Goal: Task Accomplishment & Management: Use online tool/utility

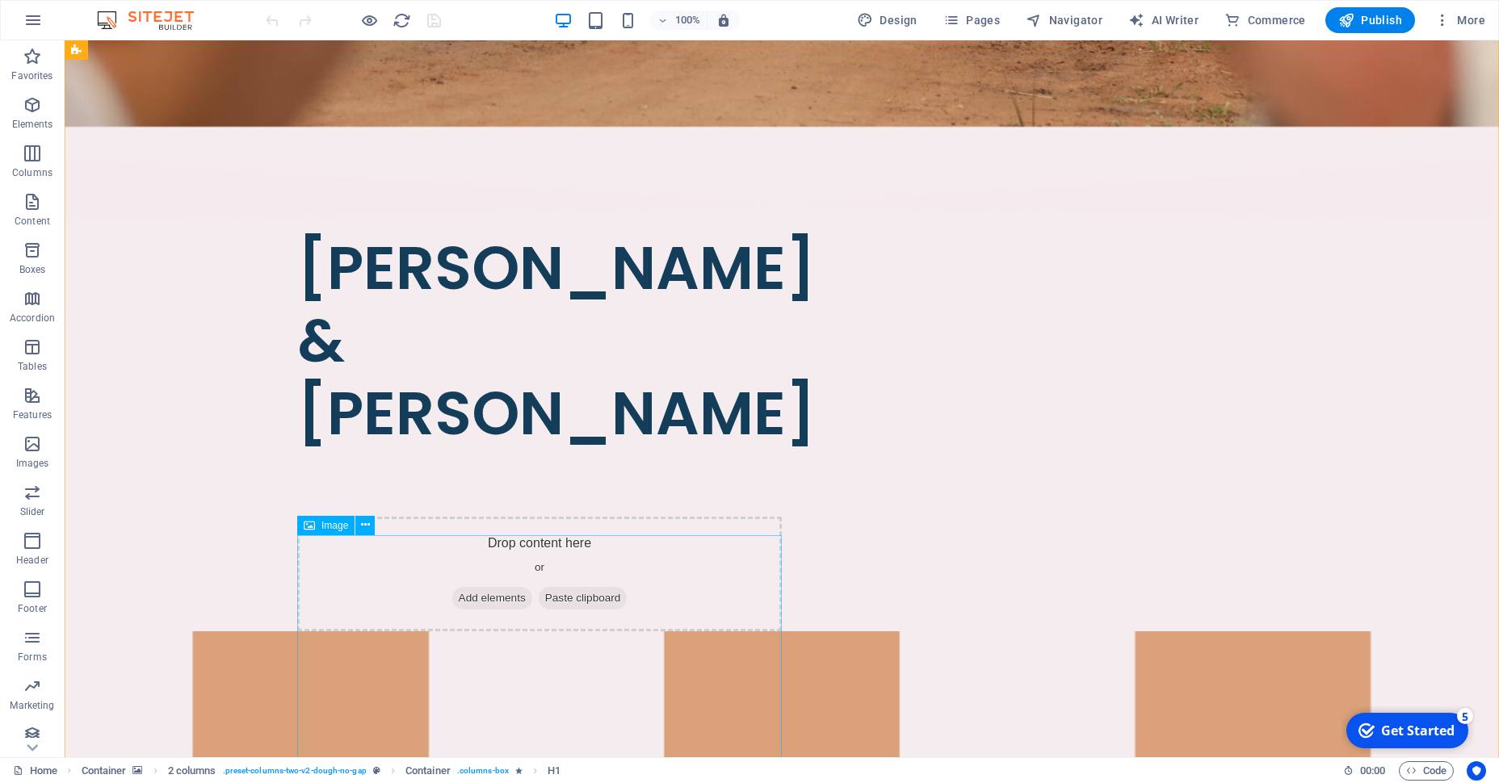
scroll to position [783, 0]
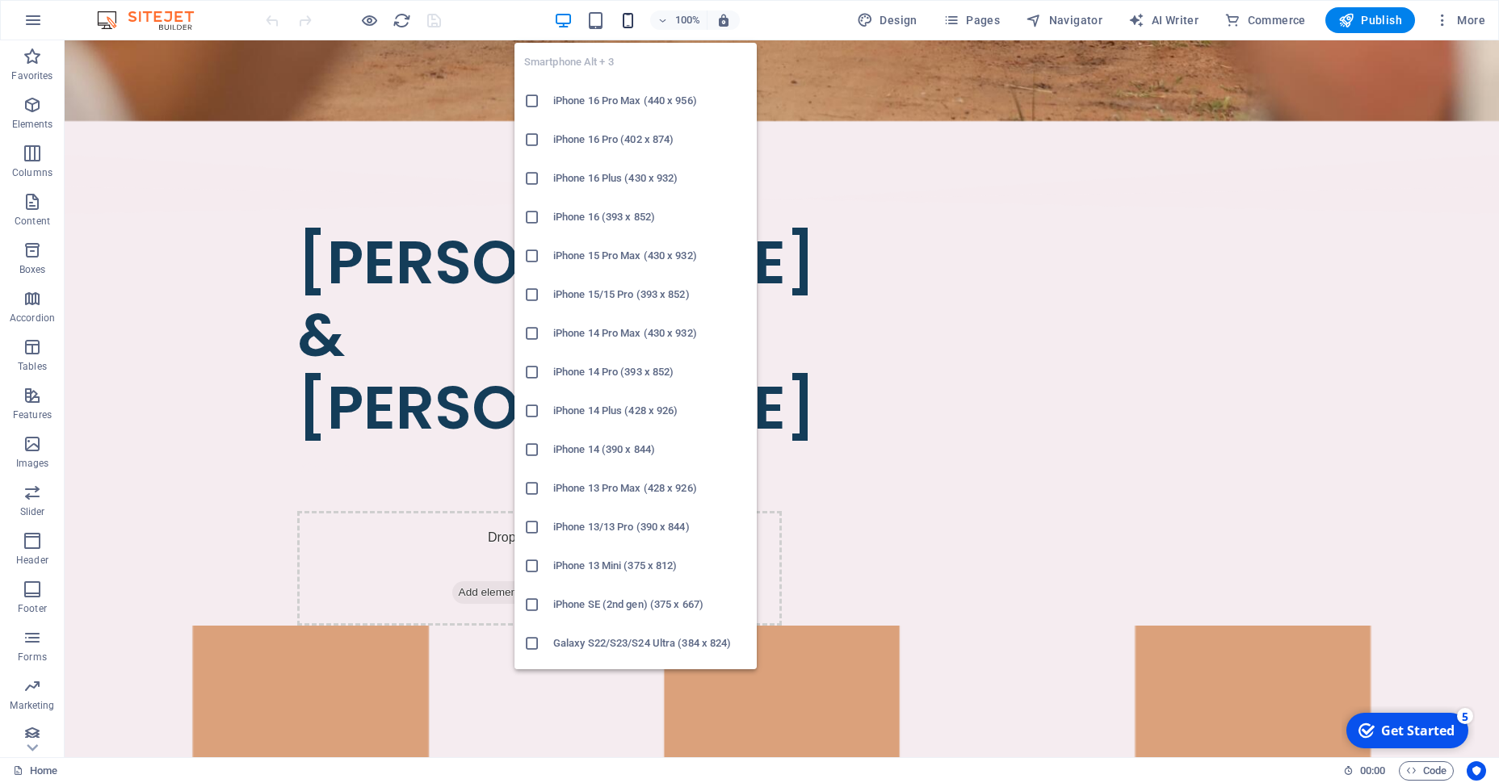
click at [632, 21] on icon "button" at bounding box center [628, 20] width 19 height 19
click at [533, 489] on icon at bounding box center [532, 489] width 16 height 16
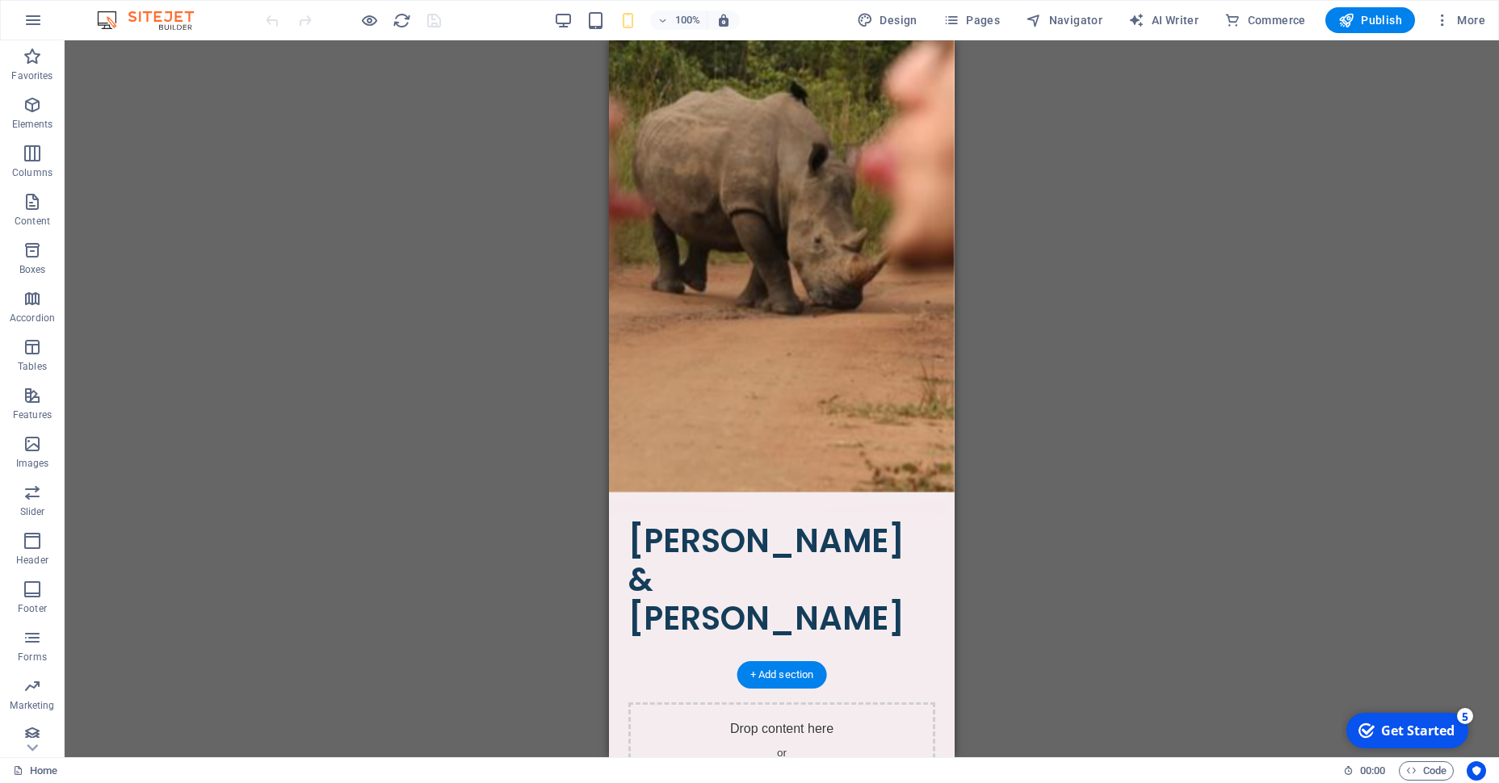
scroll to position [0, 0]
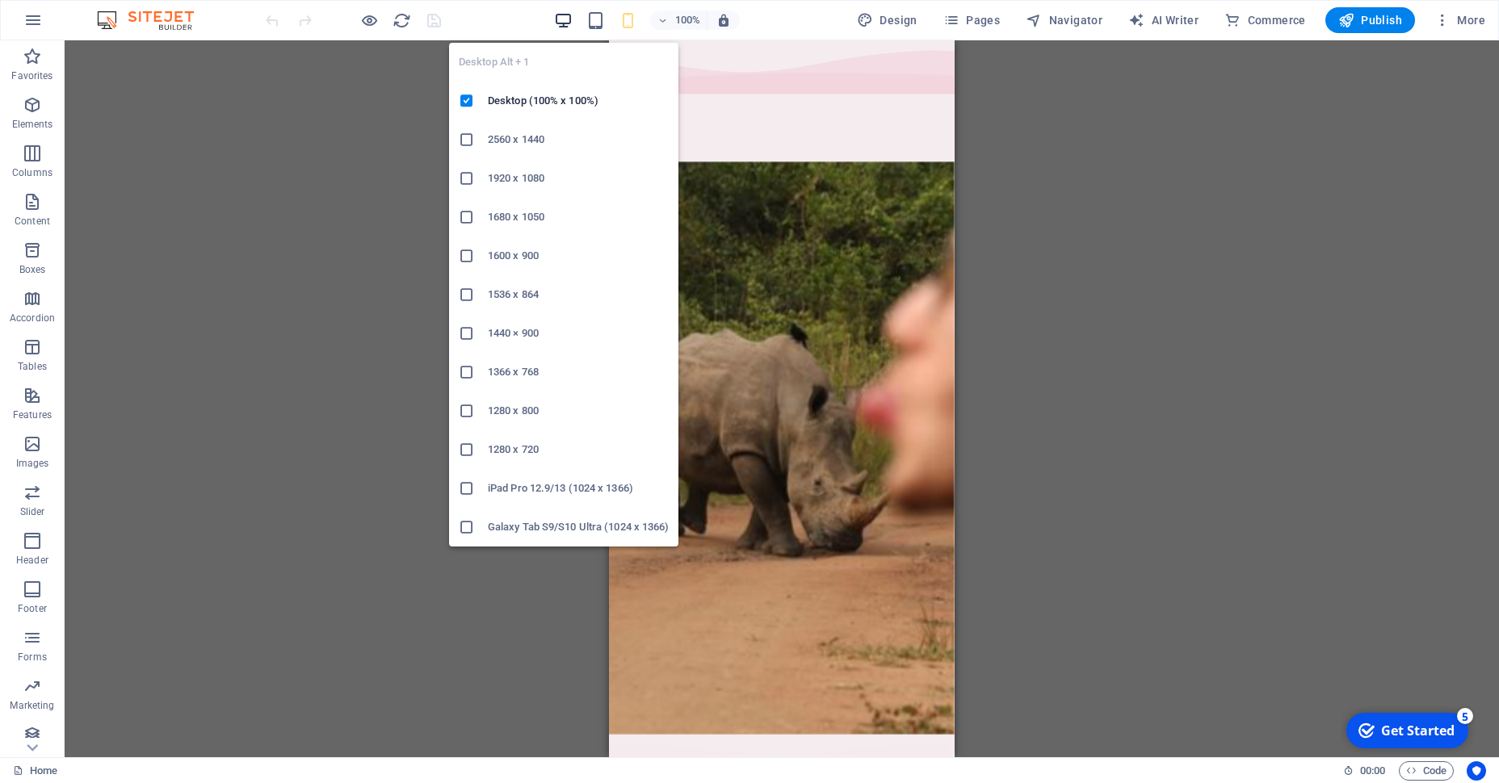
click at [569, 18] on icon "button" at bounding box center [563, 20] width 19 height 19
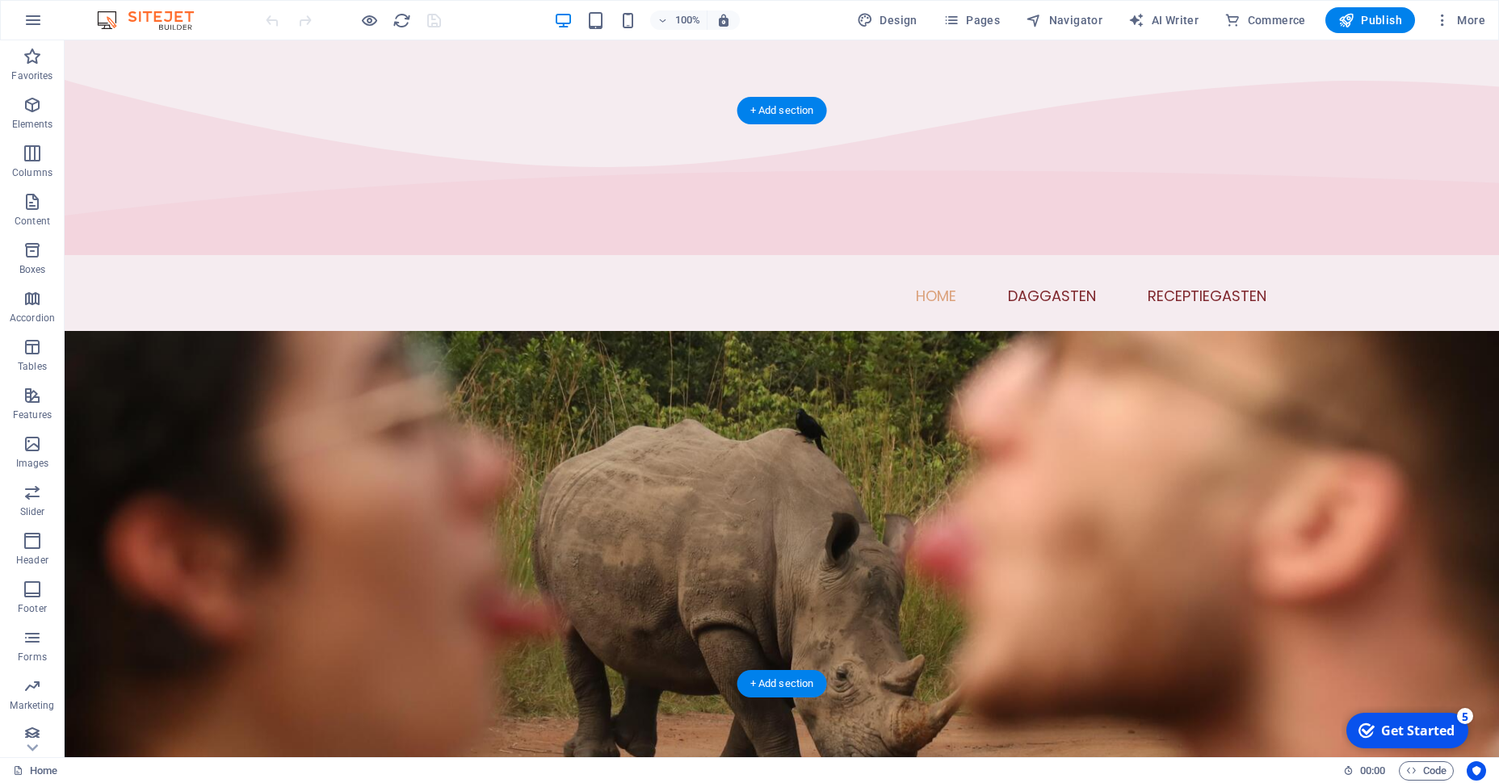
click at [170, 371] on figure at bounding box center [782, 617] width 1434 height 573
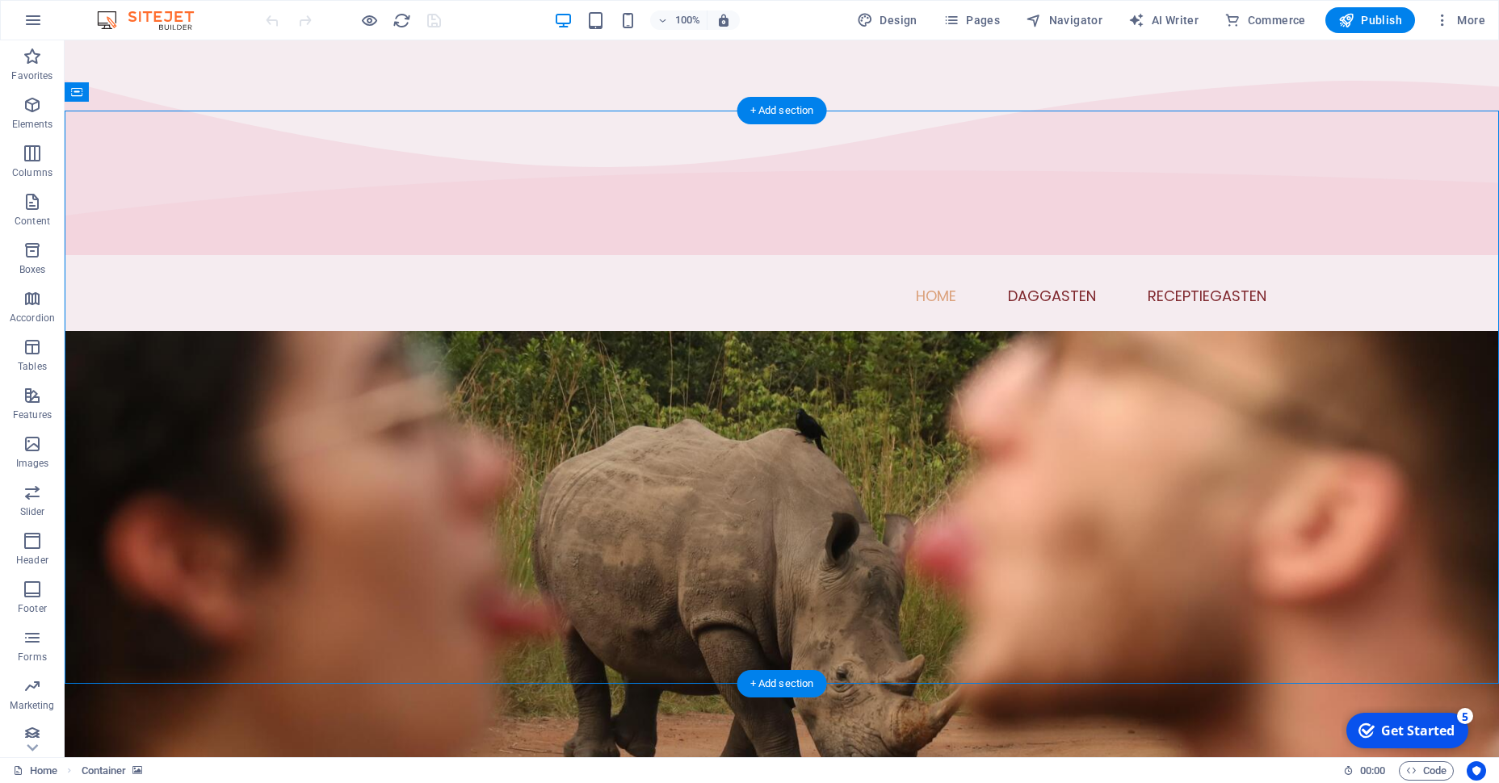
click at [170, 371] on figure at bounding box center [782, 617] width 1434 height 573
select select "vh"
select select "fan"
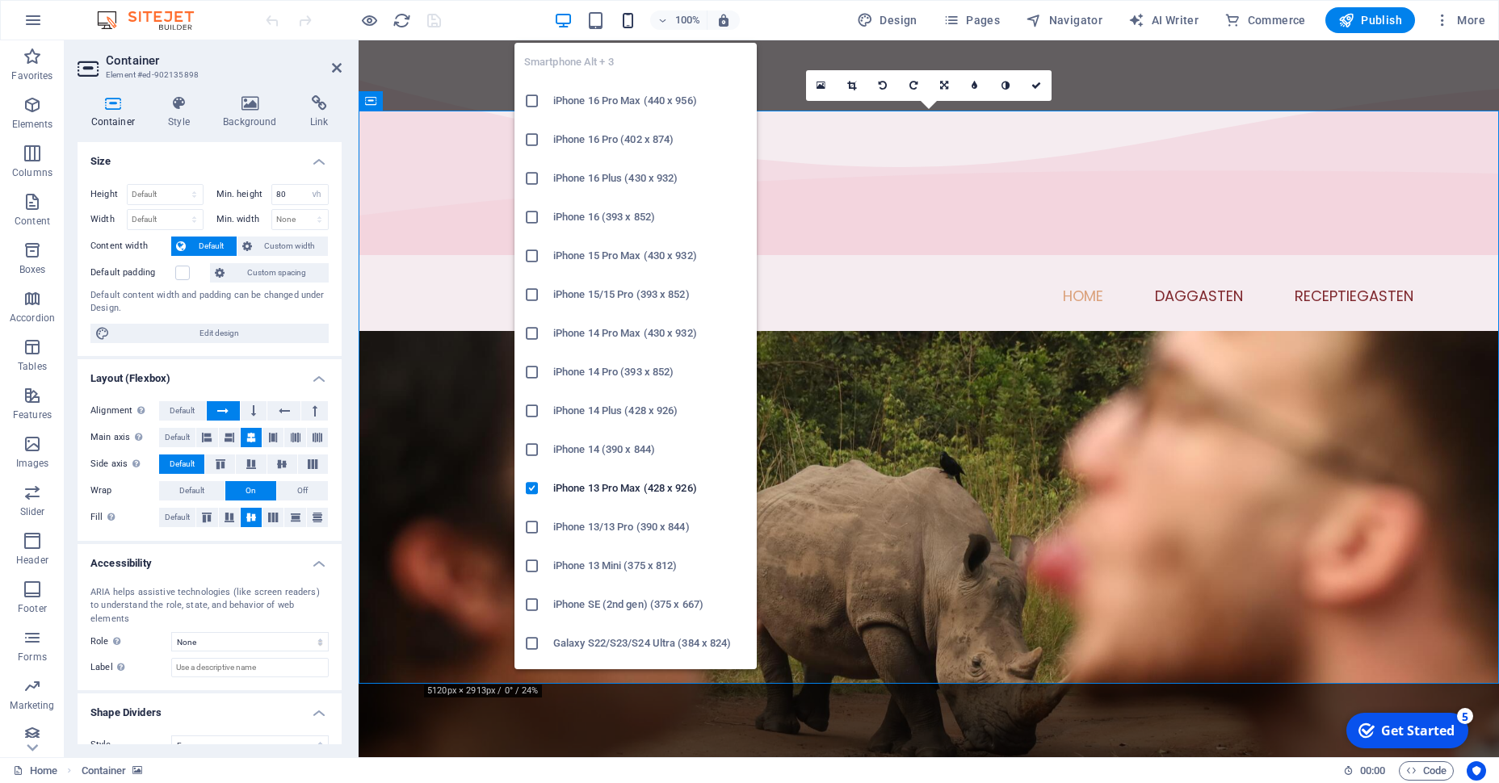
click at [0, 0] on icon "button" at bounding box center [0, 0] width 0 height 0
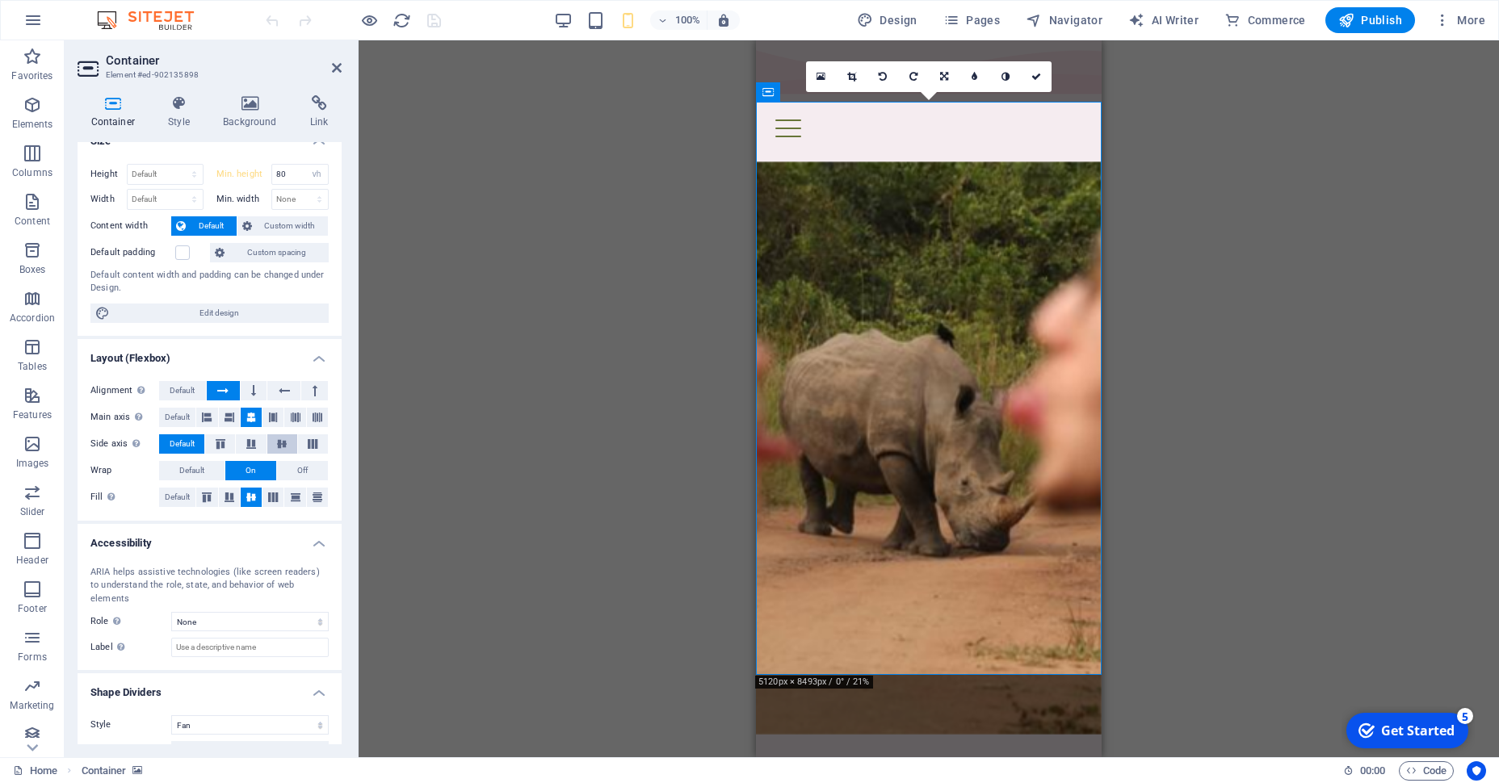
scroll to position [229, 0]
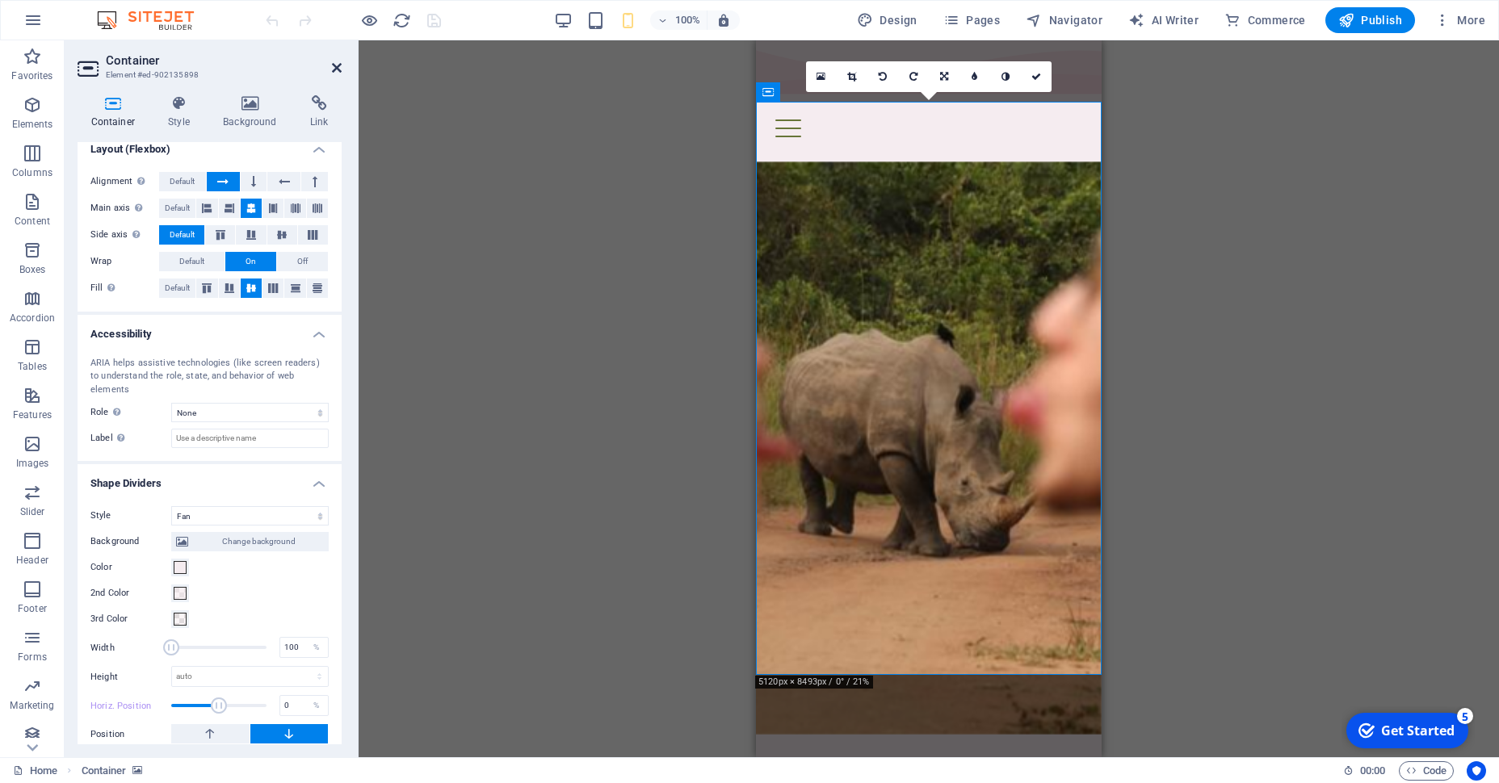
click at [338, 66] on icon at bounding box center [337, 67] width 10 height 13
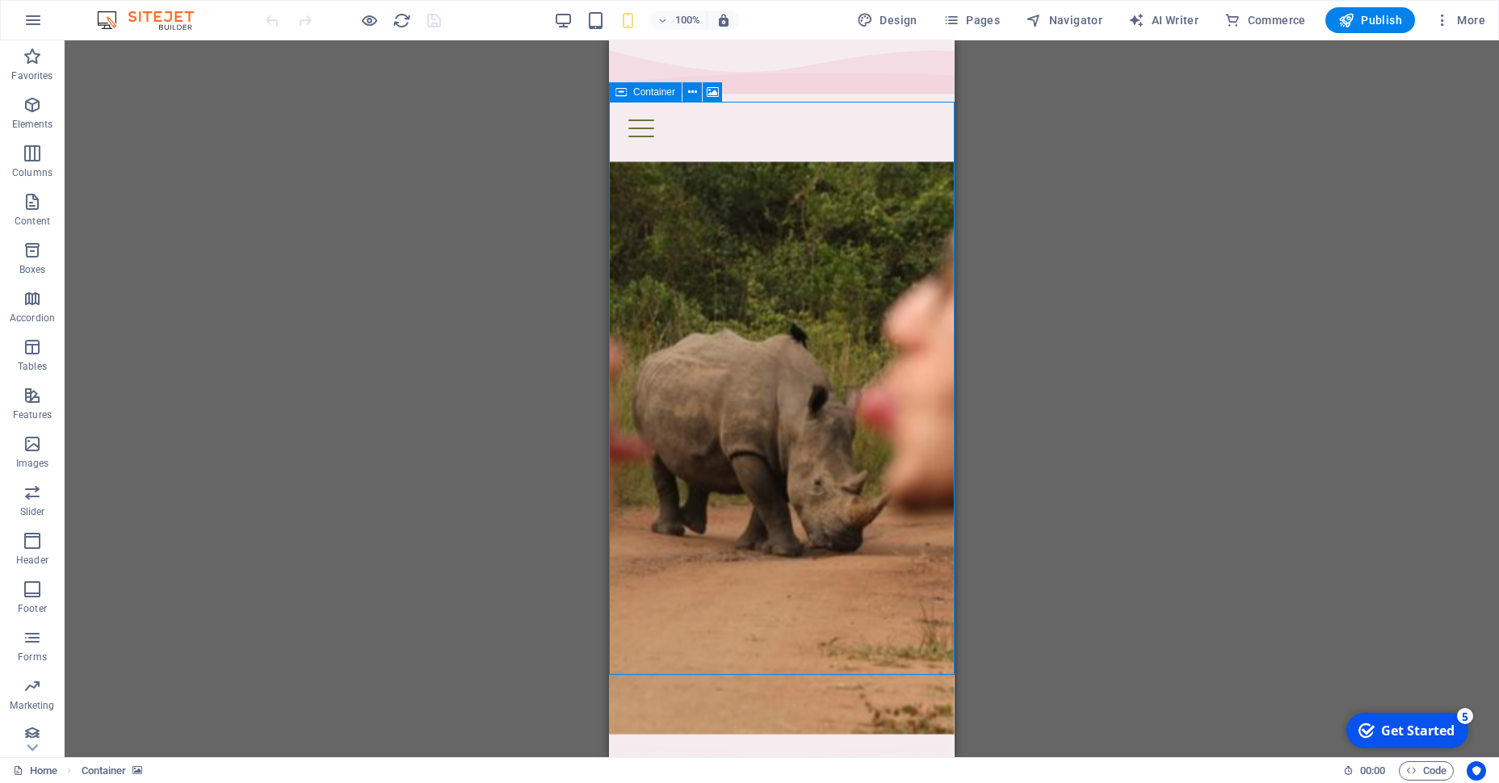
click at [640, 94] on span "Container" at bounding box center [654, 92] width 42 height 10
select select "vh"
select select "fan"
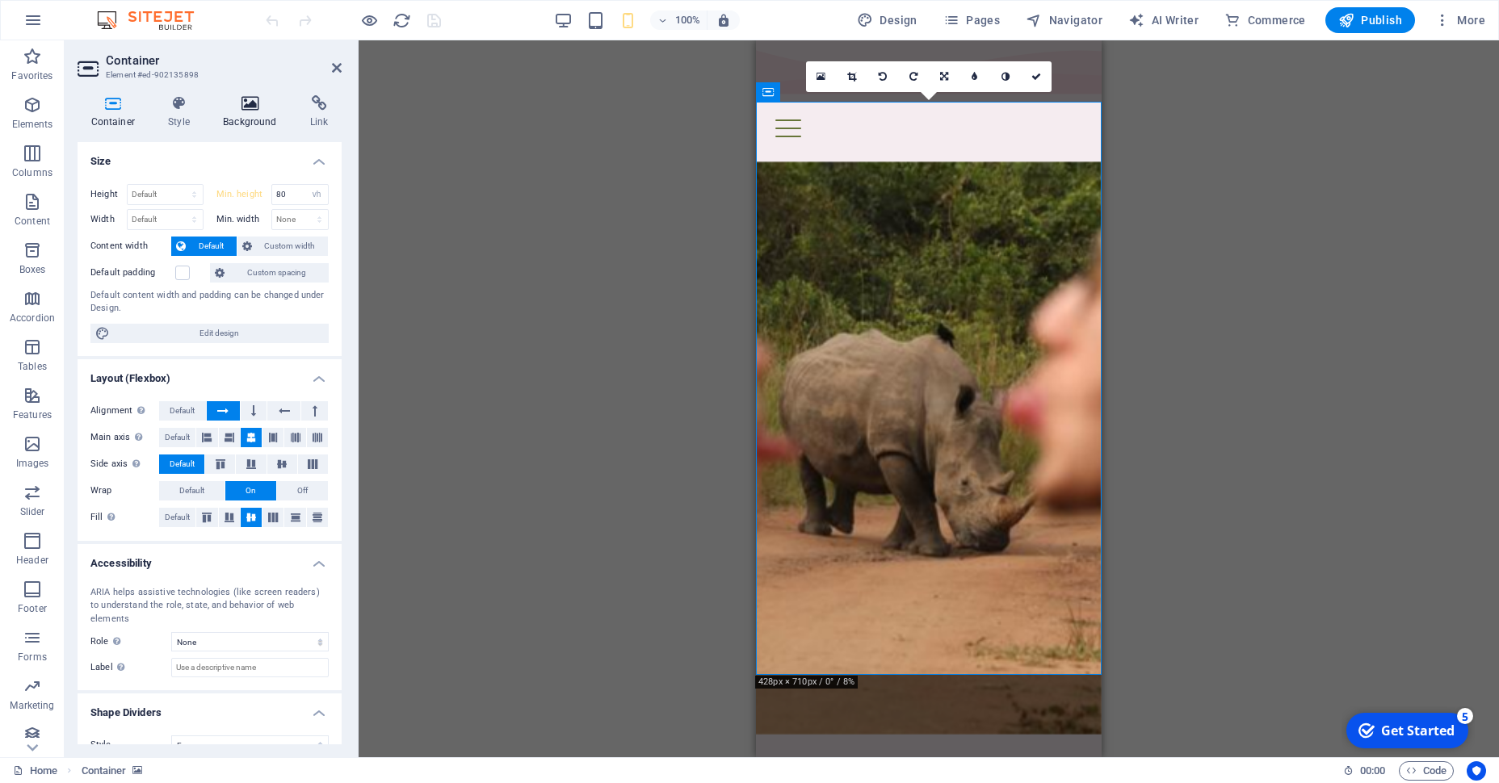
click at [246, 110] on icon at bounding box center [250, 103] width 81 height 16
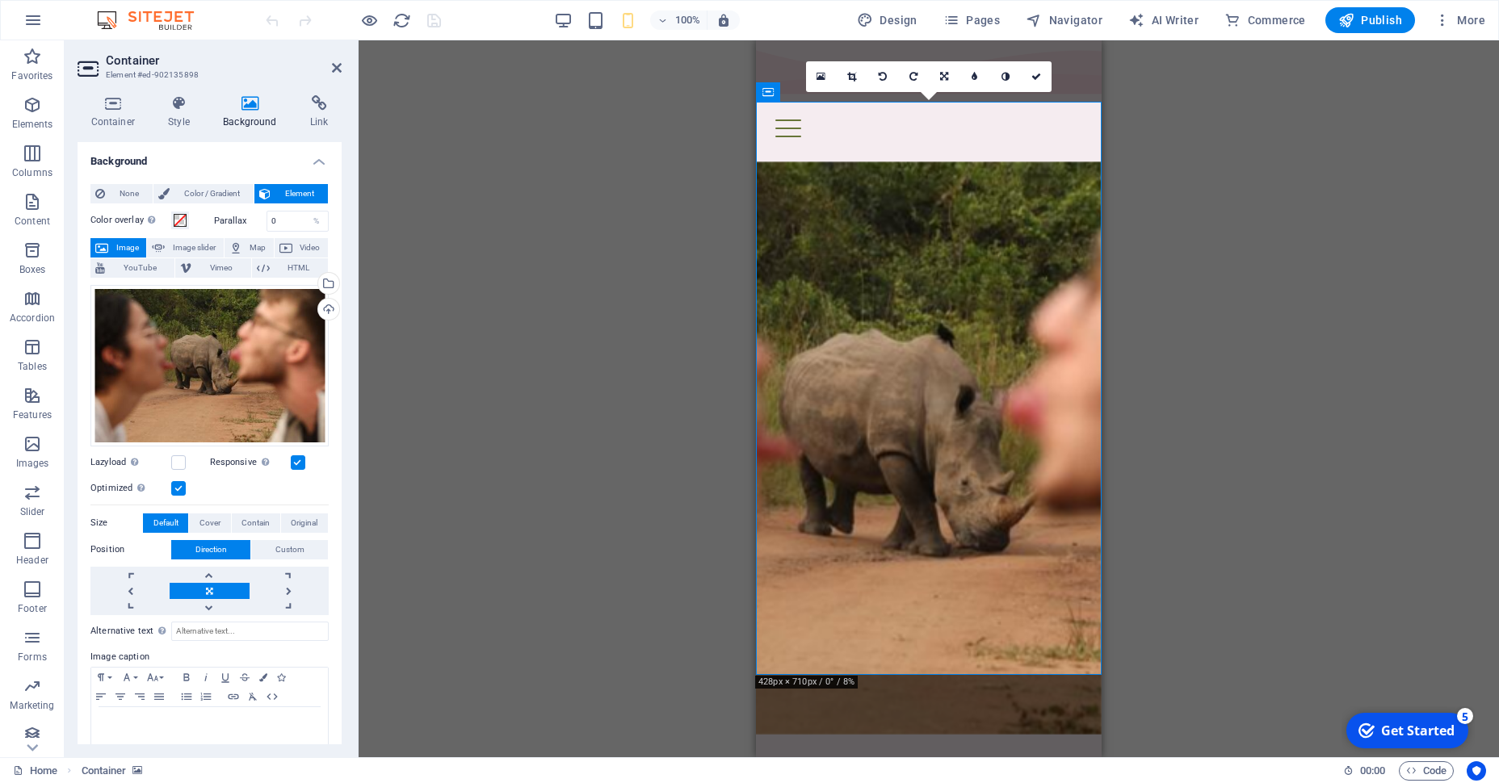
click at [299, 465] on label at bounding box center [298, 462] width 15 height 15
click at [0, 0] on input "Responsive Automatically load retina image and smartphone optimized sizes." at bounding box center [0, 0] width 0 height 0
click at [299, 465] on label at bounding box center [298, 462] width 15 height 15
click at [0, 0] on input "Responsive Automatically load retina image and smartphone optimized sizes." at bounding box center [0, 0] width 0 height 0
click at [178, 485] on label at bounding box center [178, 488] width 15 height 15
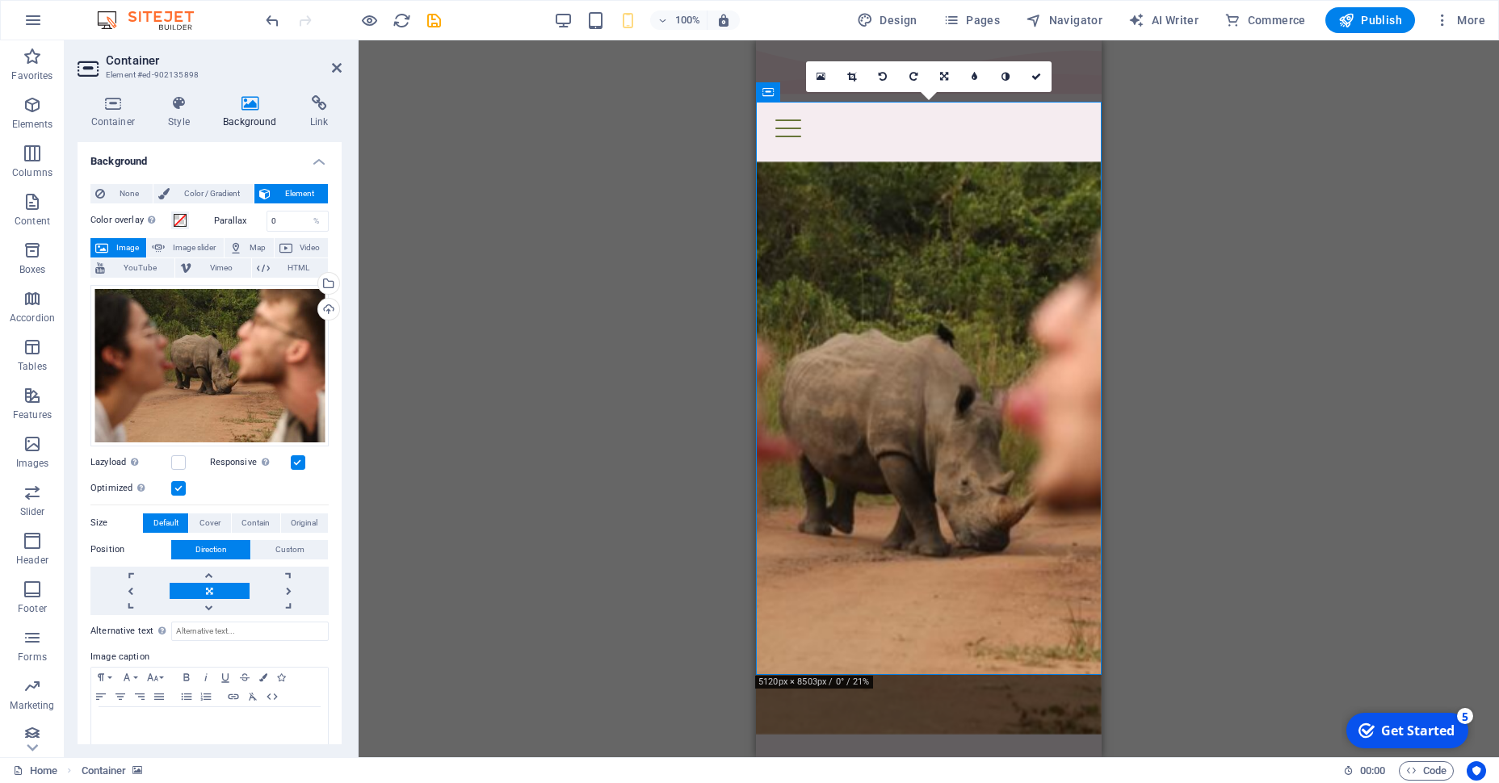
click at [0, 0] on input "Optimized Images are compressed to improve page speed." at bounding box center [0, 0] width 0 height 0
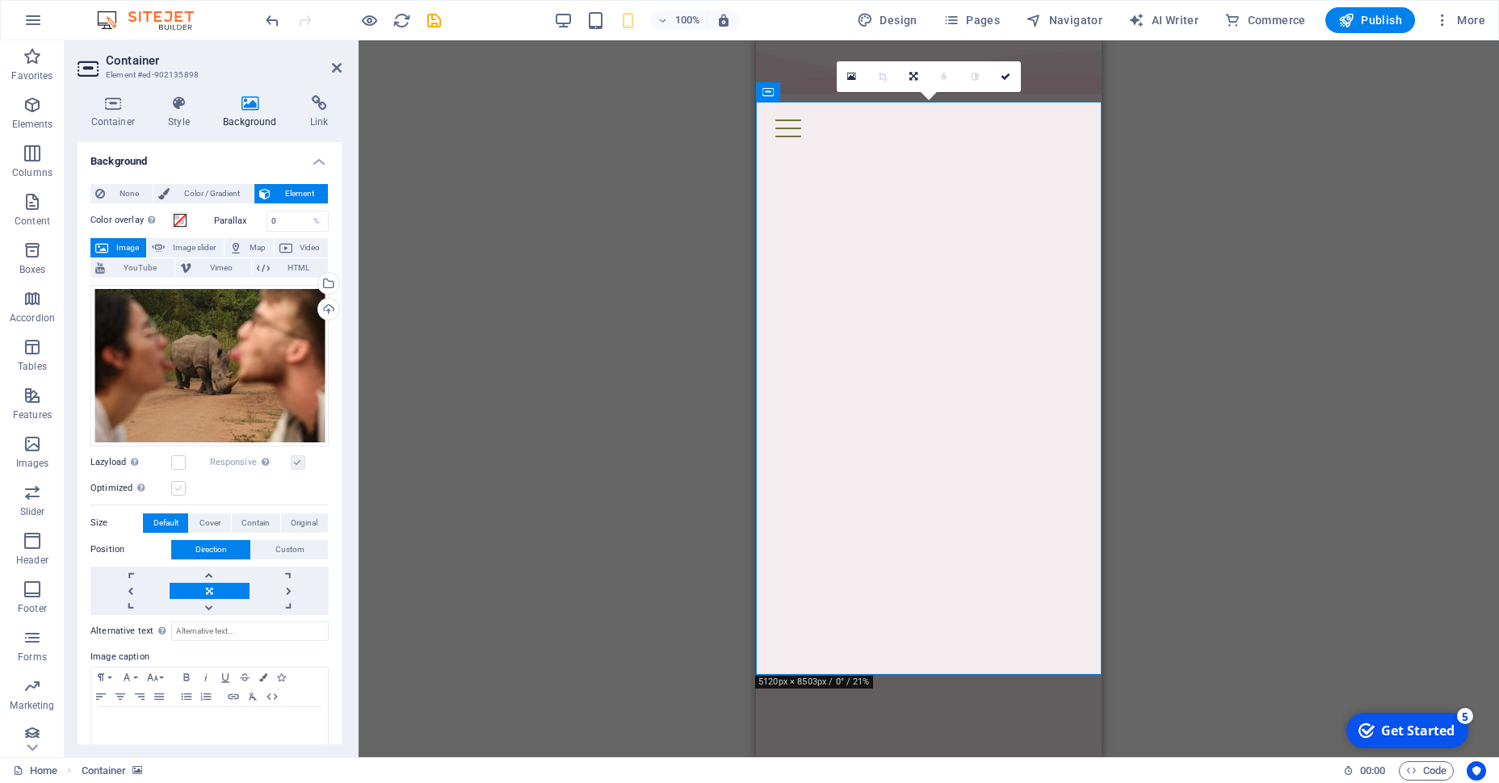
click at [178, 485] on label at bounding box center [178, 488] width 15 height 15
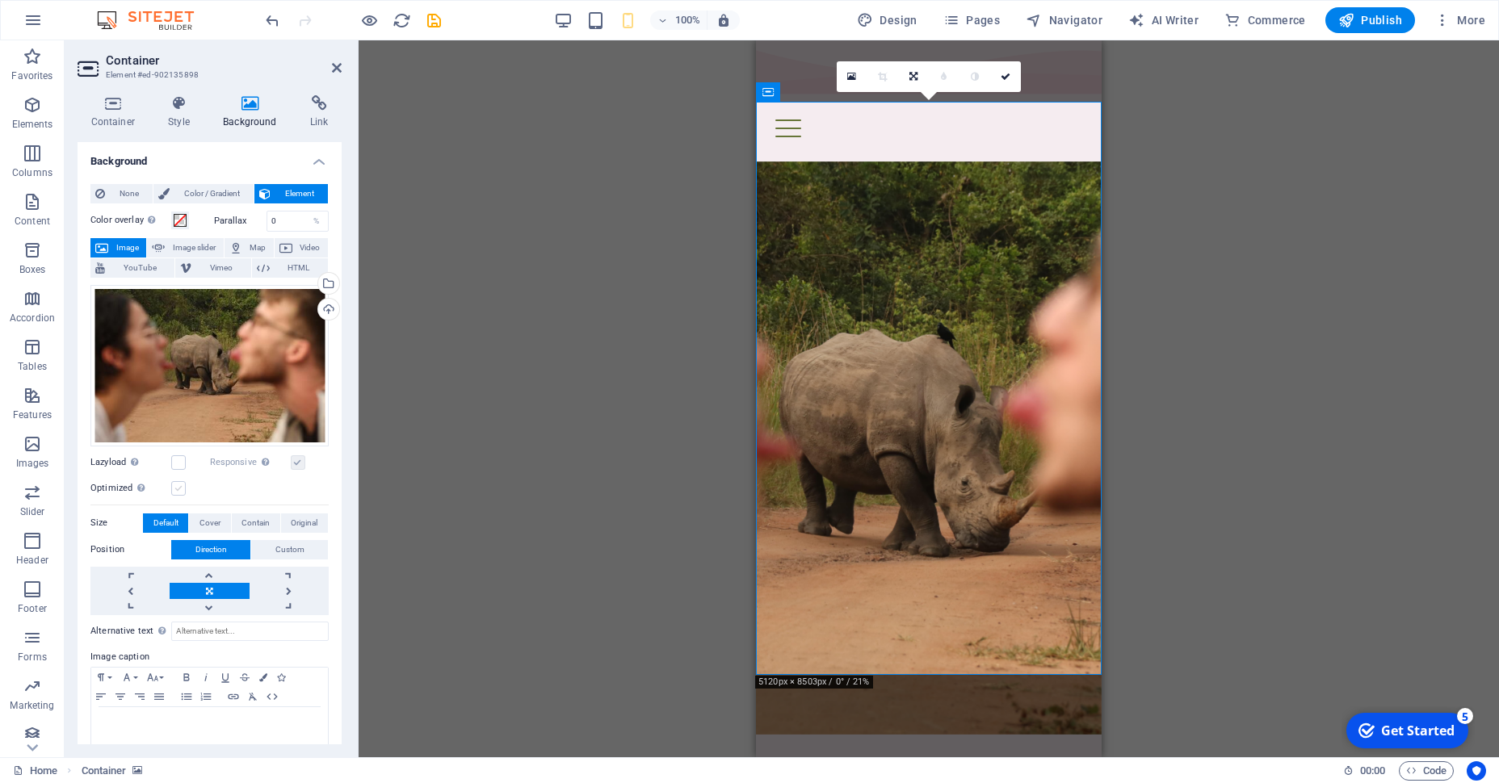
click at [0, 0] on input "Optimized Images are compressed to improve page speed." at bounding box center [0, 0] width 0 height 0
click at [284, 590] on link at bounding box center [289, 591] width 79 height 16
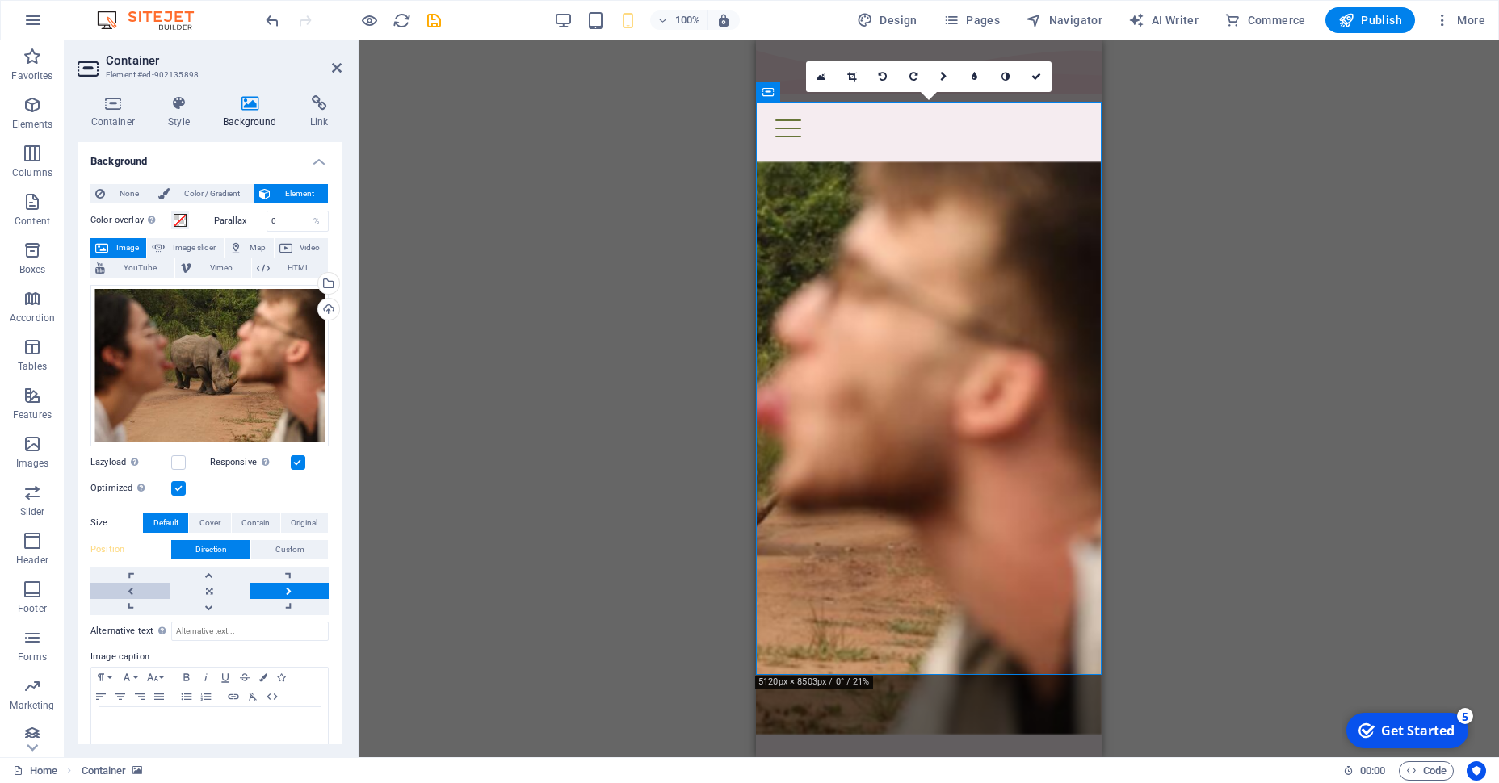
click at [145, 583] on link at bounding box center [129, 591] width 79 height 16
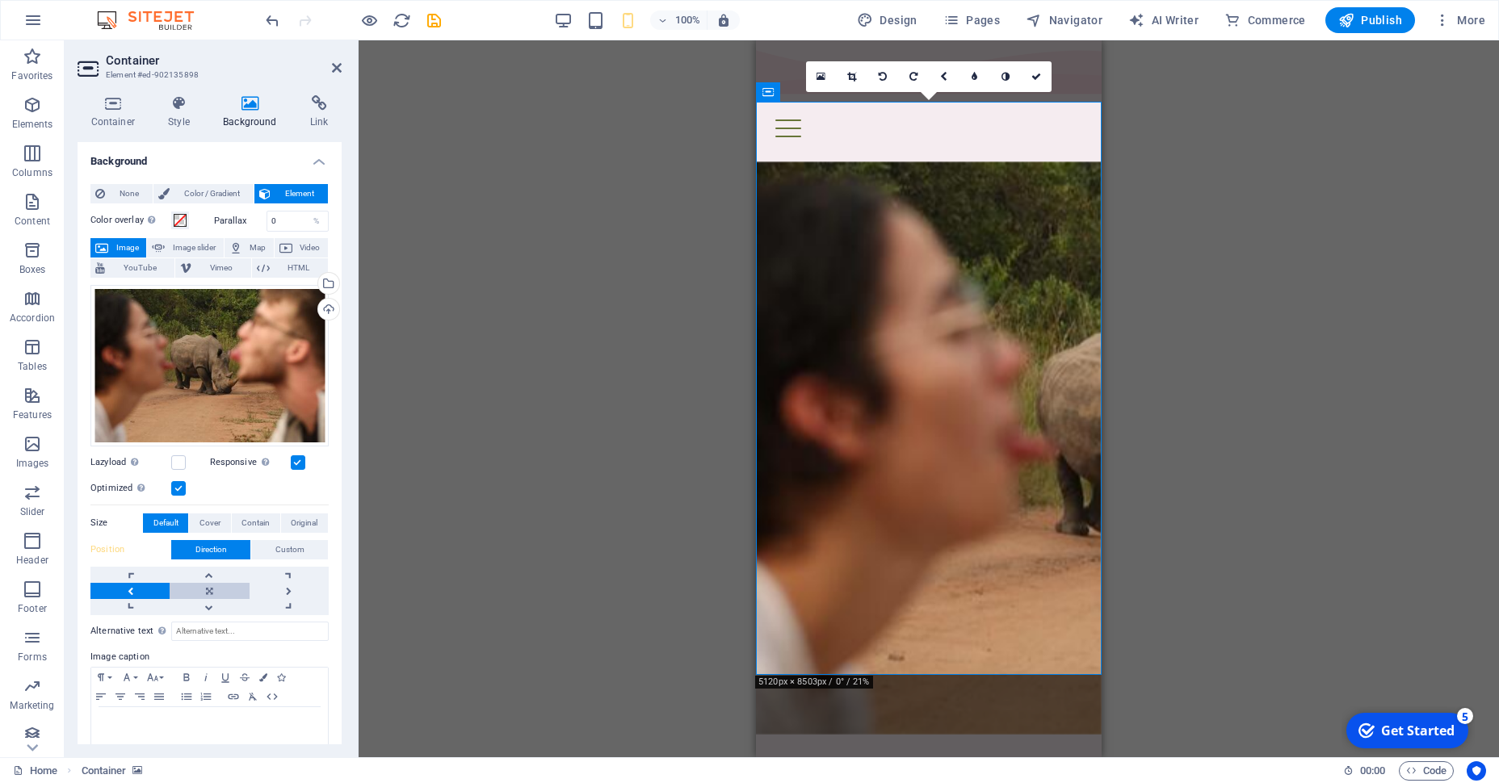
click at [212, 586] on link at bounding box center [209, 591] width 79 height 16
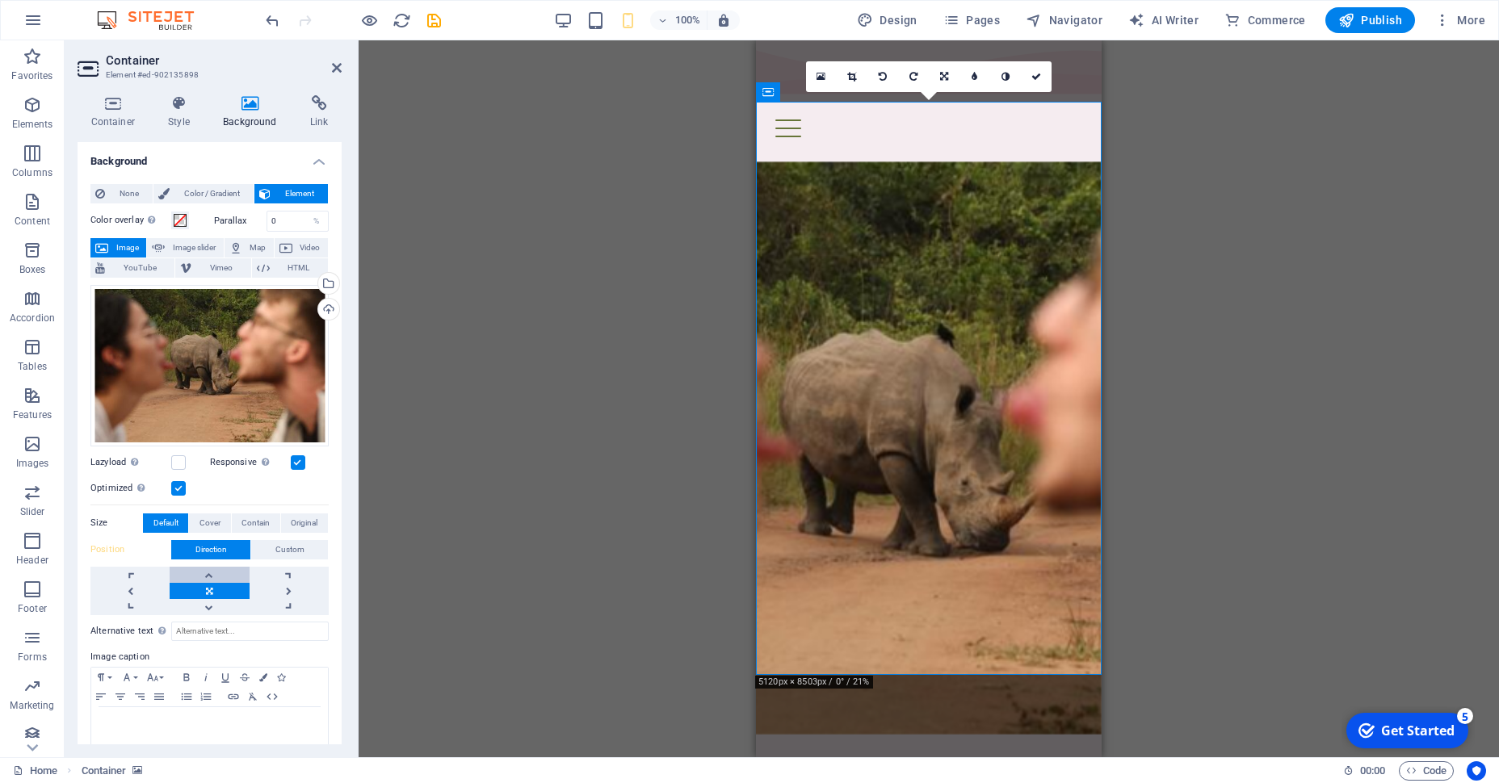
click at [212, 577] on link at bounding box center [209, 575] width 79 height 16
click at [210, 594] on link at bounding box center [209, 591] width 79 height 16
click at [863, 537] on figure at bounding box center [929, 448] width 346 height 573
drag, startPoint x: 863, startPoint y: 537, endPoint x: 893, endPoint y: 537, distance: 30.7
click at [892, 537] on figure at bounding box center [929, 448] width 346 height 573
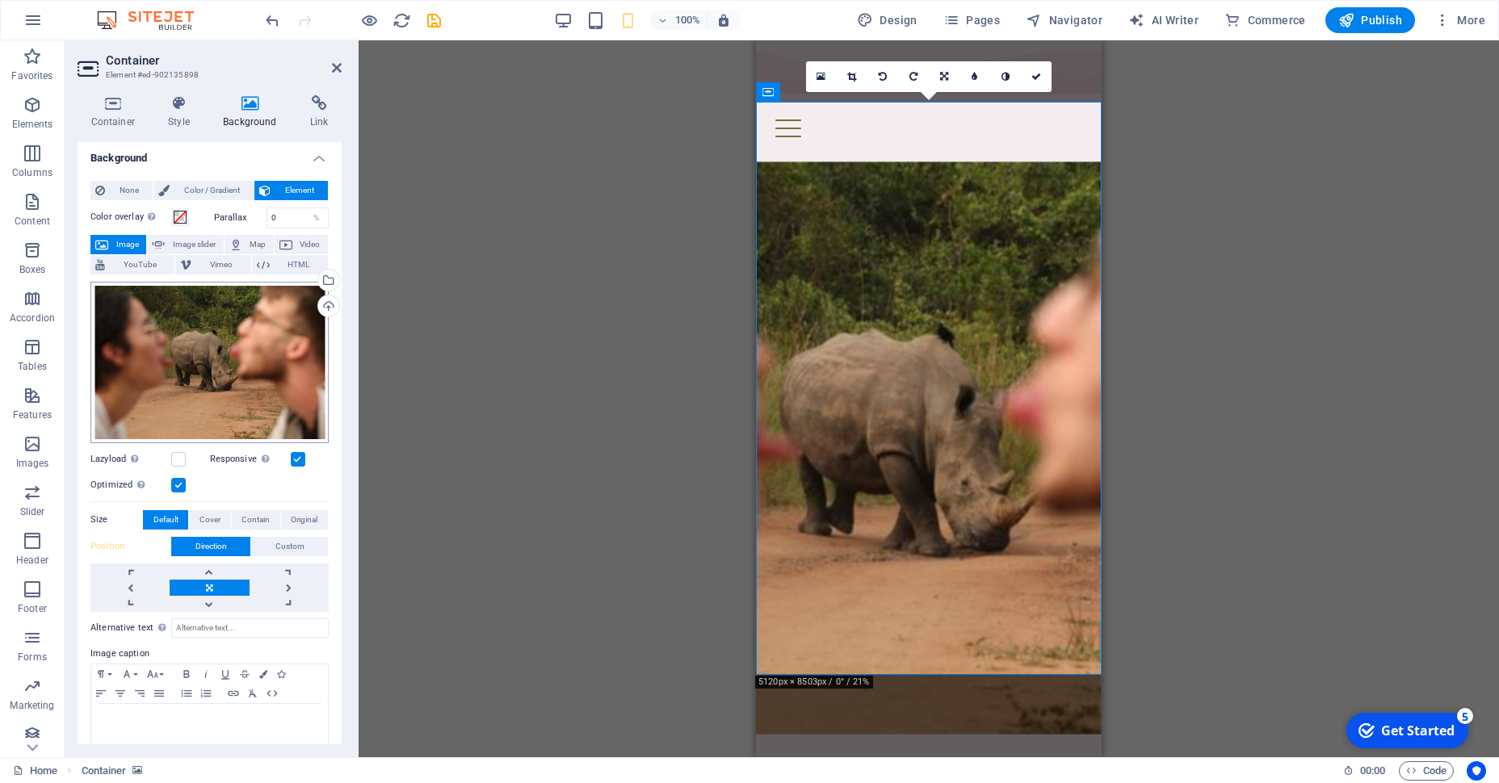
scroll to position [0, 0]
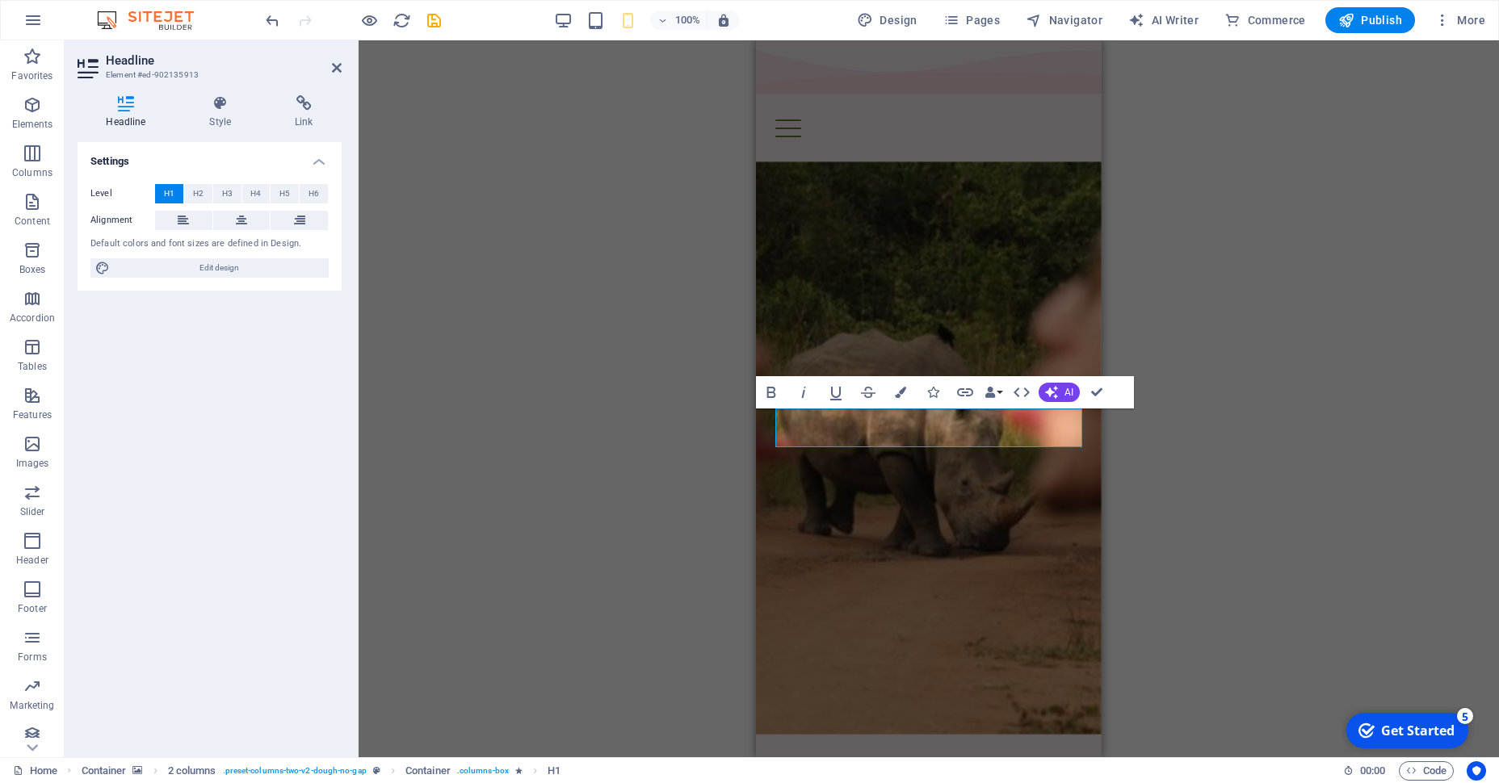
click at [238, 206] on div "Level H1 H2 H3 H4 H5 H6 Alignment Default colors and font sizes are defined in …" at bounding box center [210, 231] width 264 height 120
click at [240, 214] on icon at bounding box center [241, 220] width 11 height 19
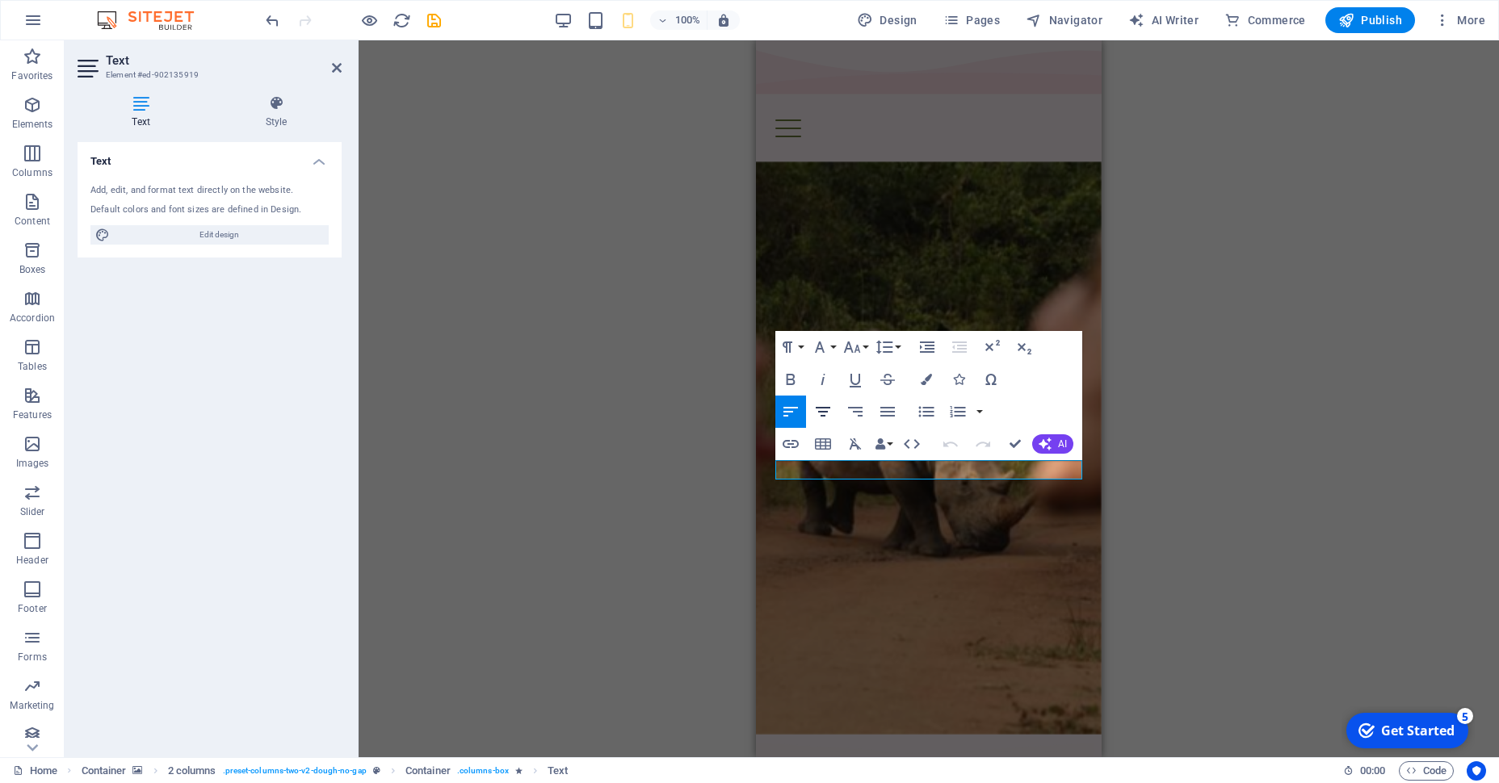
click at [821, 412] on icon "button" at bounding box center [823, 412] width 15 height 10
click at [625, 530] on div "Container H1 Container 2 columns Container Spacer Spacer H2 Text image overlap …" at bounding box center [929, 398] width 1140 height 717
click at [1205, 325] on div "Container H1 Container 2 columns Container Spacer Spacer H2 Text image overlap …" at bounding box center [929, 398] width 1140 height 717
click at [721, 174] on div "Container H1 Container 2 columns Container Spacer Spacer H2 Text image overlap …" at bounding box center [929, 398] width 1140 height 717
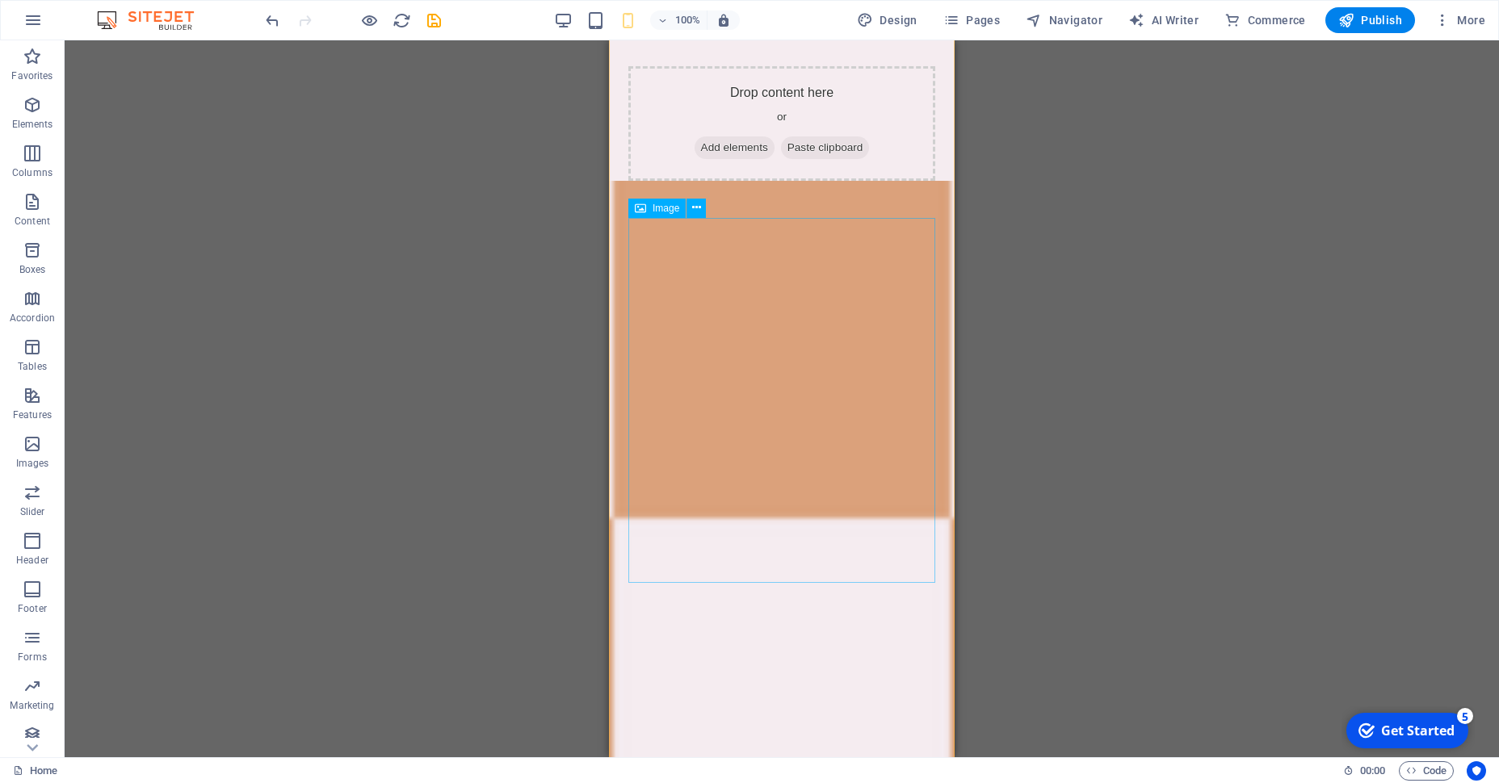
scroll to position [884, 0]
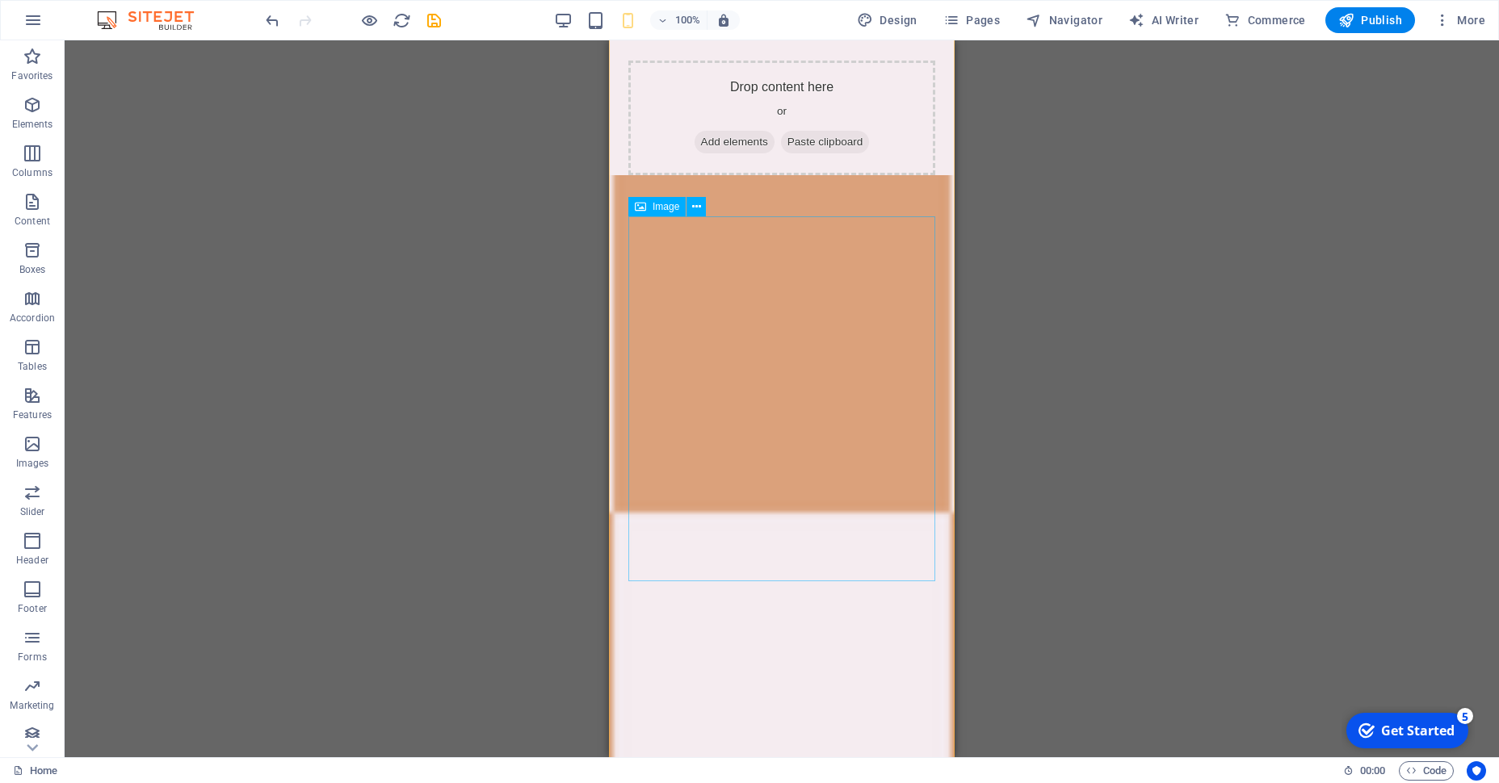
click at [1218, 459] on figure at bounding box center [1391, 439] width 346 height 717
select select "%"
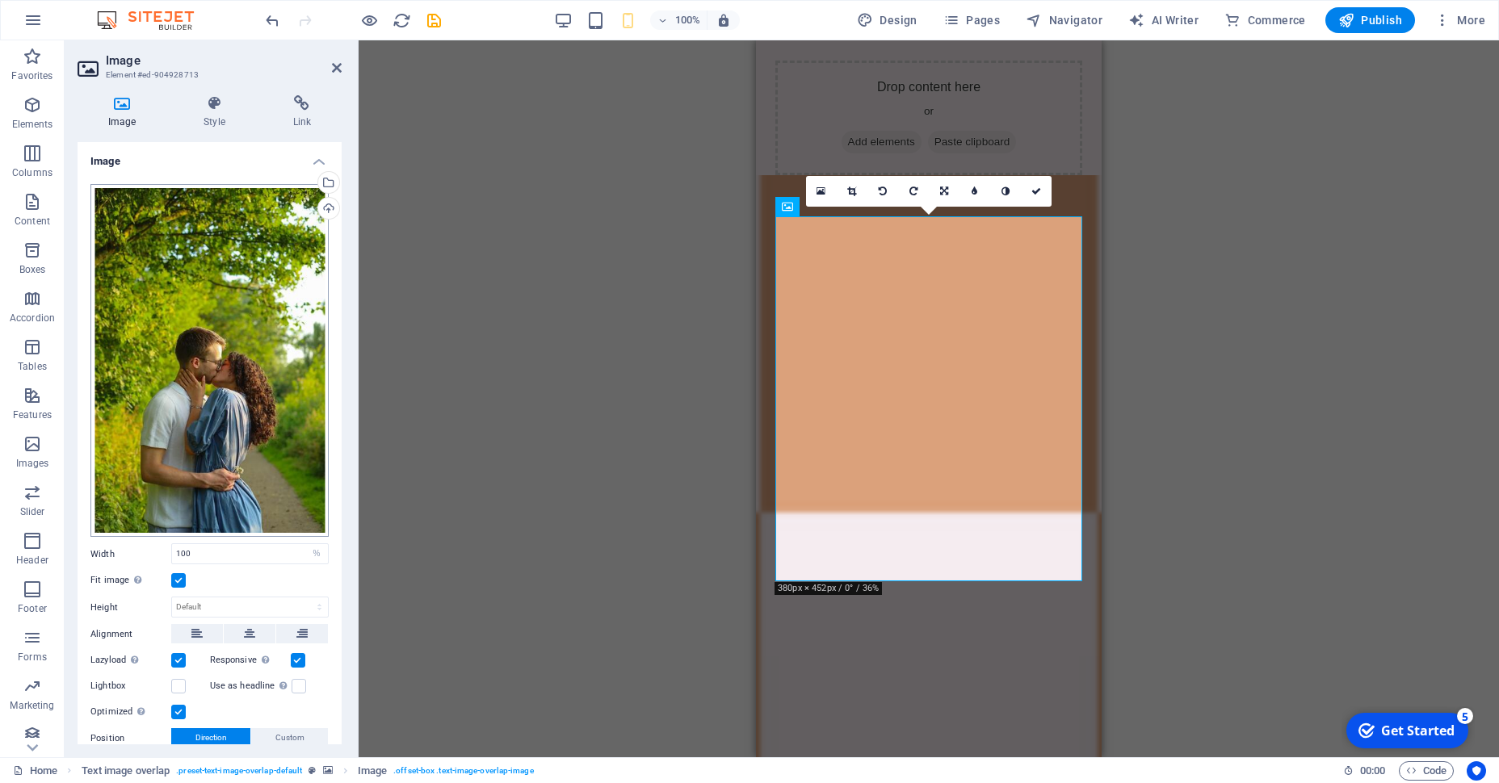
scroll to position [47, 0]
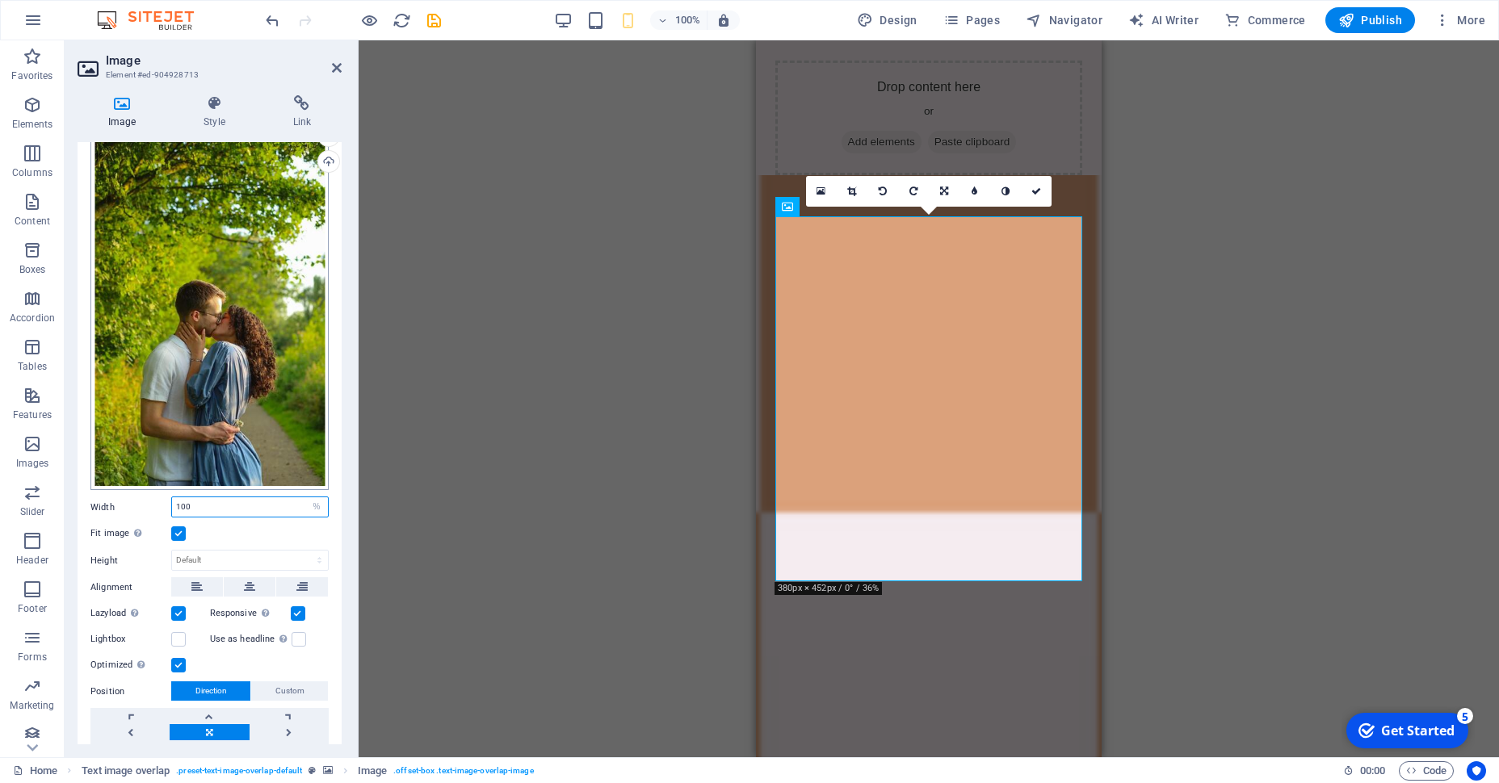
click at [236, 515] on input "100" at bounding box center [250, 506] width 156 height 19
type input "1"
type input "45"
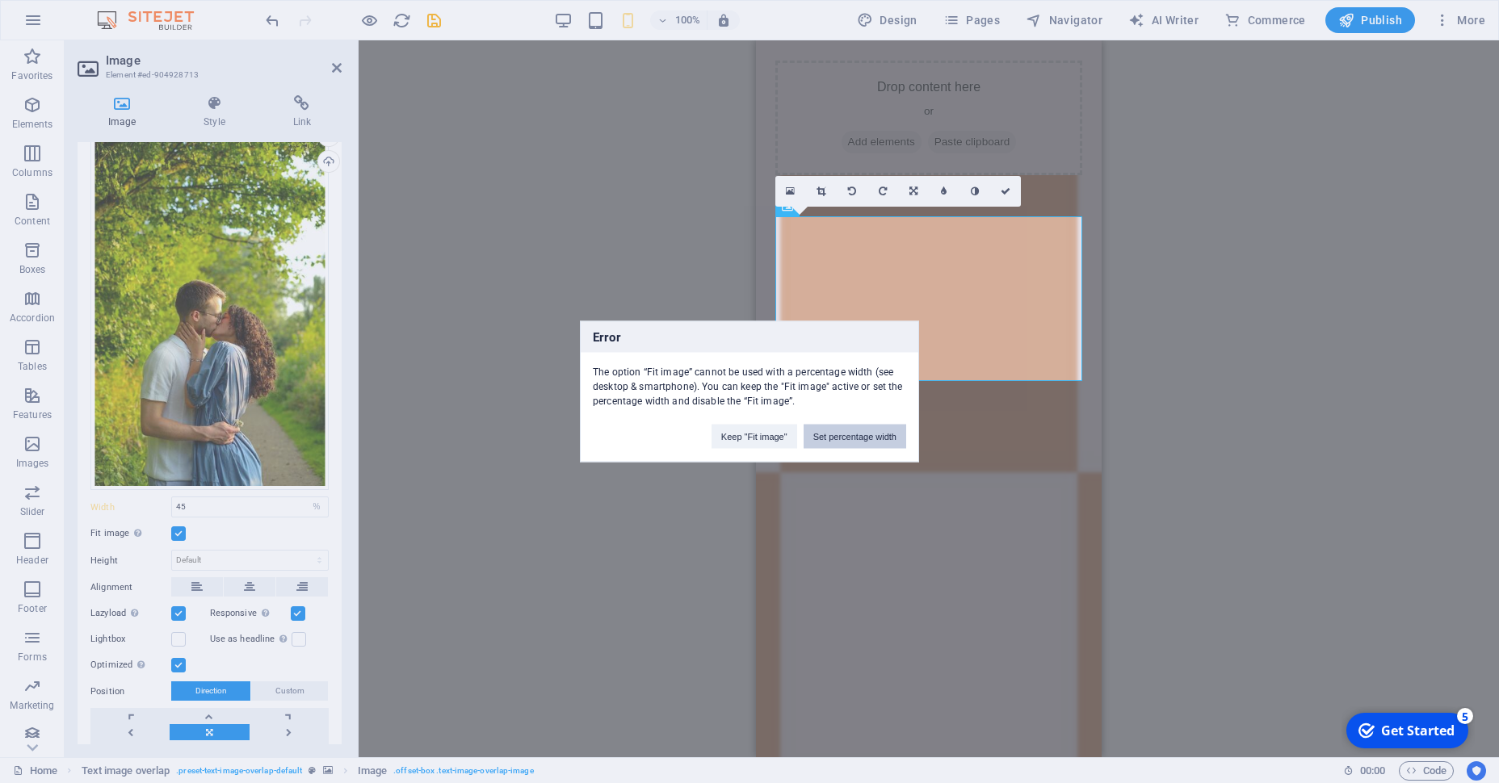
click at [864, 436] on button "Set percentage width" at bounding box center [855, 437] width 103 height 24
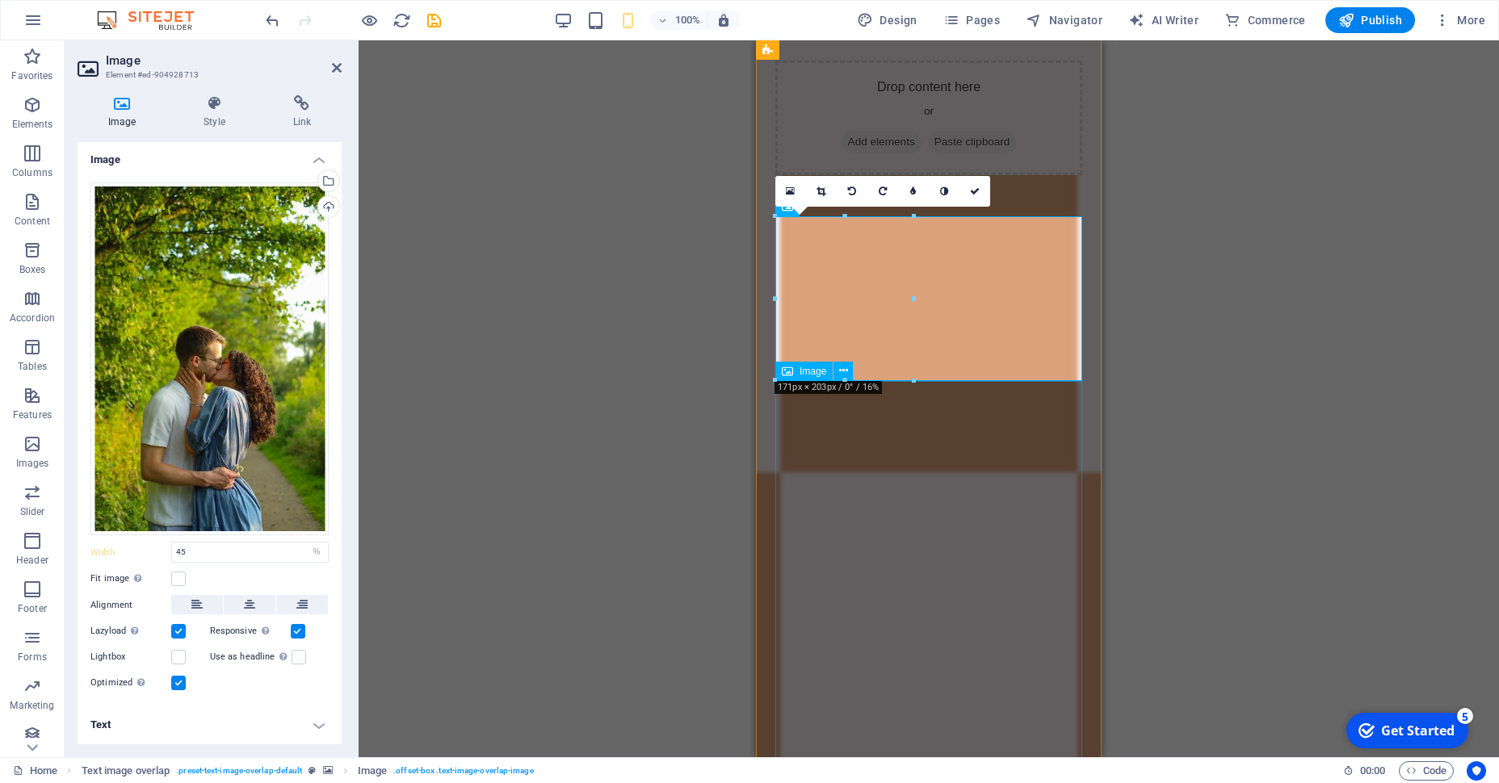
select select "%"
select select "px"
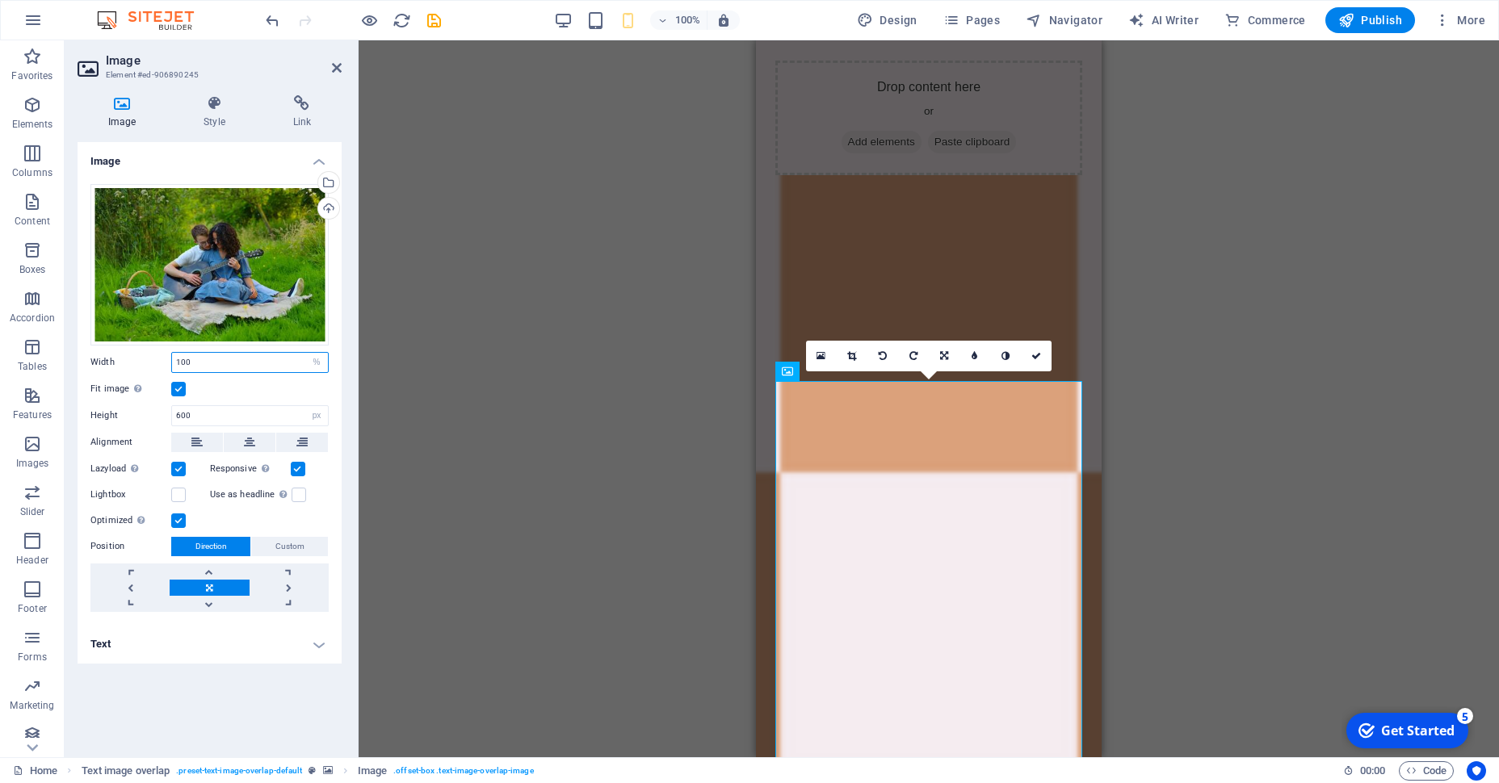
click at [192, 360] on input "100" at bounding box center [250, 362] width 156 height 19
type input "1"
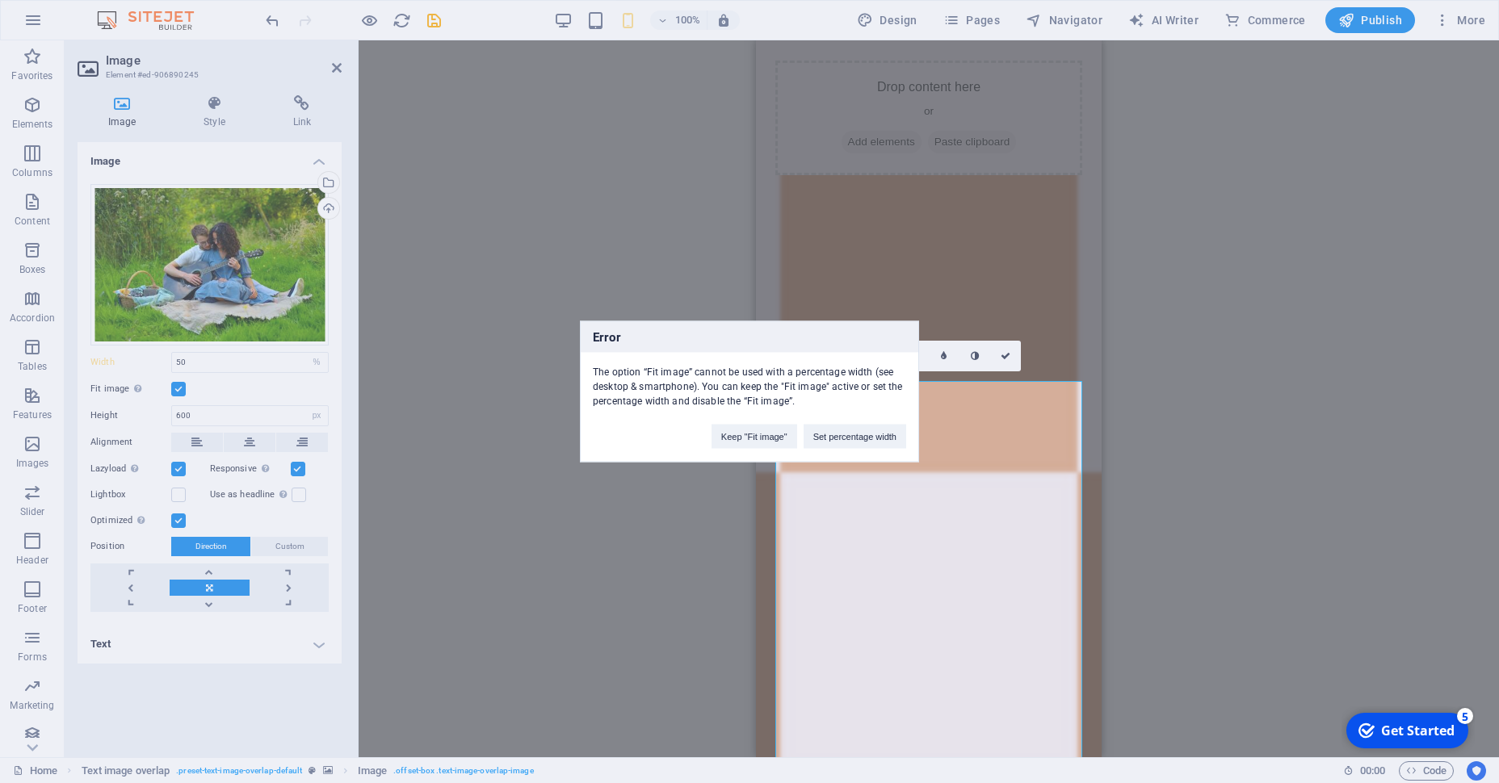
click at [178, 393] on div "Error The option “Fit image” cannot be used with a percentage width (see deskto…" at bounding box center [749, 391] width 1499 height 783
click at [863, 440] on button "Set percentage width" at bounding box center [855, 437] width 103 height 24
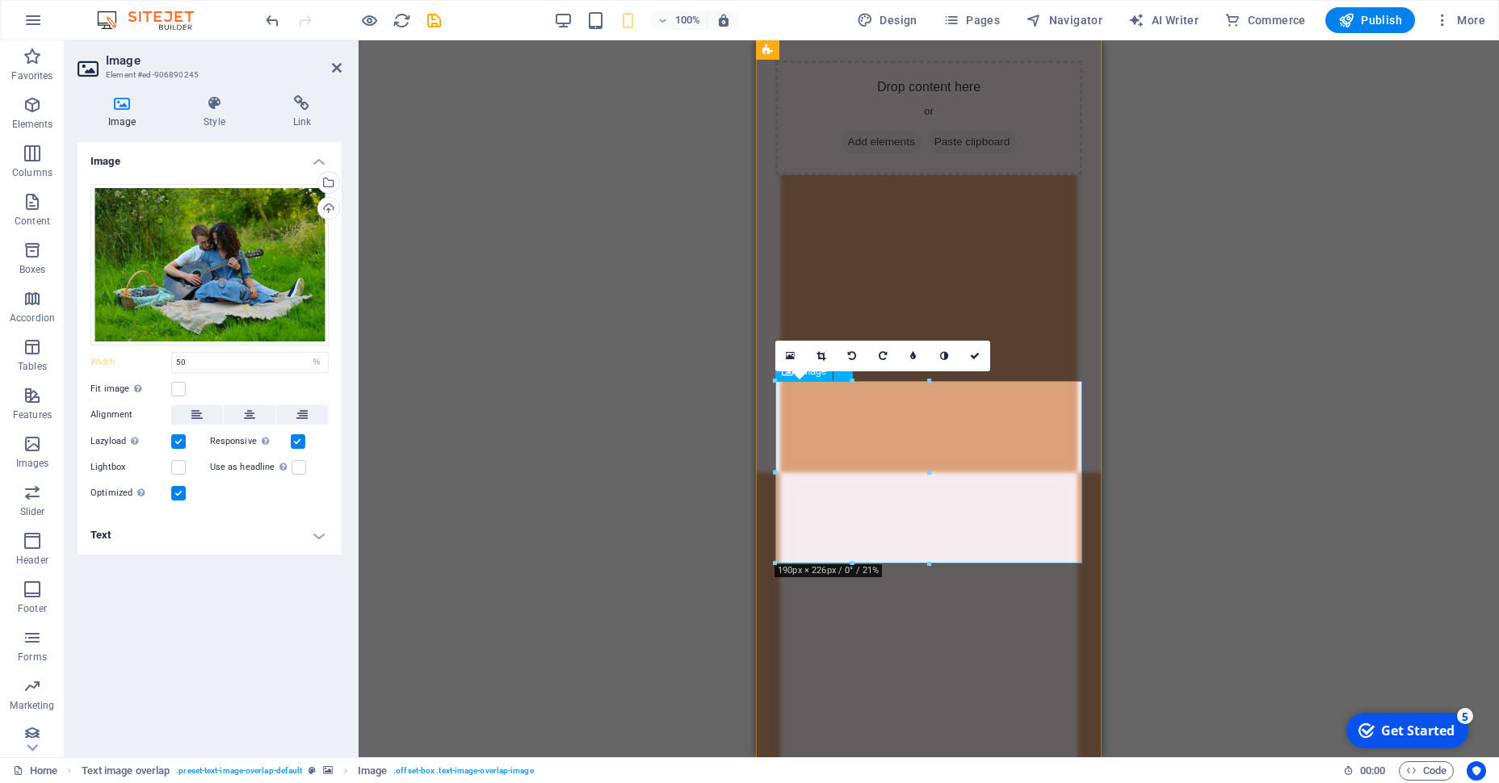
drag, startPoint x: 1687, startPoint y: 512, endPoint x: 986, endPoint y: 472, distance: 702.1
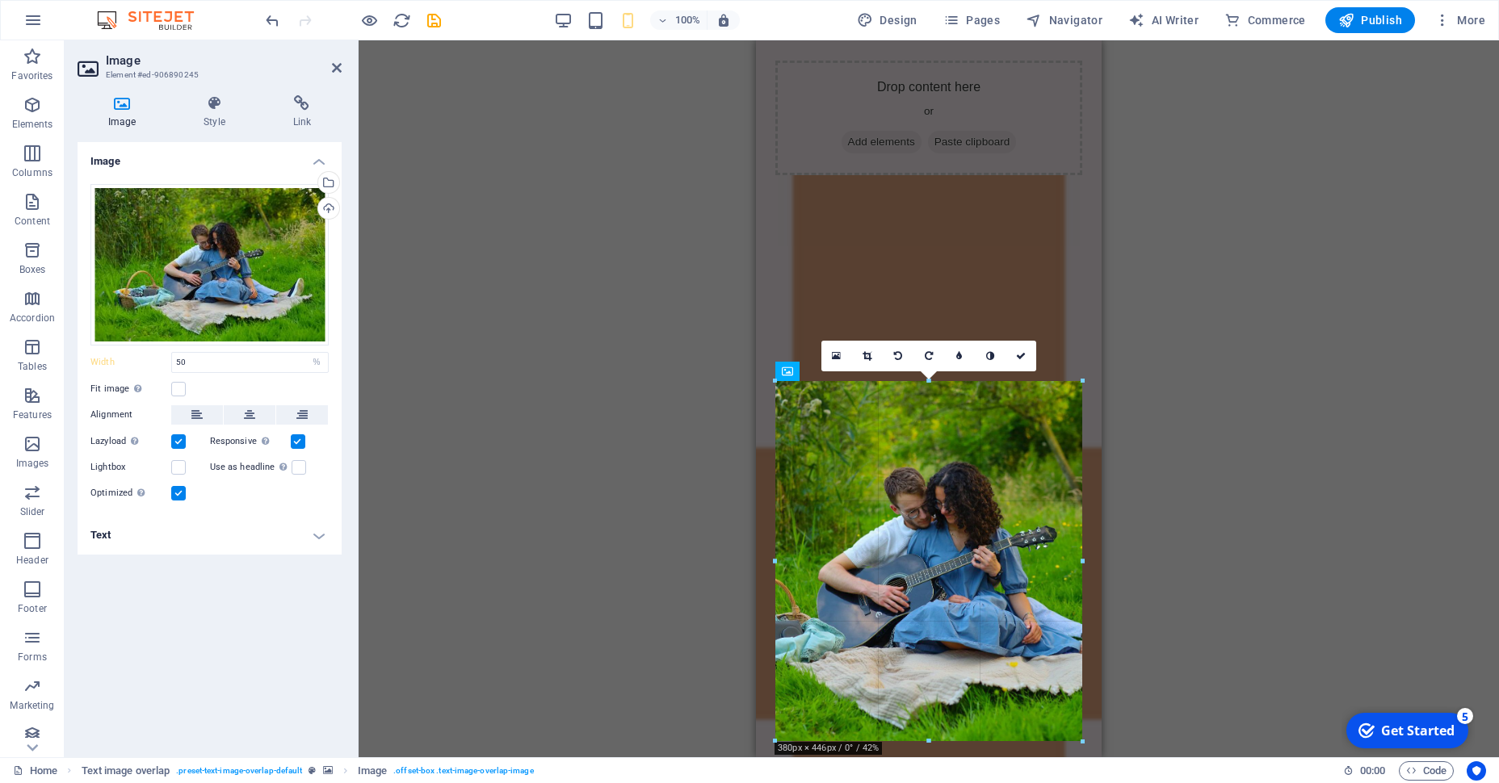
drag, startPoint x: 934, startPoint y: 474, endPoint x: 1085, endPoint y: 476, distance: 151.0
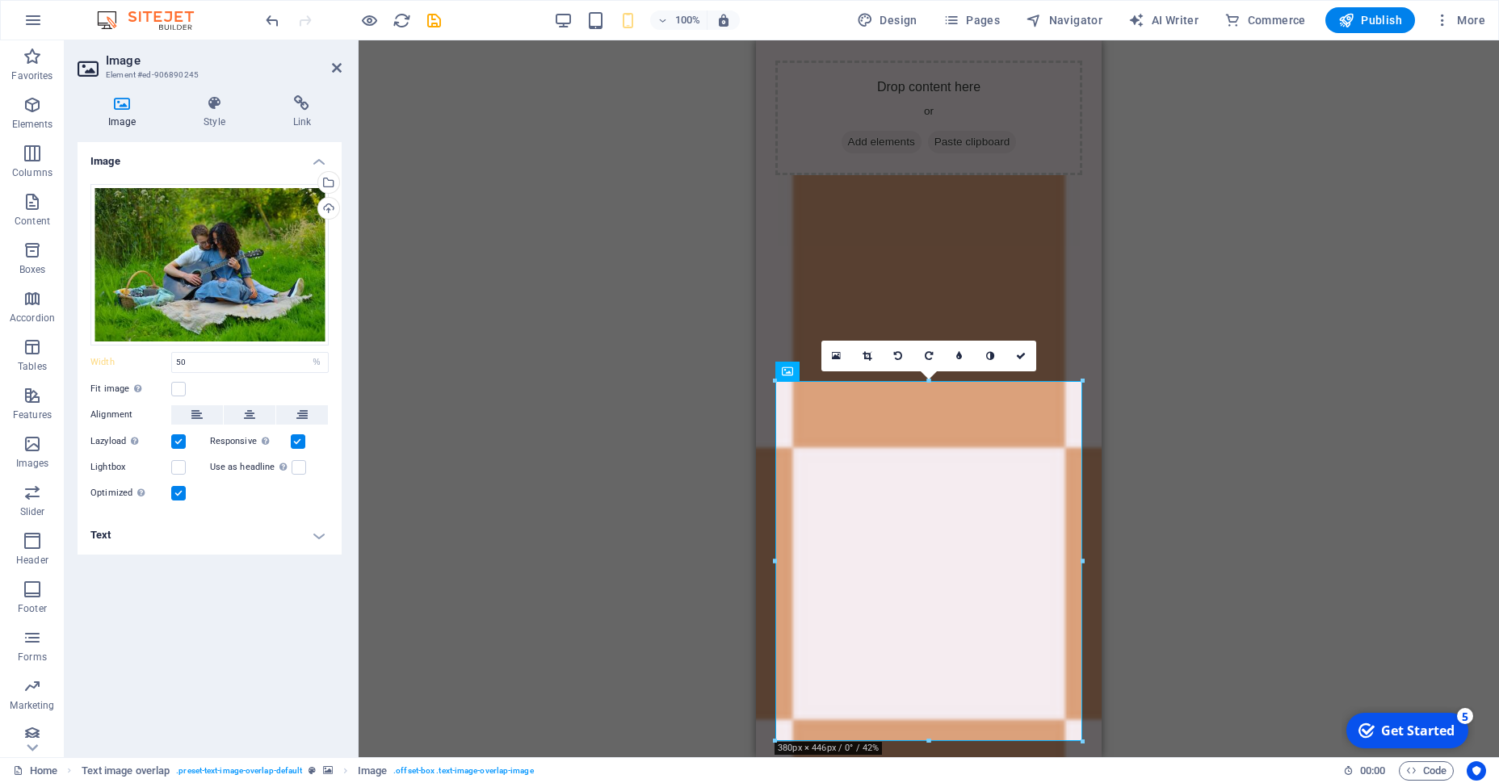
type input "380"
select select "px"
click at [556, 447] on div "Drag here to replace the existing content. Press “Ctrl” if you want to create a…" at bounding box center [929, 398] width 1140 height 717
click at [646, 472] on div "Drag here to replace the existing content. Press “Ctrl” if you want to create a…" at bounding box center [929, 398] width 1140 height 717
click at [1030, 351] on link at bounding box center [1020, 356] width 31 height 31
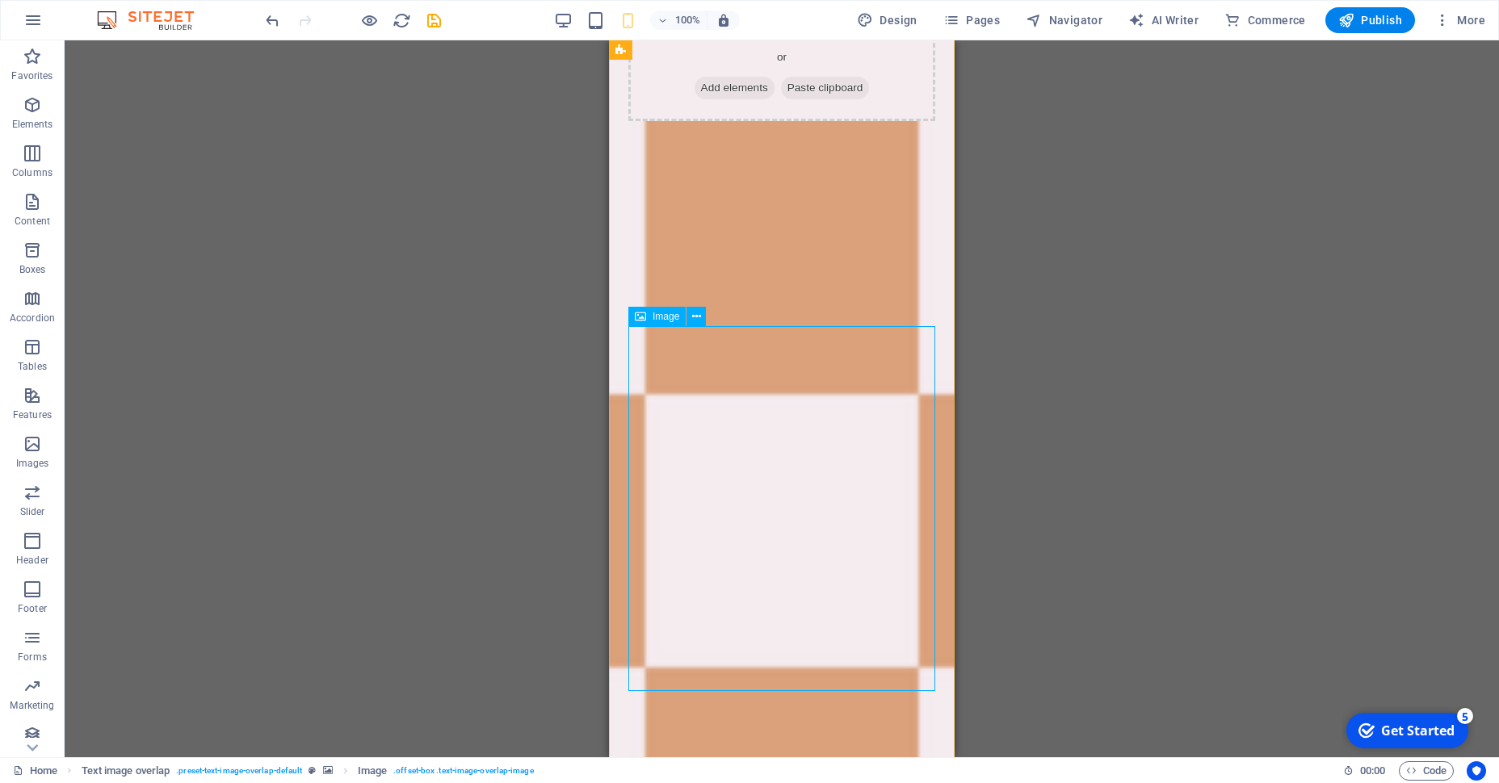
scroll to position [926, 0]
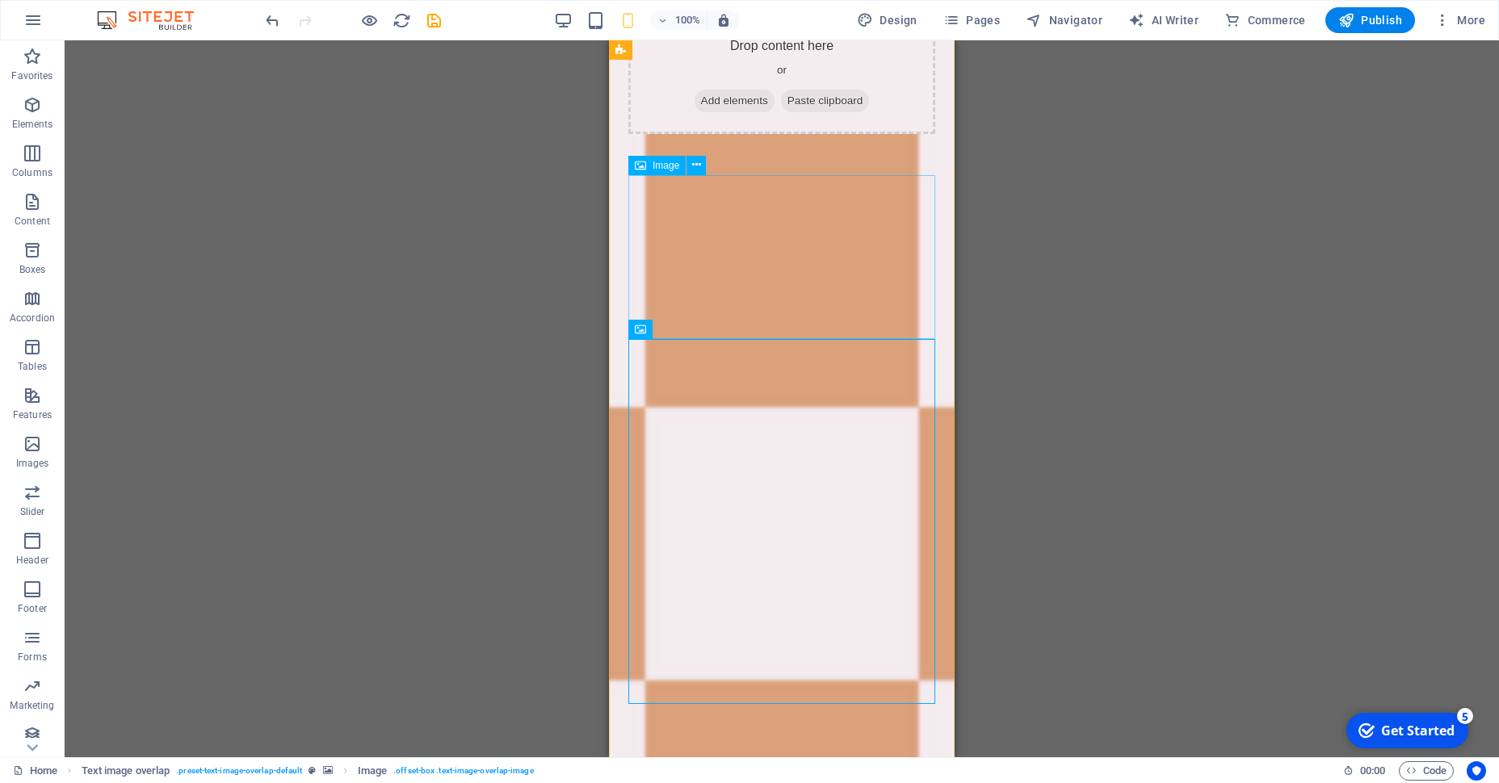
click at [1218, 259] on figure at bounding box center [1391, 439] width 346 height 717
click at [1218, 244] on figure at bounding box center [1391, 439] width 346 height 717
select select "%"
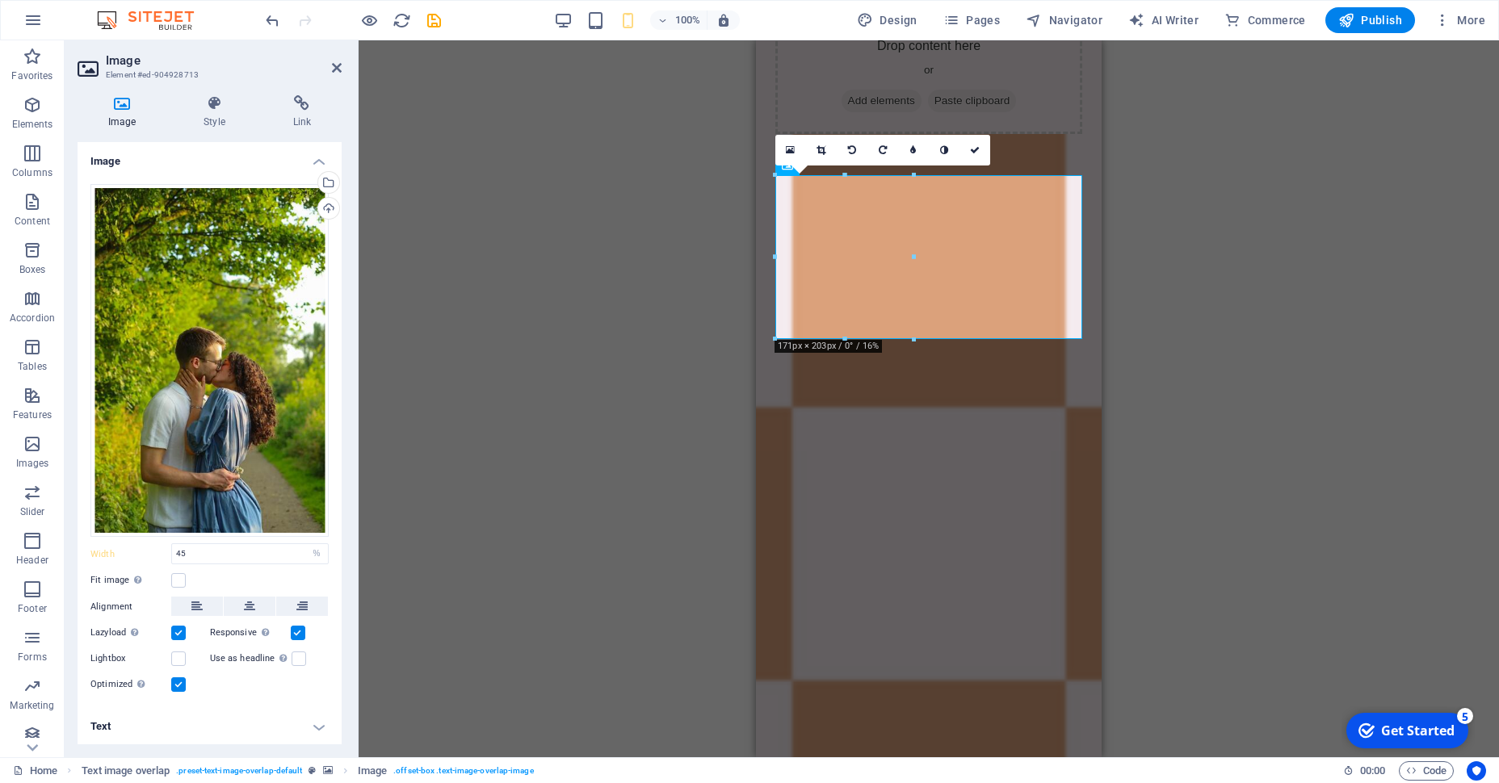
scroll to position [2, 0]
click at [195, 554] on input "45" at bounding box center [250, 552] width 156 height 19
type input "100"
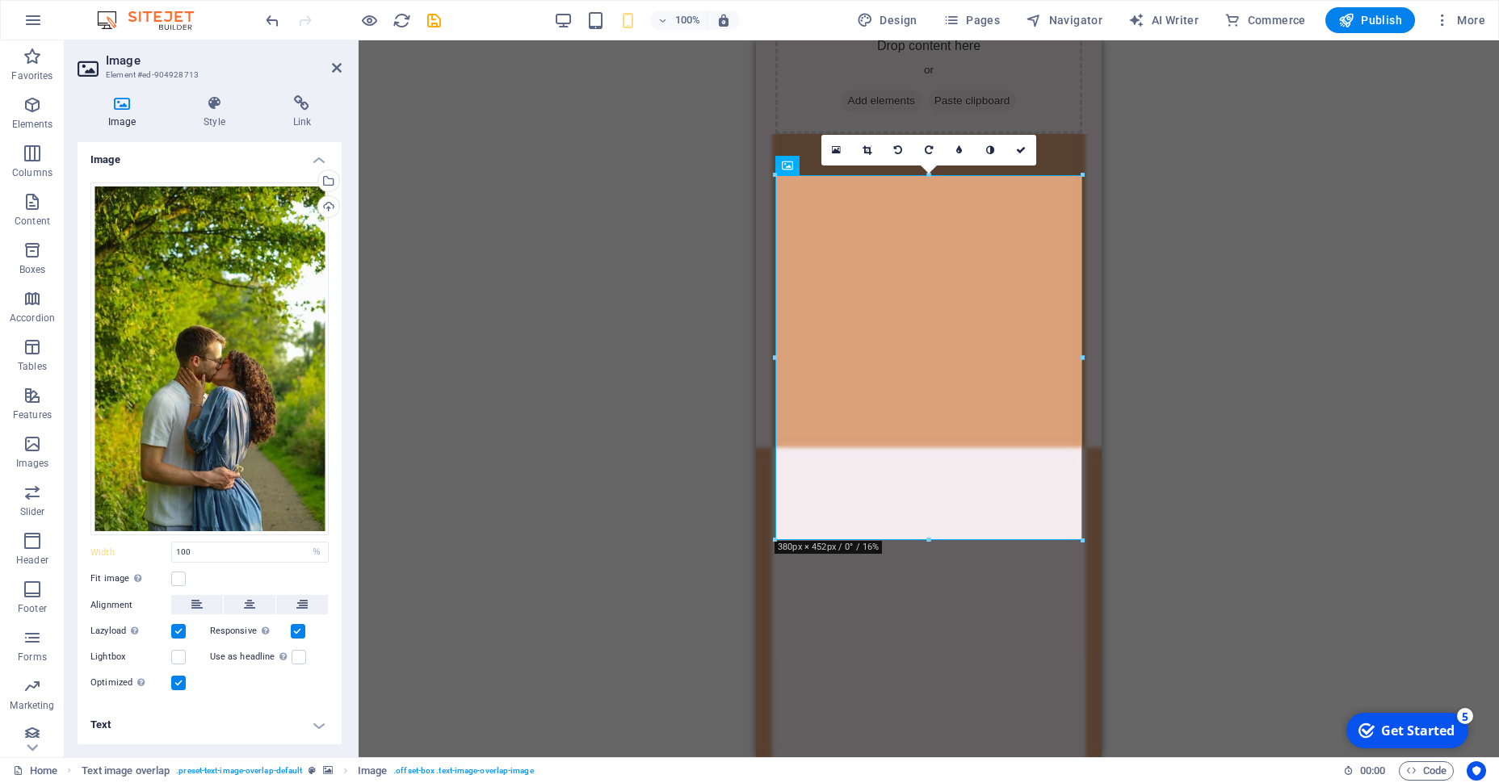
click at [552, 558] on div "Drag here to replace the existing content. Press “Ctrl” if you want to create a…" at bounding box center [929, 398] width 1140 height 717
click at [1144, 519] on div "Drag here to replace the existing content. Press “Ctrl” if you want to create a…" at bounding box center [929, 398] width 1140 height 717
click at [1017, 146] on icon at bounding box center [1021, 150] width 10 height 10
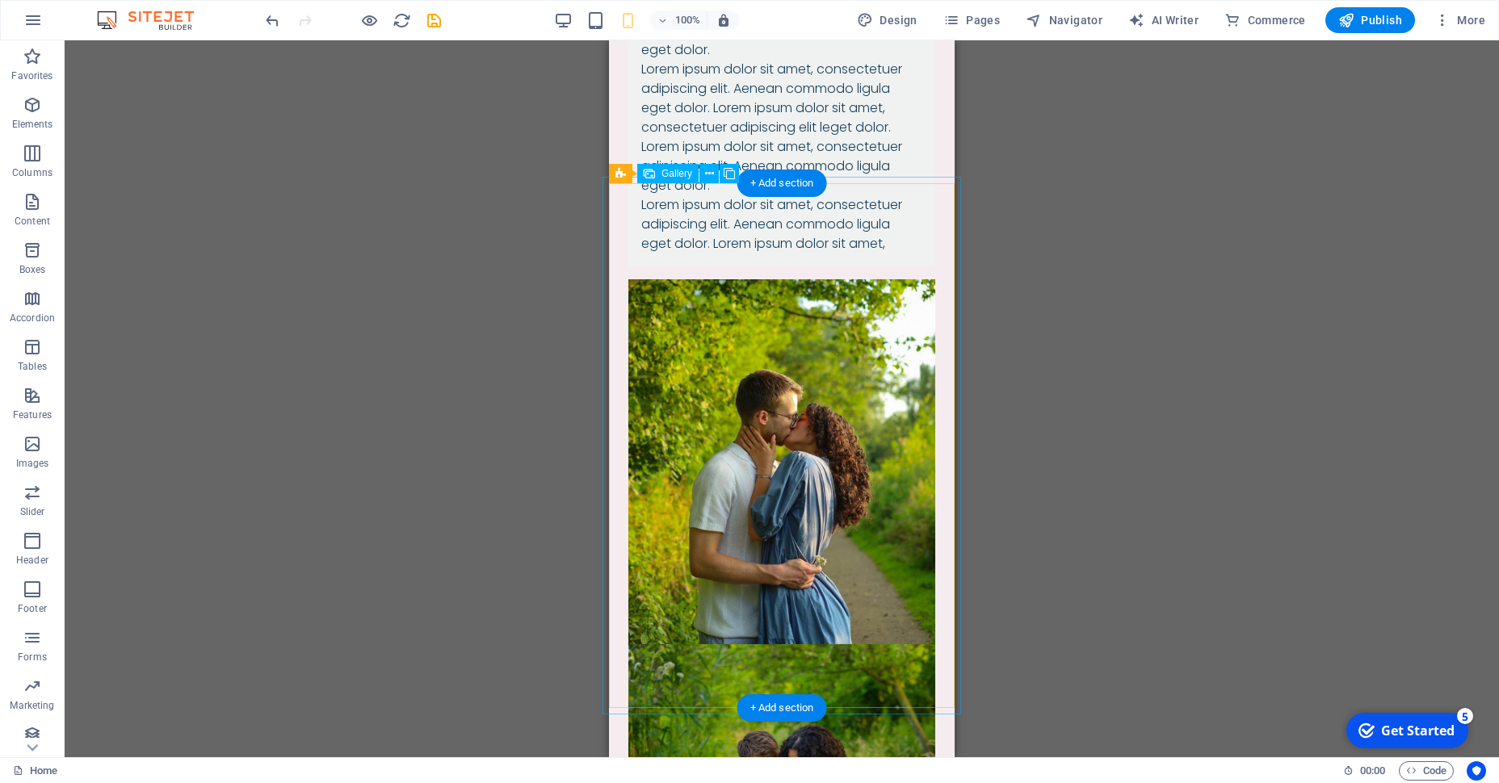
scroll to position [2766, 0]
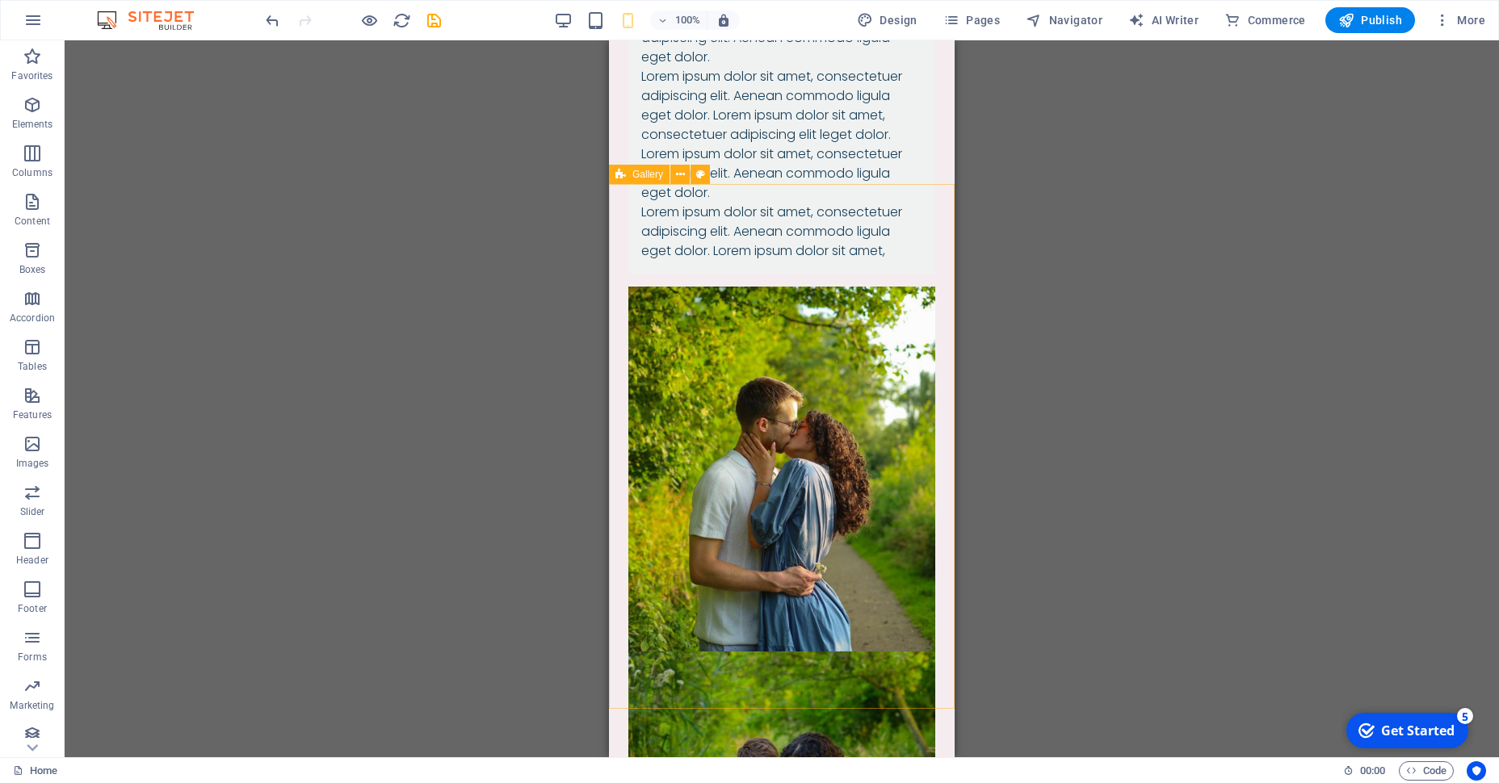
click at [623, 179] on icon at bounding box center [620, 174] width 10 height 19
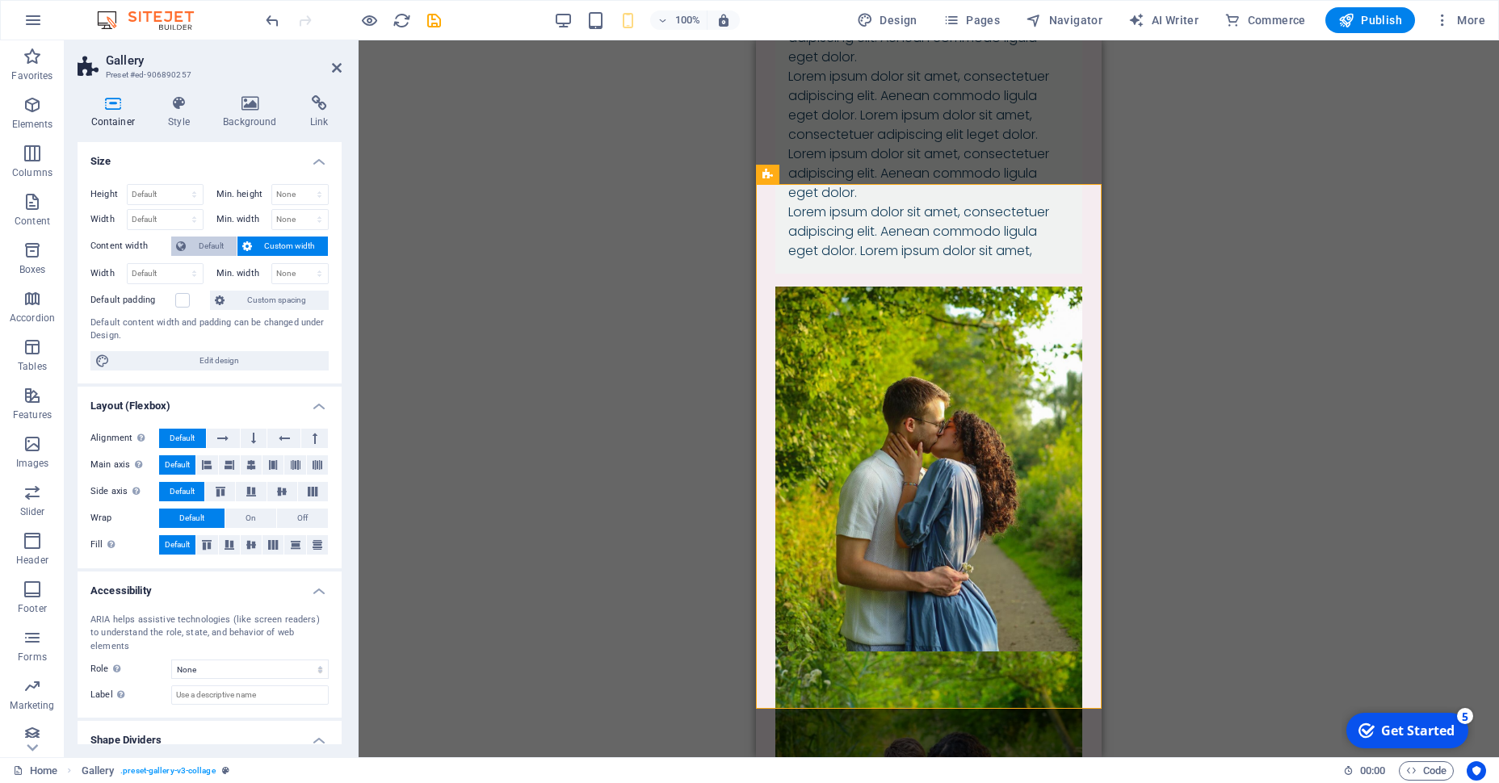
click at [212, 246] on span "Default" at bounding box center [211, 246] width 41 height 19
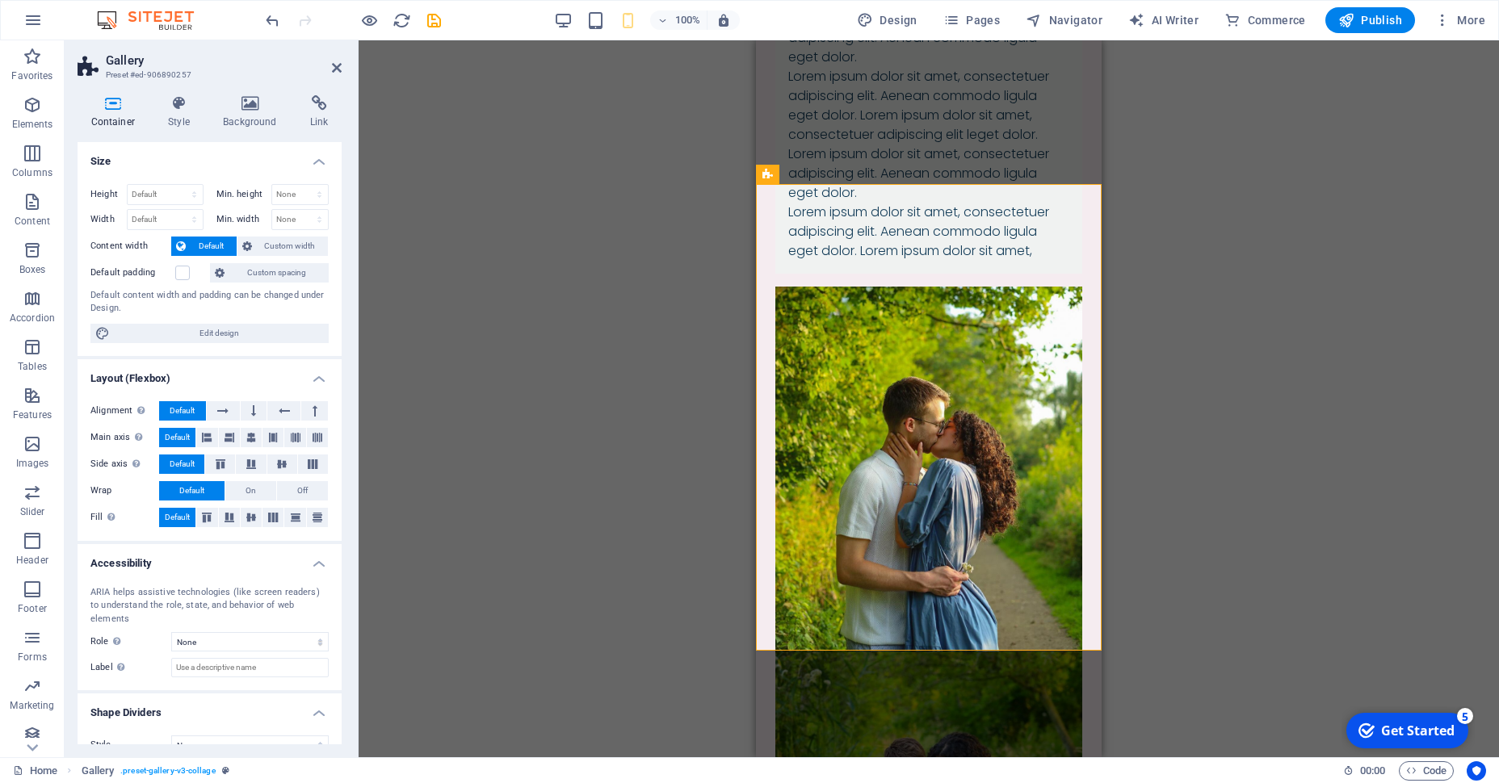
click at [664, 233] on div "Drag here to replace the existing content. Press “Ctrl” if you want to create a…" at bounding box center [929, 398] width 1140 height 717
click at [341, 68] on icon at bounding box center [337, 67] width 10 height 13
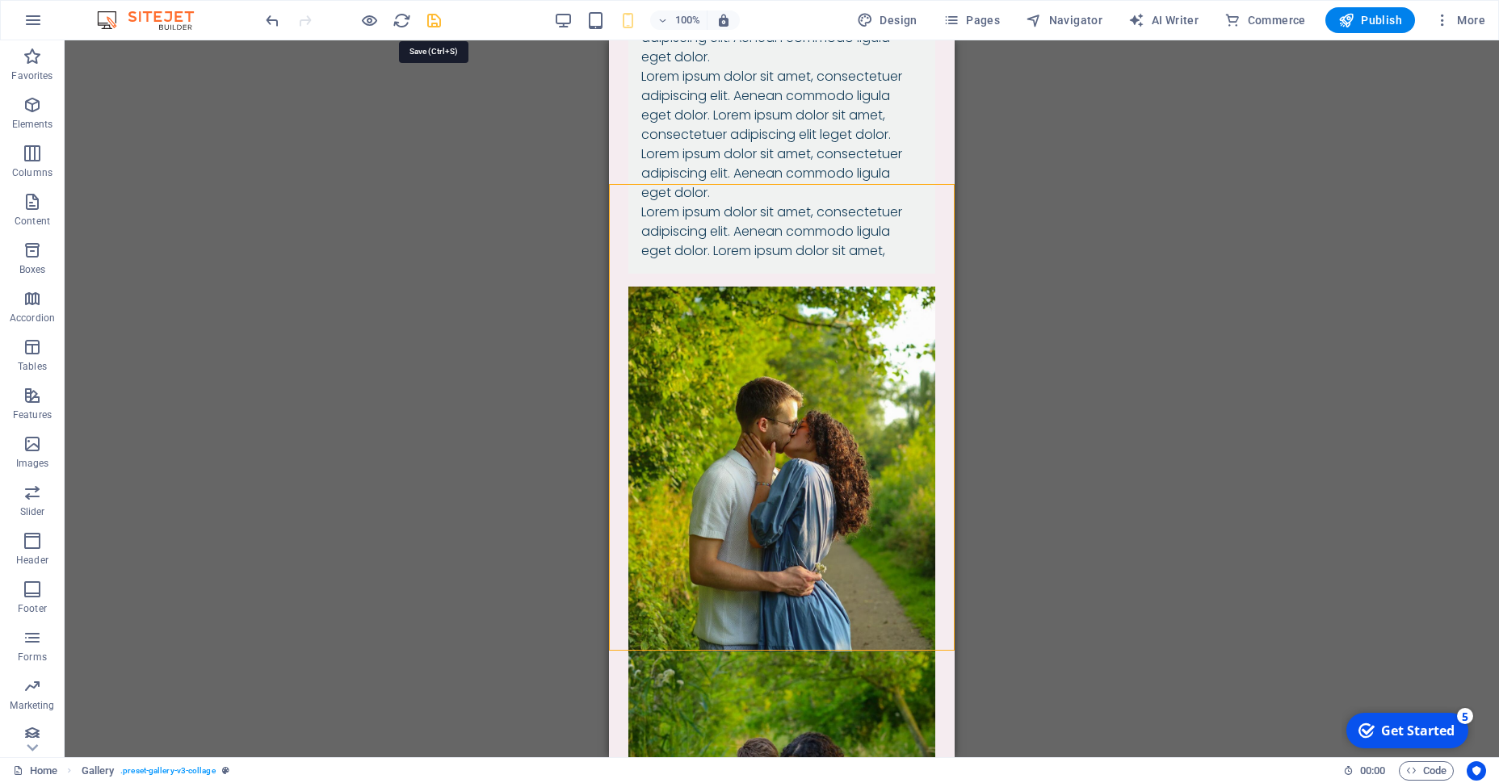
click at [431, 24] on icon "save" at bounding box center [434, 20] width 19 height 19
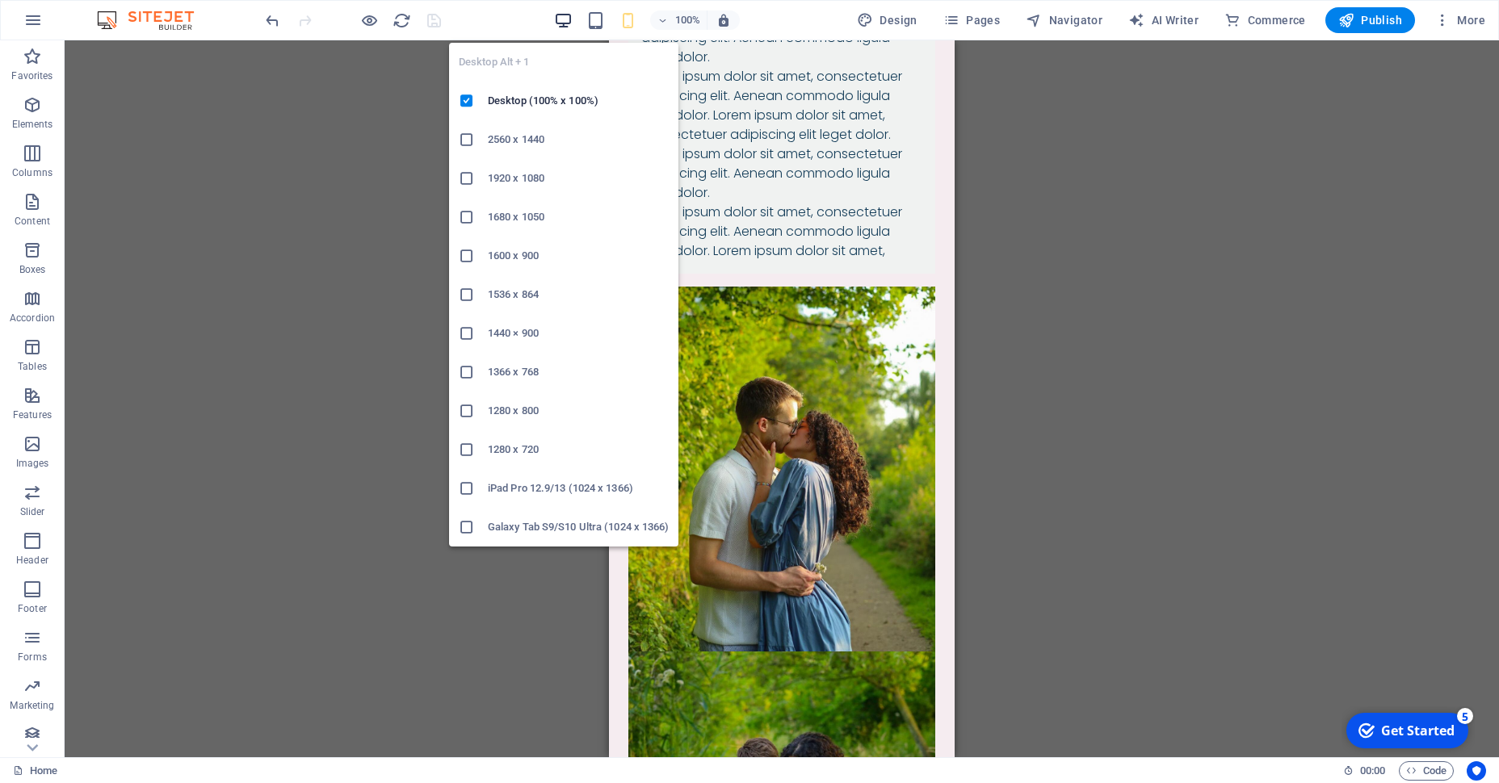
click at [572, 21] on icon "button" at bounding box center [563, 20] width 19 height 19
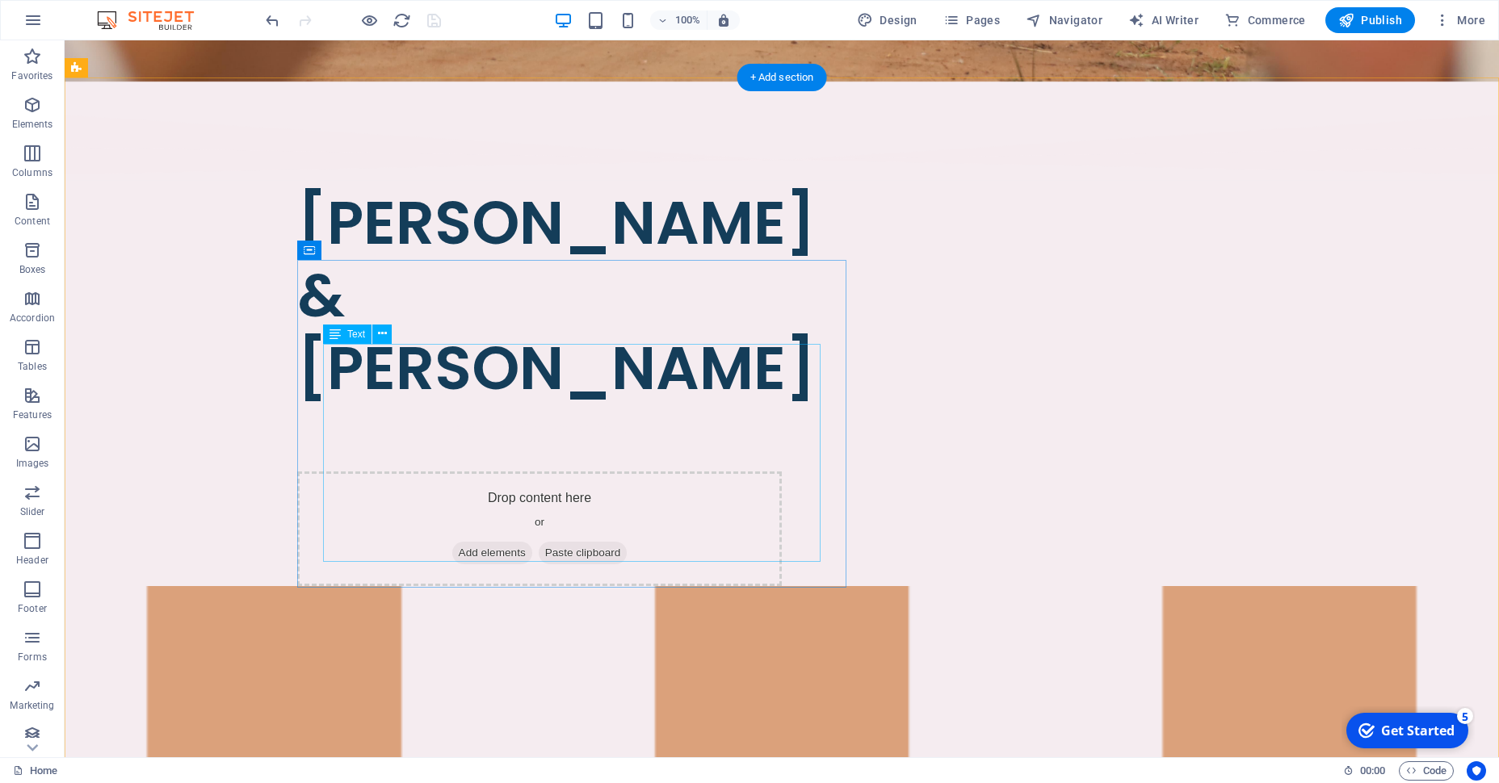
scroll to position [603, 0]
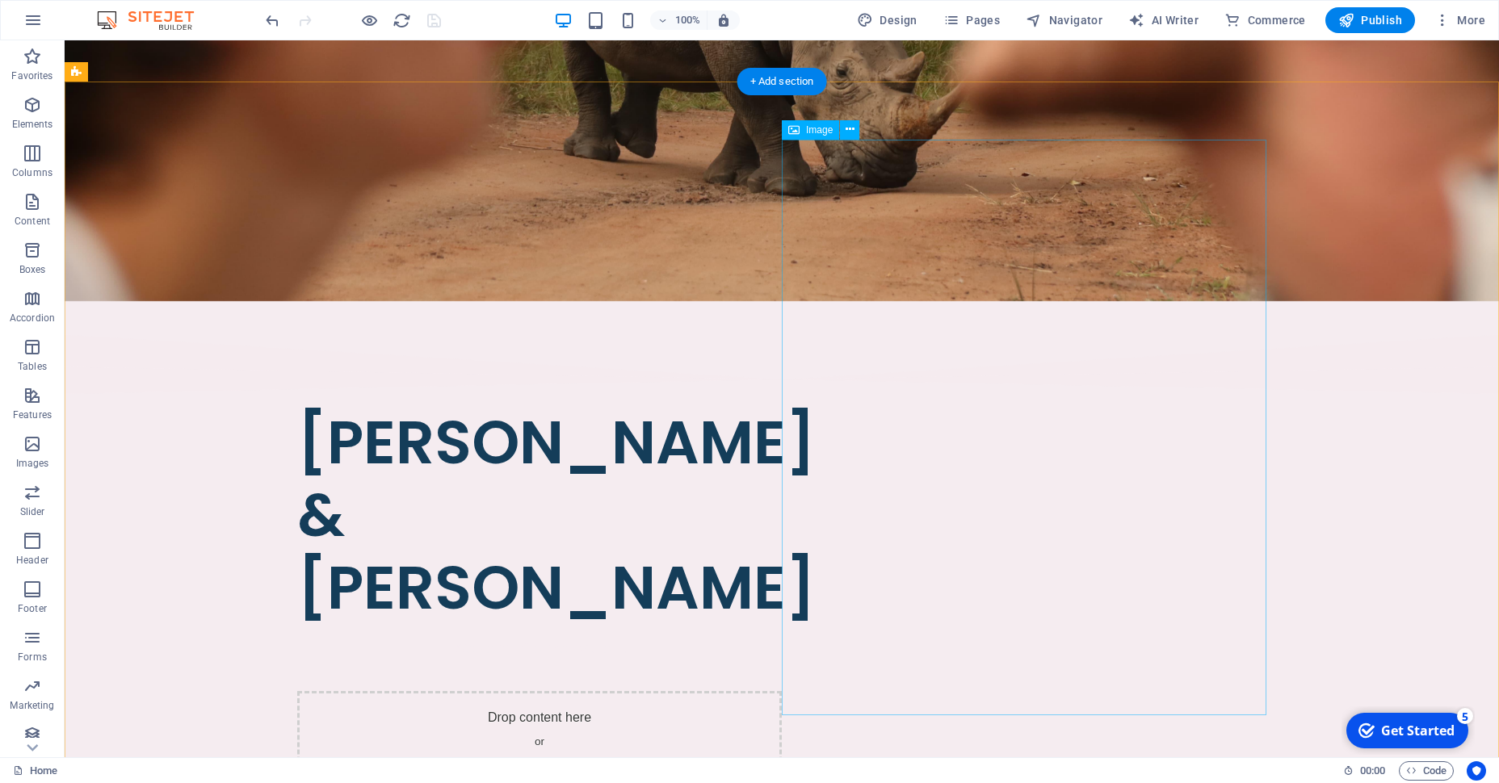
click at [1110, 363] on figure at bounding box center [846, 439] width 1434 height 717
select select "%"
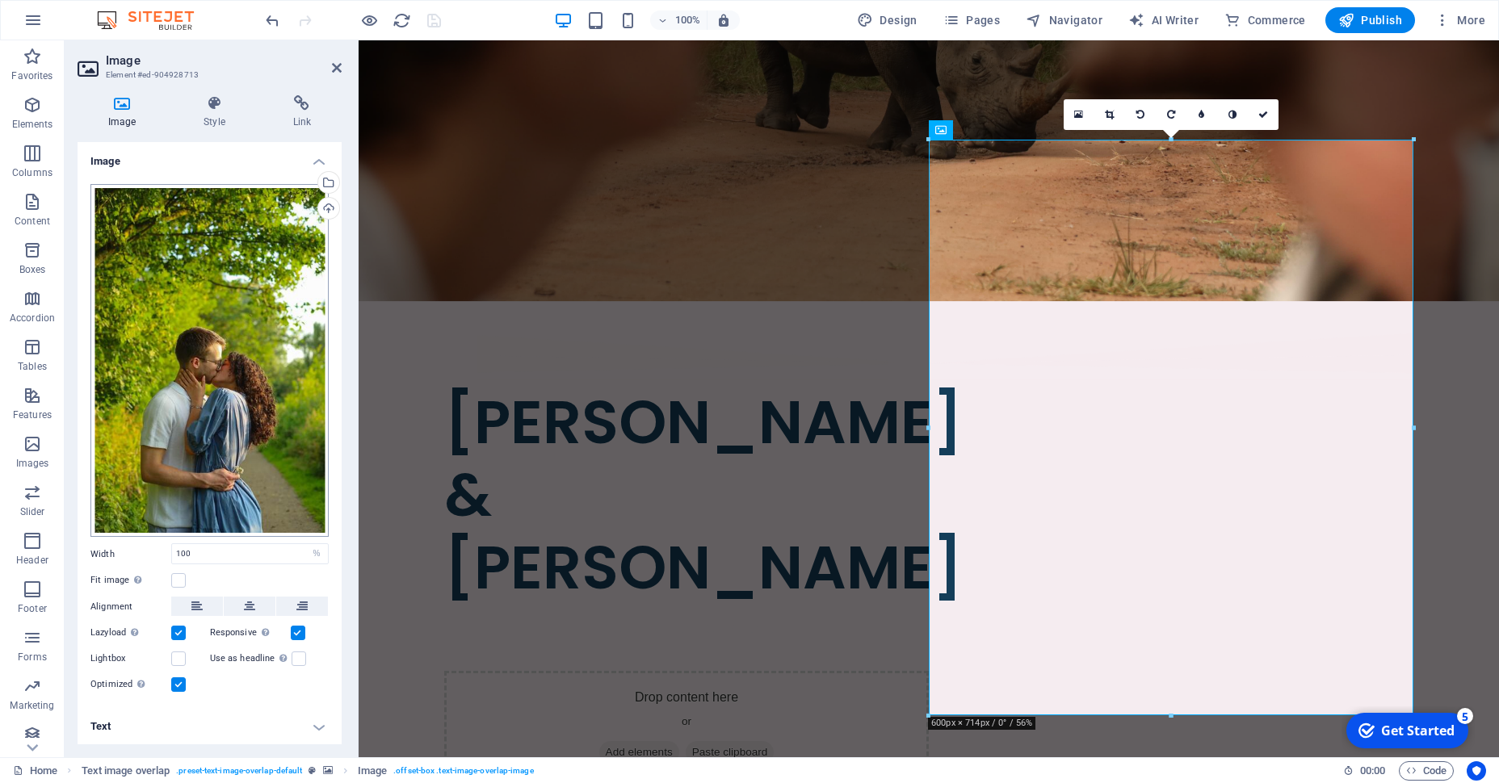
scroll to position [2, 0]
click at [602, 65] on figure at bounding box center [929, 14] width 1140 height 573
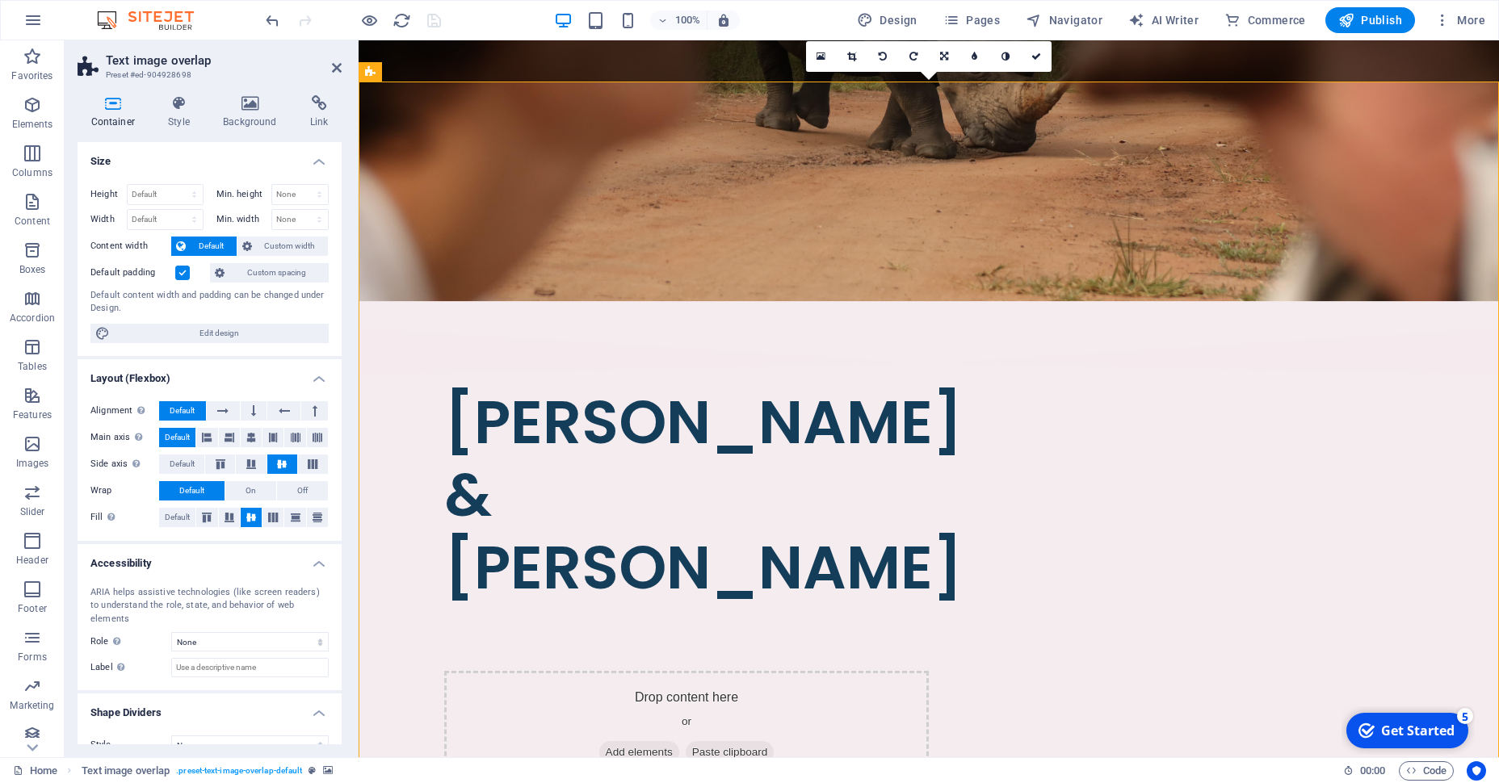
scroll to position [10, 0]
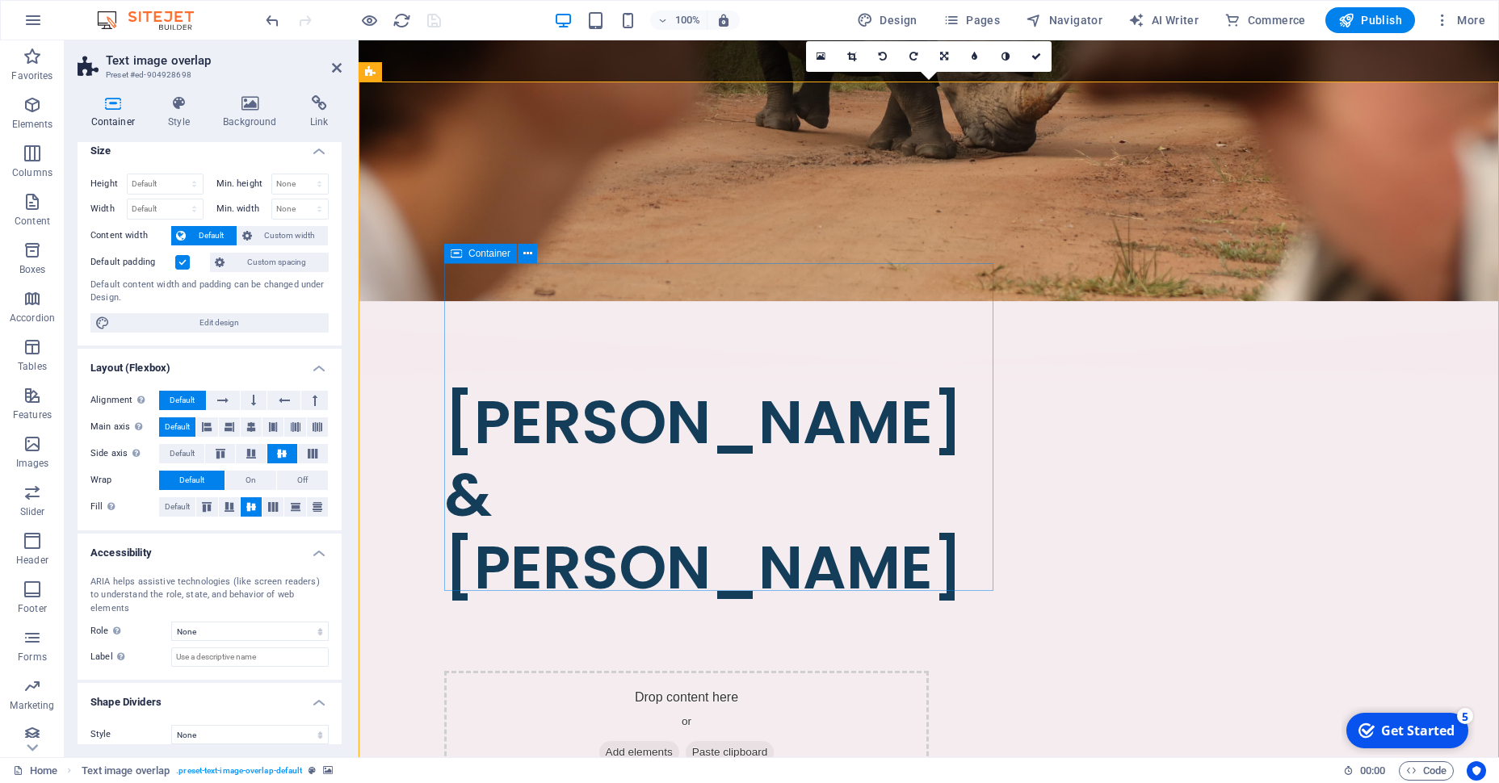
click at [1114, 169] on figure at bounding box center [1287, 439] width 1140 height 717
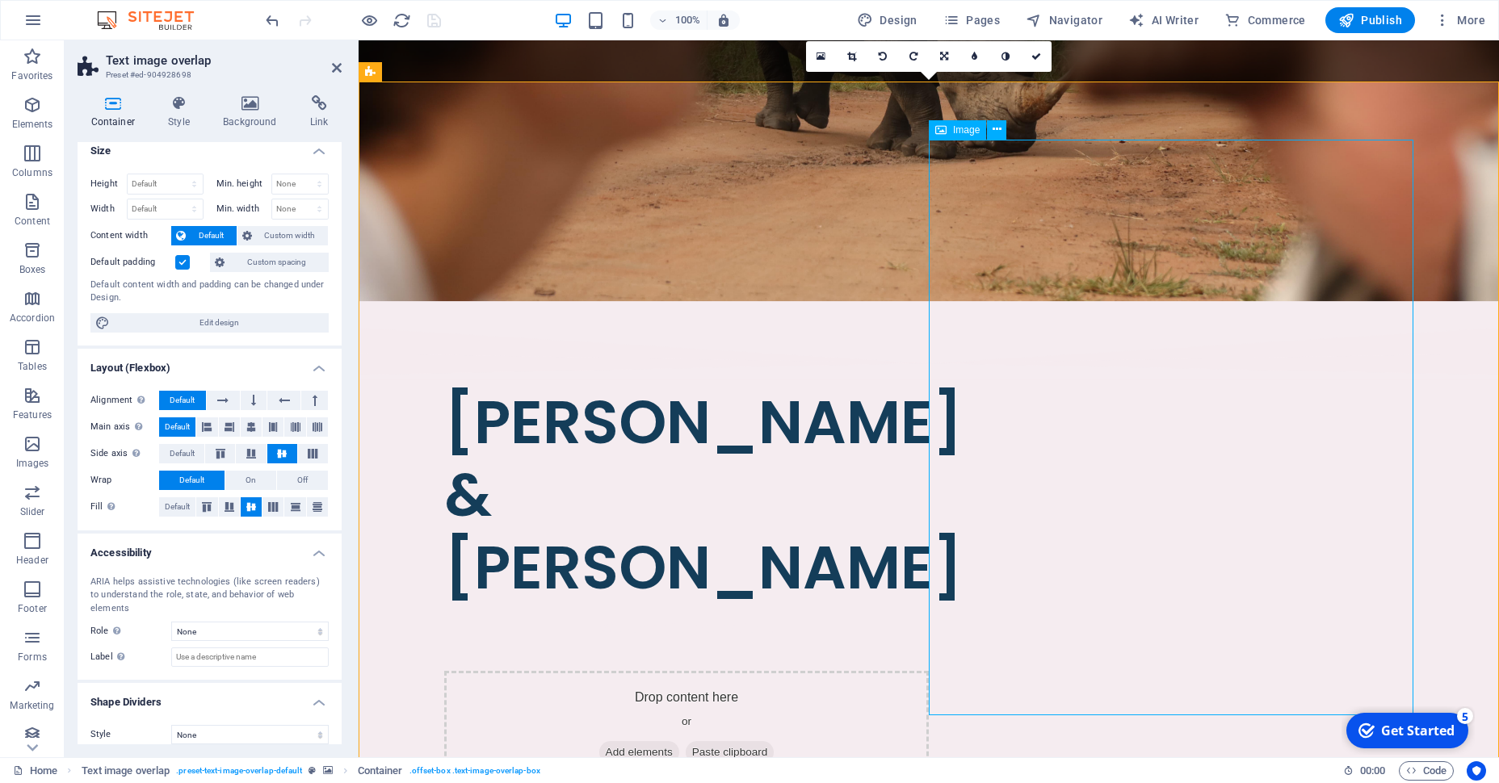
click at [1114, 169] on figure at bounding box center [1287, 439] width 1140 height 717
select select "%"
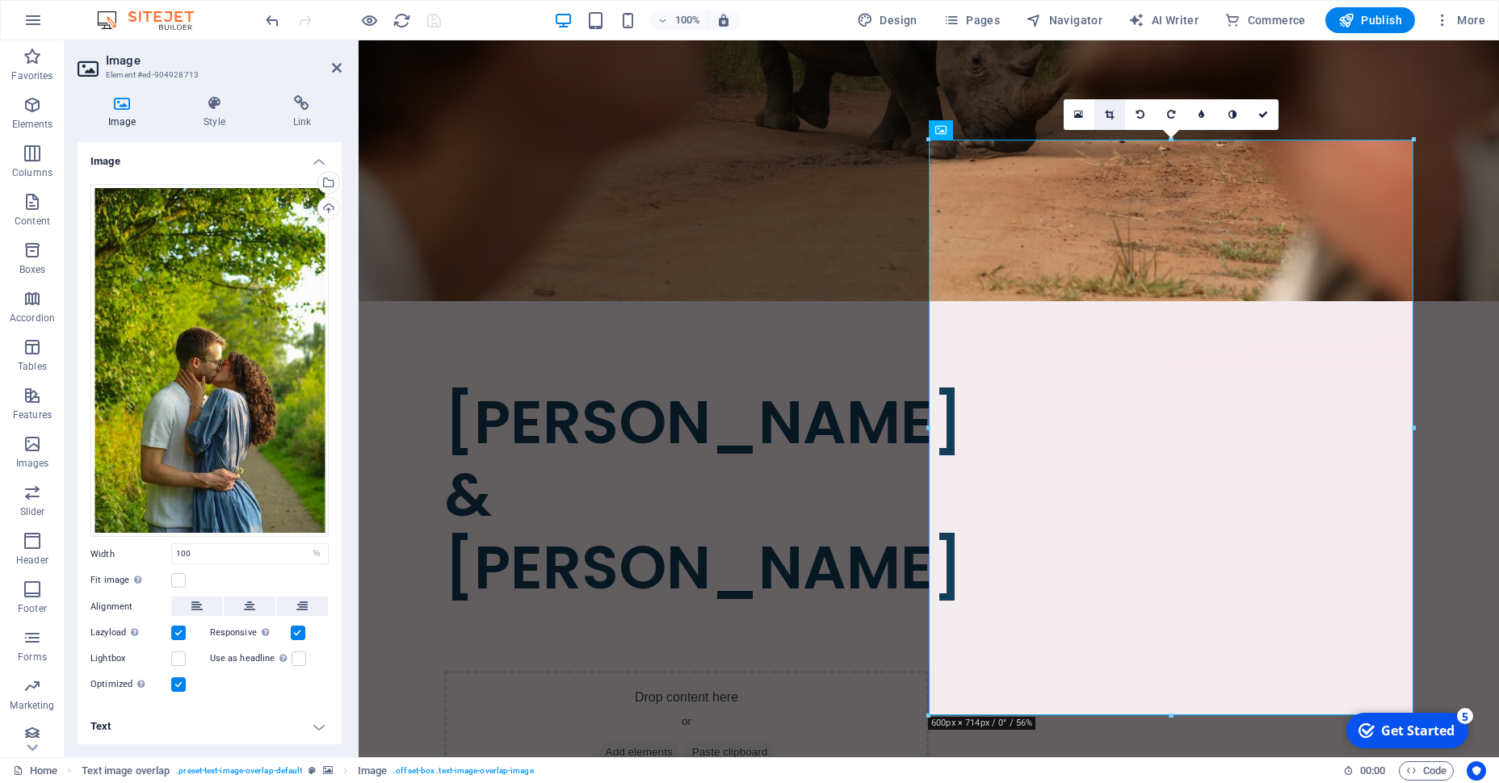
click at [1107, 110] on icon at bounding box center [1109, 115] width 9 height 10
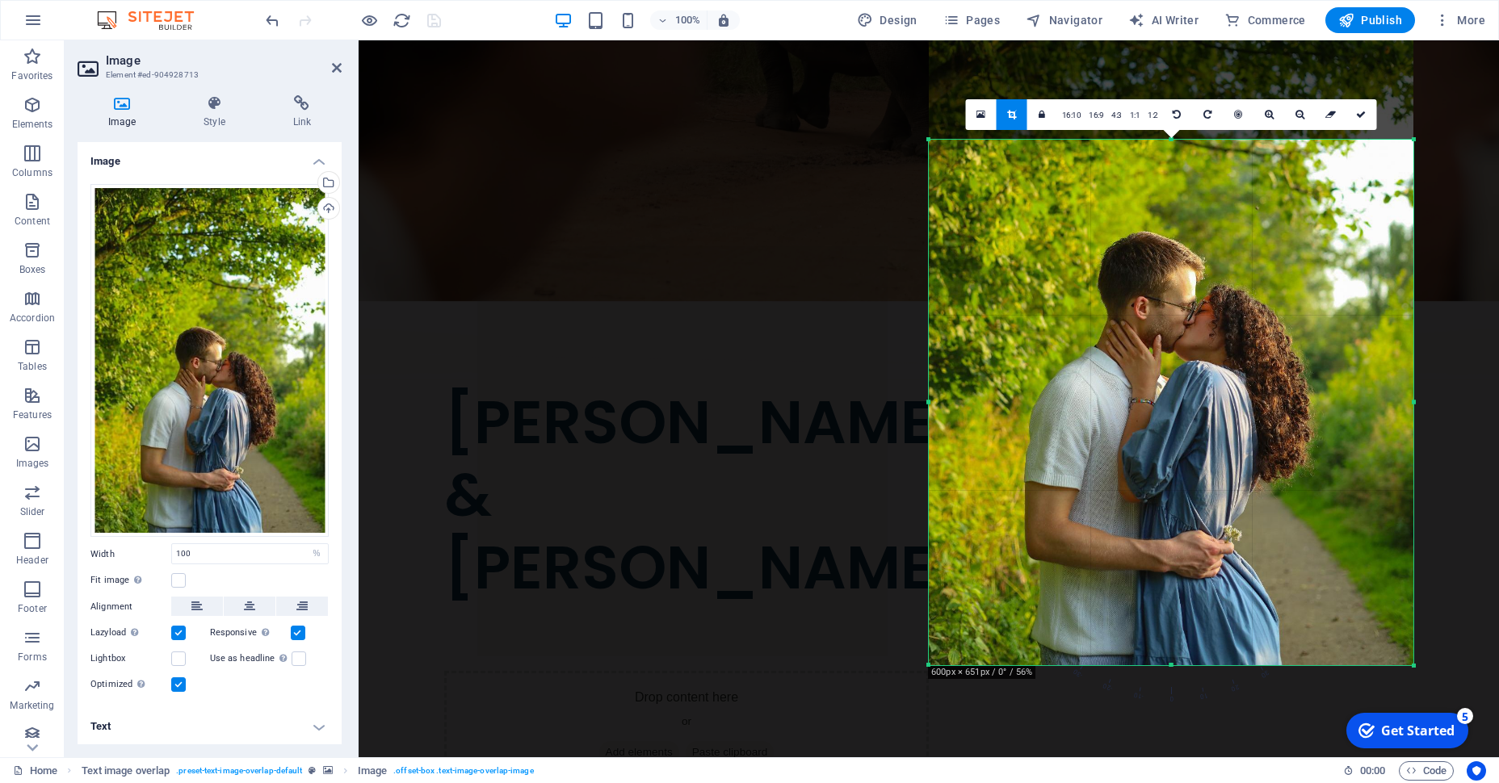
drag, startPoint x: 1172, startPoint y: 140, endPoint x: 1186, endPoint y: 190, distance: 52.1
click at [1186, 190] on div "180 170 160 150 140 130 120 110 100 90 80 70 60 50 40 30 20 10 0 -10 -20 -30 -4…" at bounding box center [1171, 403] width 485 height 526
click at [1302, 119] on icon at bounding box center [1299, 115] width 9 height 10
click at [1270, 119] on icon at bounding box center [1269, 115] width 9 height 10
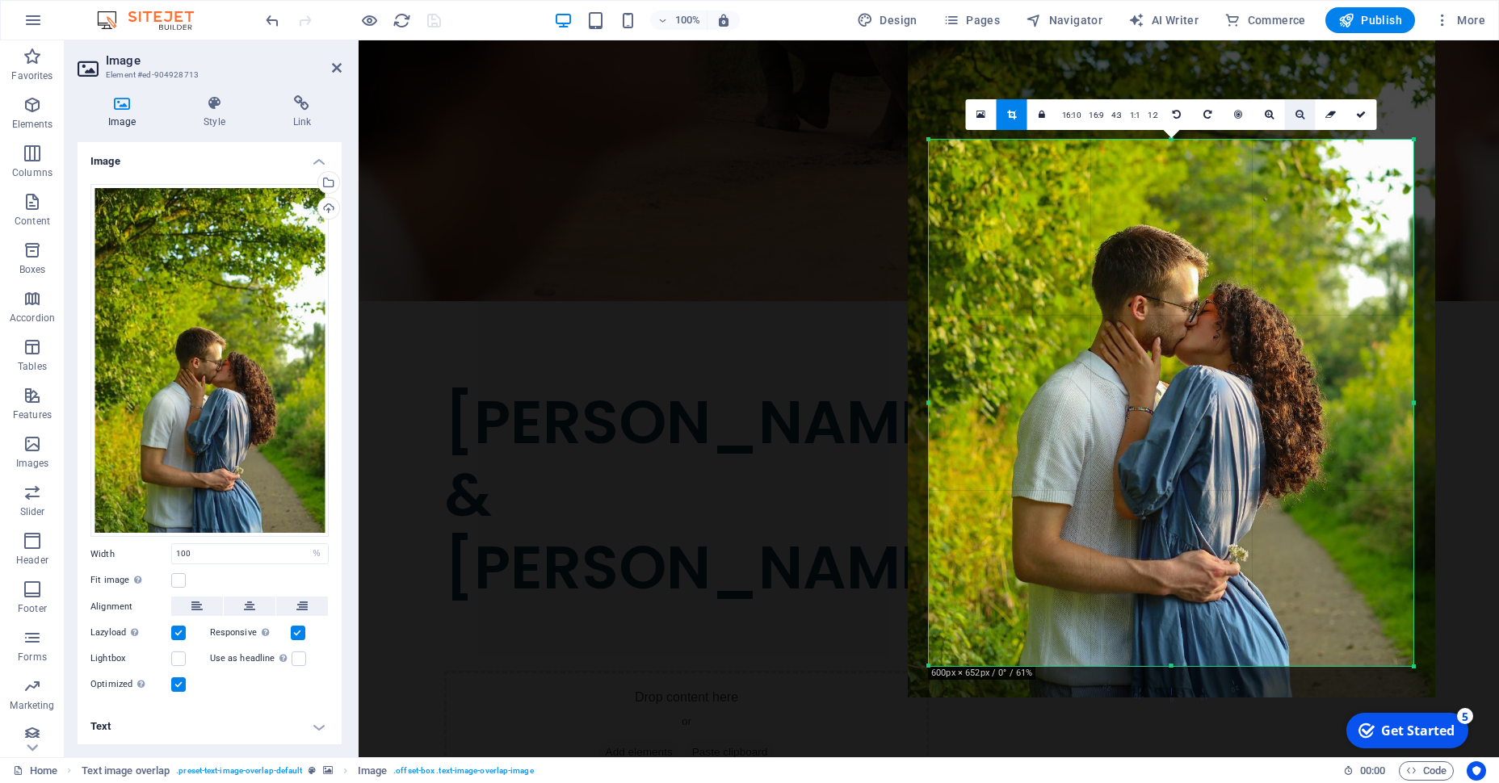
click at [1287, 118] on link at bounding box center [1300, 114] width 31 height 31
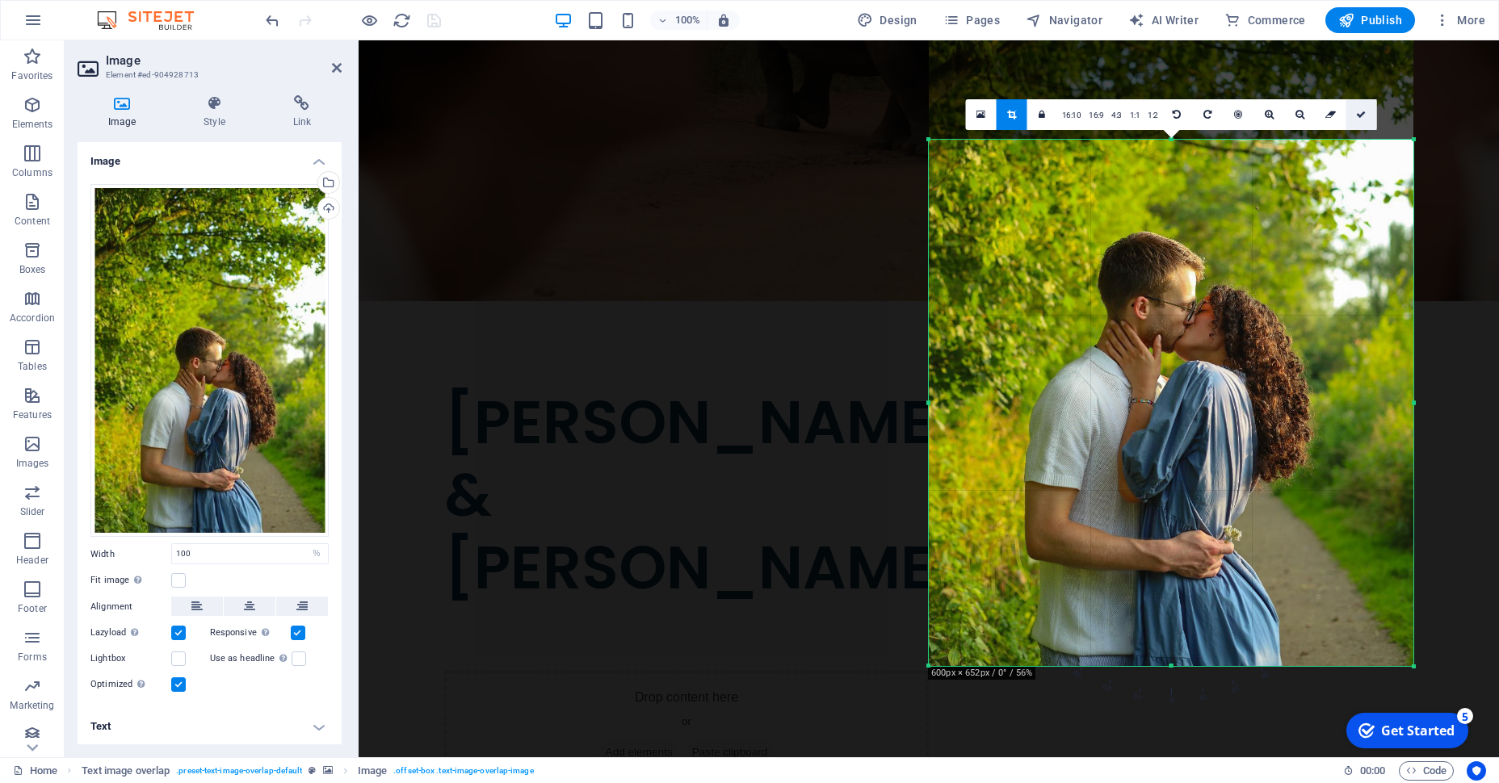
click at [1362, 120] on link at bounding box center [1361, 114] width 31 height 31
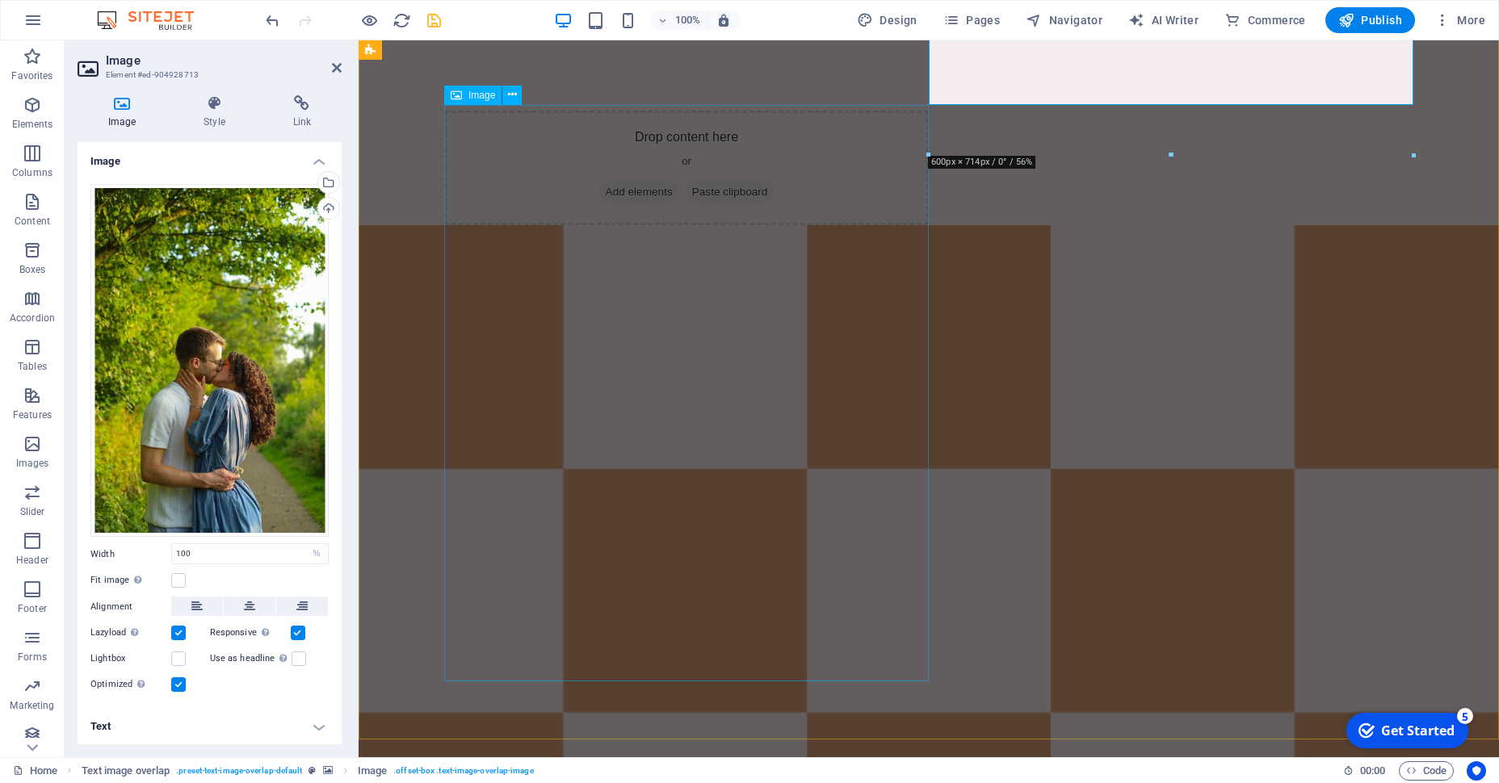
scroll to position [1165, 0]
select select "px"
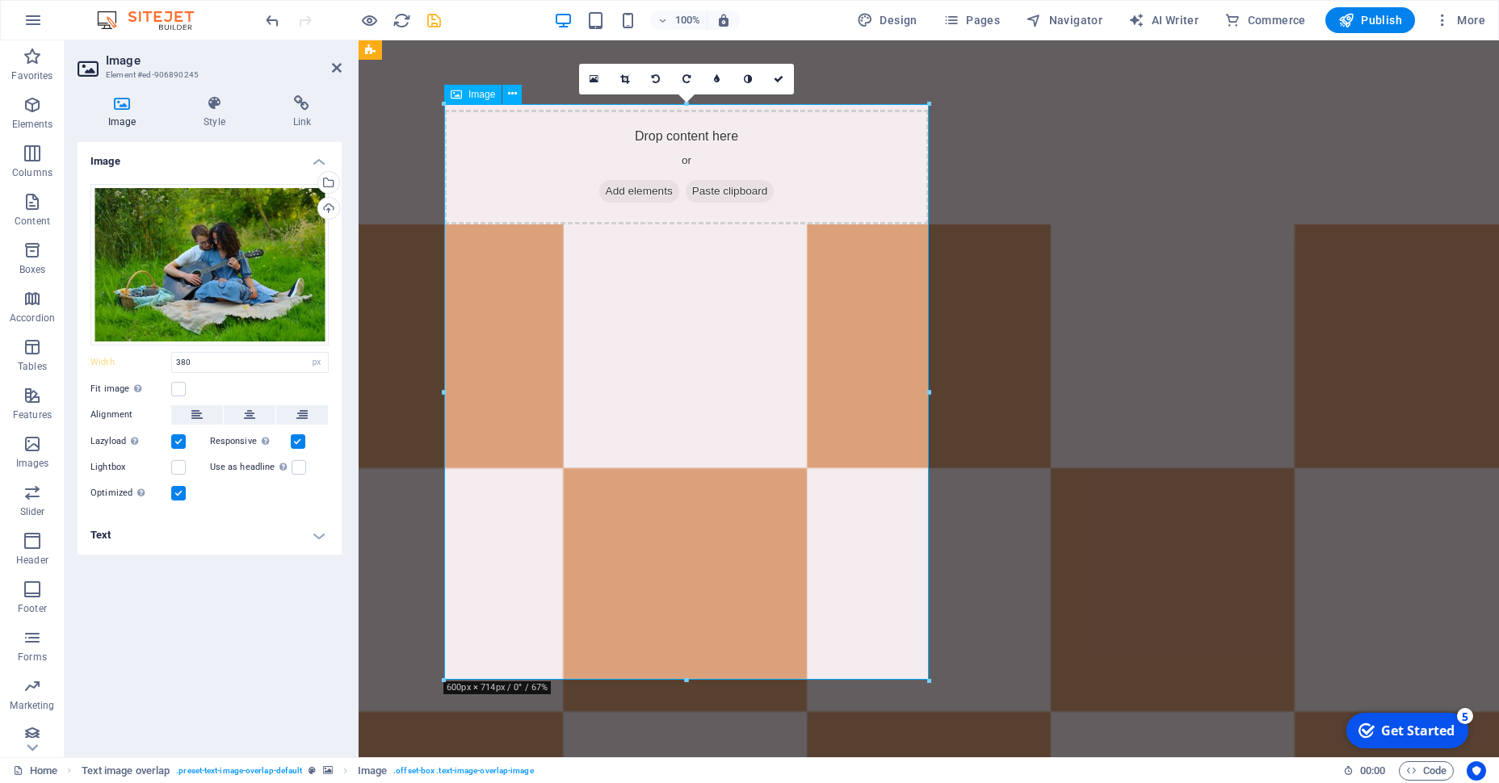
type input "100"
select select "%"
click at [623, 86] on link at bounding box center [625, 79] width 31 height 31
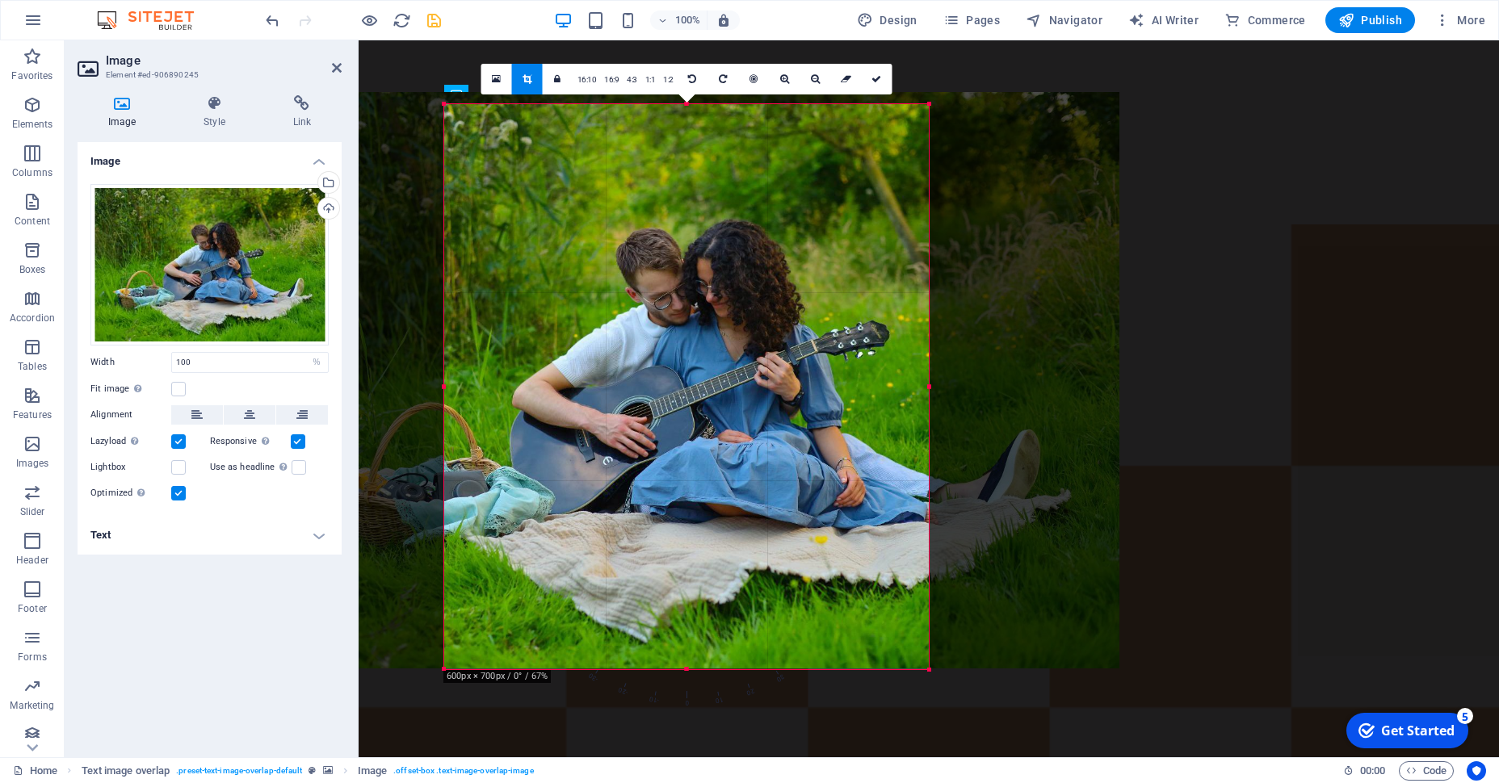
drag, startPoint x: 686, startPoint y: 103, endPoint x: 686, endPoint y: 115, distance: 12.1
click at [686, 115] on div "180 170 160 150 140 130 120 110 100 90 80 70 60 50 40 30 20 10 0 -10 -20 -30 -4…" at bounding box center [686, 386] width 485 height 565
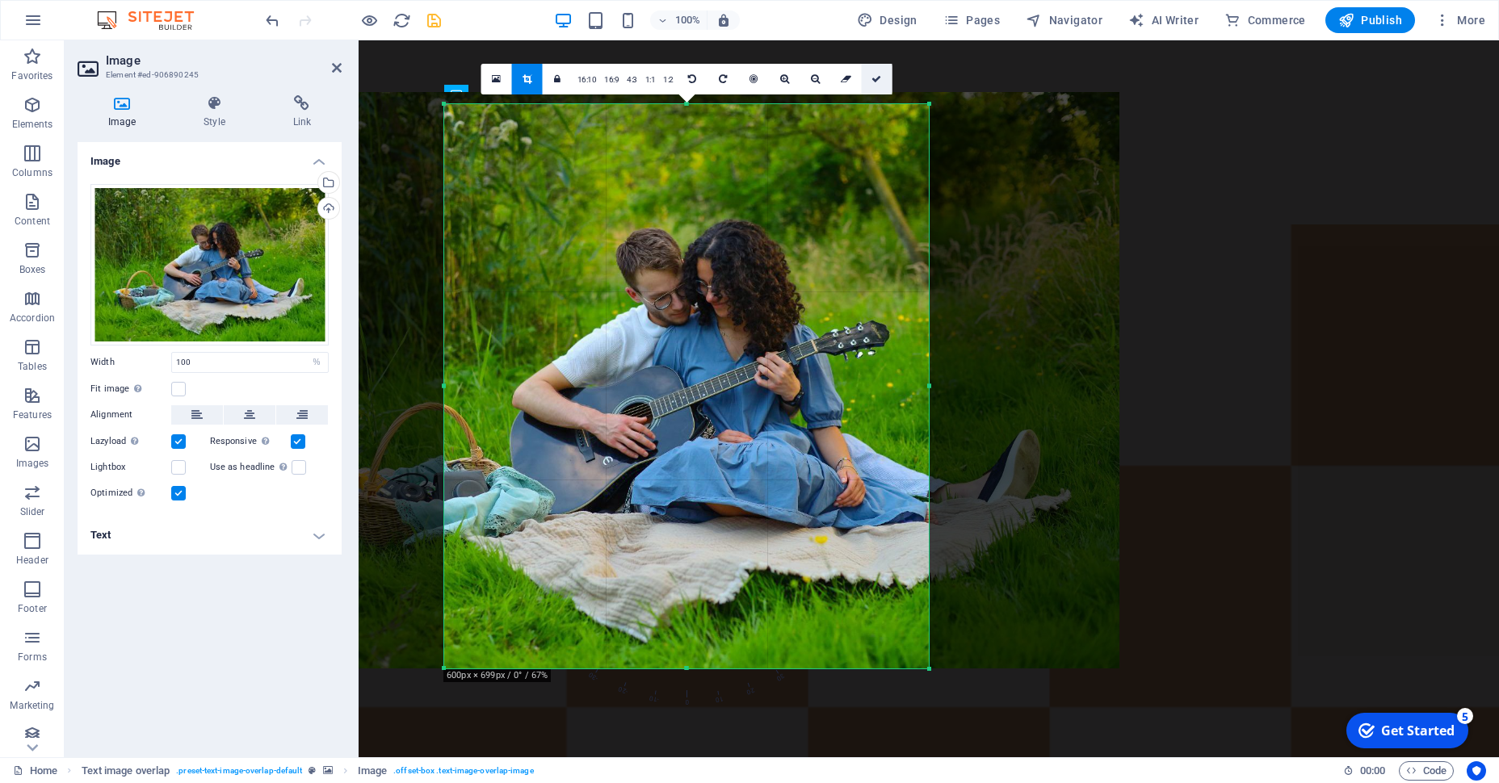
click at [881, 73] on link at bounding box center [877, 79] width 31 height 31
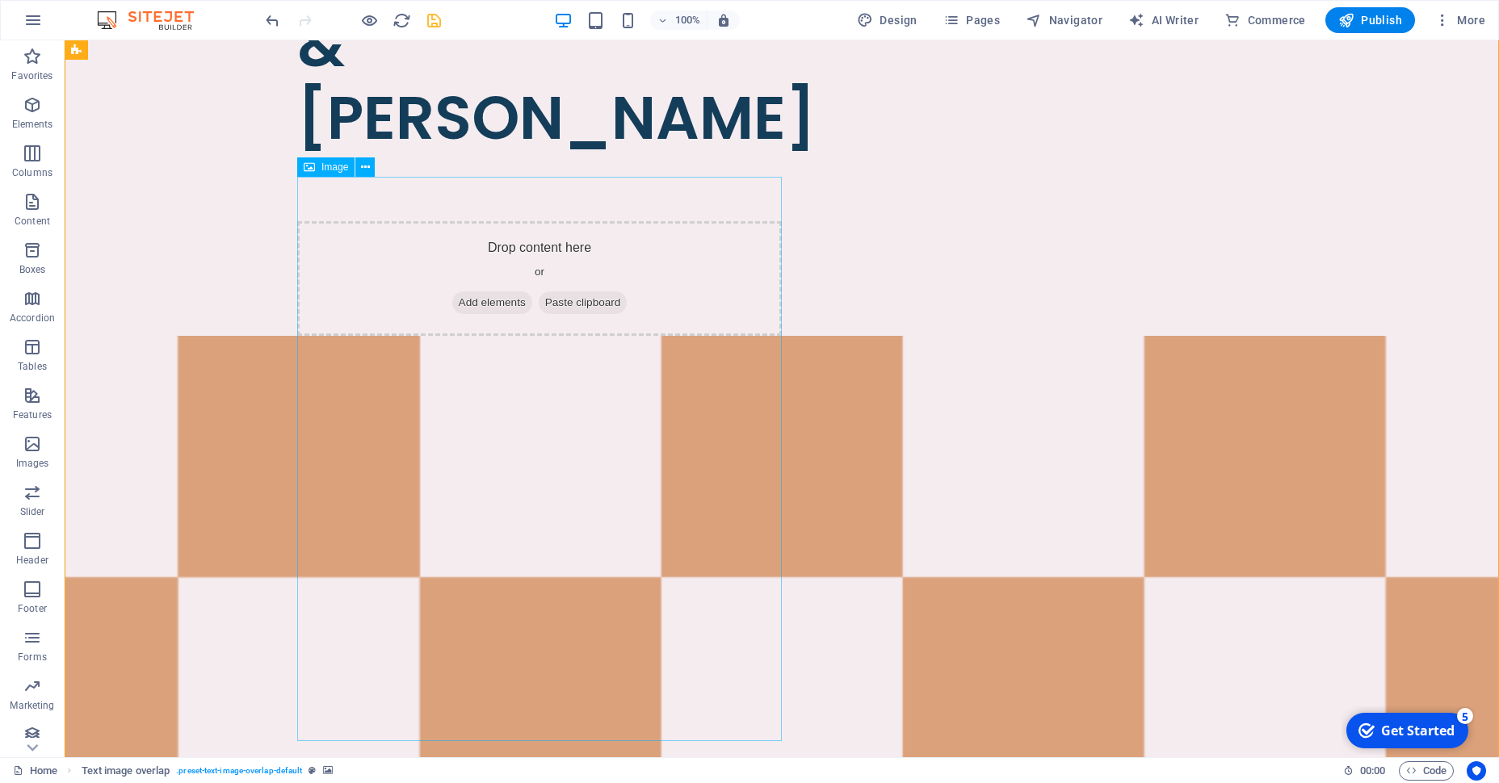
scroll to position [1073, 0]
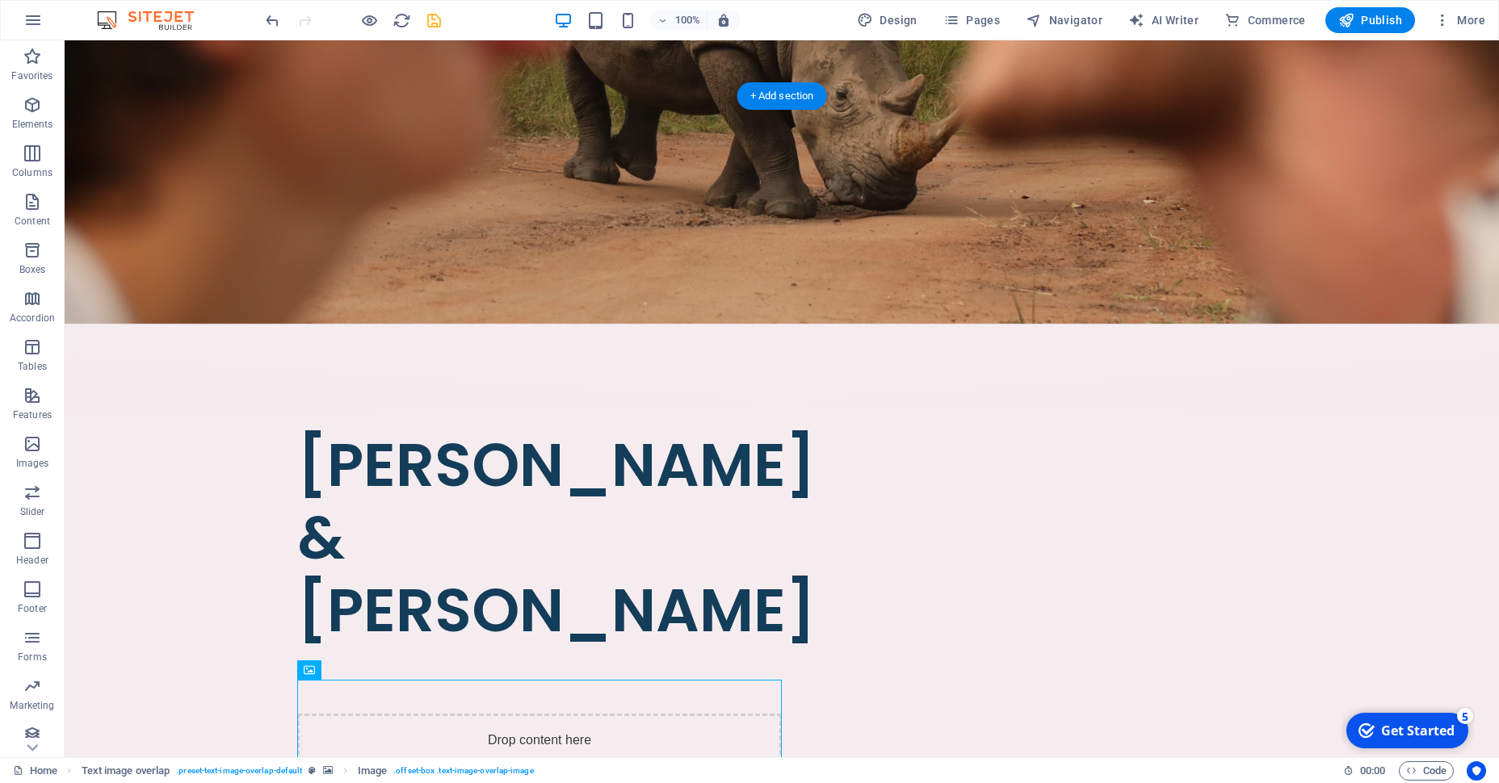
scroll to position [580, 0]
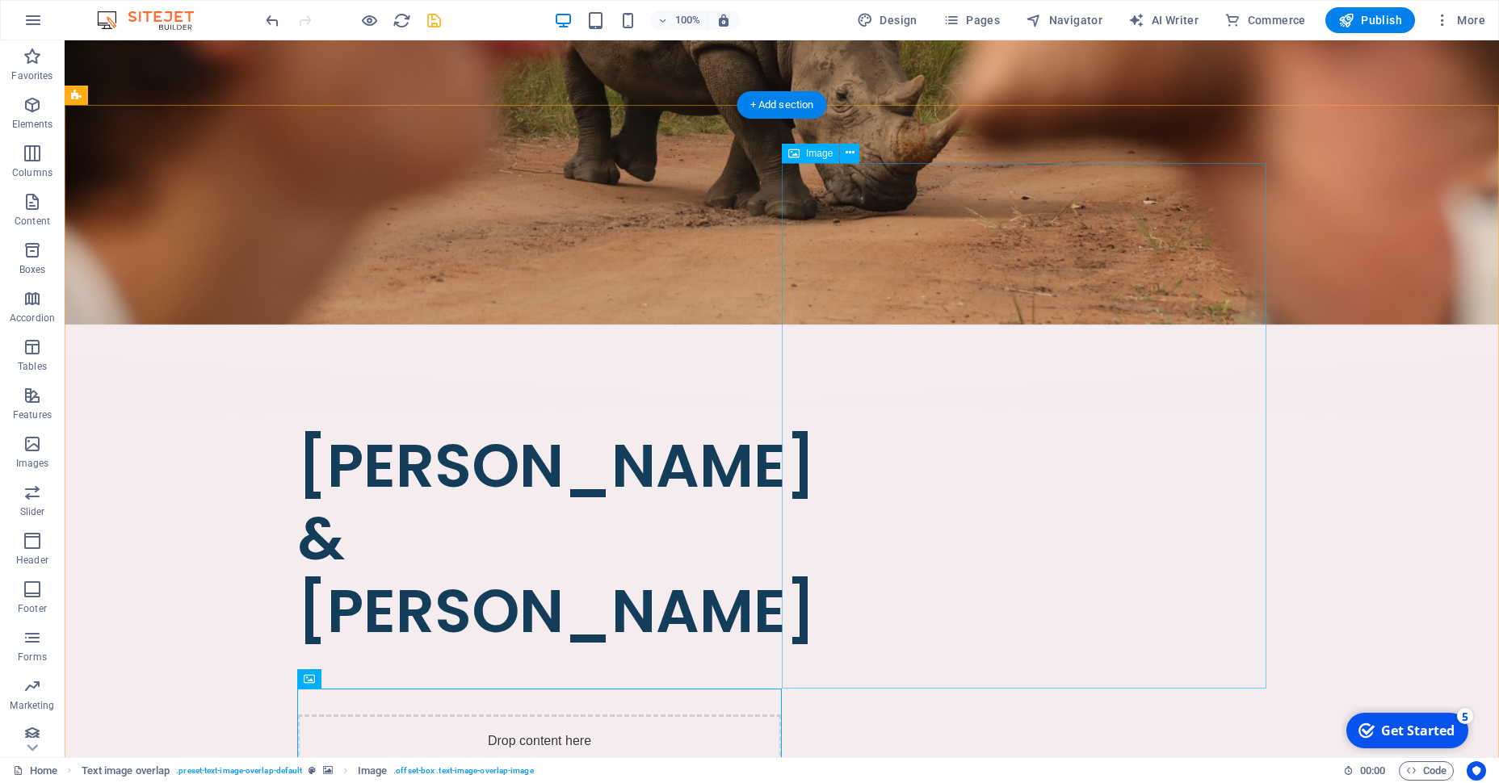
click at [992, 412] on figure at bounding box center [846, 439] width 1434 height 717
select select "%"
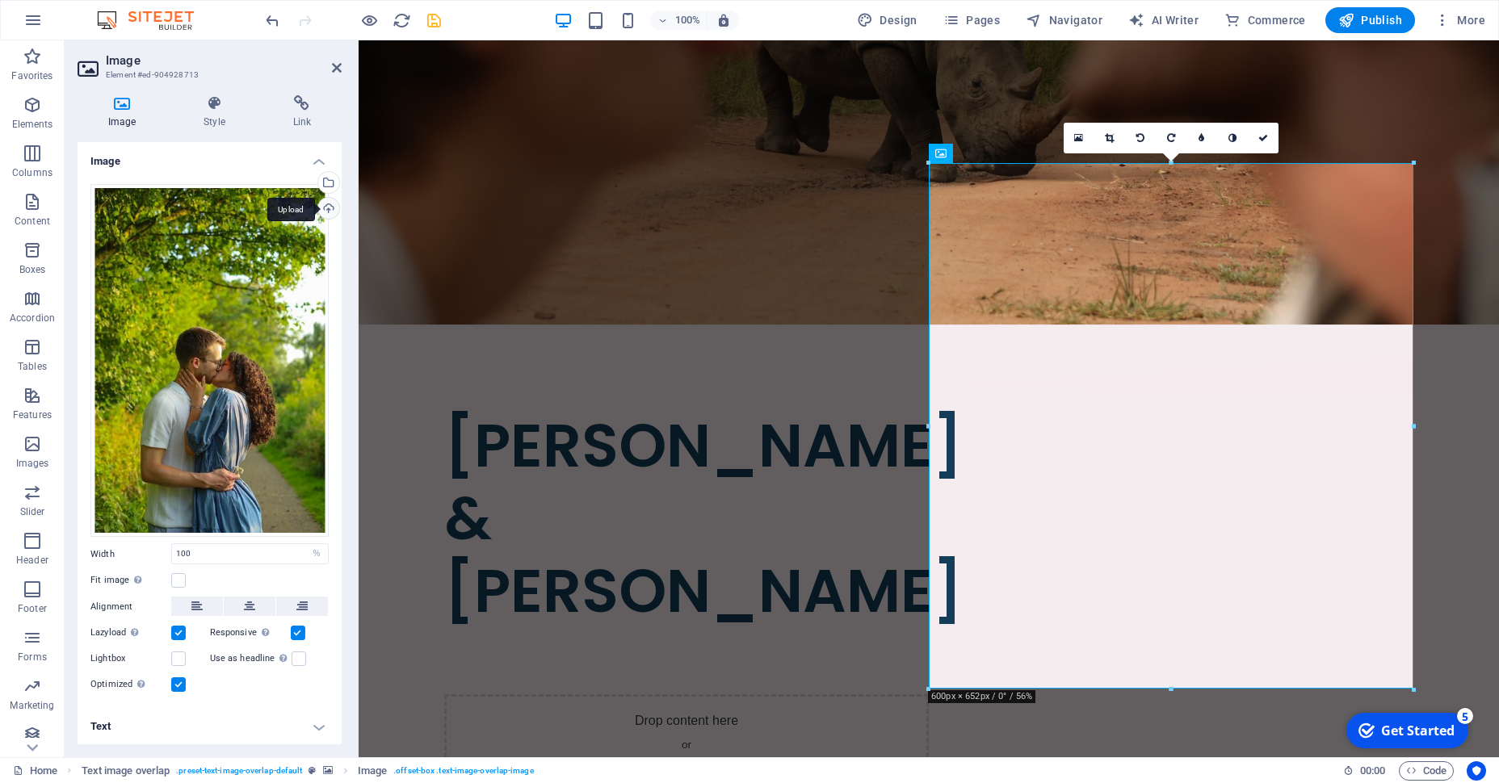
click at [322, 204] on div "Upload" at bounding box center [327, 210] width 24 height 24
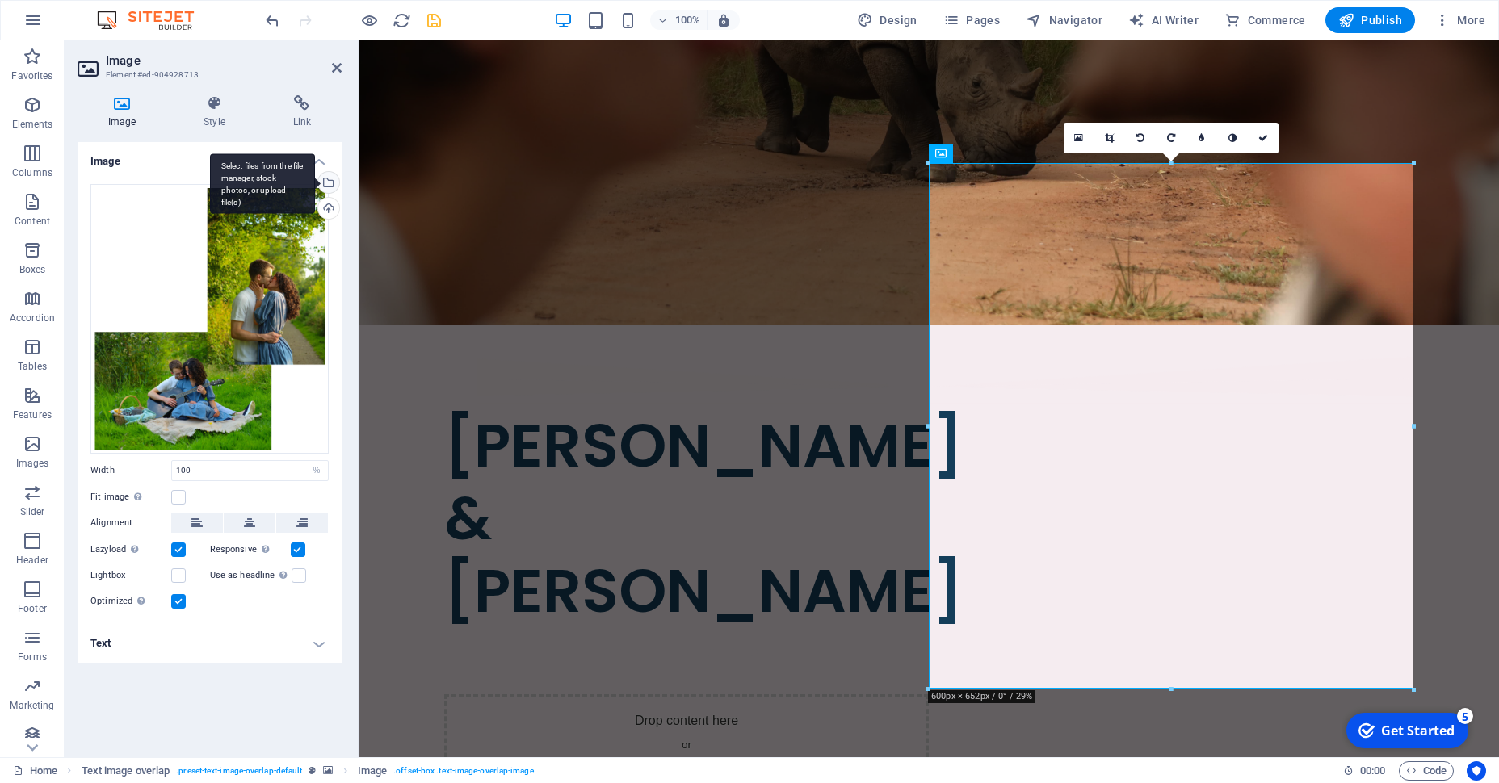
click at [329, 179] on div "Select files from the file manager, stock photos, or upload file(s)" at bounding box center [327, 184] width 24 height 24
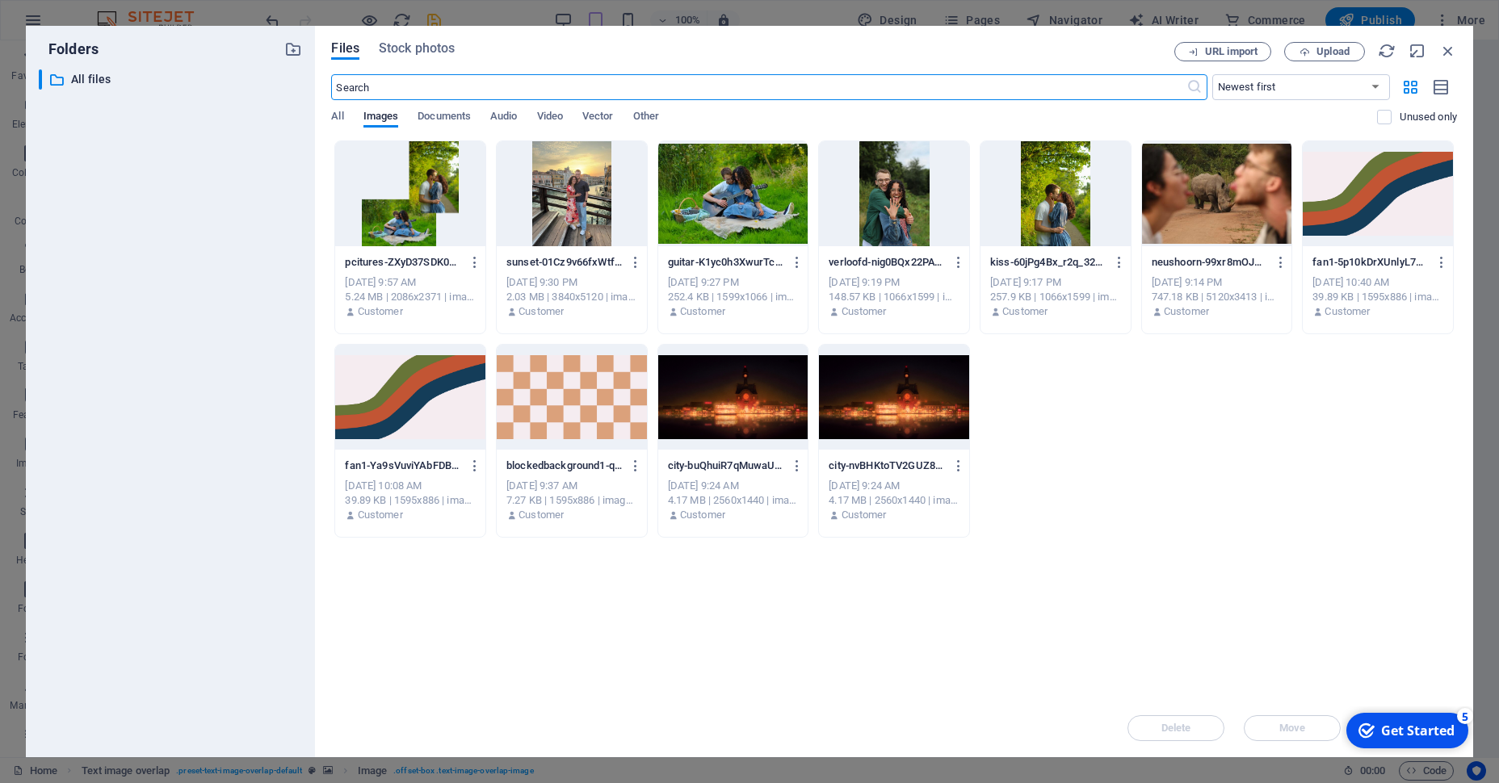
click at [412, 199] on div at bounding box center [410, 193] width 150 height 105
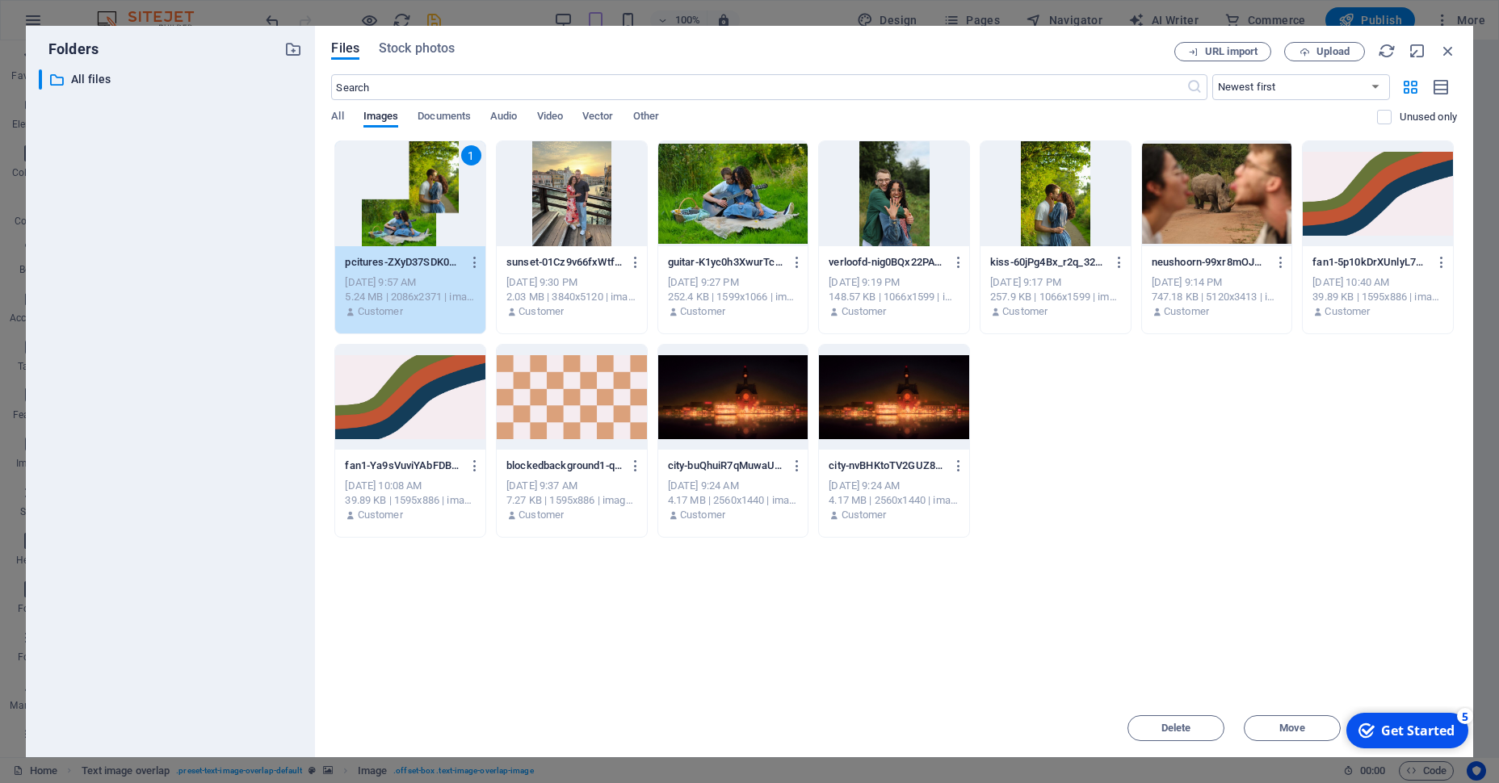
click at [412, 199] on div "1" at bounding box center [410, 193] width 150 height 105
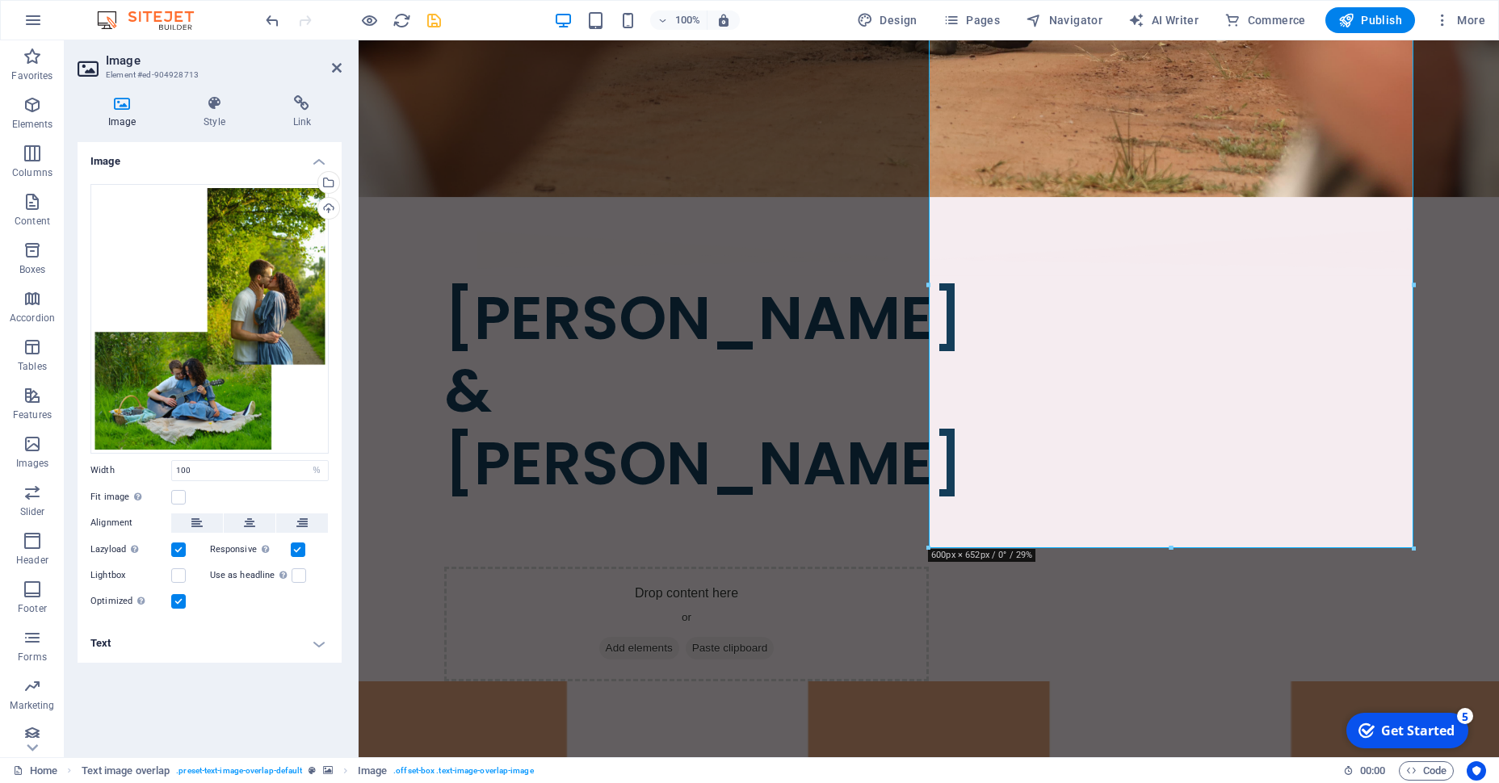
scroll to position [737, 0]
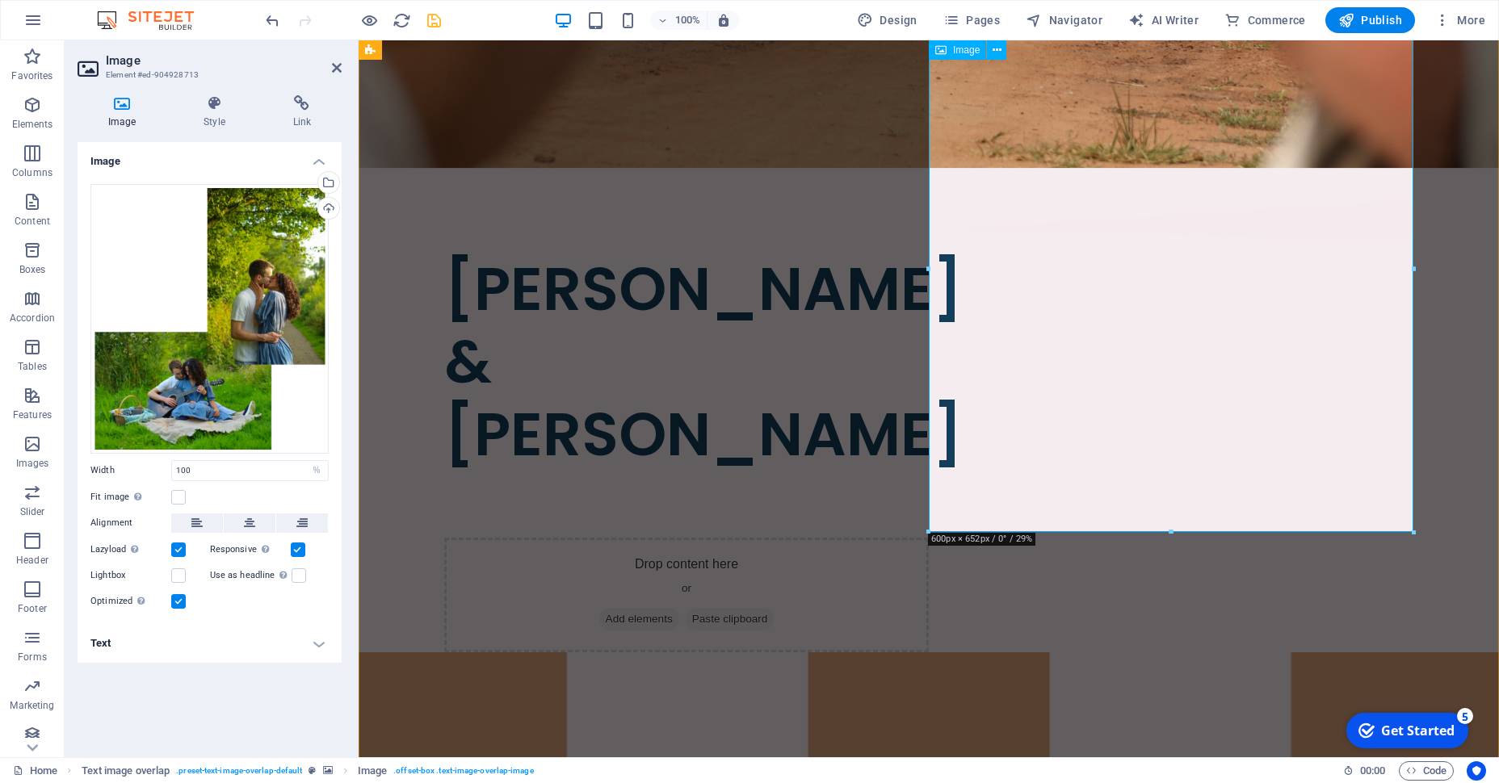
click at [1223, 231] on figure at bounding box center [1287, 439] width 1140 height 717
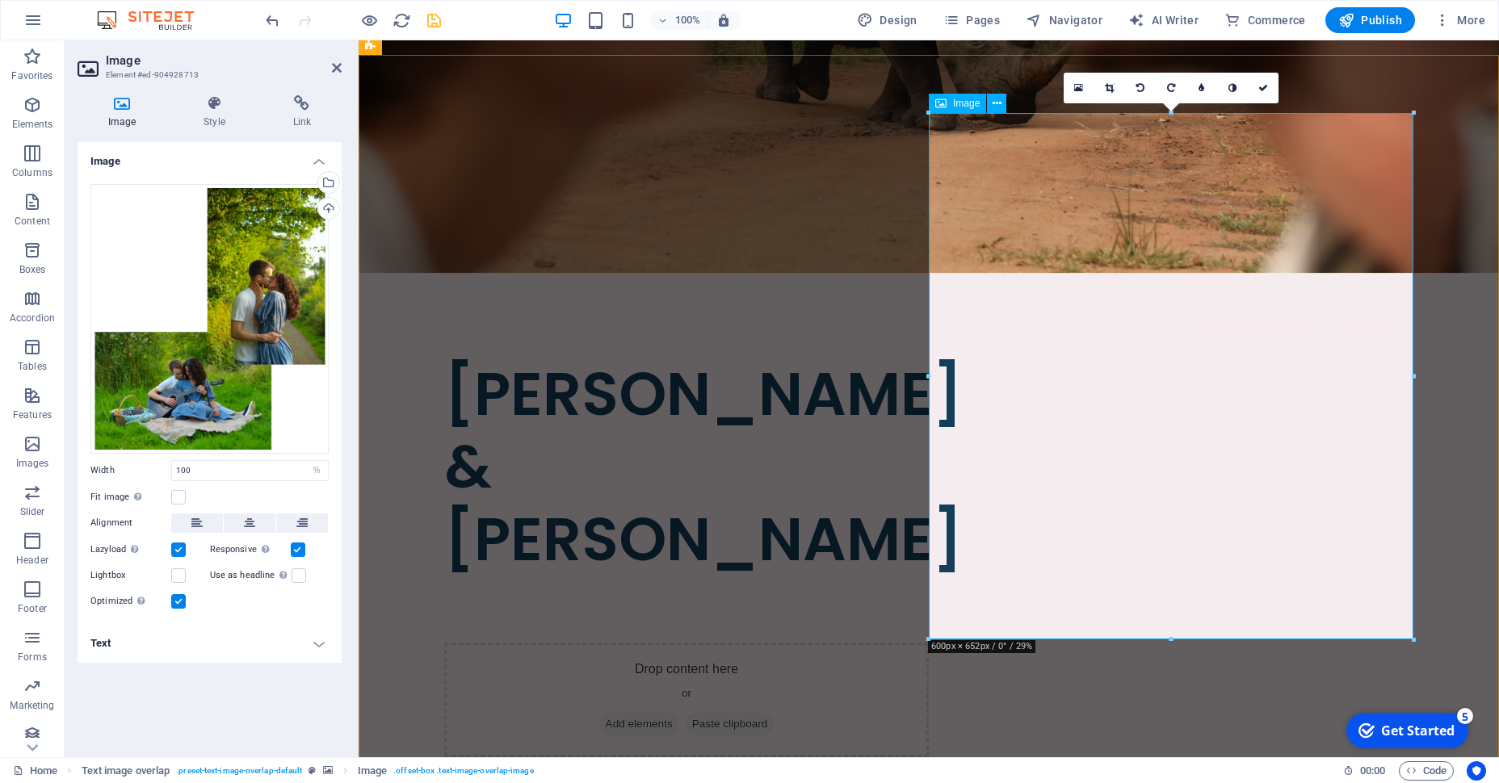
scroll to position [632, 0]
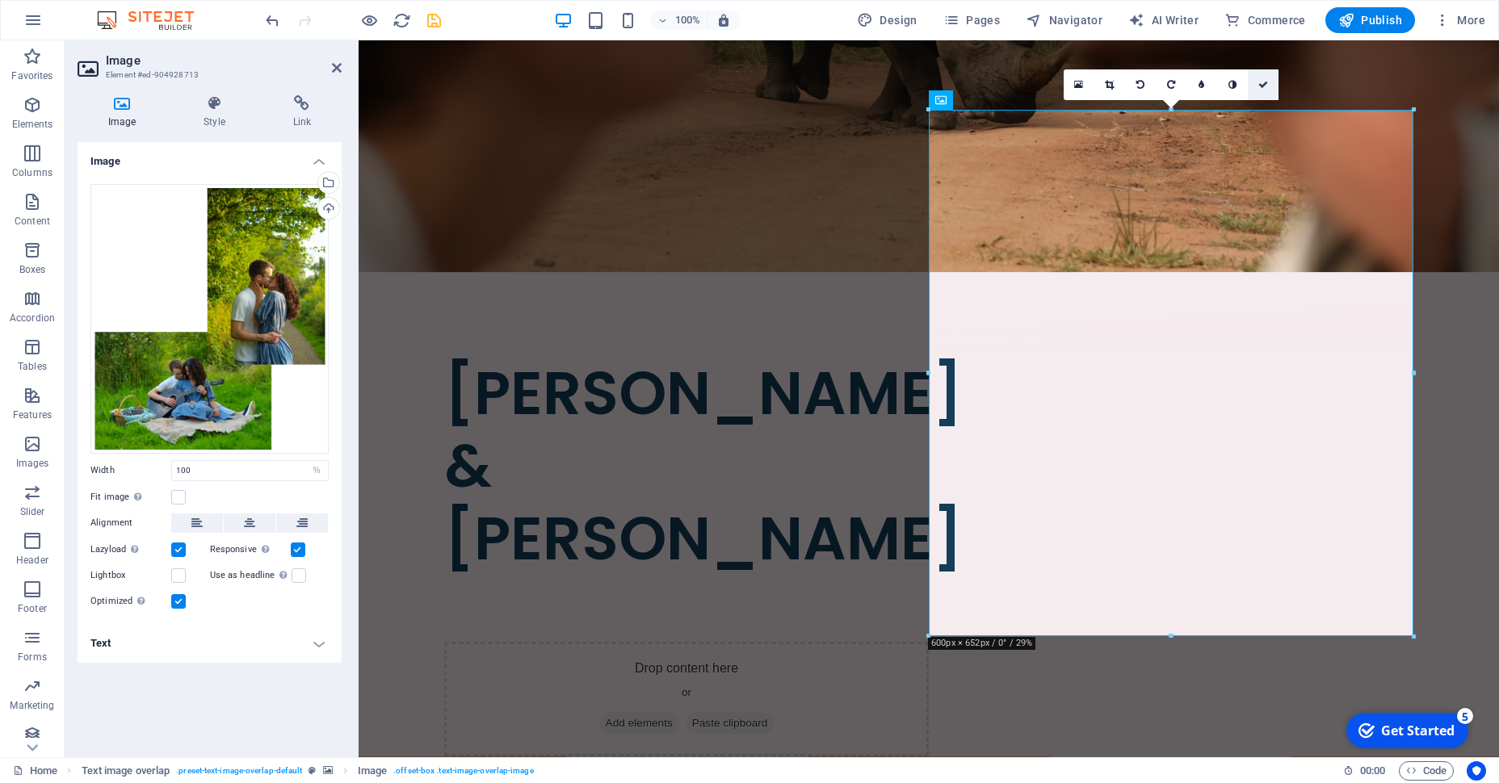
click at [1266, 85] on icon at bounding box center [1263, 85] width 10 height 10
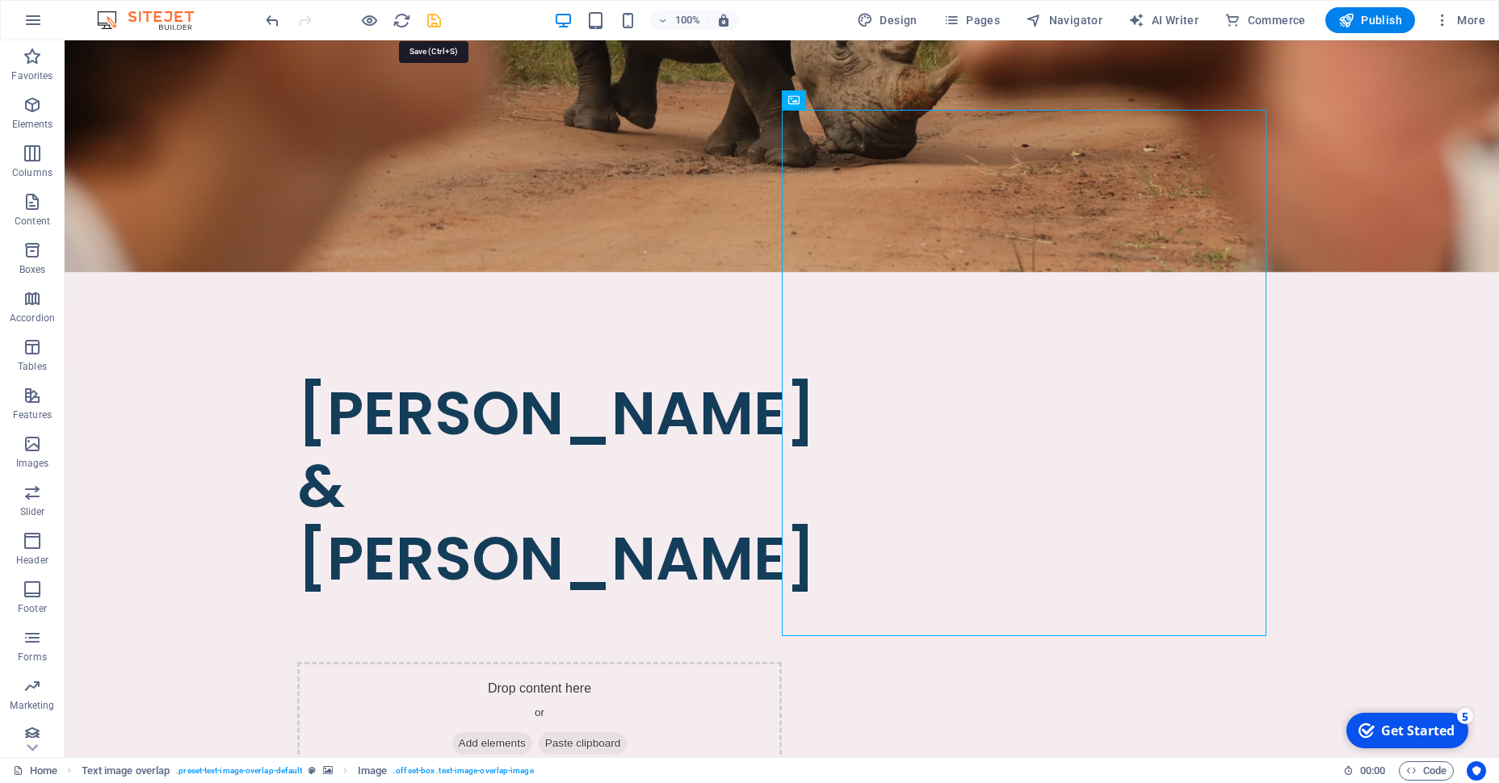
click at [439, 17] on icon "save" at bounding box center [434, 20] width 19 height 19
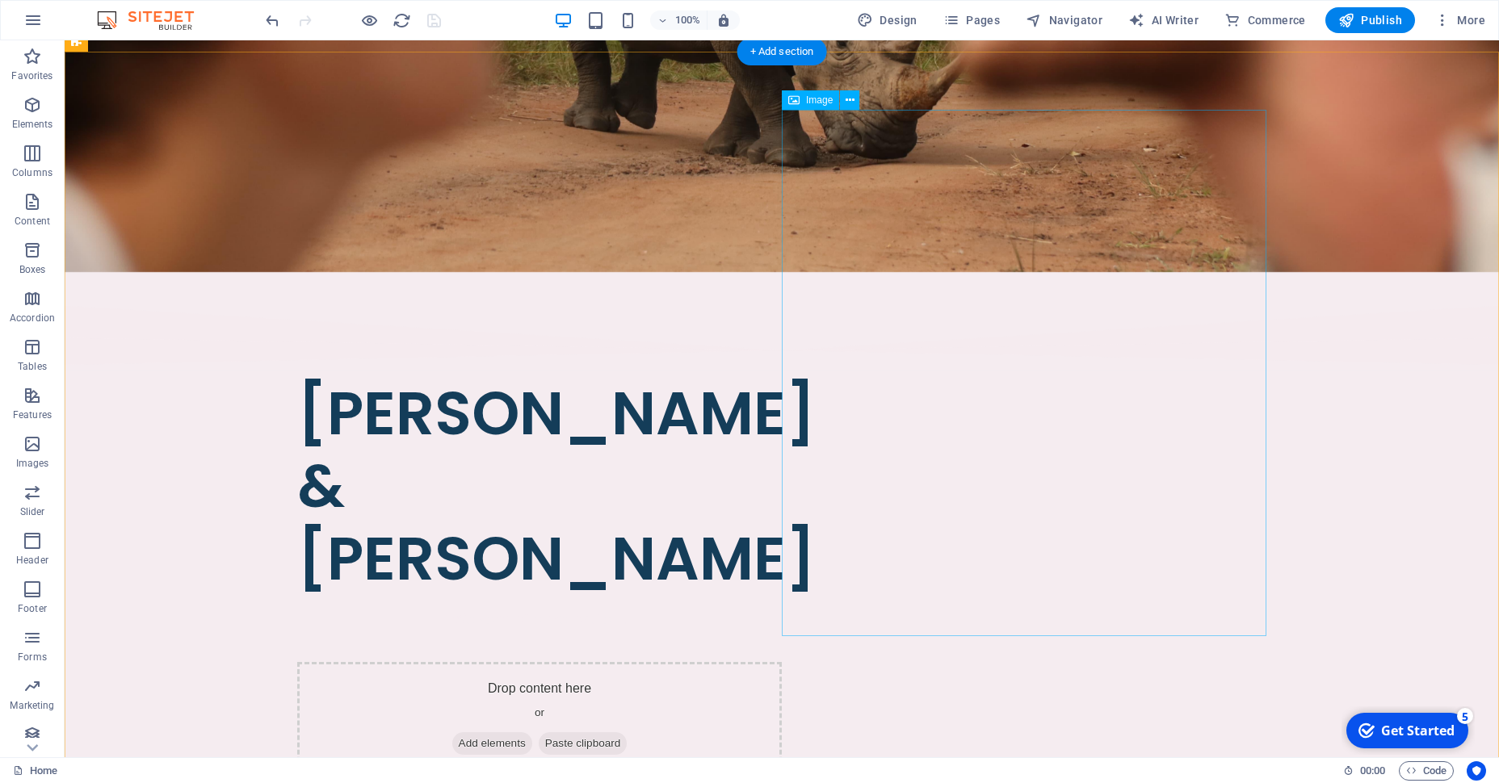
click at [1045, 251] on figure at bounding box center [846, 439] width 1434 height 717
select select "%"
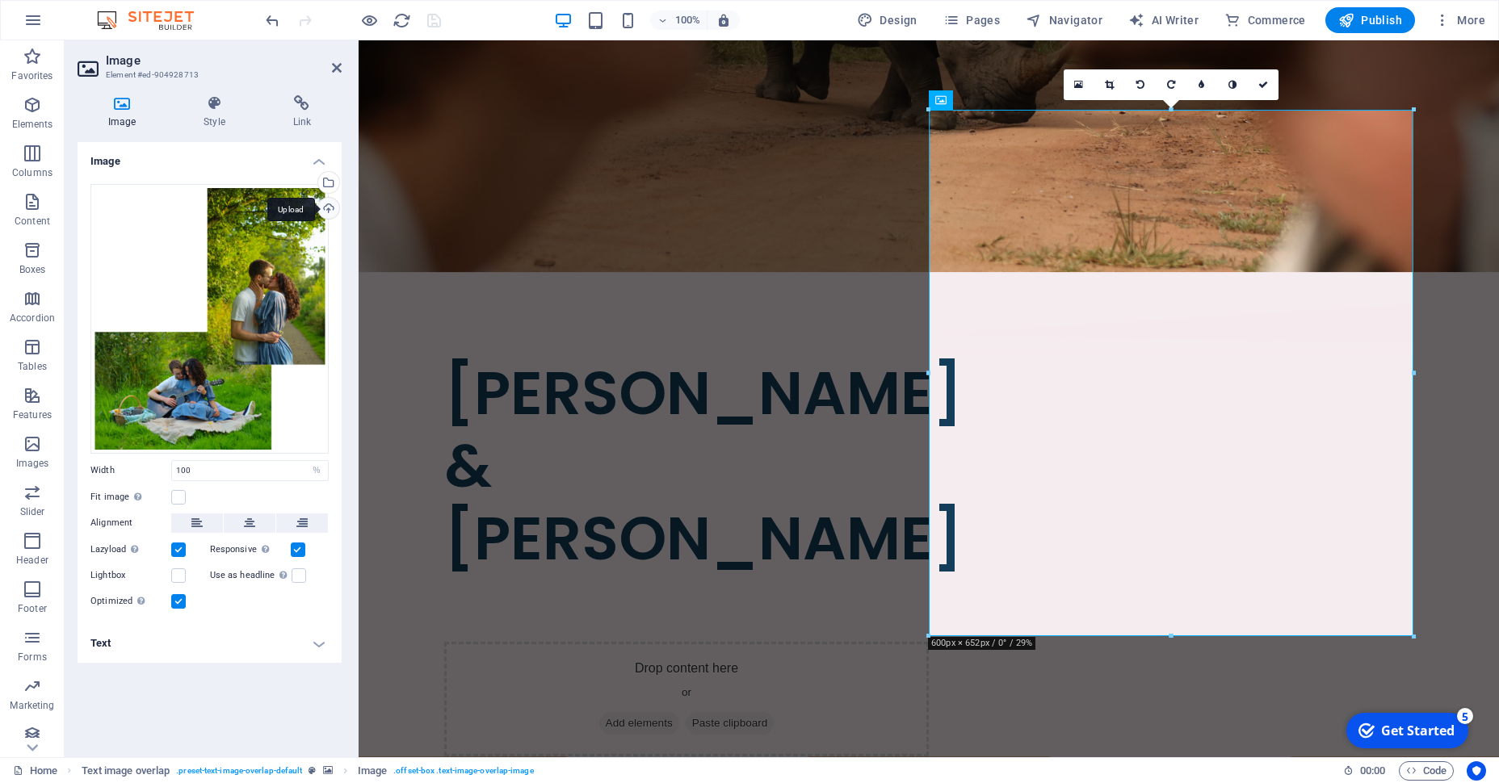
click at [334, 207] on div "Upload" at bounding box center [327, 210] width 24 height 24
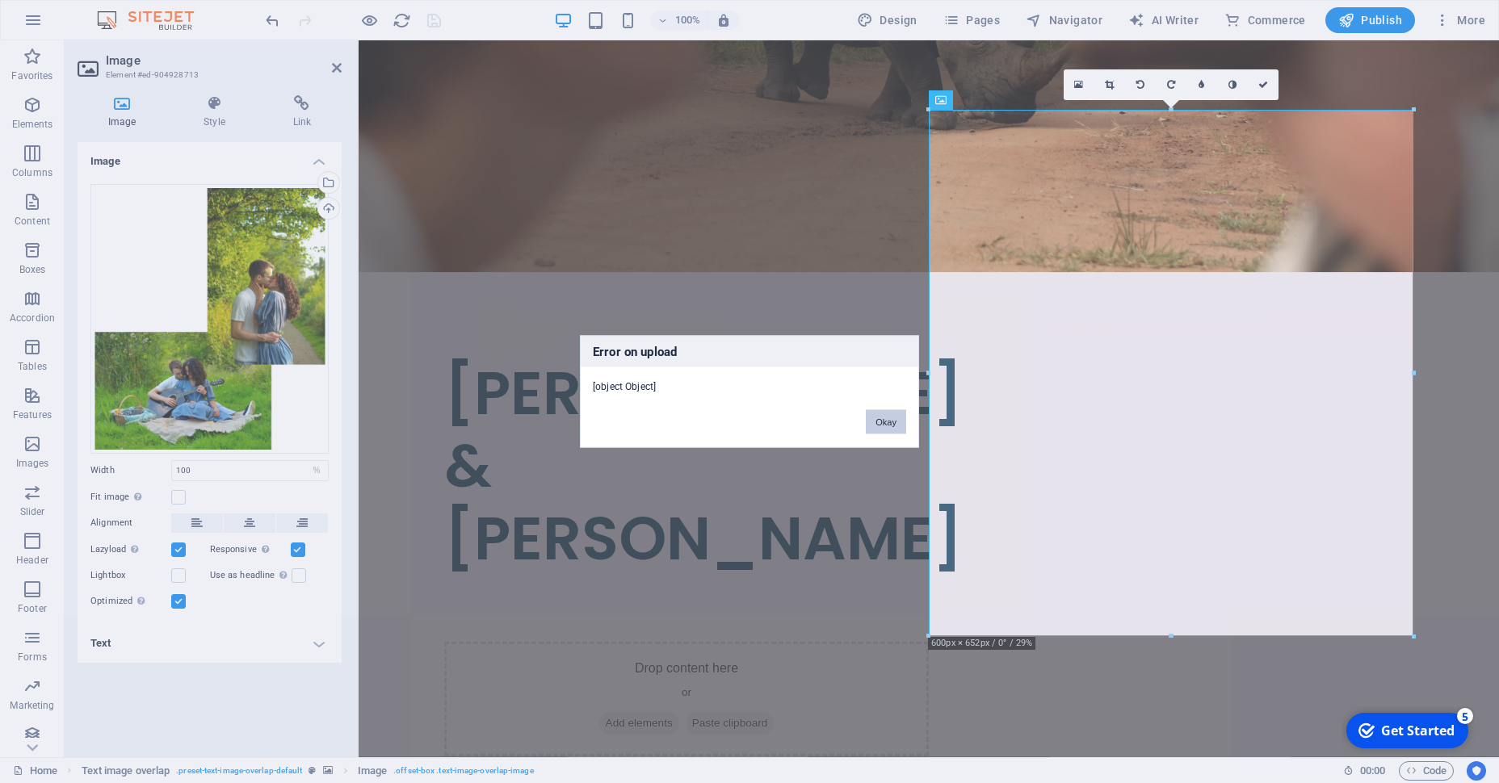
click at [897, 422] on button "Okay" at bounding box center [886, 422] width 40 height 24
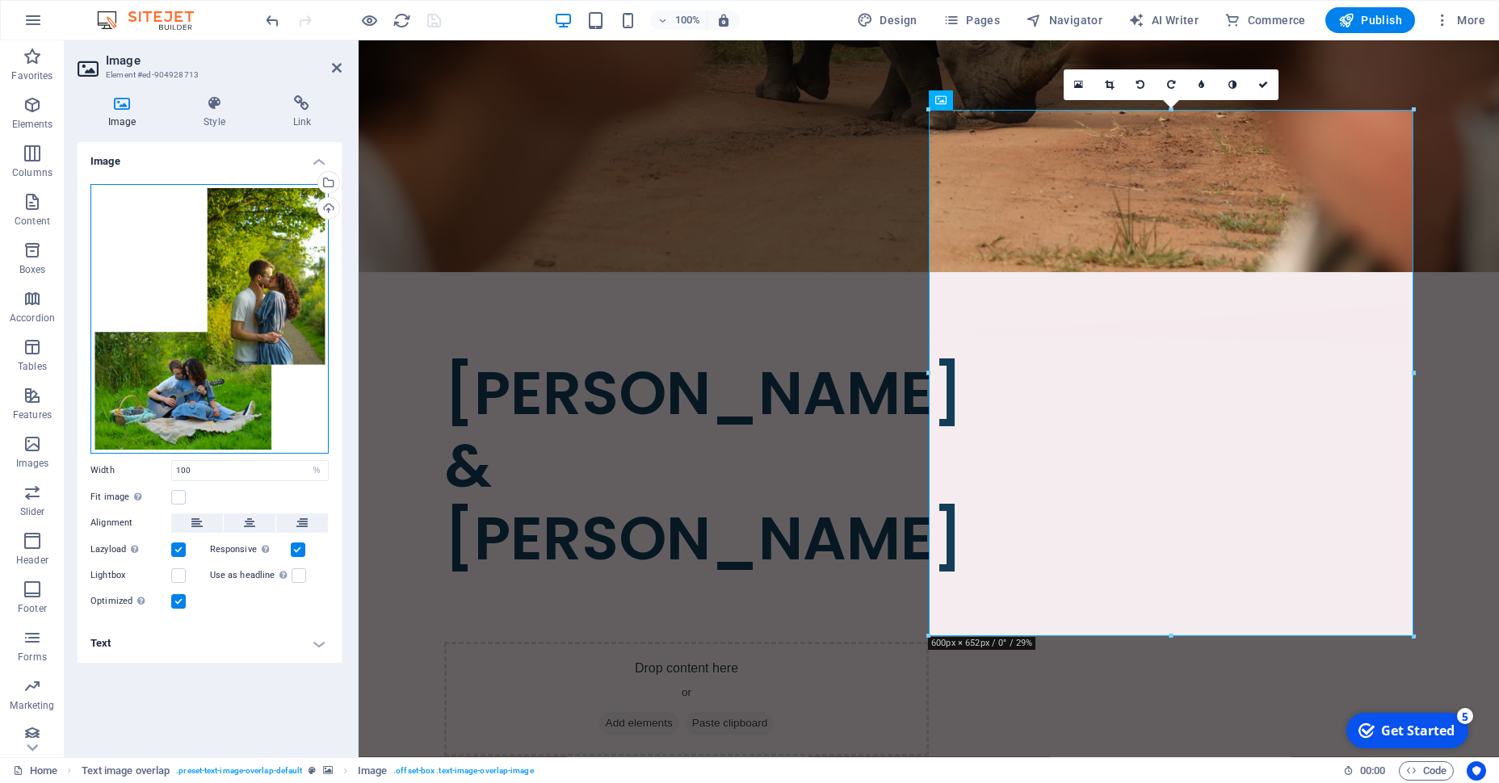
click at [282, 256] on div "Drag files here, click to choose files or select files from Files or our free s…" at bounding box center [209, 319] width 238 height 270
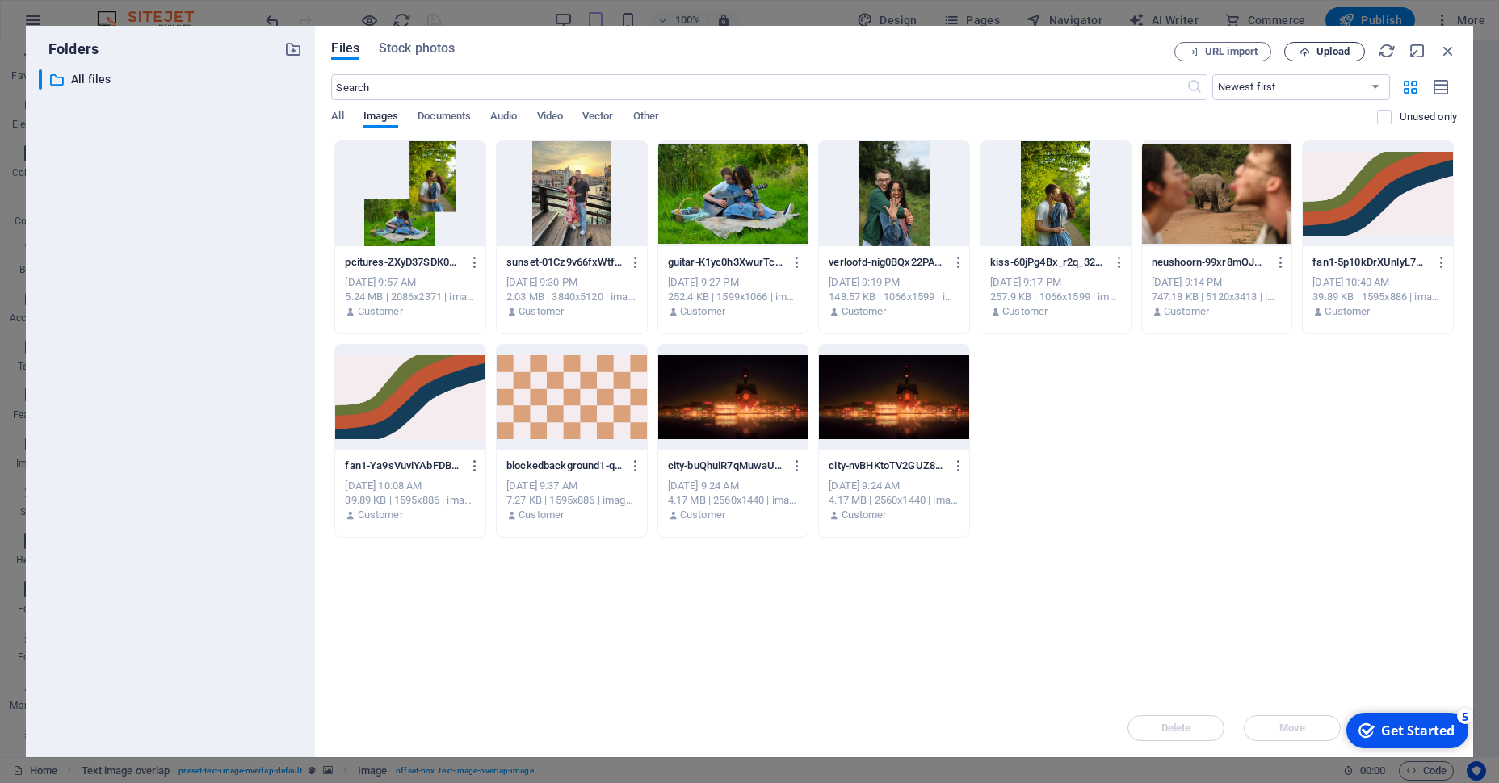
click at [1306, 54] on icon "button" at bounding box center [1304, 52] width 10 height 10
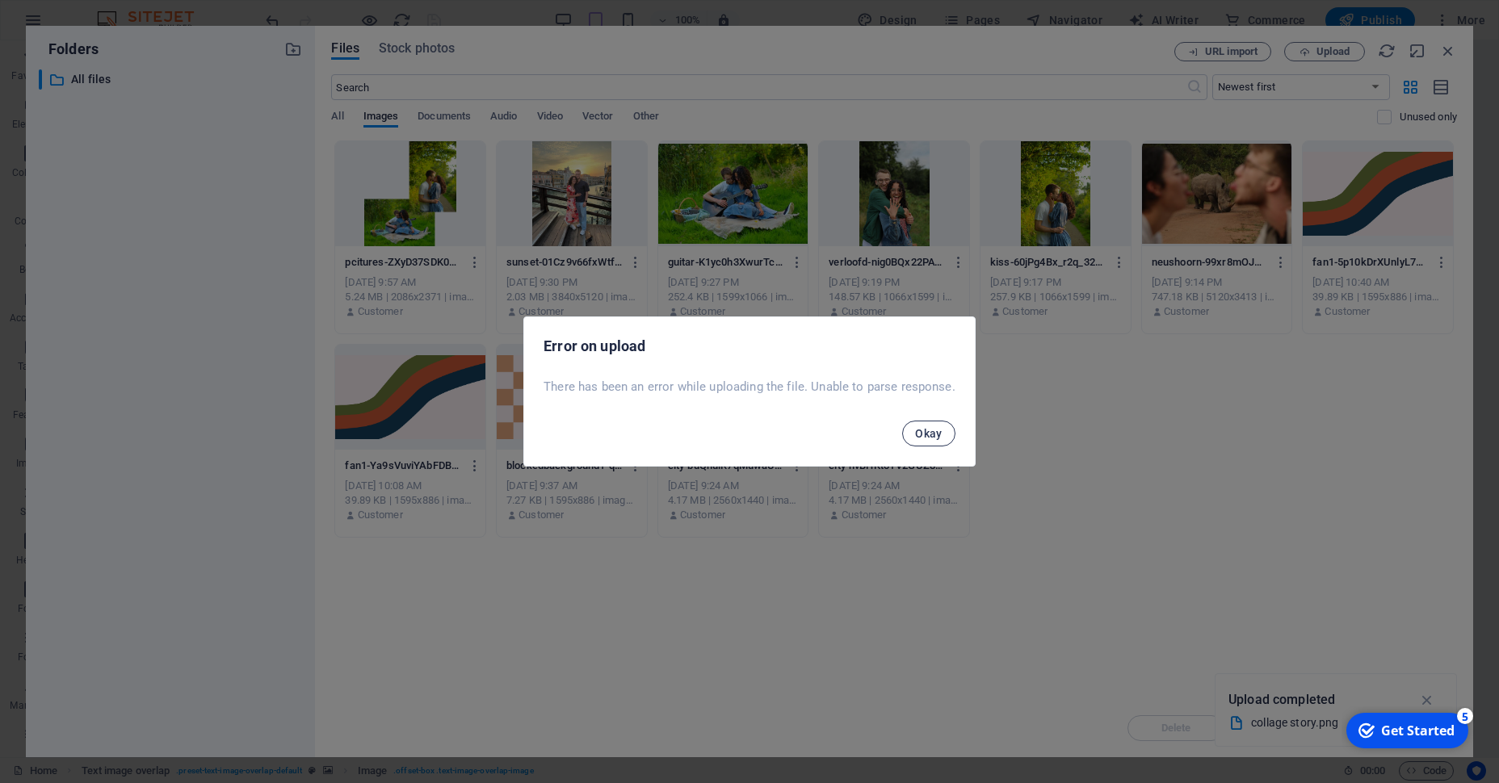
click at [924, 439] on span "Okay" at bounding box center [928, 433] width 27 height 13
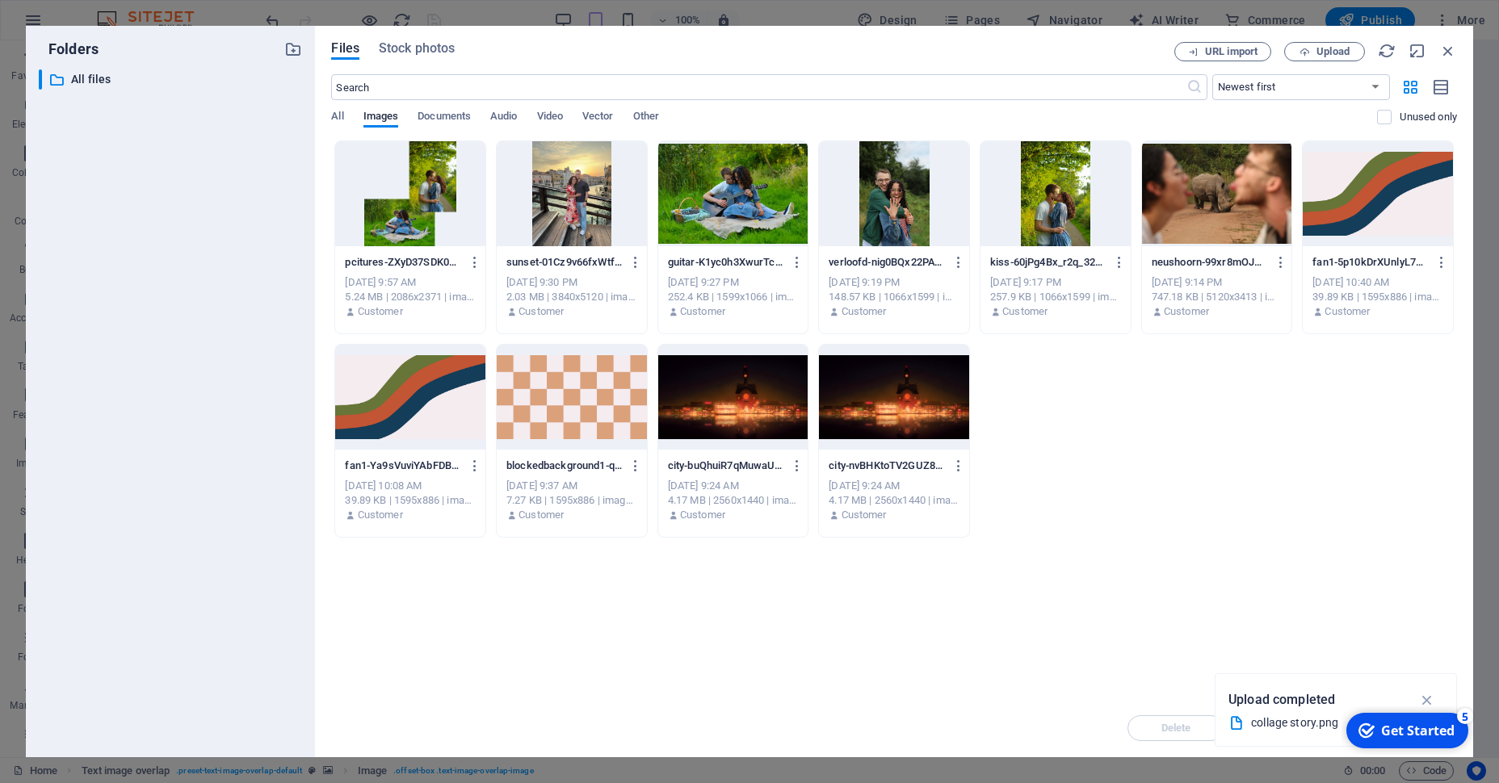
click at [1314, 40] on div "Files Stock photos URL import Upload ​ Newest first Oldest first Name (A-Z) Nam…" at bounding box center [894, 392] width 1158 height 732
click at [1314, 44] on button "Upload" at bounding box center [1324, 51] width 81 height 19
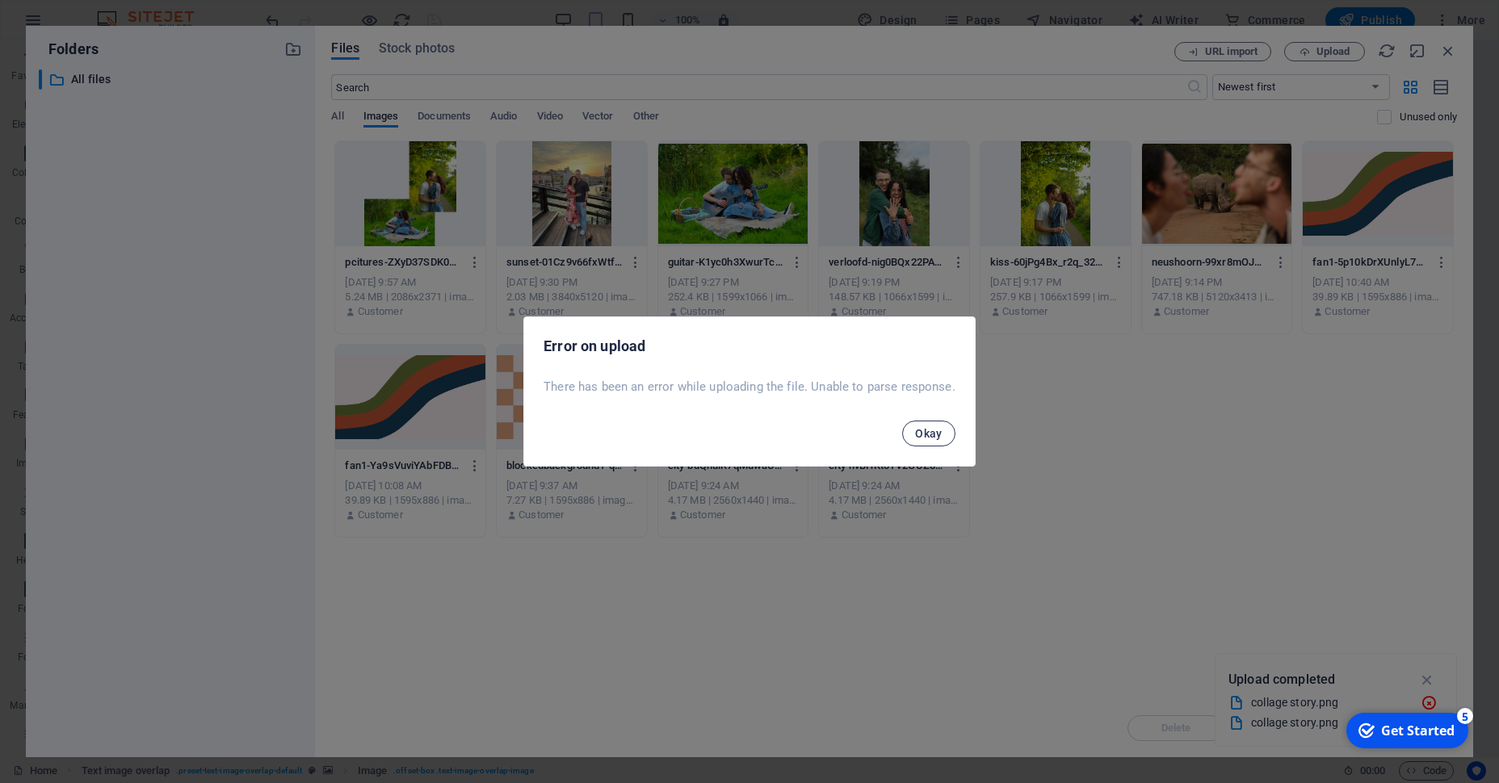
click at [938, 431] on span "Okay" at bounding box center [928, 433] width 27 height 13
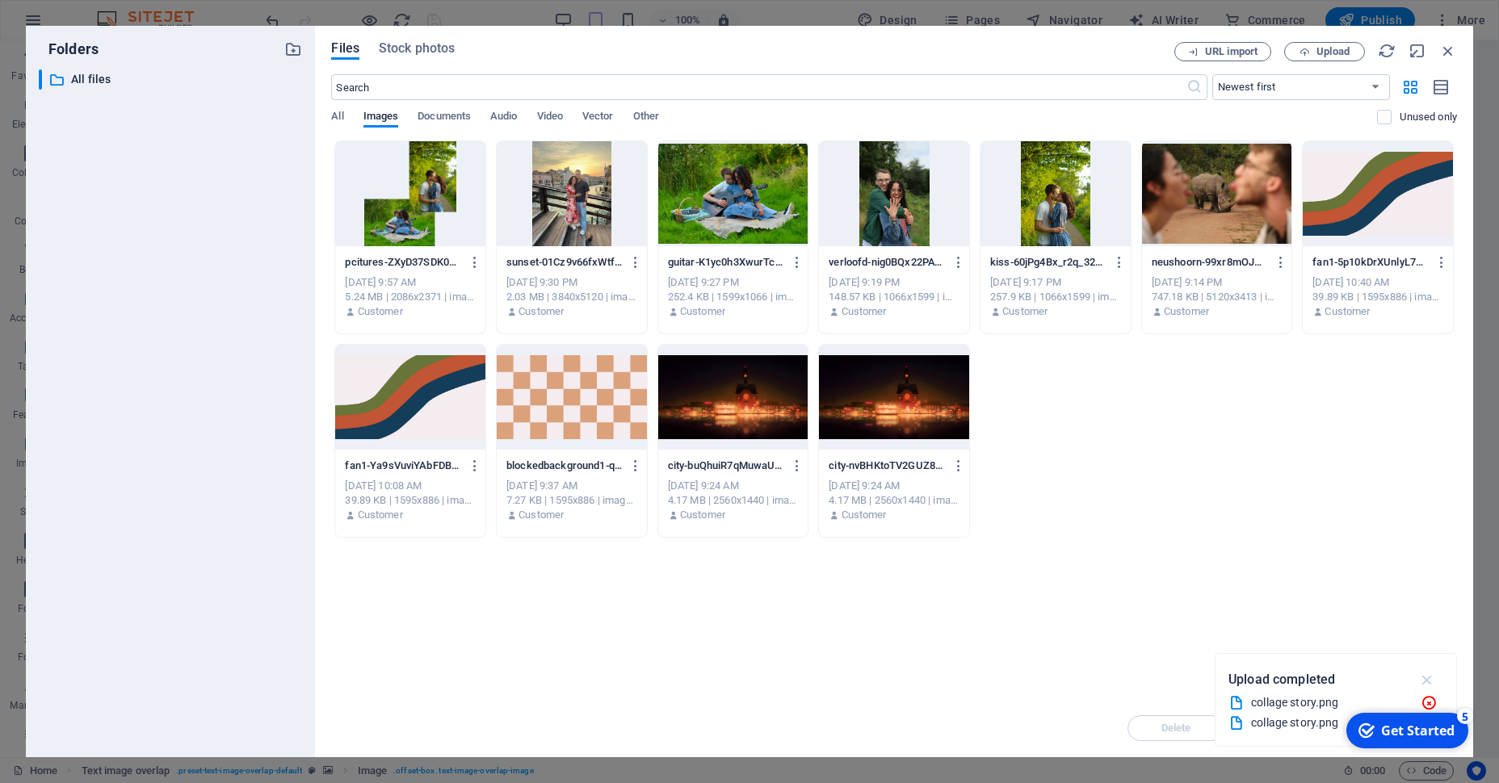
click at [1431, 678] on icon "button" at bounding box center [1427, 680] width 19 height 18
click at [1446, 44] on icon "button" at bounding box center [1448, 51] width 18 height 18
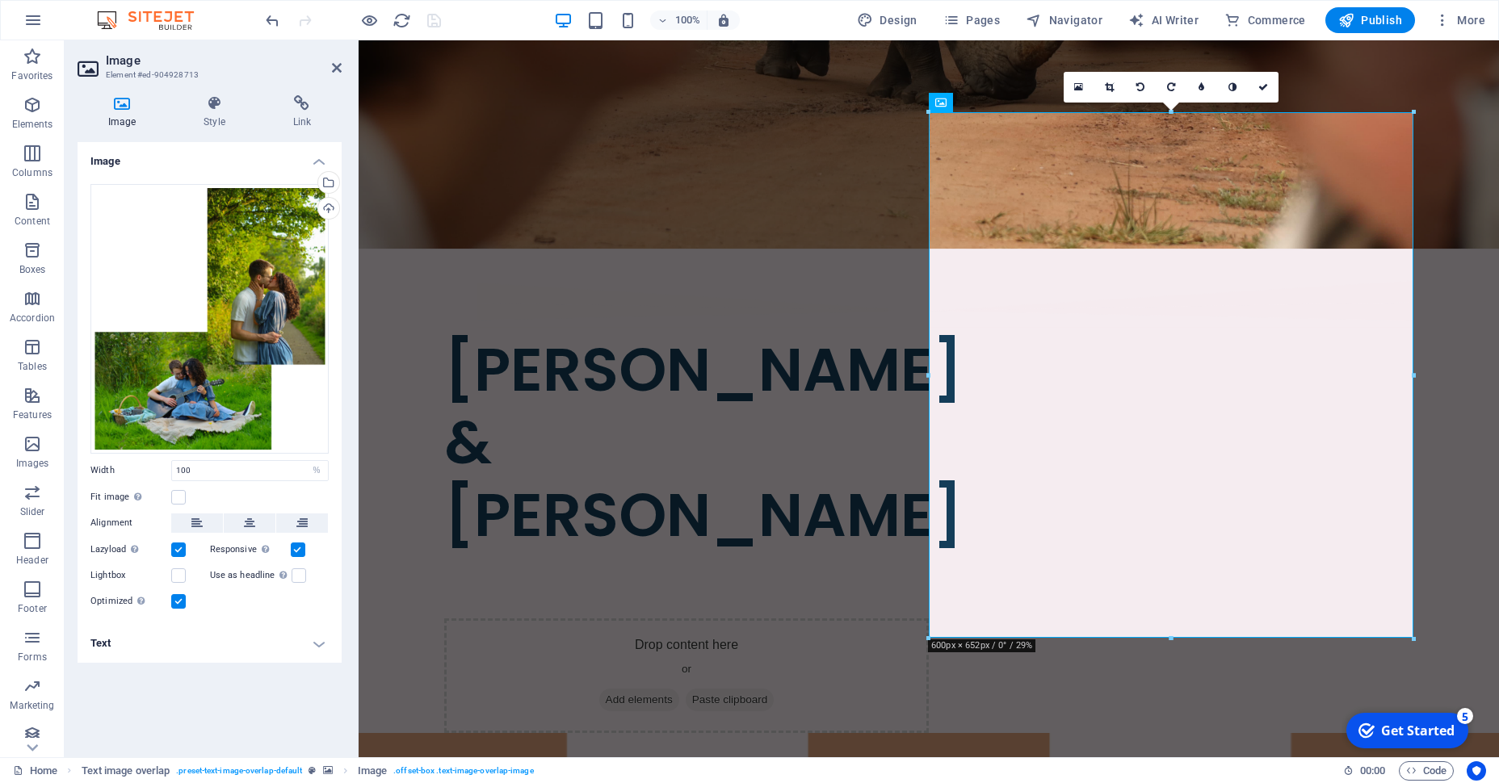
scroll to position [595, 0]
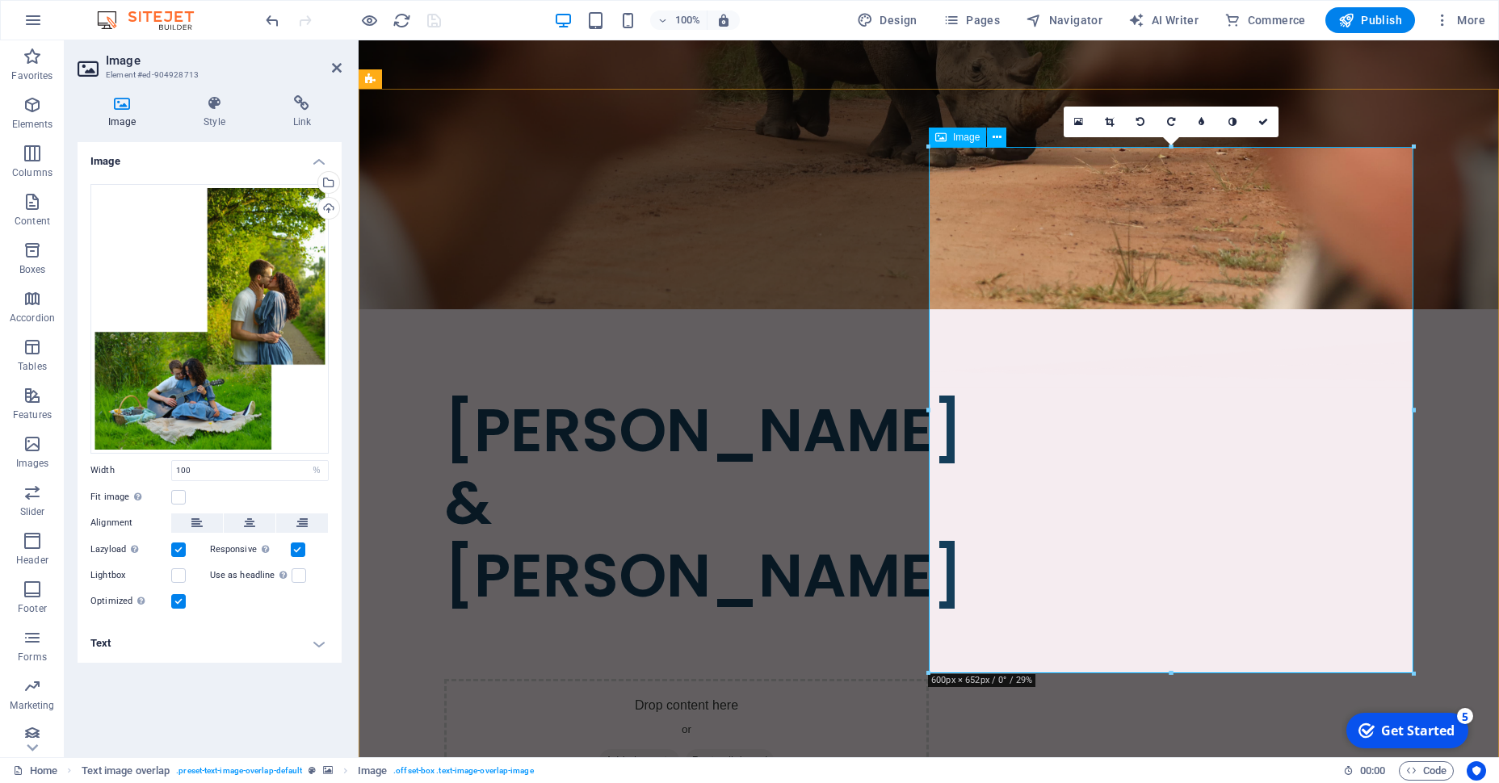
click at [1179, 311] on figure at bounding box center [1287, 439] width 1140 height 717
click at [315, 182] on div "Select files from the file manager, stock photos, or upload file(s)" at bounding box center [262, 183] width 105 height 61
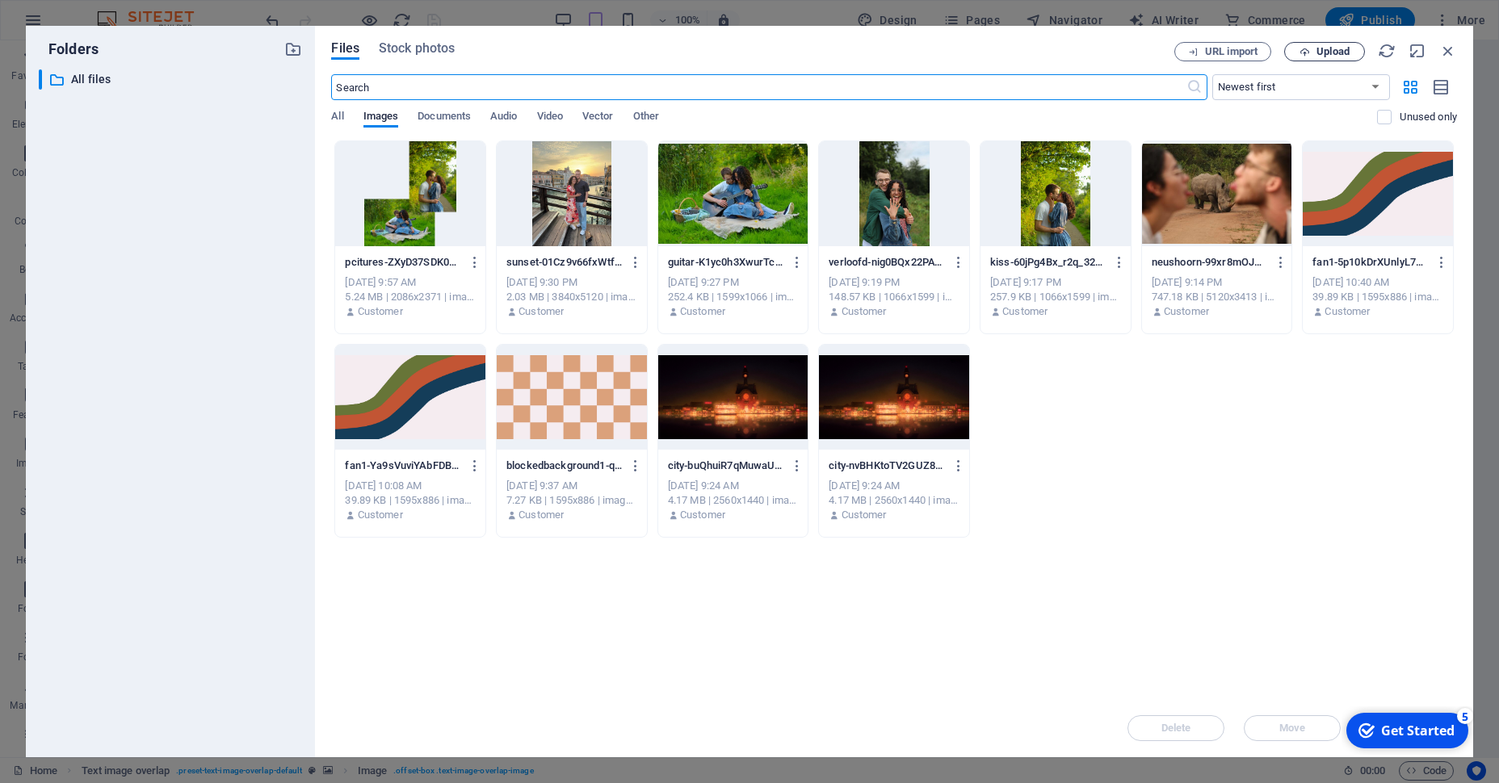
click at [1323, 51] on span "Upload" at bounding box center [1332, 52] width 33 height 10
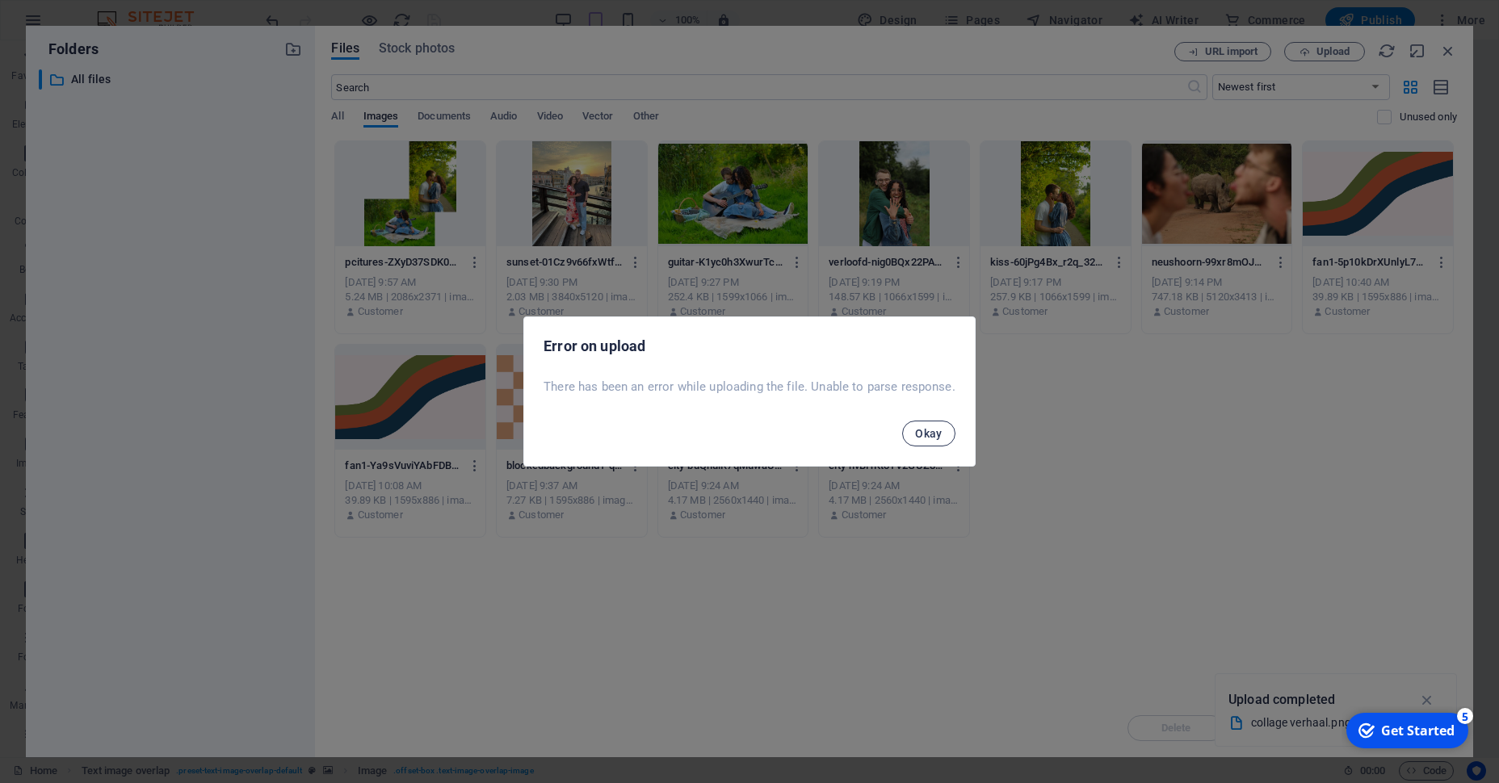
click at [917, 443] on button "Okay" at bounding box center [928, 434] width 53 height 26
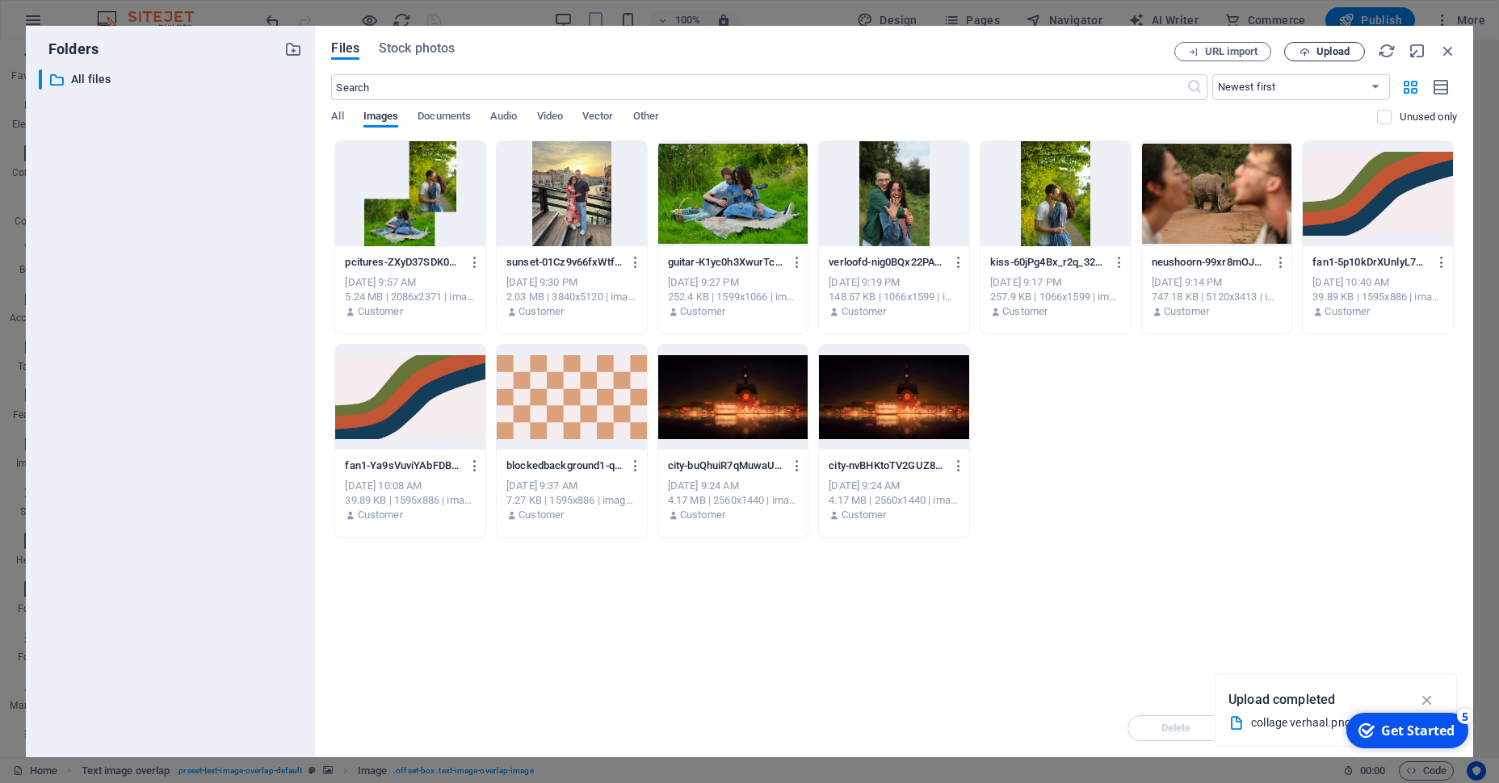
click at [1312, 48] on span "Upload" at bounding box center [1324, 52] width 66 height 10
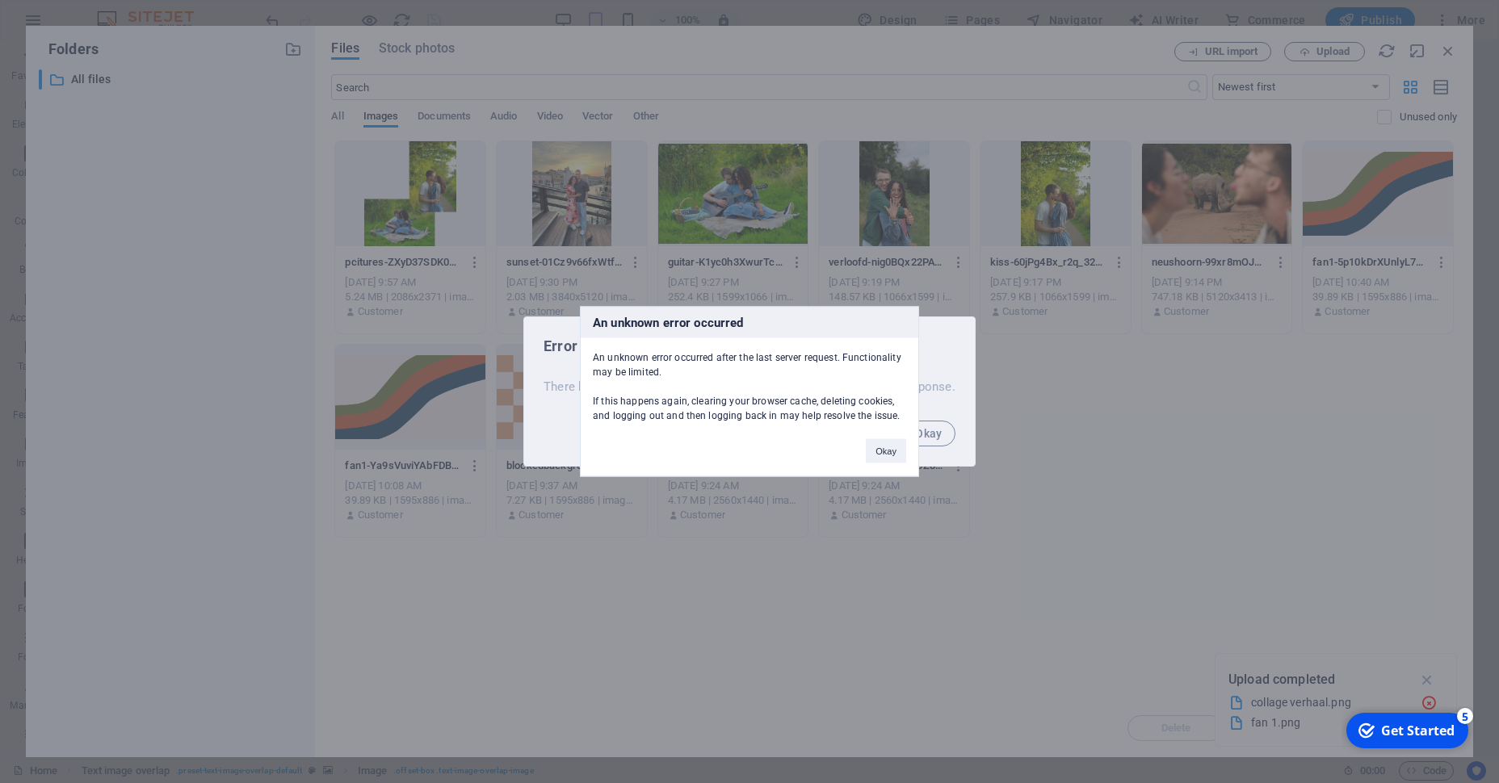
click at [942, 434] on div "An unknown error occurred An unknown error occurred after the last server reque…" at bounding box center [749, 391] width 1499 height 783
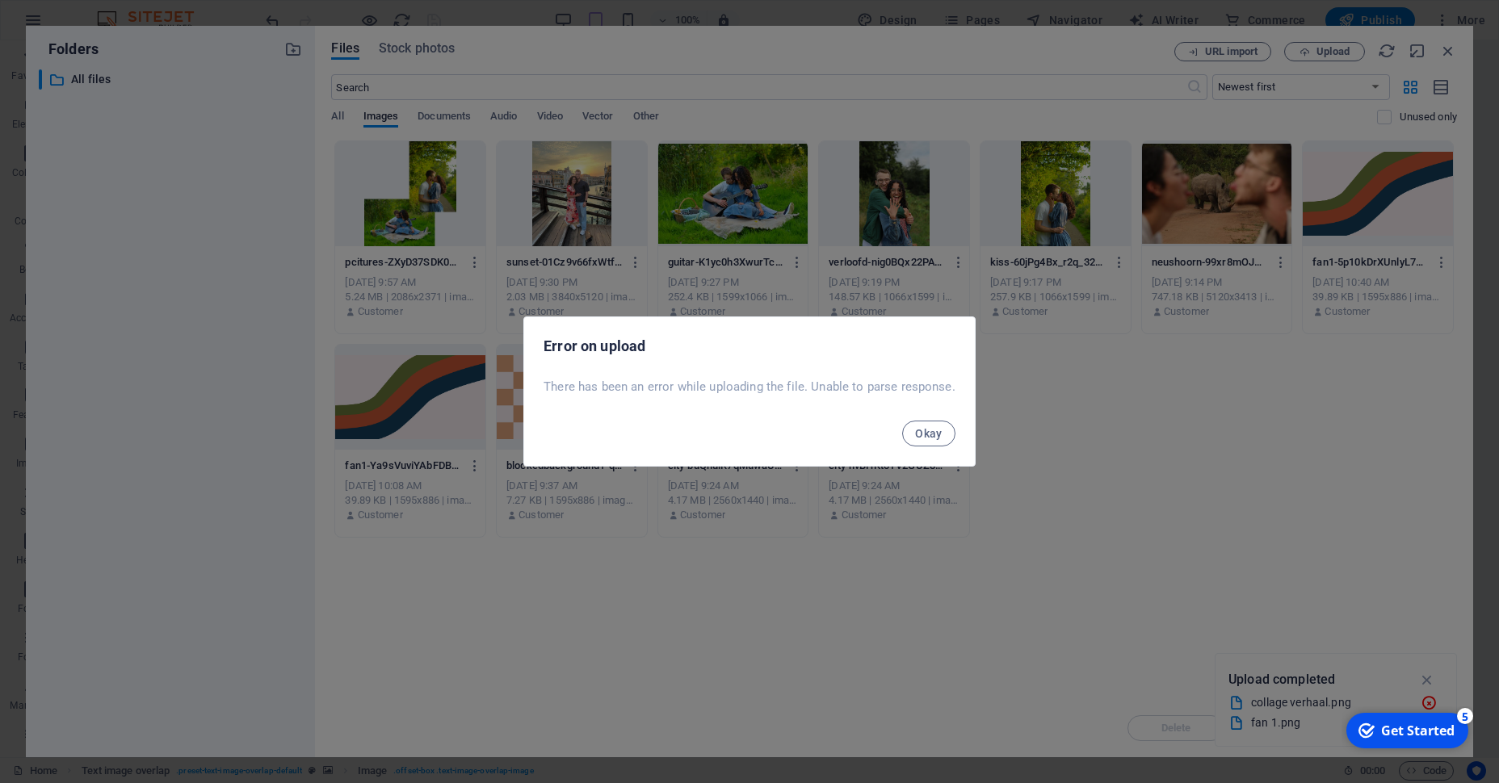
click at [942, 434] on button "Okay" at bounding box center [928, 434] width 53 height 26
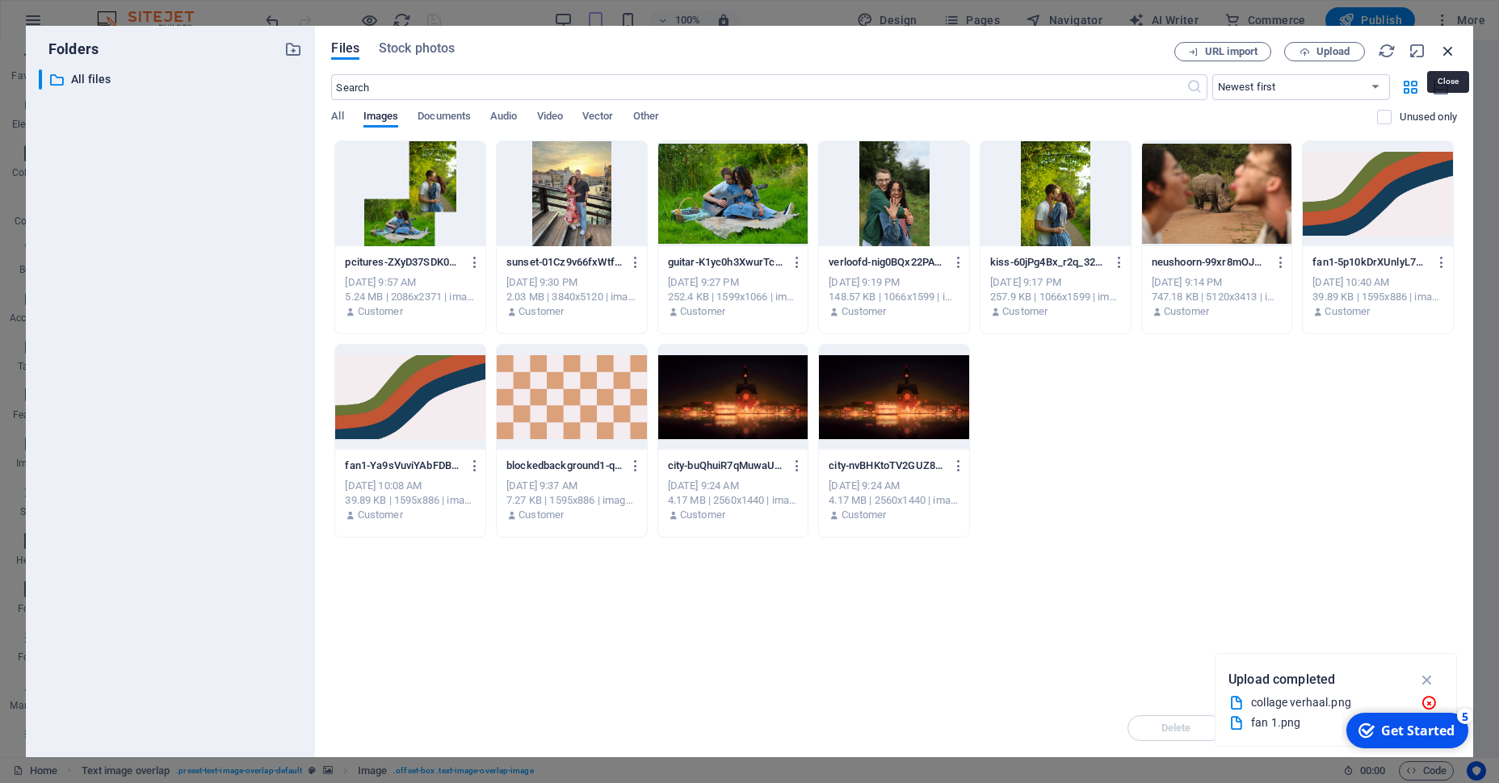
click at [1450, 52] on icon "button" at bounding box center [1448, 51] width 18 height 18
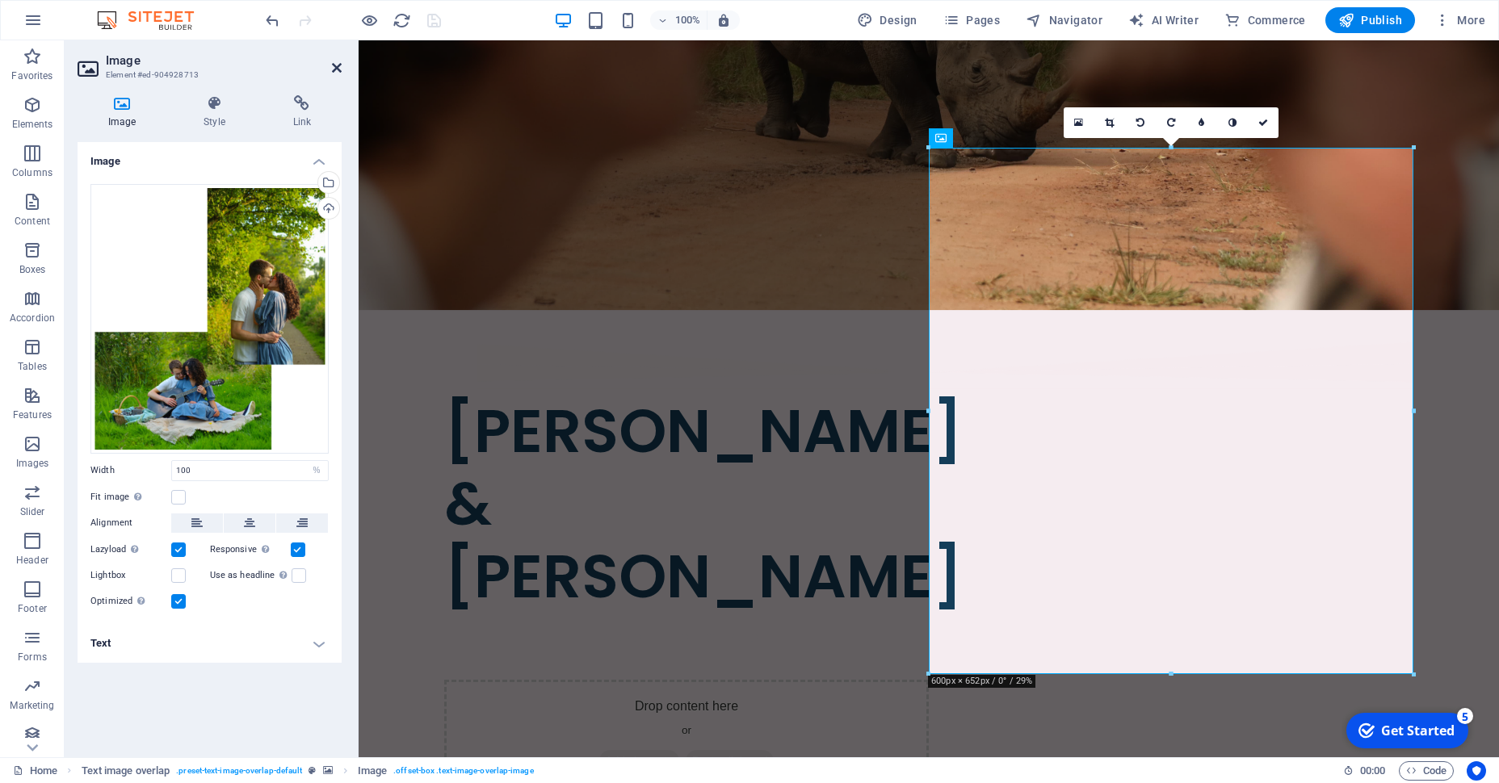
click at [334, 69] on icon at bounding box center [337, 67] width 10 height 13
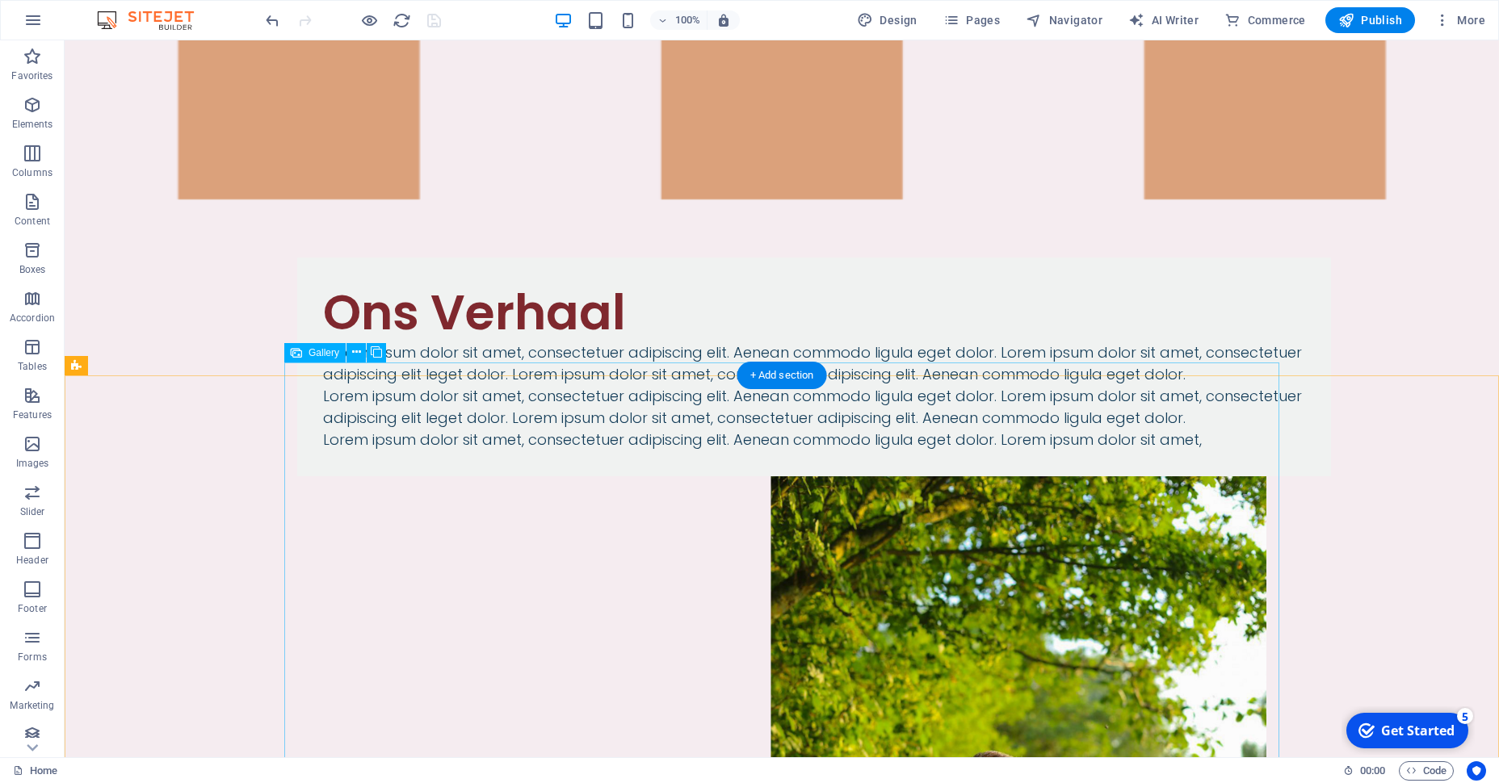
scroll to position [2449, 0]
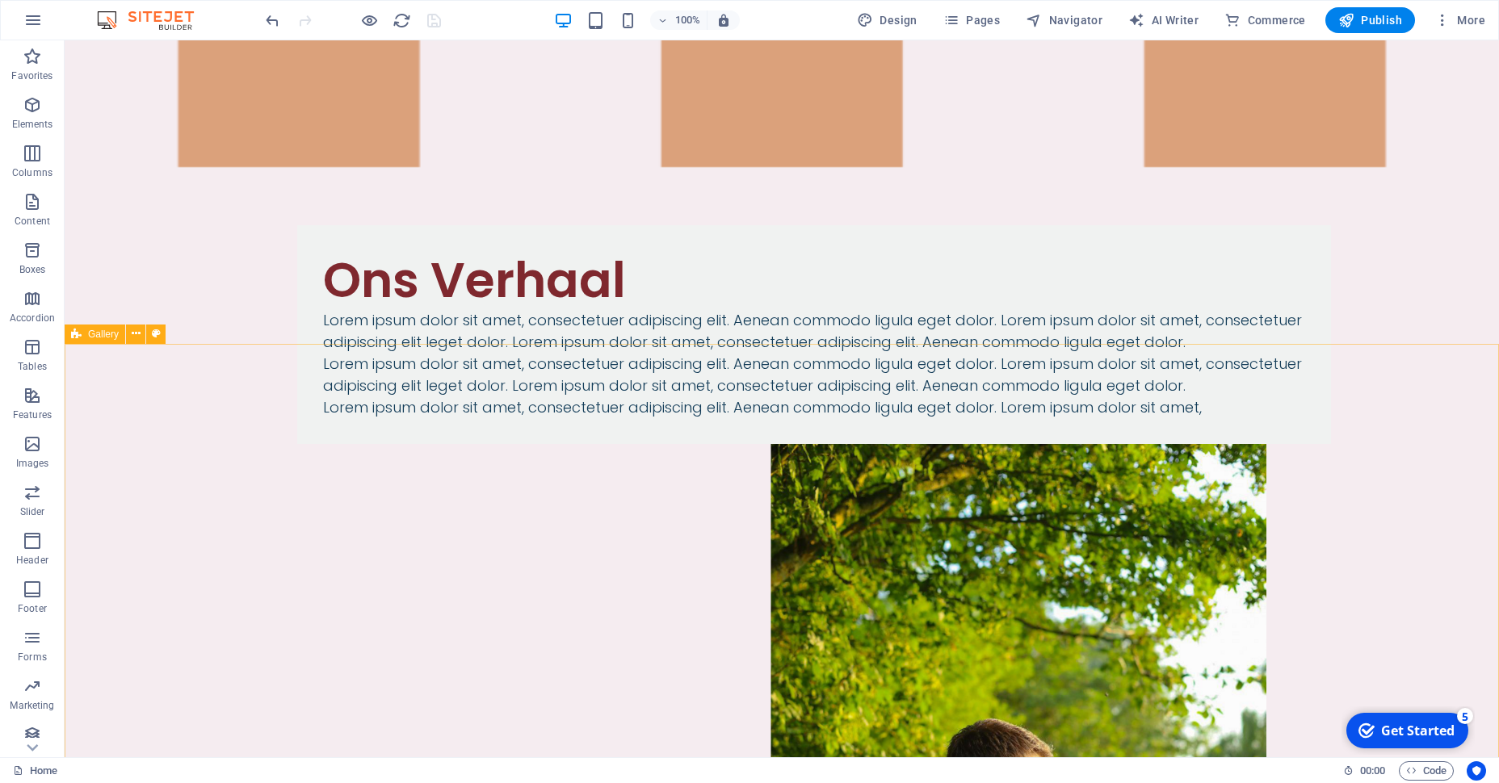
click at [91, 330] on span "Gallery" at bounding box center [103, 335] width 31 height 10
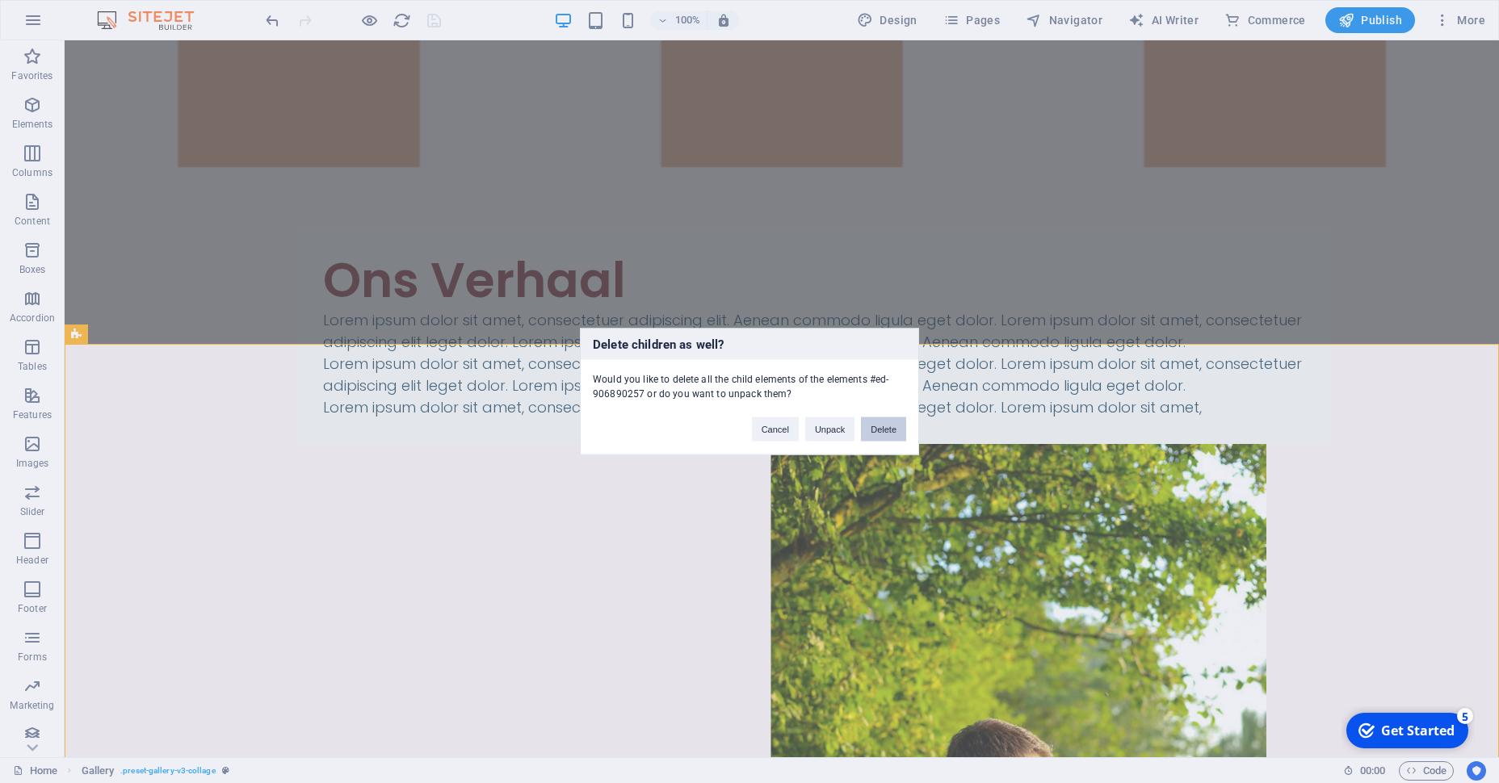
click at [883, 426] on button "Delete" at bounding box center [883, 430] width 45 height 24
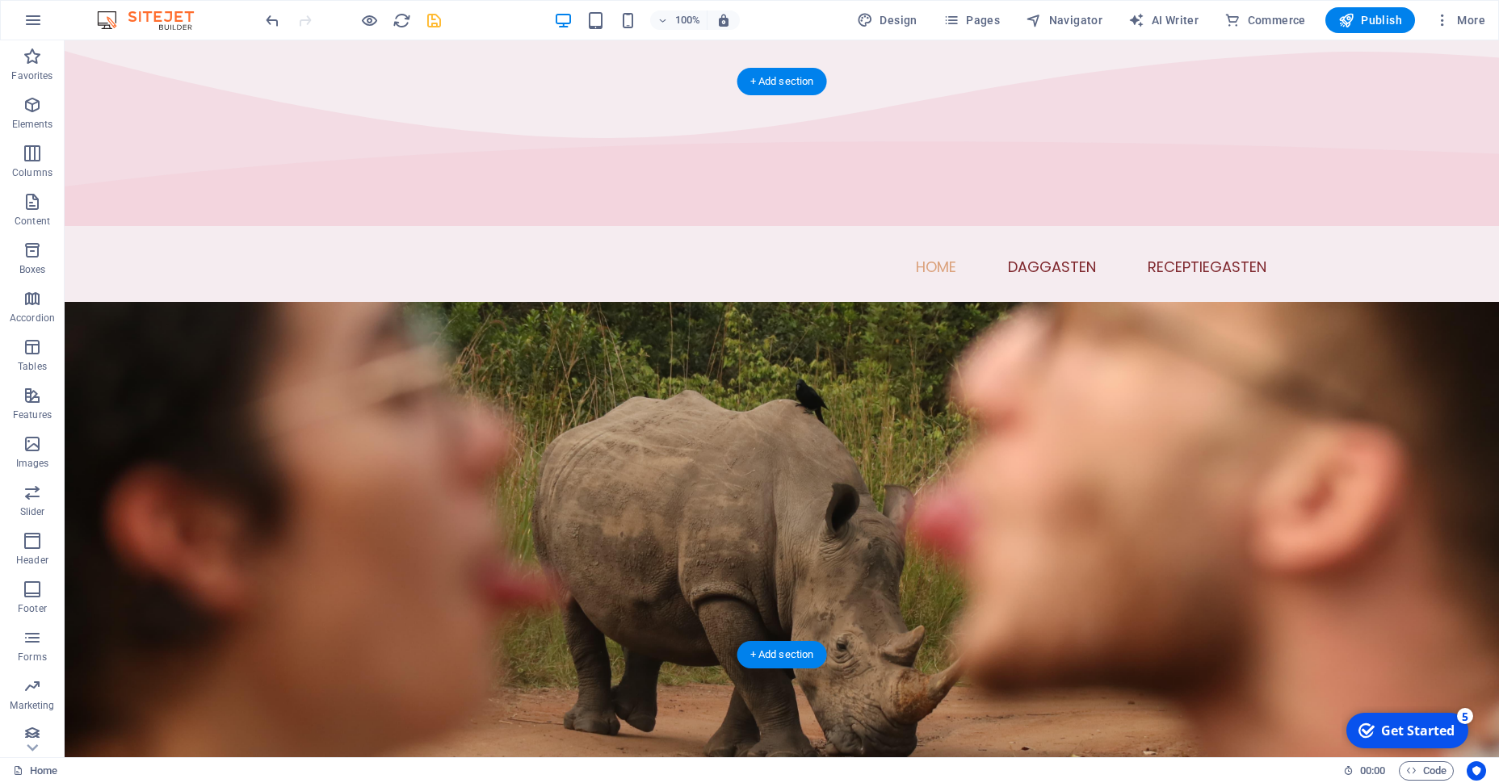
scroll to position [31, 0]
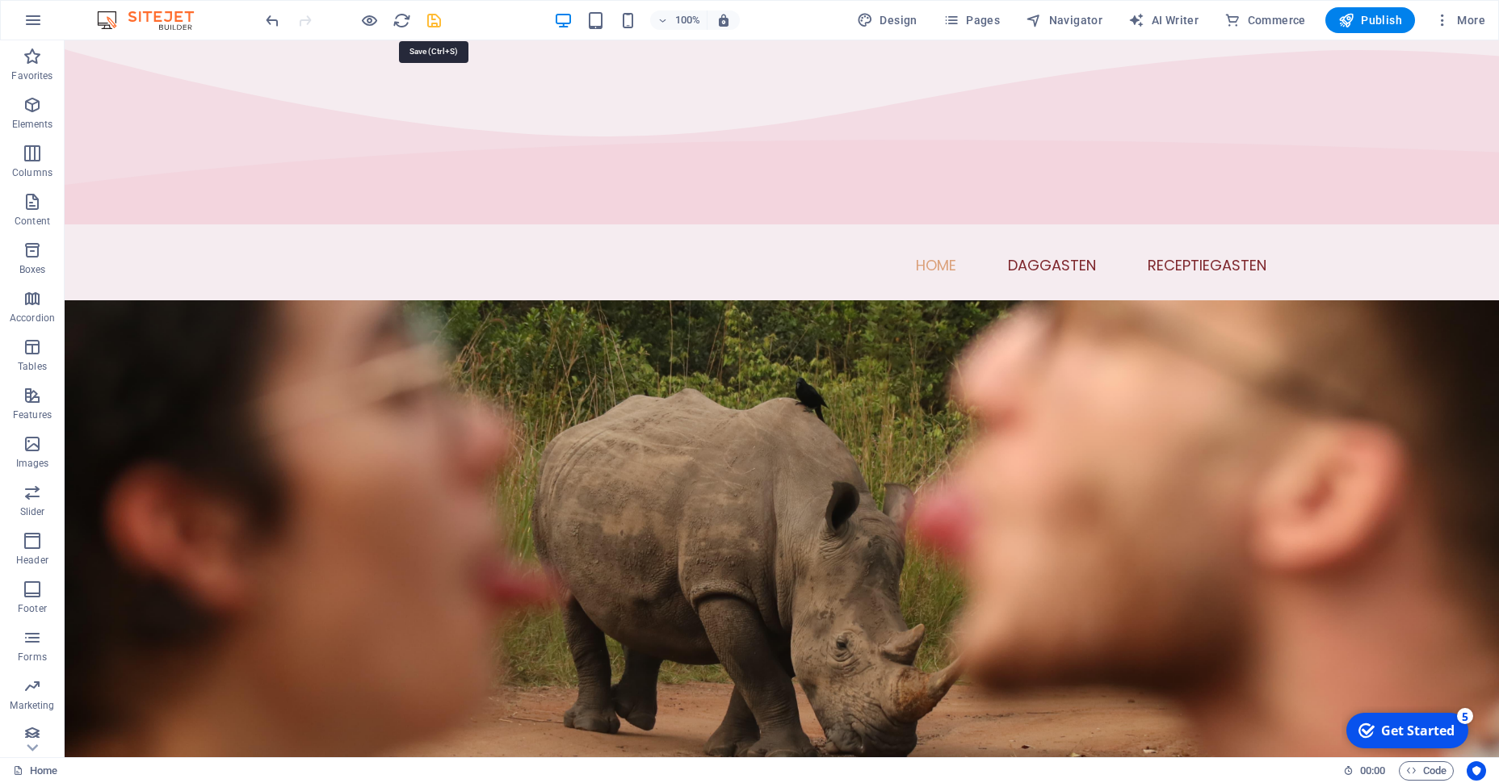
click at [442, 20] on icon "save" at bounding box center [434, 20] width 19 height 19
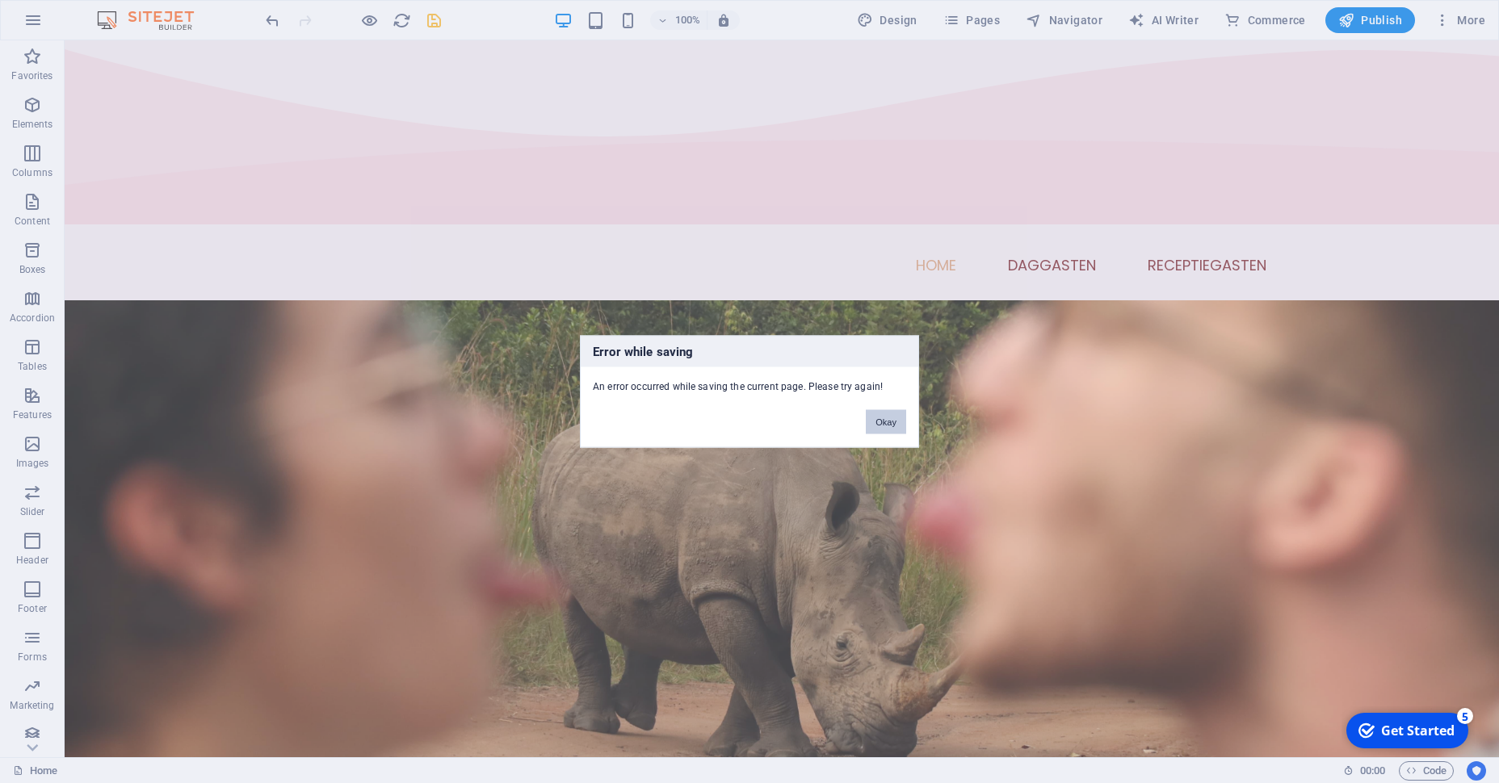
click at [896, 418] on button "Okay" at bounding box center [886, 422] width 40 height 24
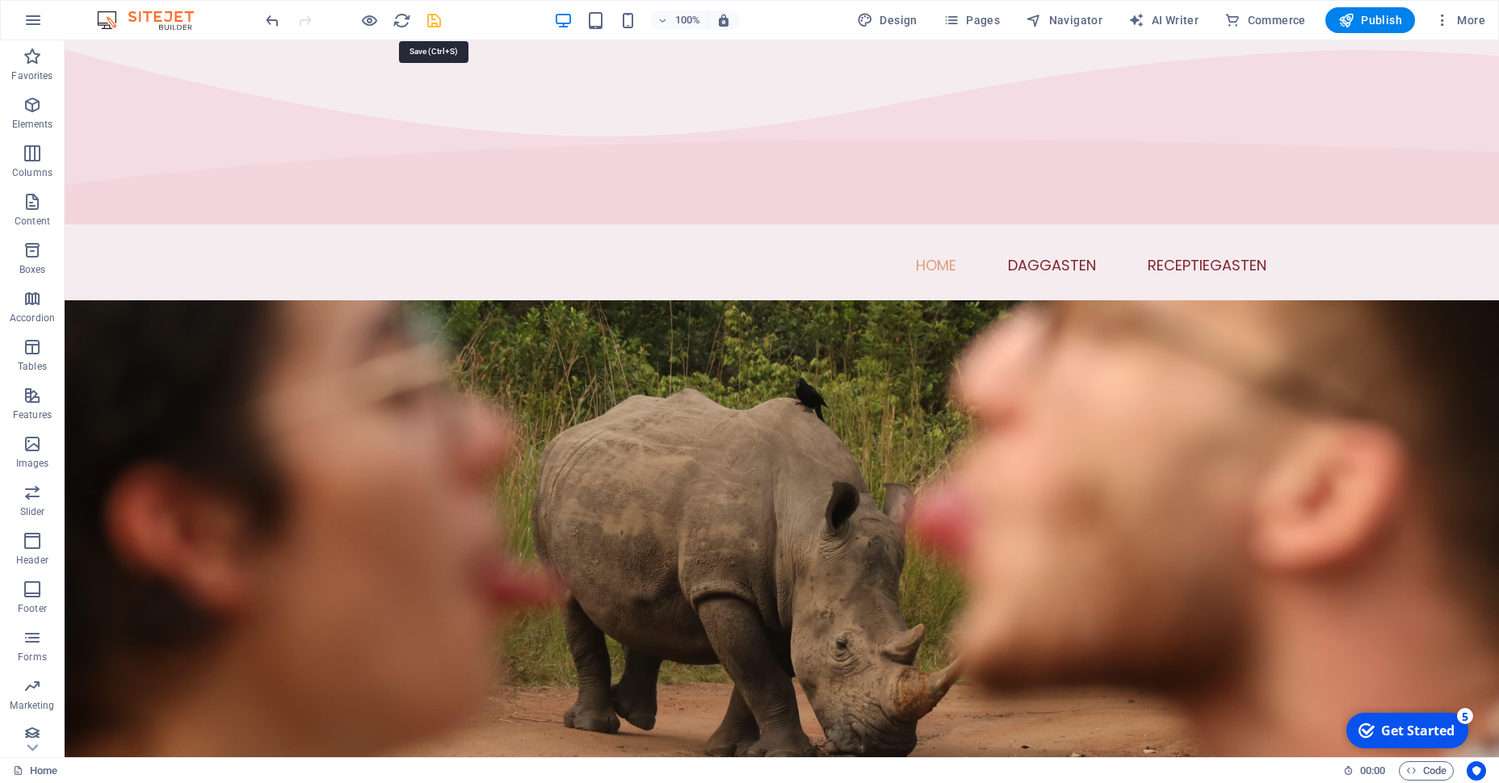
click at [440, 27] on icon "save" at bounding box center [434, 20] width 19 height 19
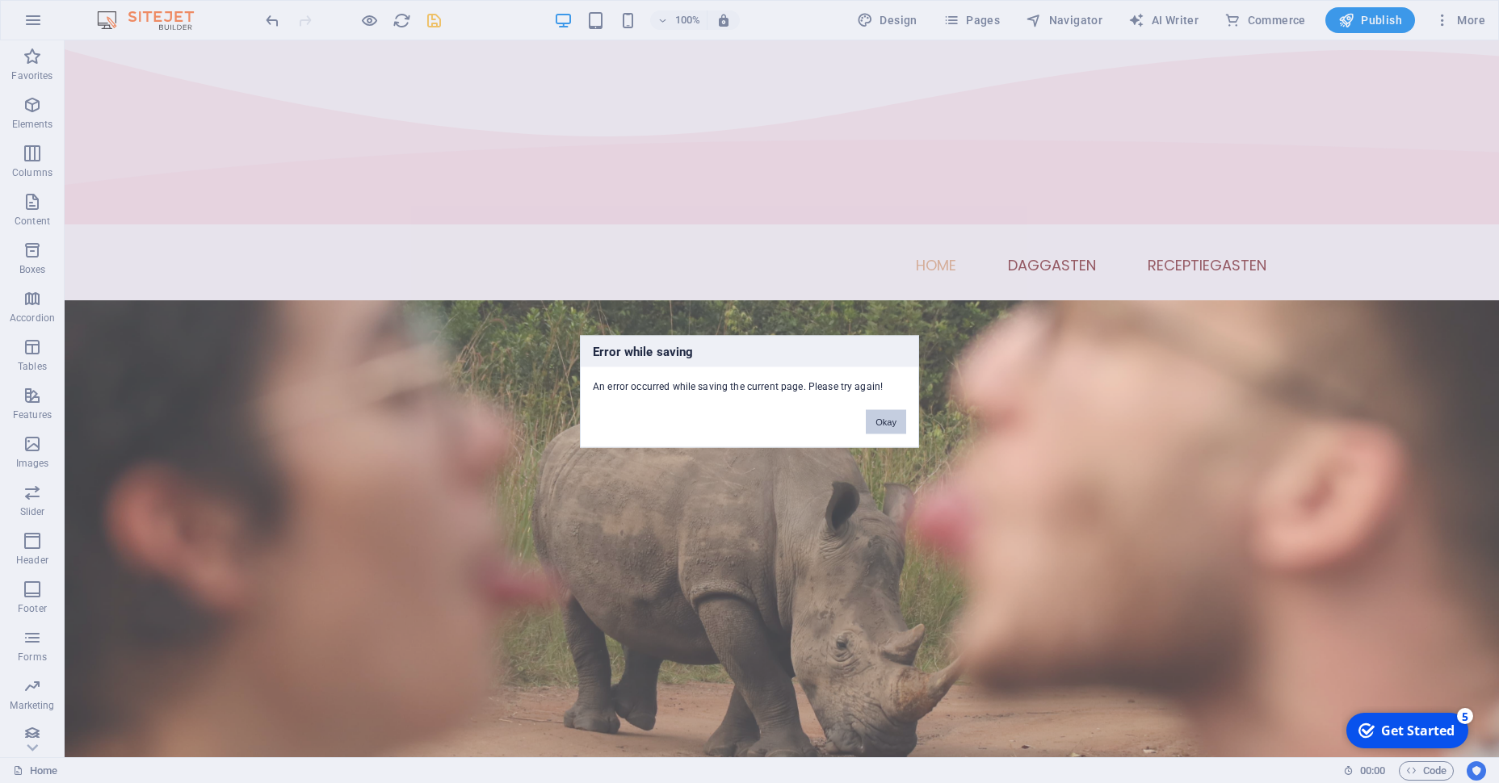
click at [889, 424] on button "Okay" at bounding box center [886, 422] width 40 height 24
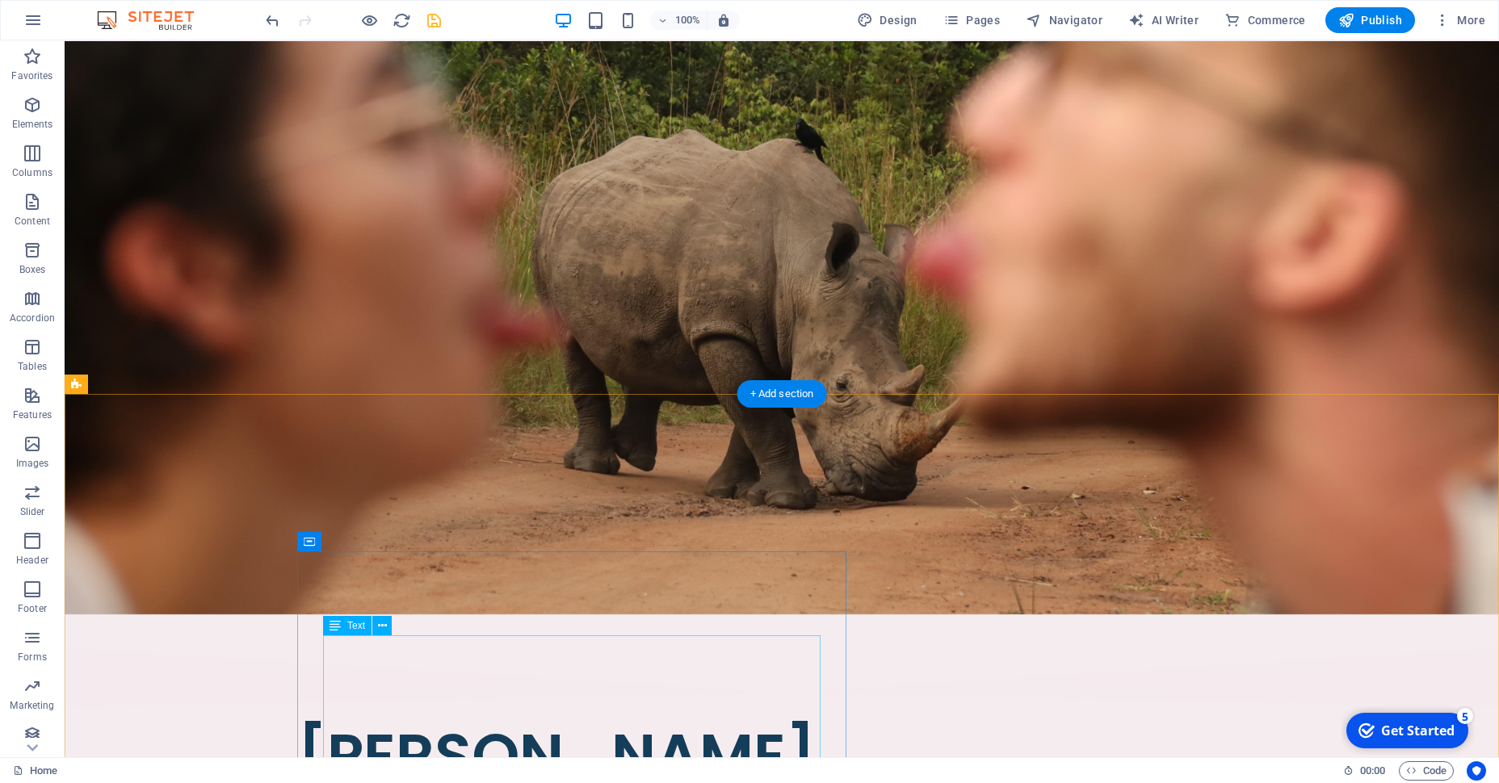
scroll to position [0, 0]
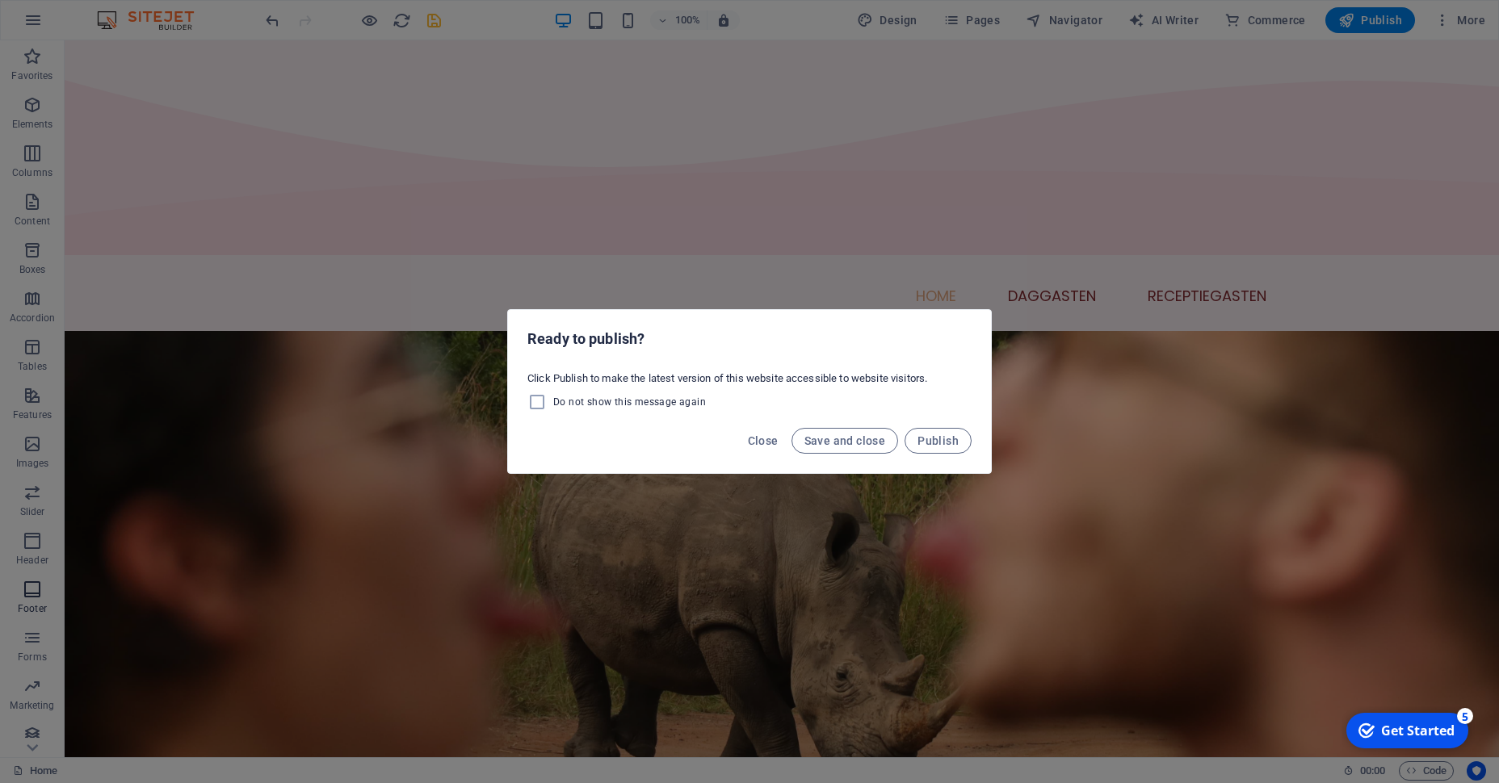
click at [843, 436] on span "Save and close" at bounding box center [845, 440] width 82 height 13
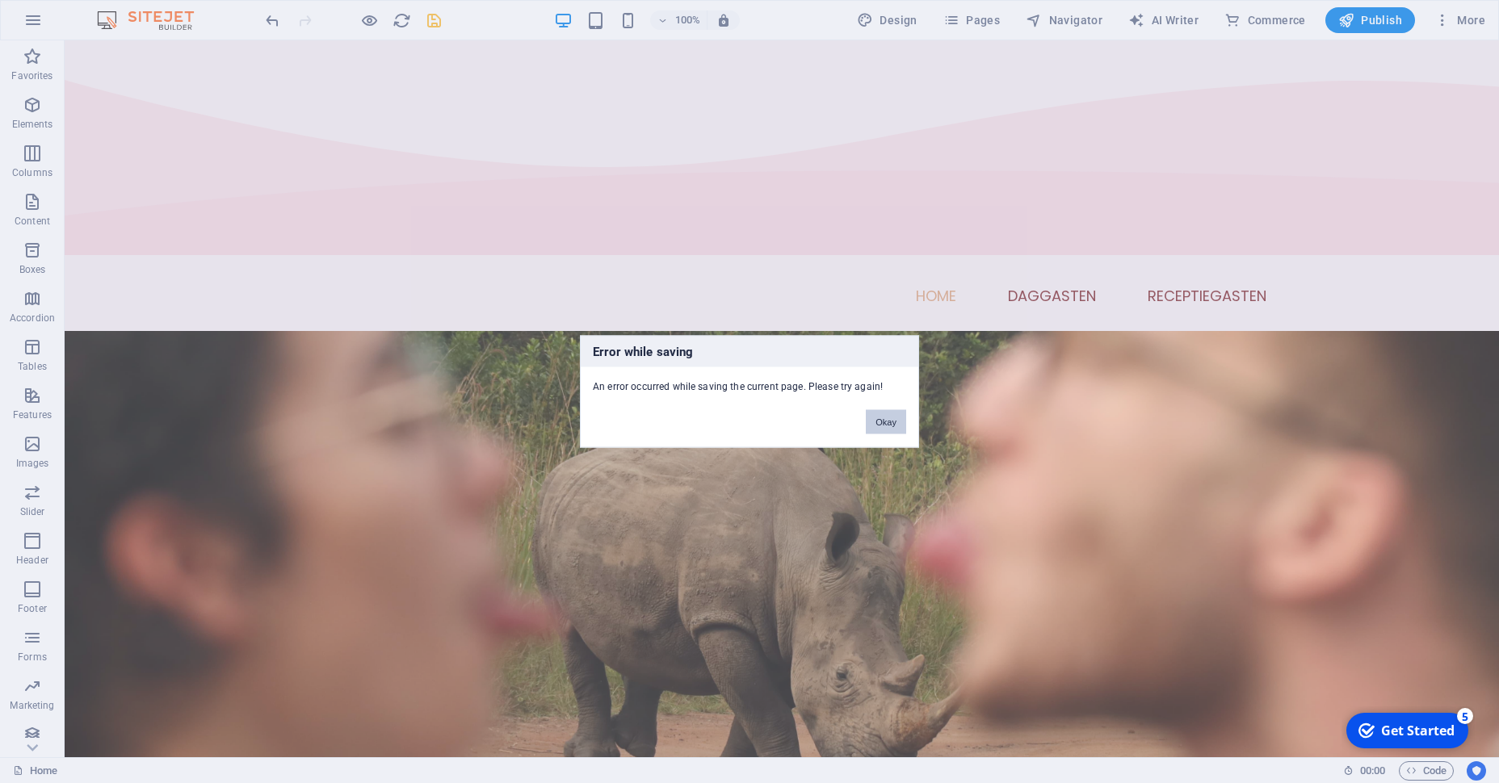
click at [880, 421] on button "Okay" at bounding box center [886, 422] width 40 height 24
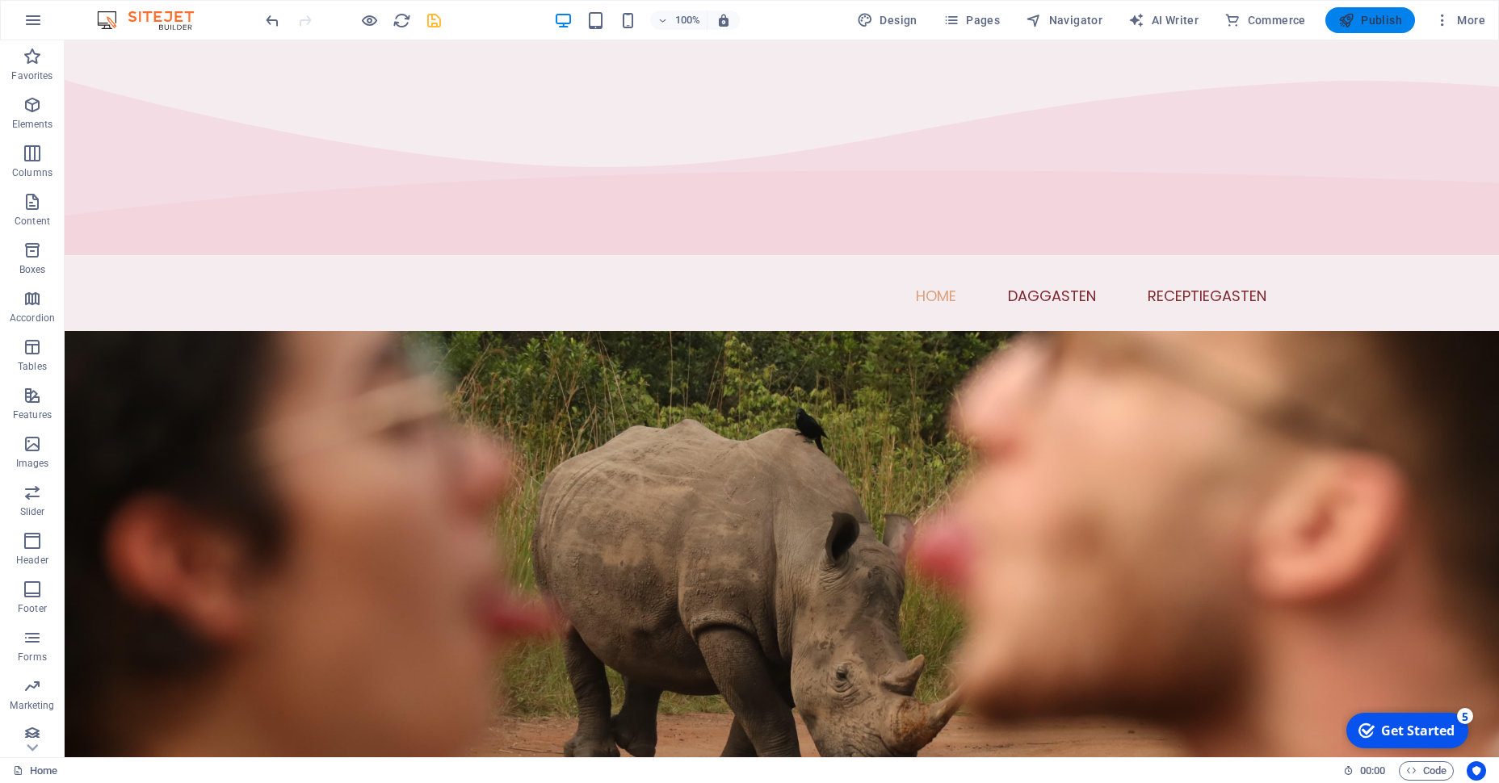
click at [1389, 12] on span "Publish" at bounding box center [1370, 20] width 64 height 16
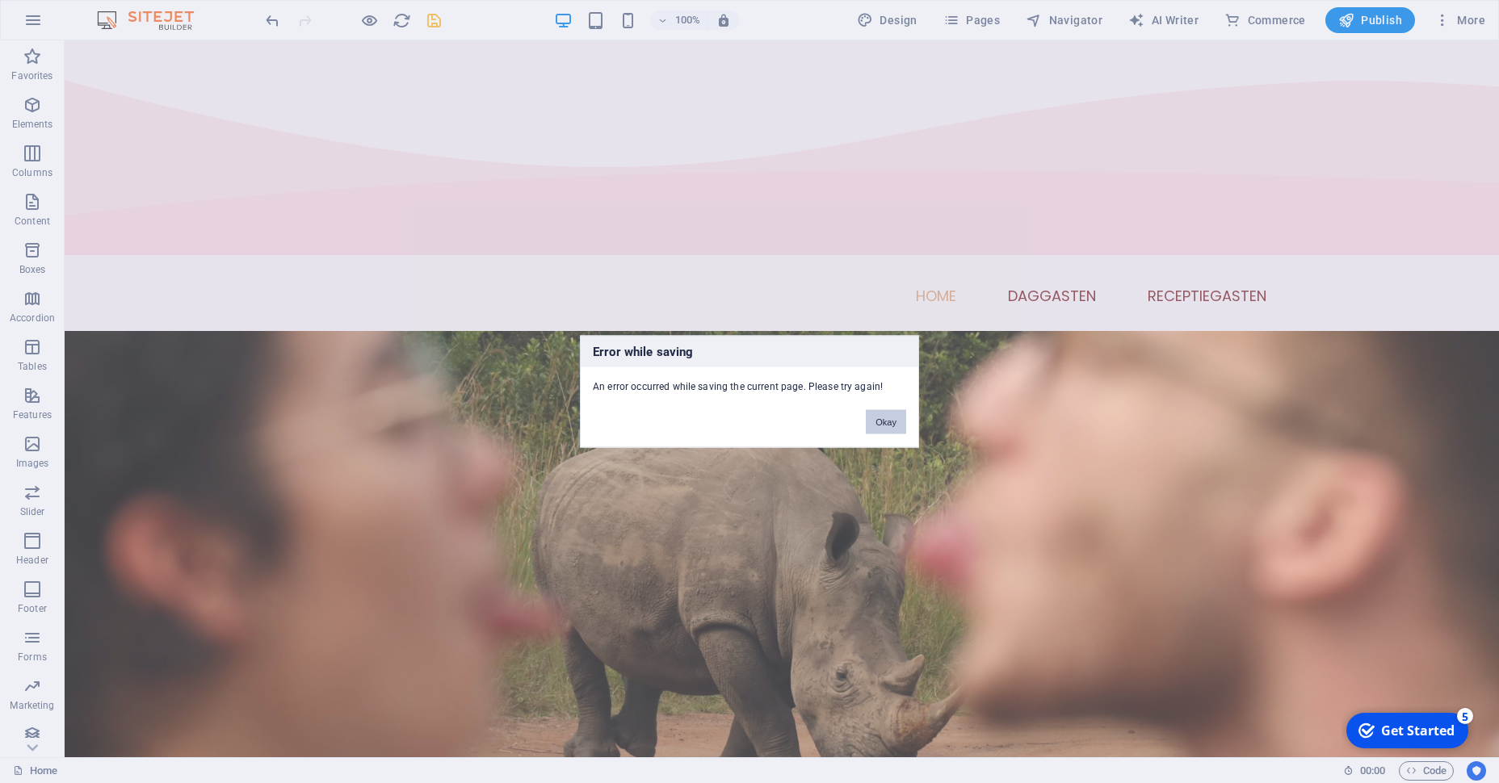
click at [897, 430] on button "Okay" at bounding box center [886, 422] width 40 height 24
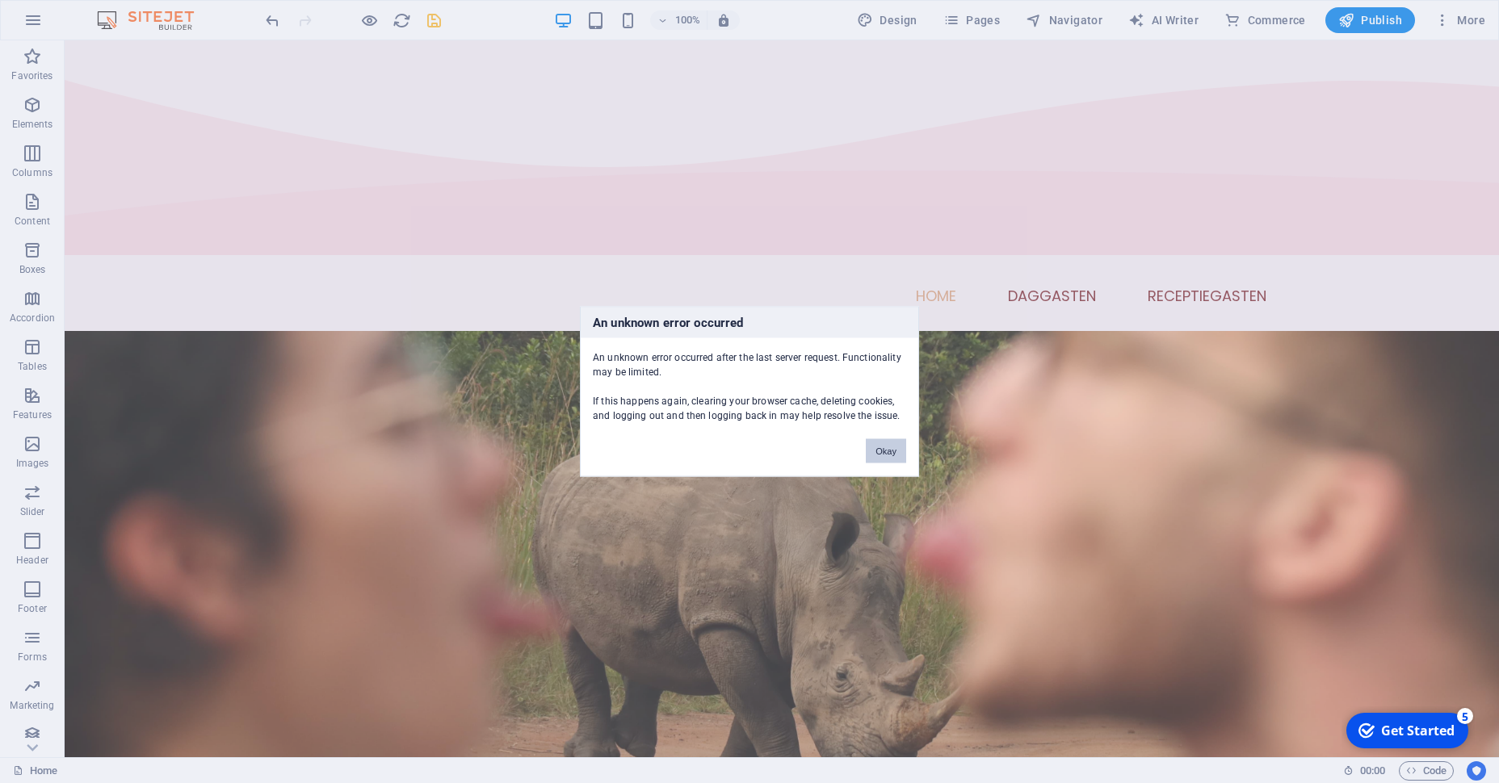
click at [873, 447] on button "Okay" at bounding box center [886, 451] width 40 height 24
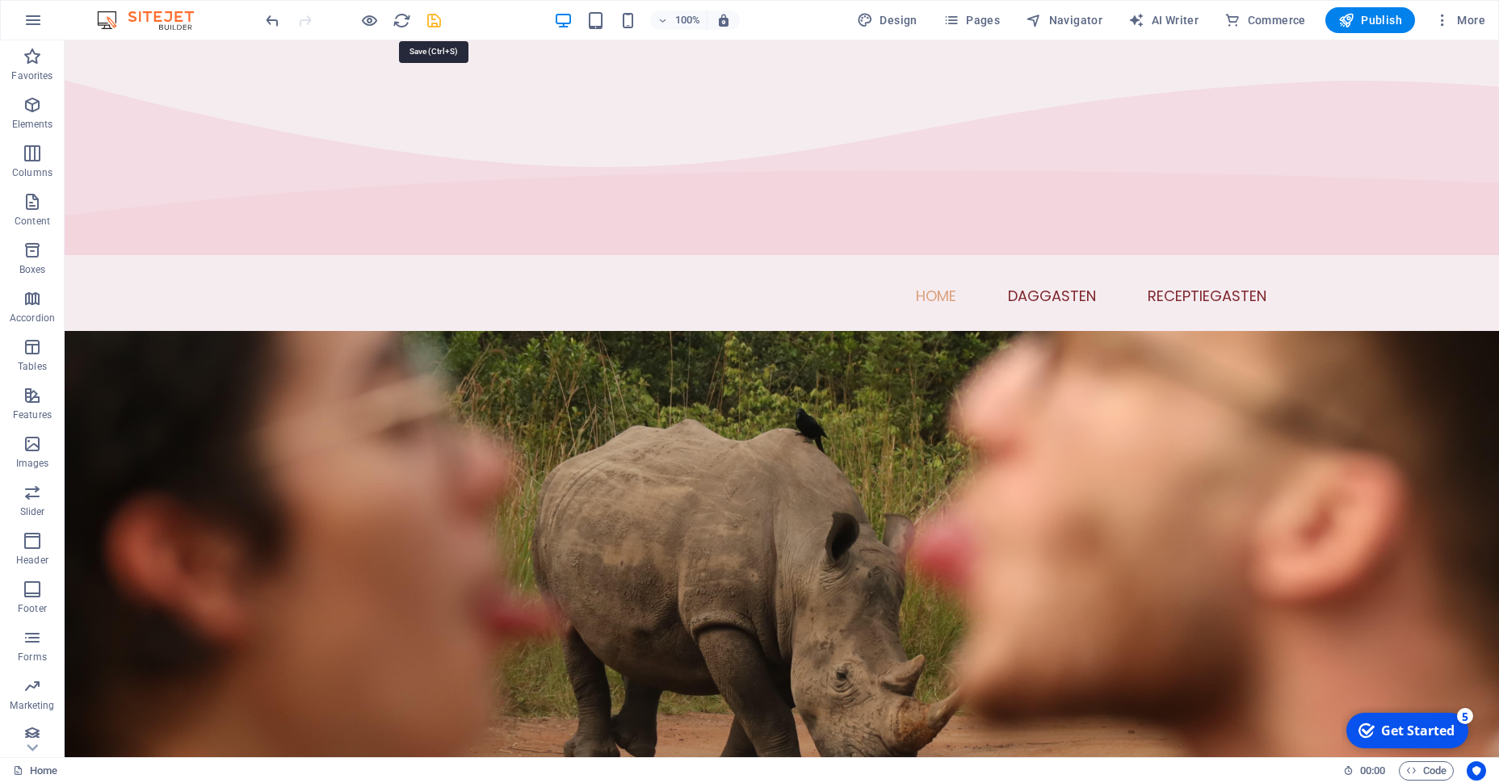
click at [439, 25] on icon "save" at bounding box center [434, 20] width 19 height 19
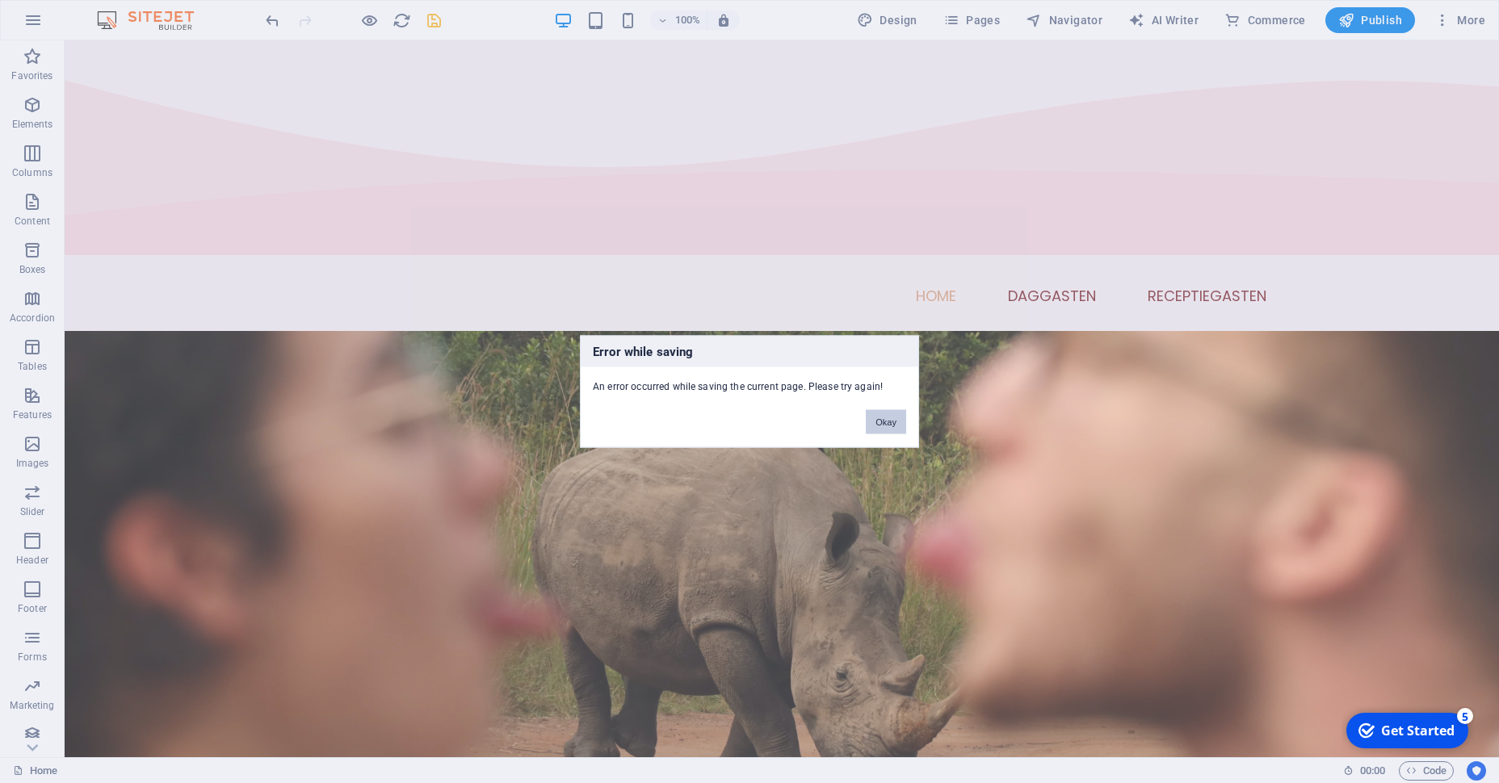
click at [900, 415] on button "Okay" at bounding box center [886, 422] width 40 height 24
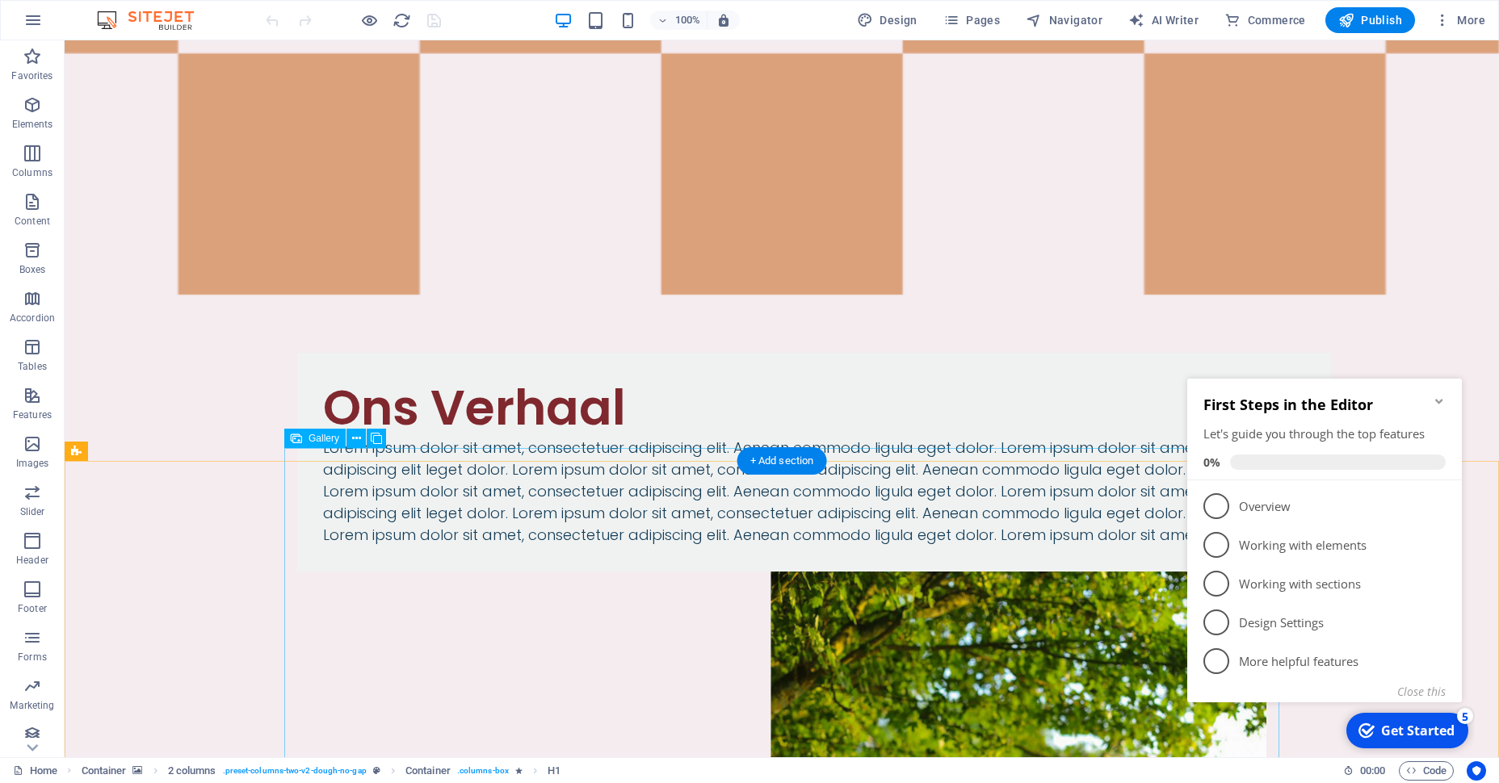
scroll to position [2310, 0]
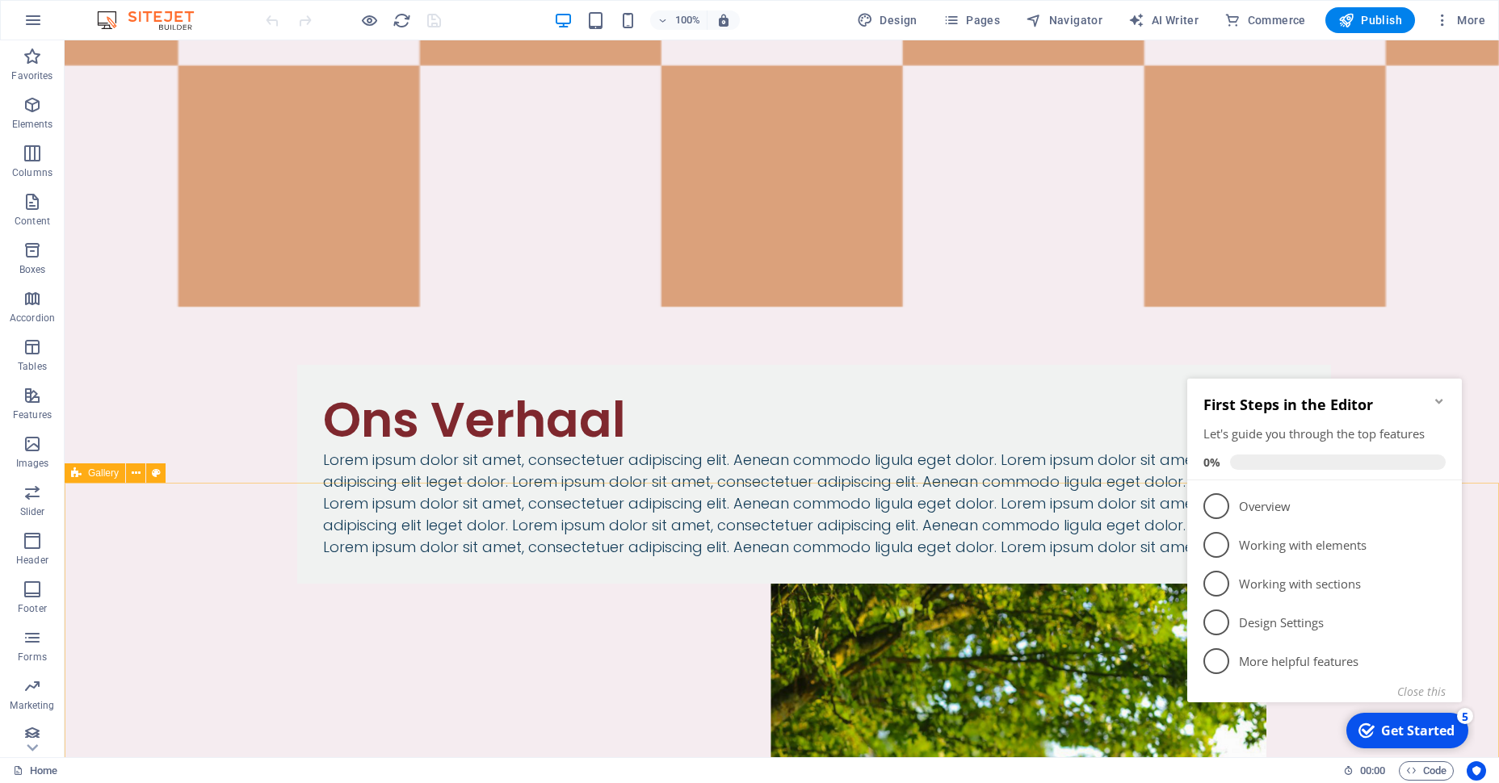
click at [104, 469] on span "Gallery" at bounding box center [103, 473] width 31 height 10
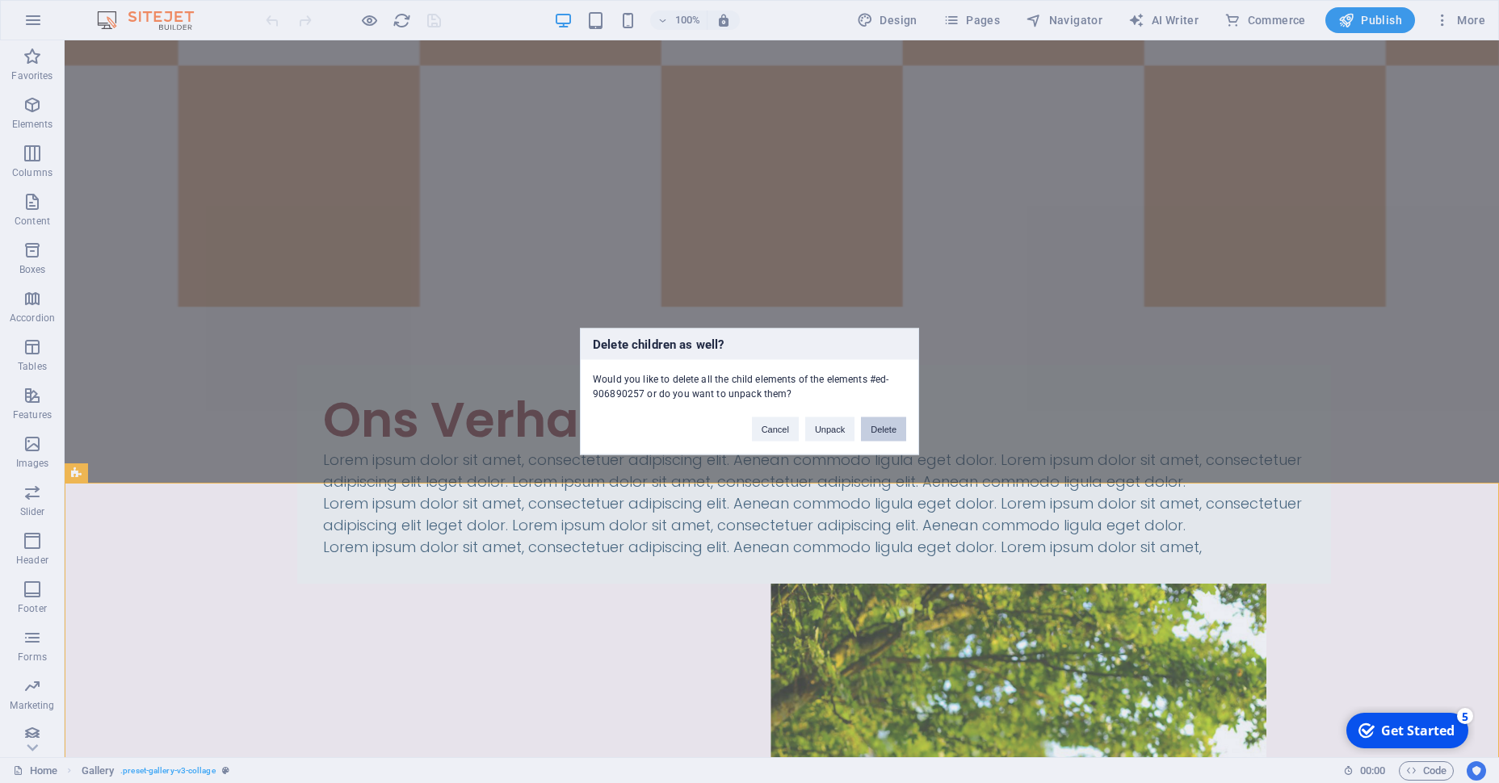
click at [876, 422] on button "Delete" at bounding box center [883, 430] width 45 height 24
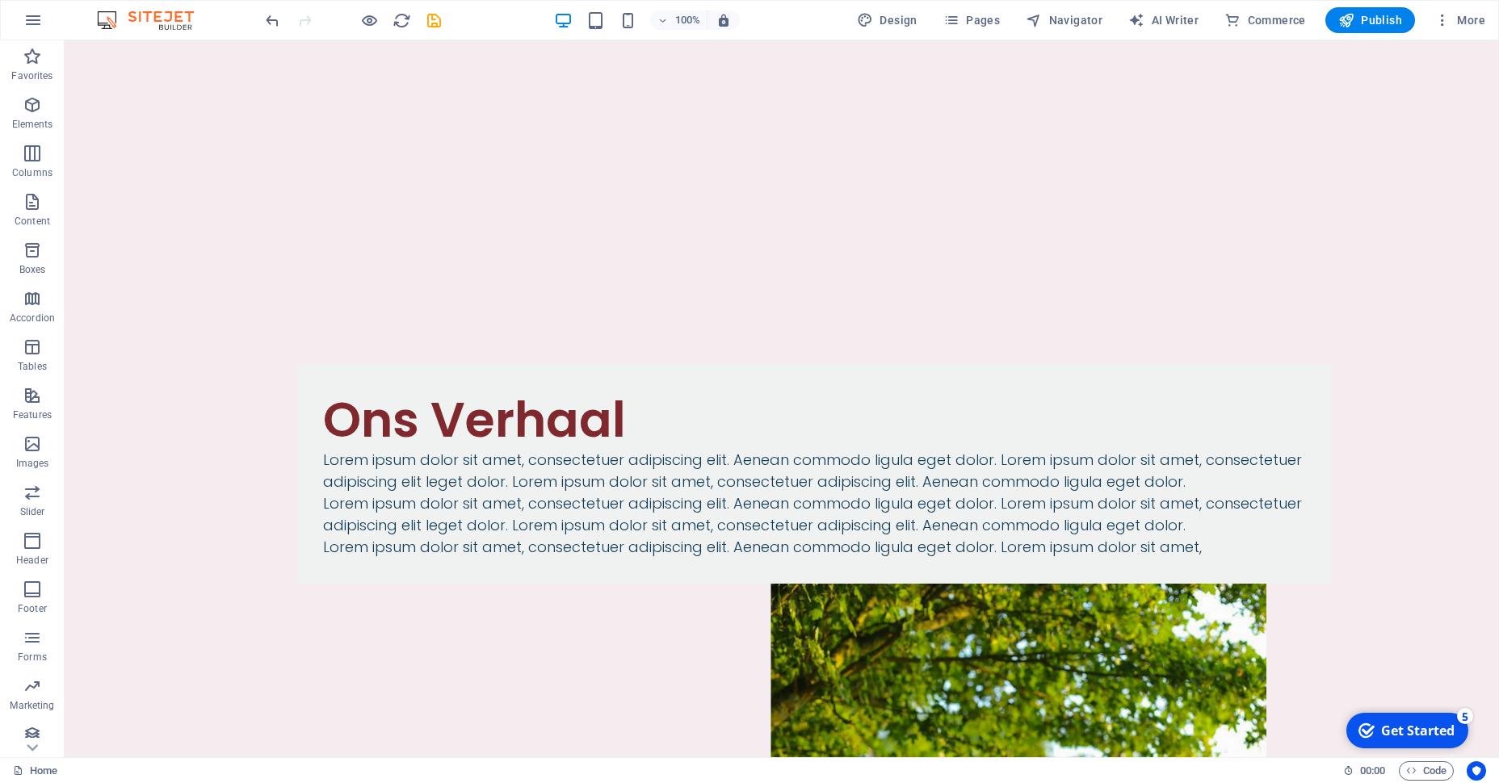
click at [432, 32] on div at bounding box center [352, 20] width 181 height 26
click at [433, 28] on icon "save" at bounding box center [434, 20] width 19 height 19
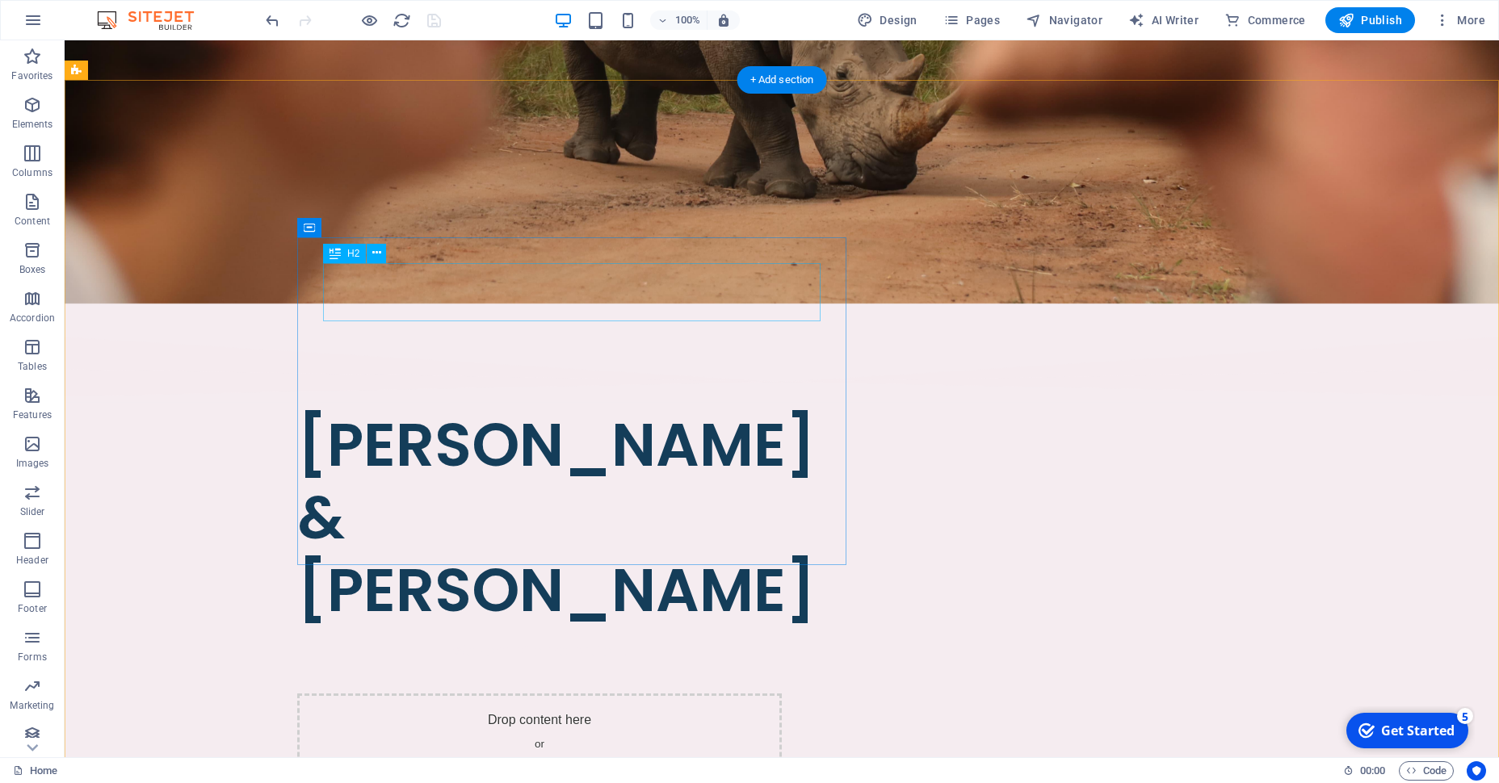
scroll to position [599, 0]
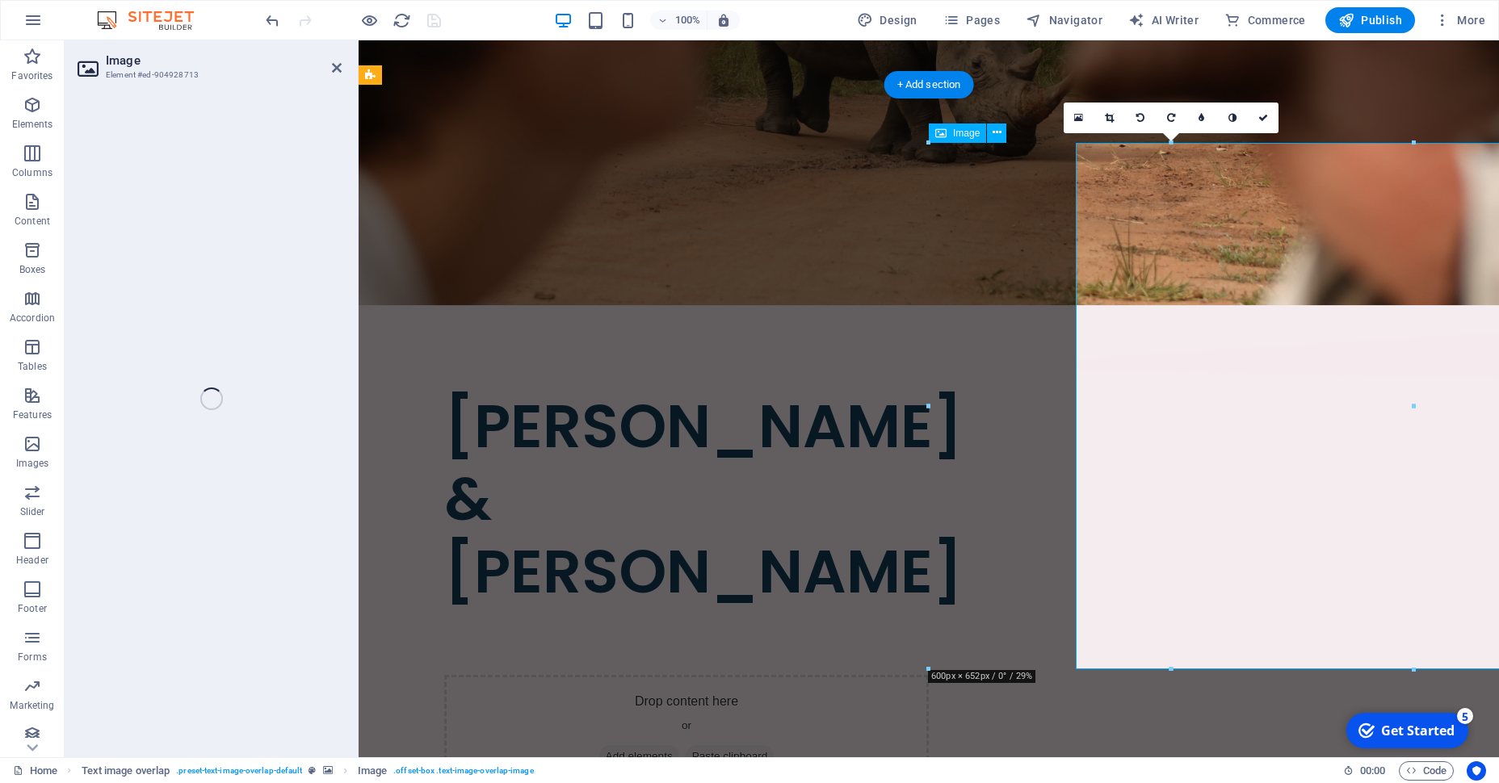
select select "%"
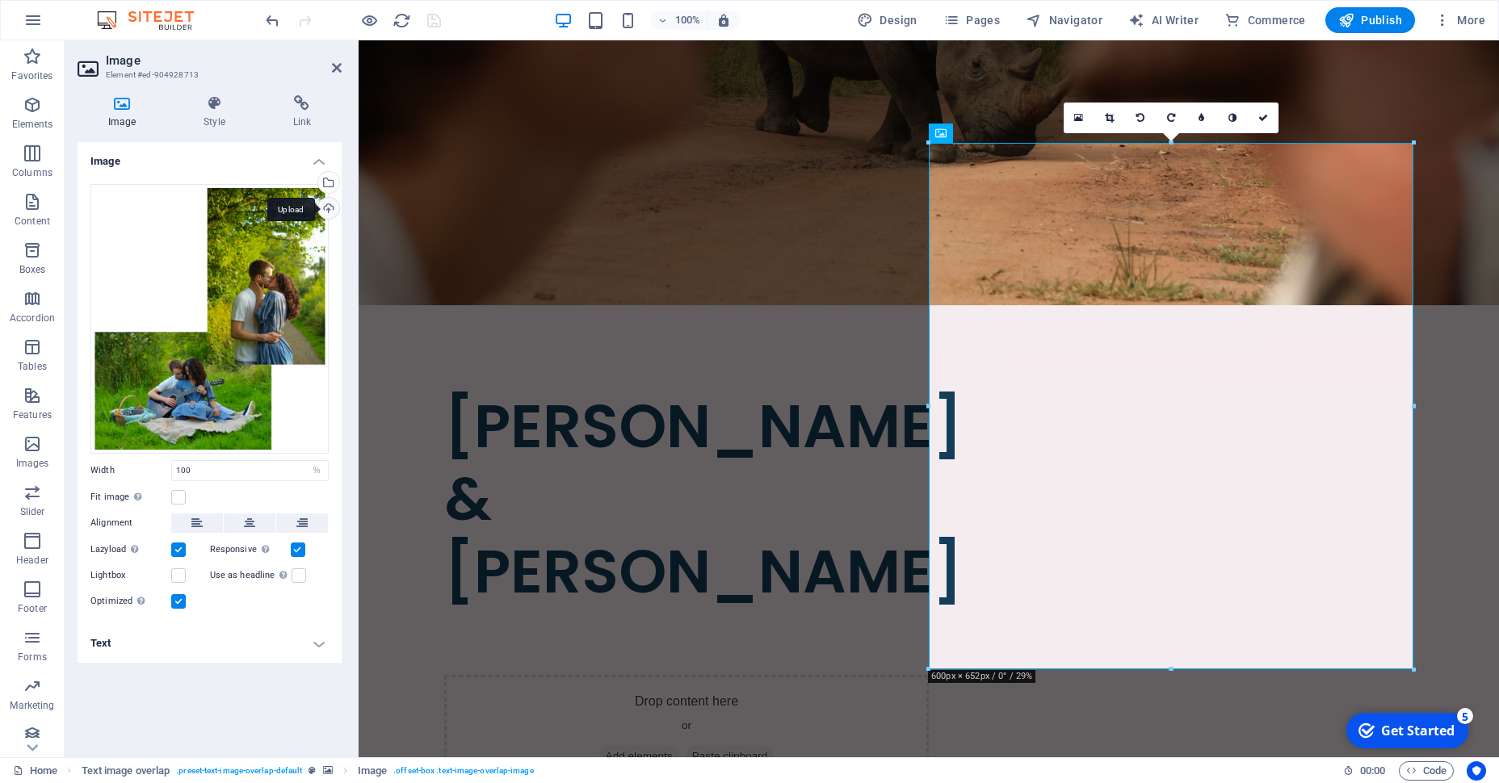
click at [333, 208] on div "Upload" at bounding box center [327, 210] width 24 height 24
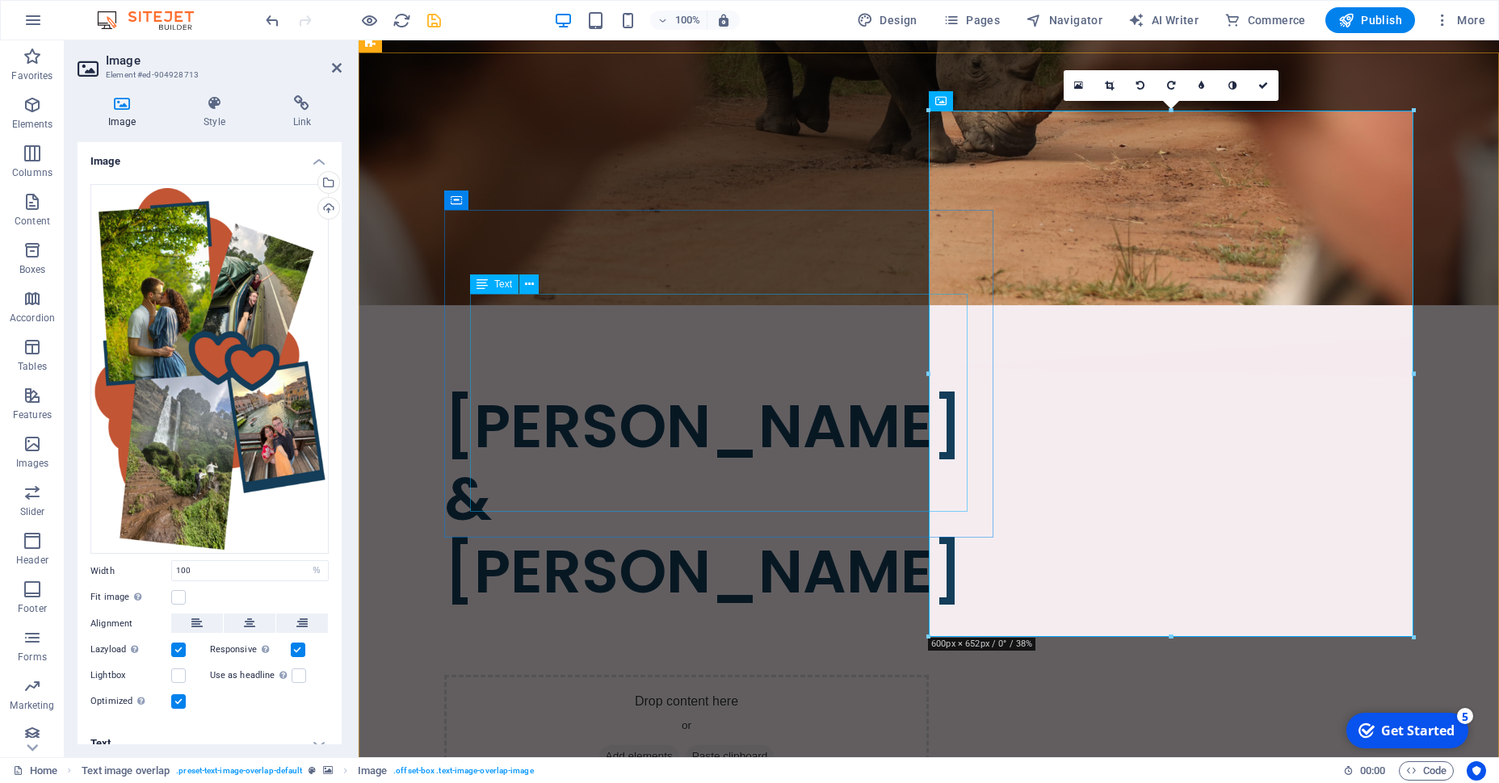
scroll to position [937, 0]
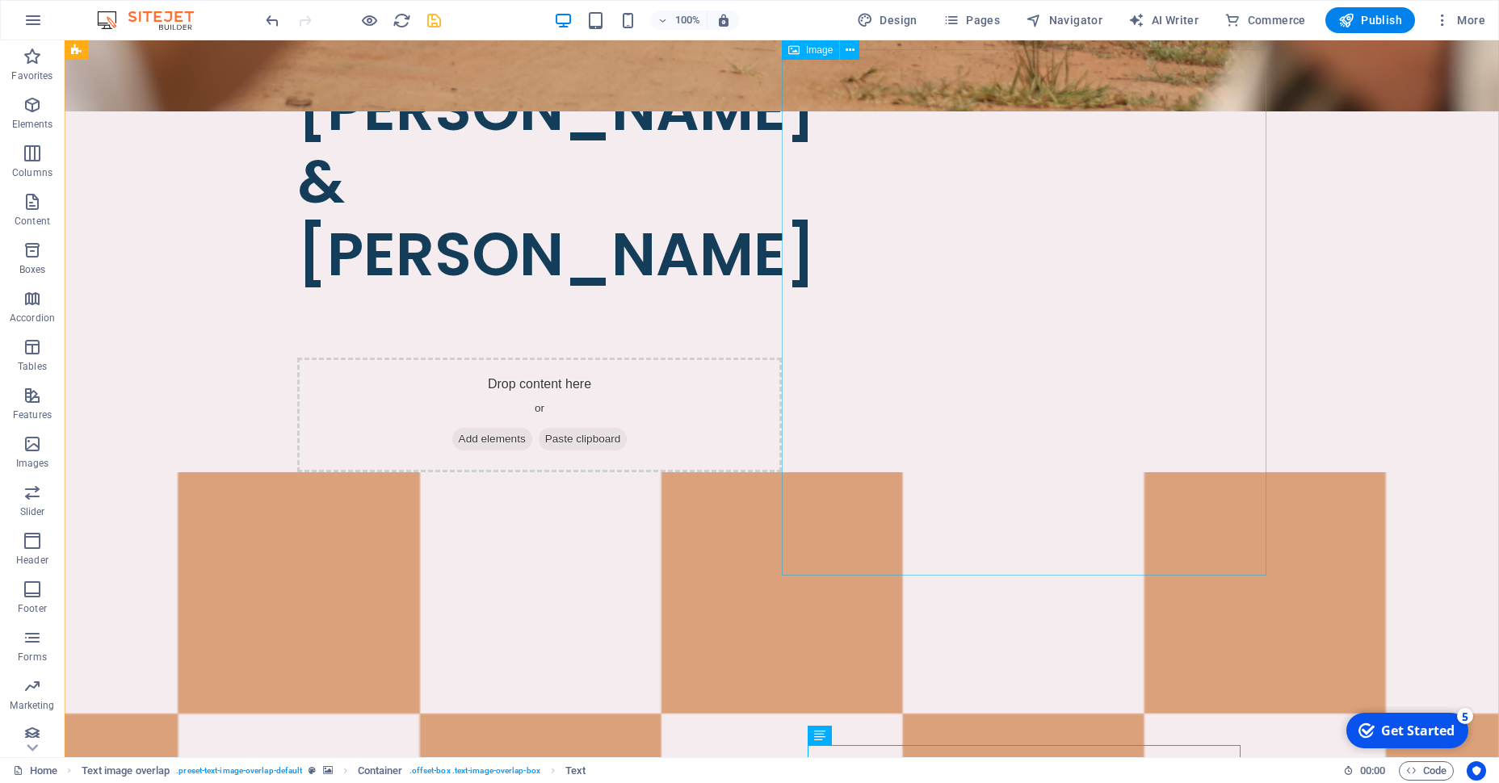
scroll to position [658, 0]
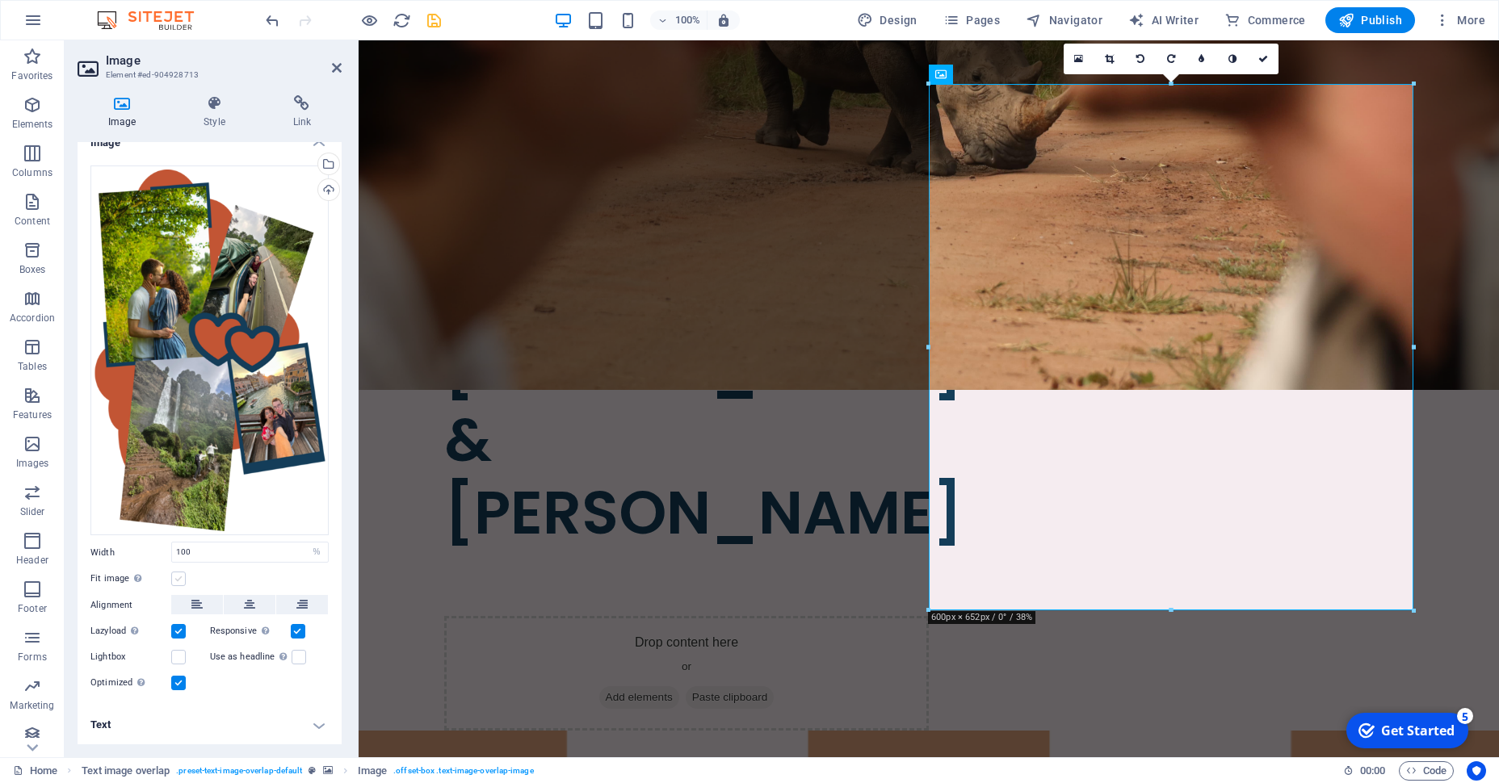
click at [173, 579] on label at bounding box center [178, 579] width 15 height 15
click at [0, 0] on input "Fit image Automatically fit image to a fixed width and height" at bounding box center [0, 0] width 0 height 0
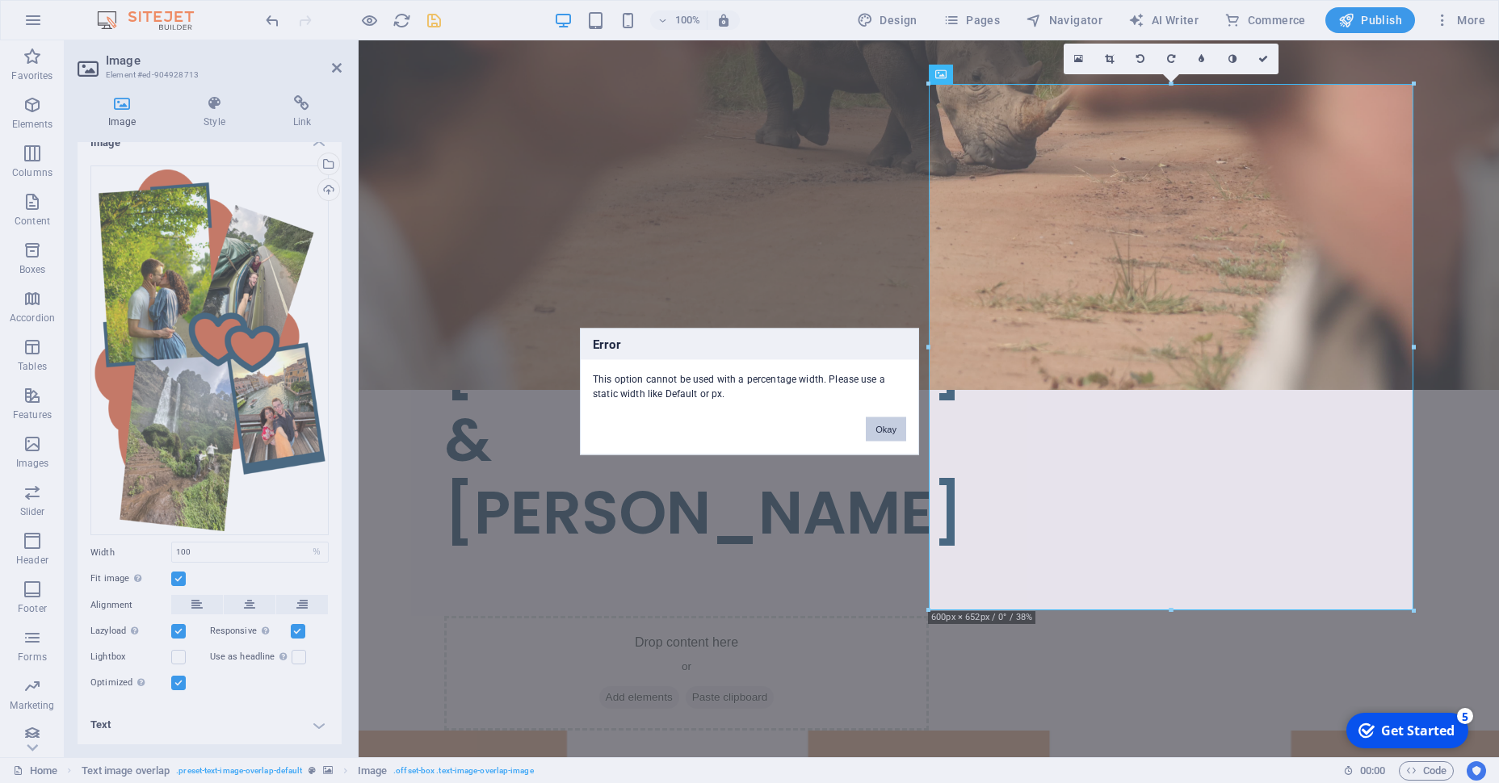
click at [893, 419] on button "Okay" at bounding box center [886, 430] width 40 height 24
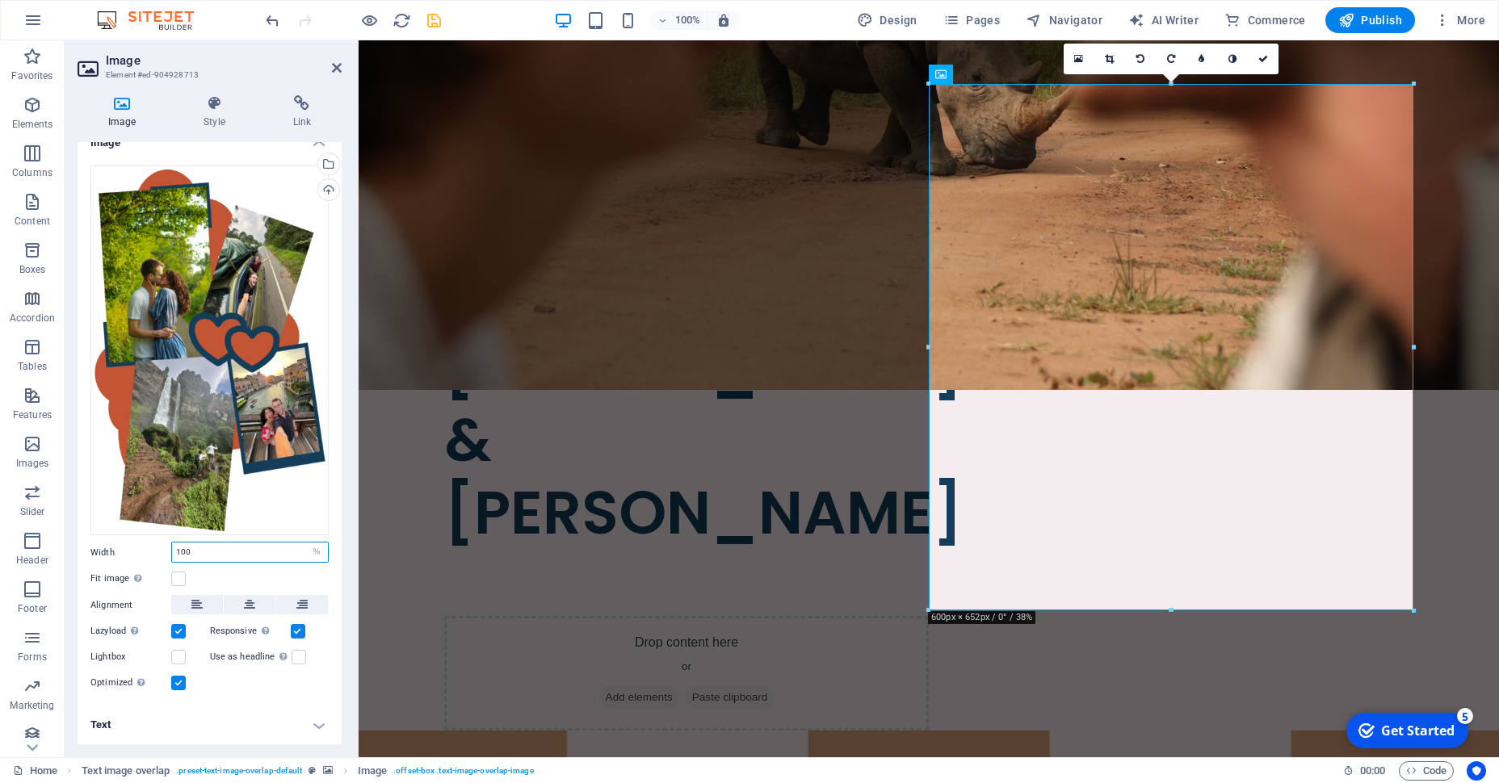
click at [245, 547] on input "100" at bounding box center [250, 552] width 156 height 19
click at [305, 543] on select "Default auto px rem % em vh vw" at bounding box center [316, 552] width 23 height 19
select select "px"
click option "px" at bounding box center [0, 0] width 0 height 0
type input "600"
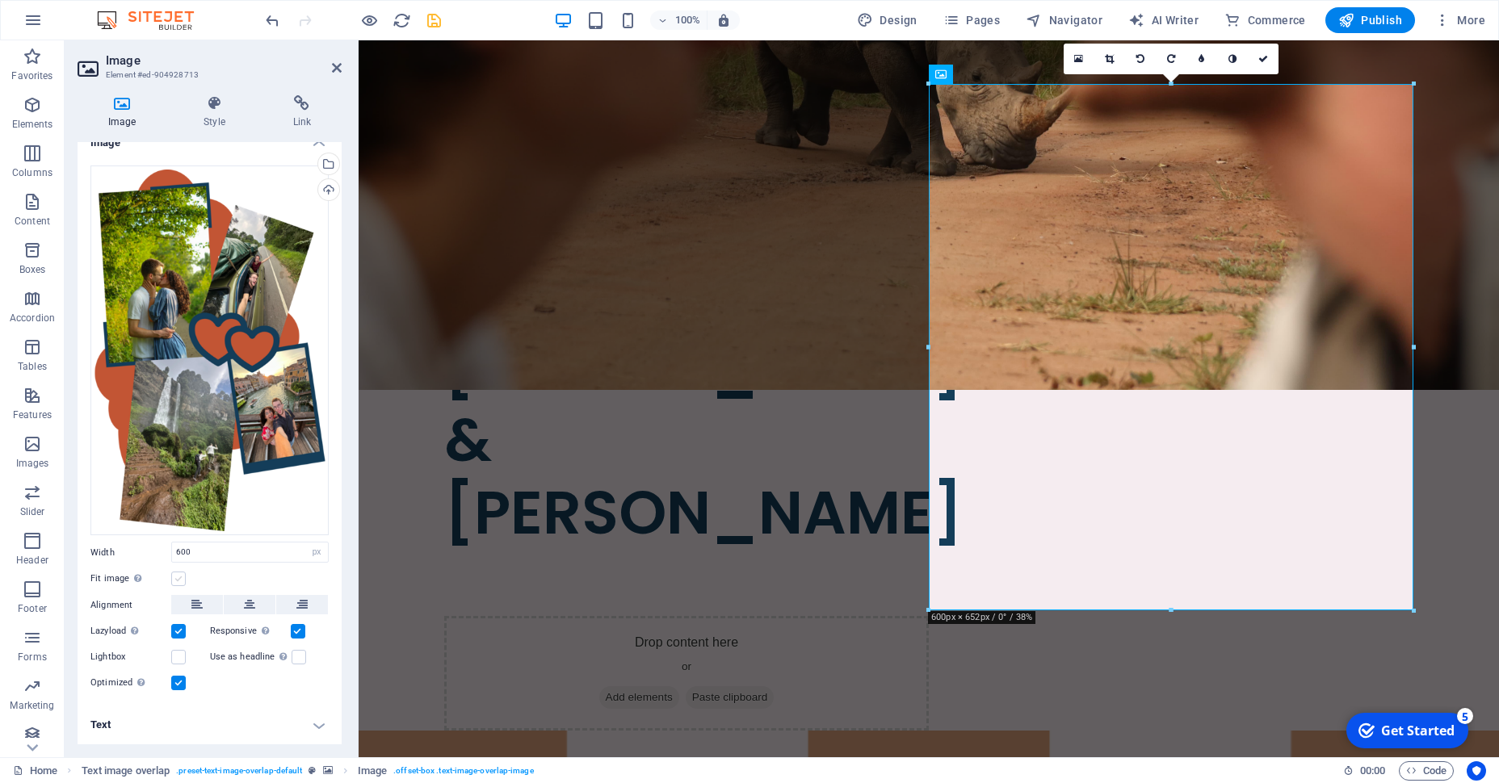
click at [178, 577] on label at bounding box center [178, 579] width 15 height 15
click at [0, 0] on input "Fit image Automatically fit image to a fixed width and height" at bounding box center [0, 0] width 0 height 0
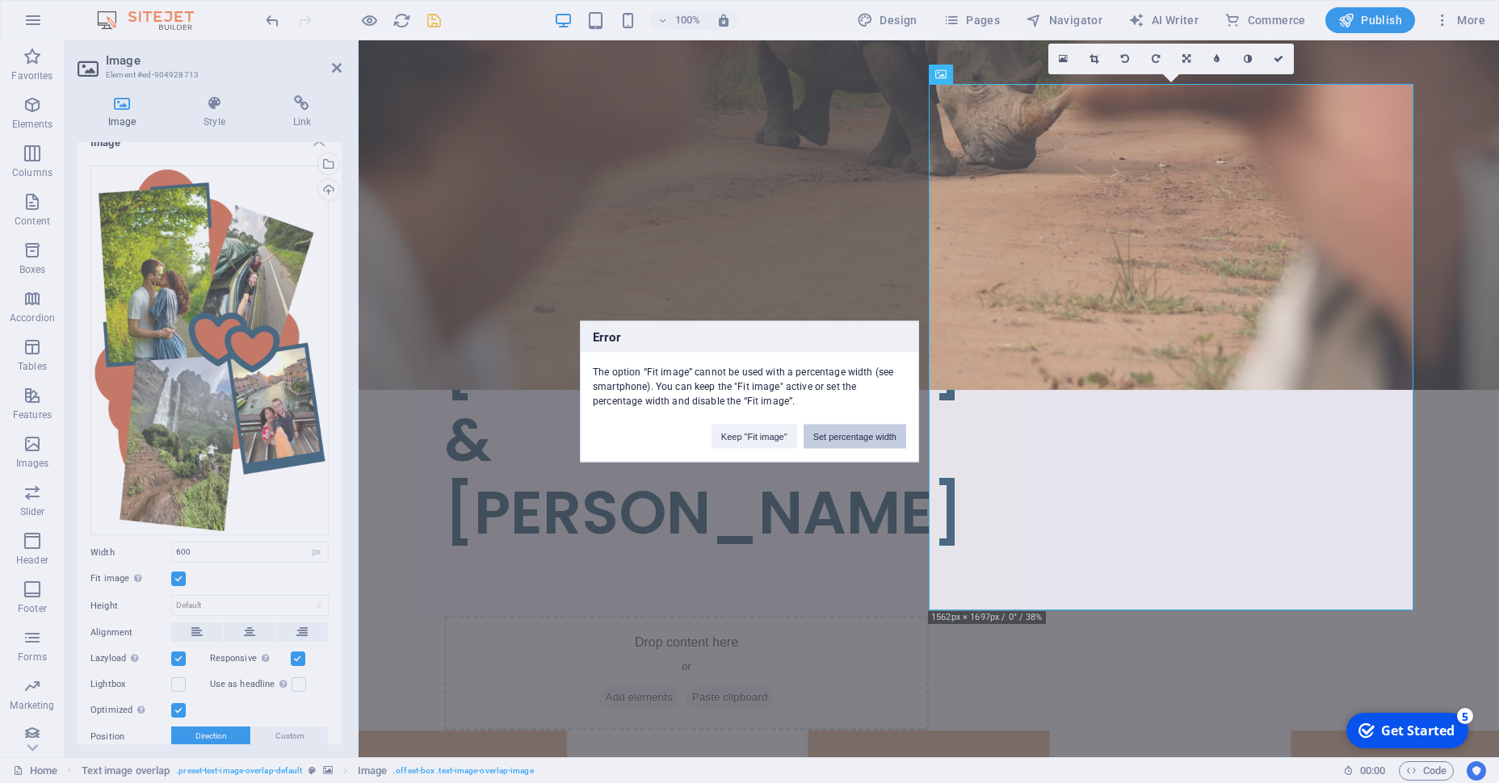
click at [841, 443] on button "Set percentage width" at bounding box center [855, 437] width 103 height 24
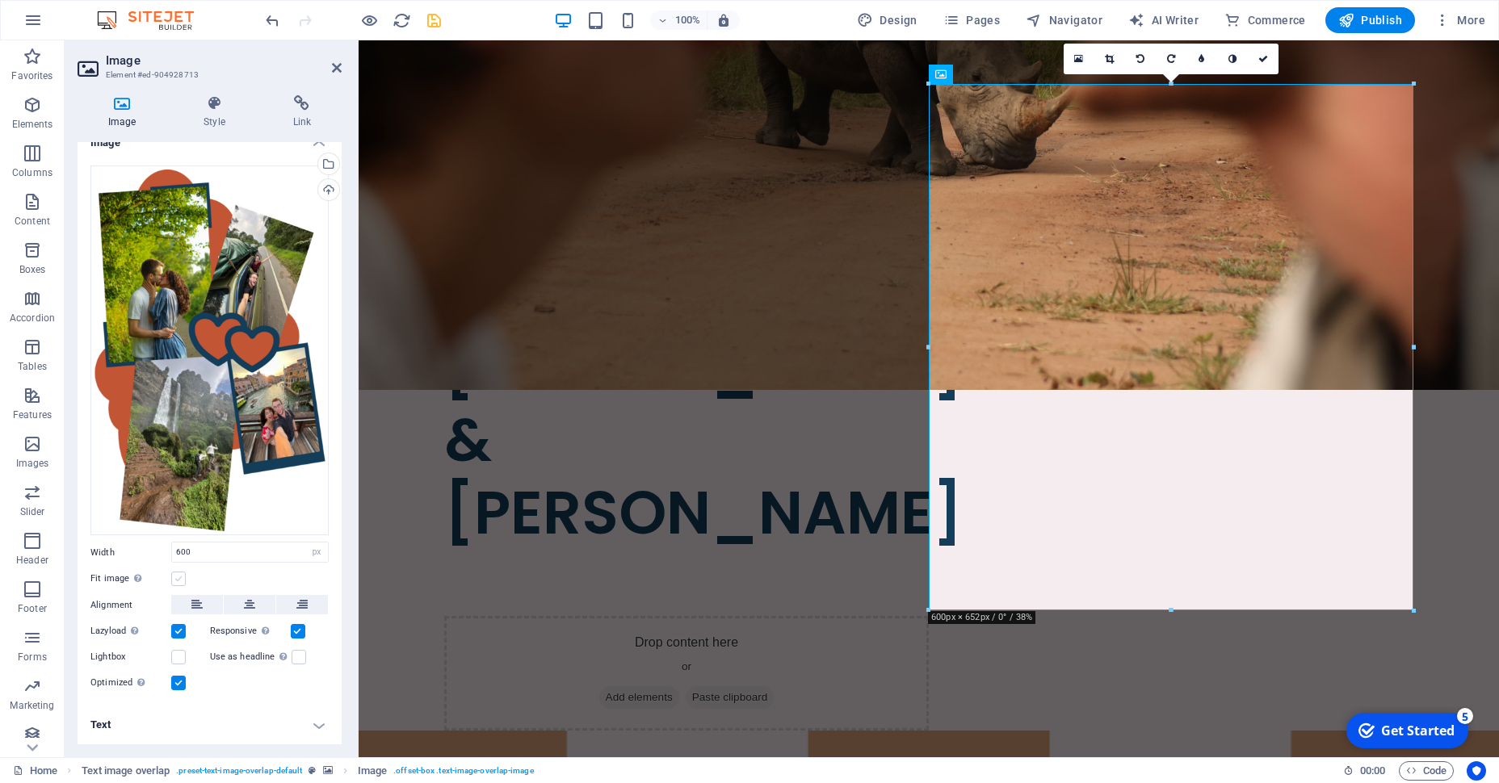
click at [180, 580] on label at bounding box center [178, 579] width 15 height 15
click at [0, 0] on input "Fit image Automatically fit image to a fixed width and height" at bounding box center [0, 0] width 0 height 0
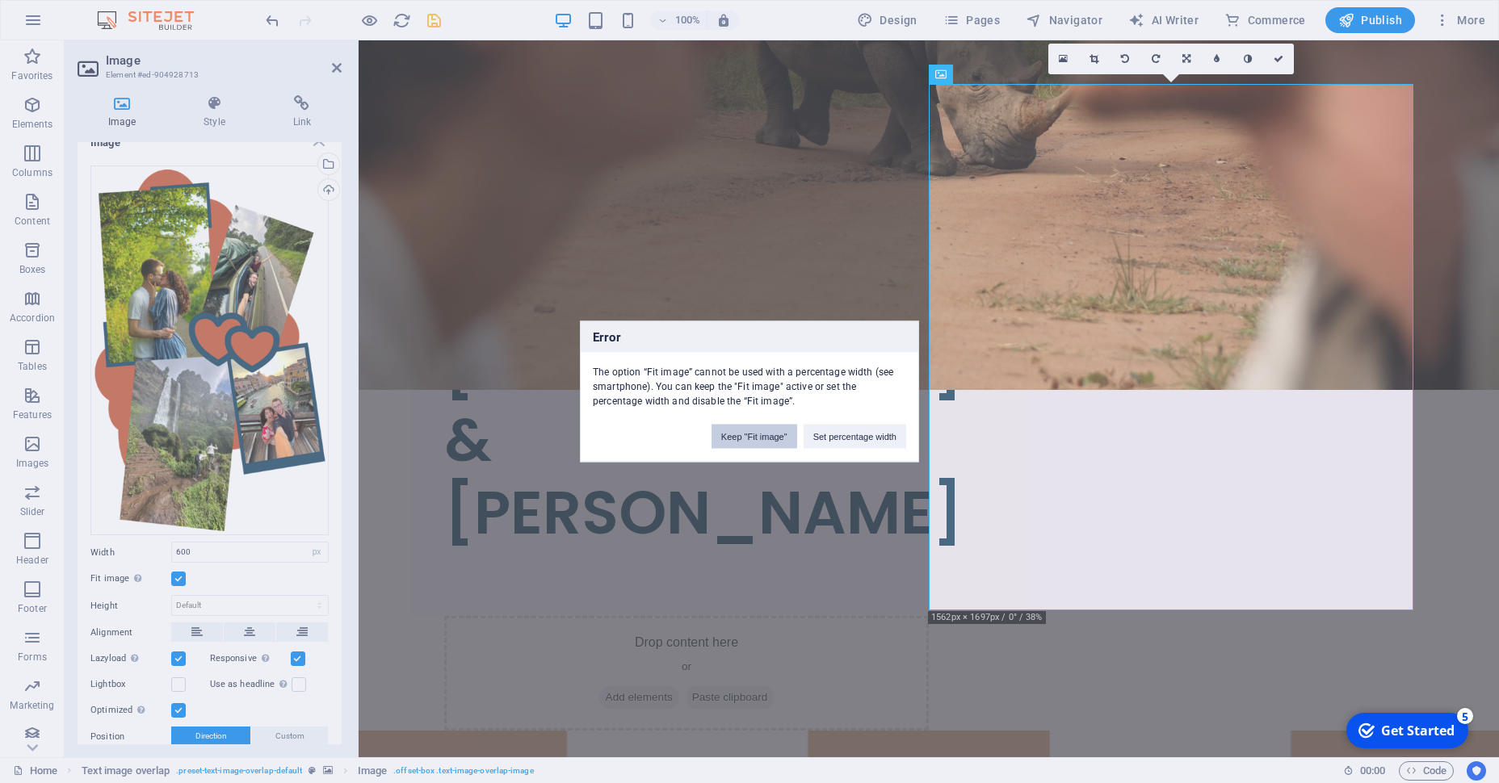
click at [747, 430] on button "Keep "Fit image"" at bounding box center [755, 437] width 86 height 24
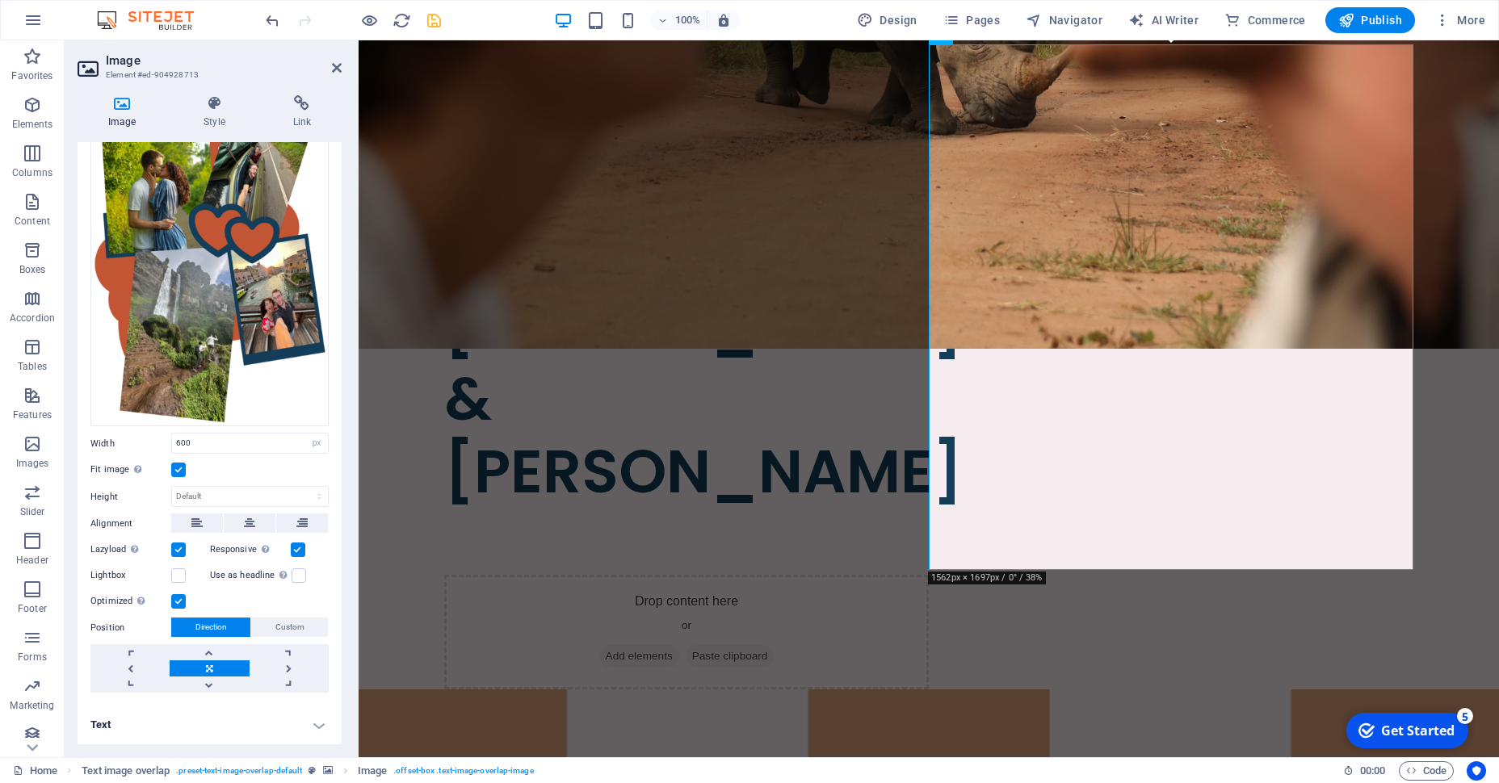
scroll to position [653, 0]
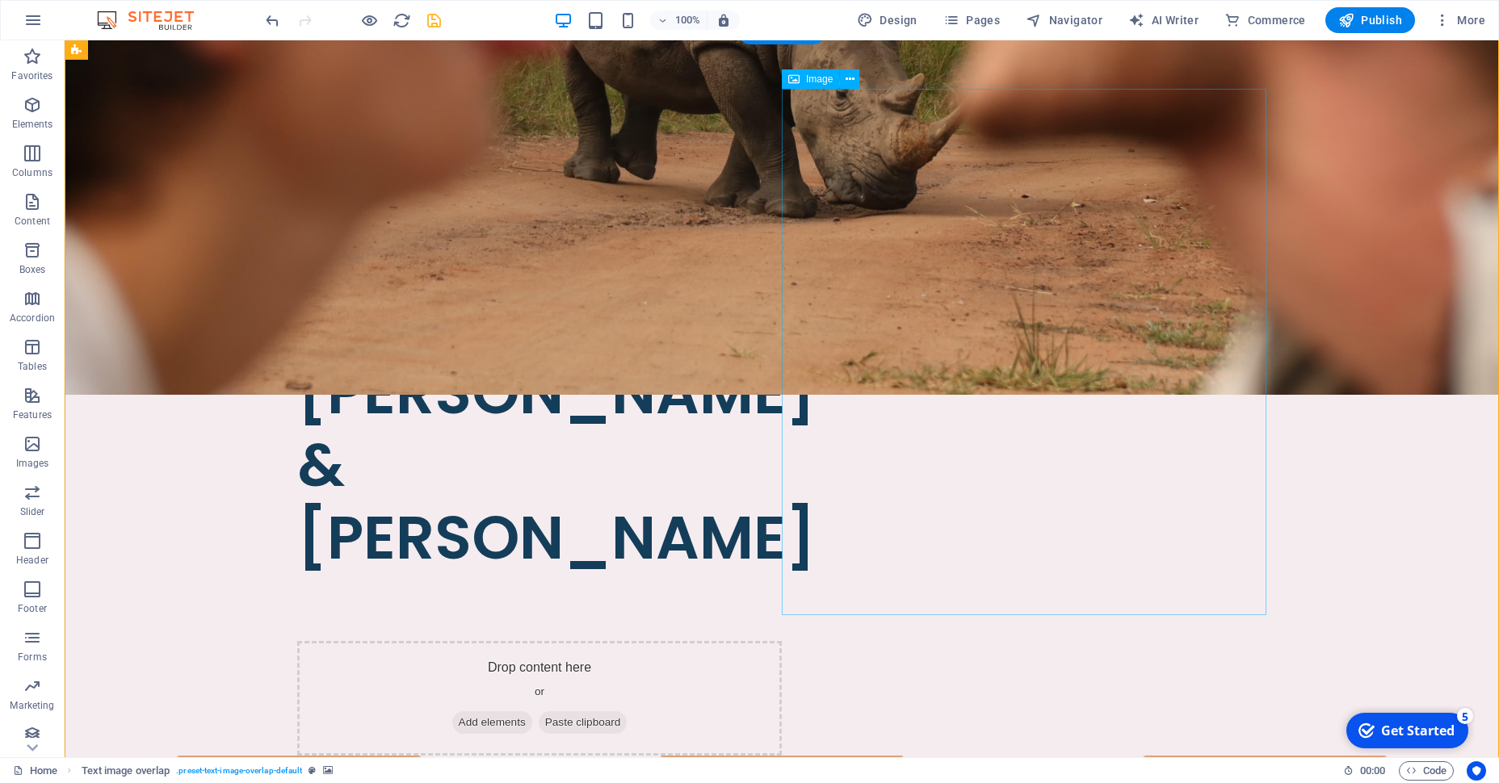
select select "px"
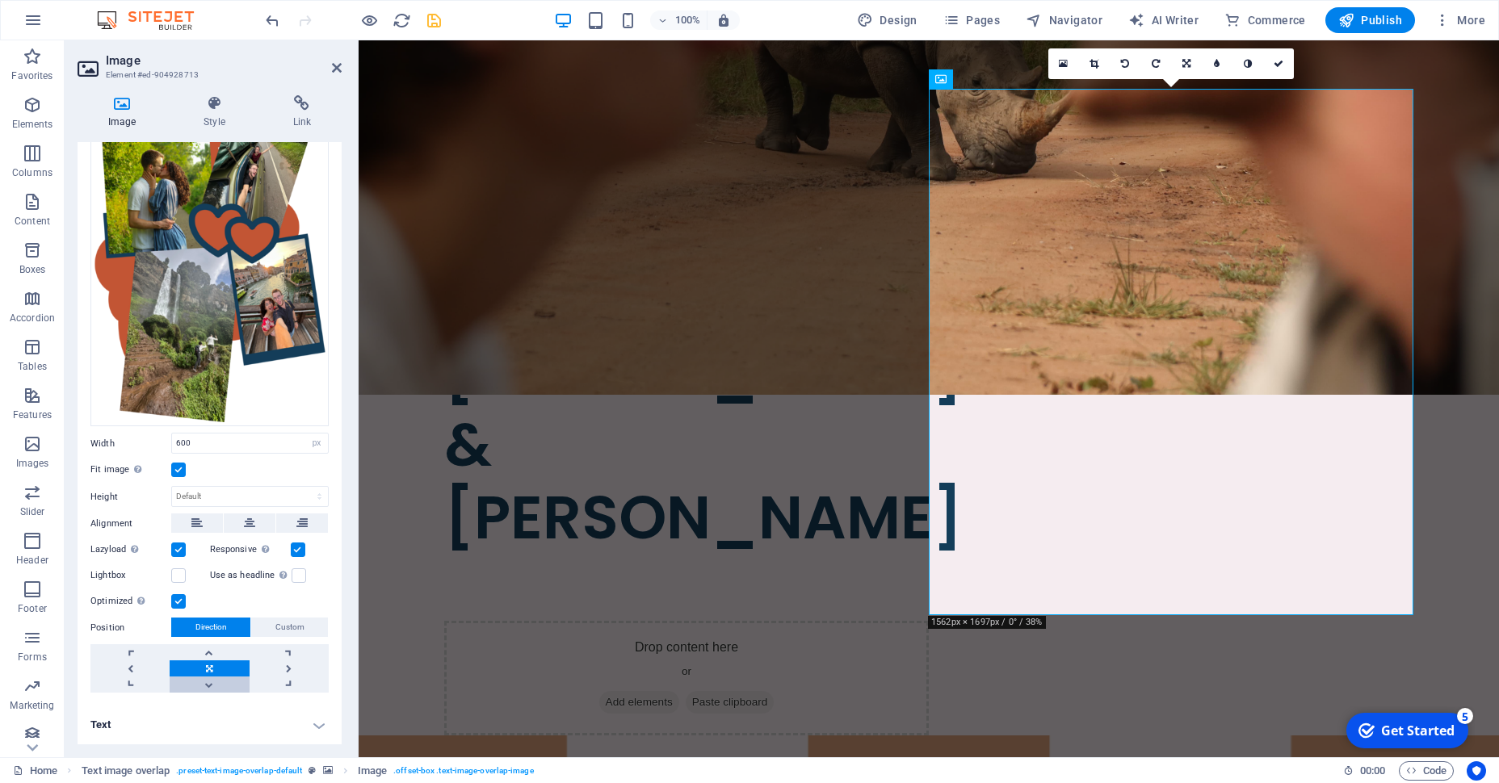
scroll to position [0, 0]
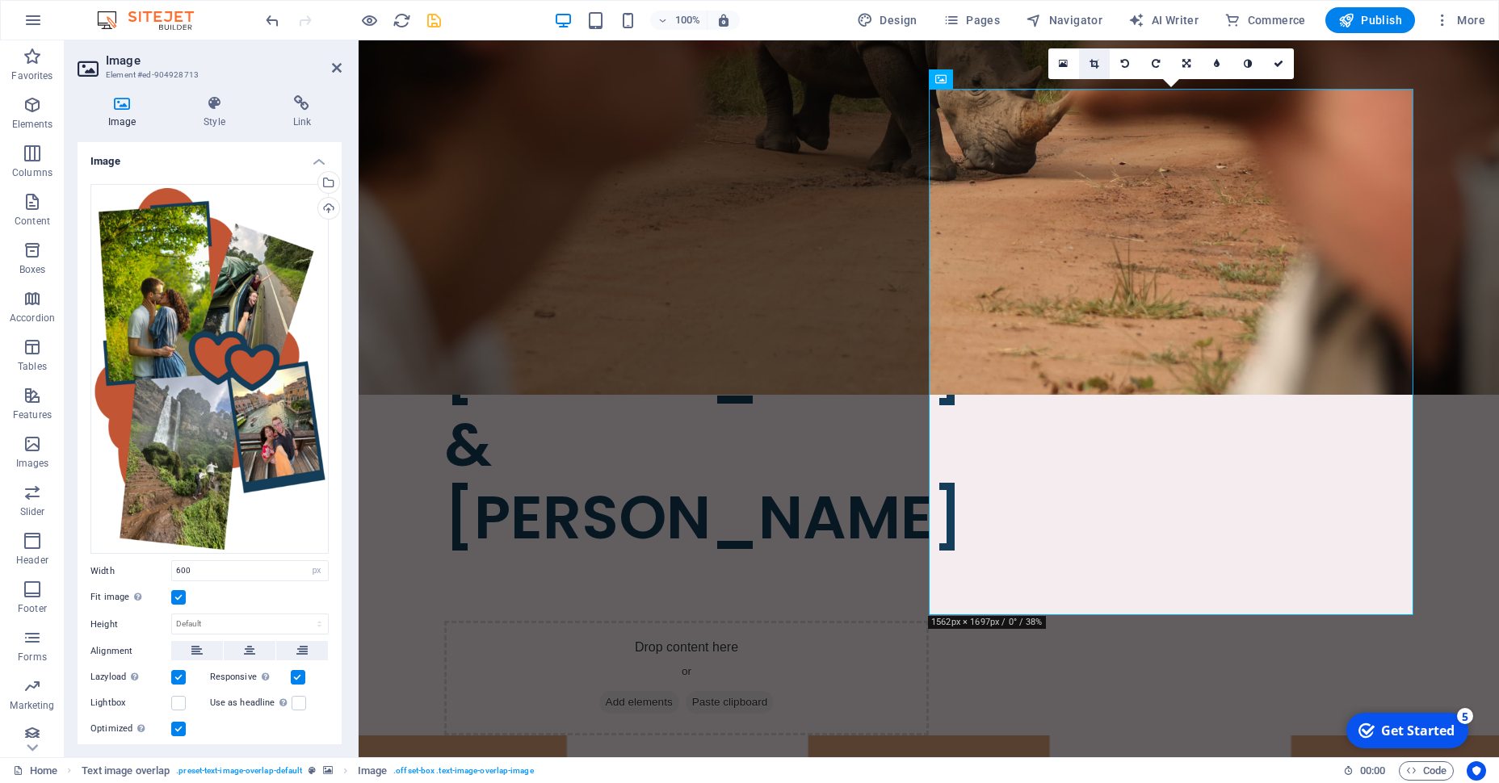
click at [1098, 61] on icon at bounding box center [1093, 64] width 9 height 10
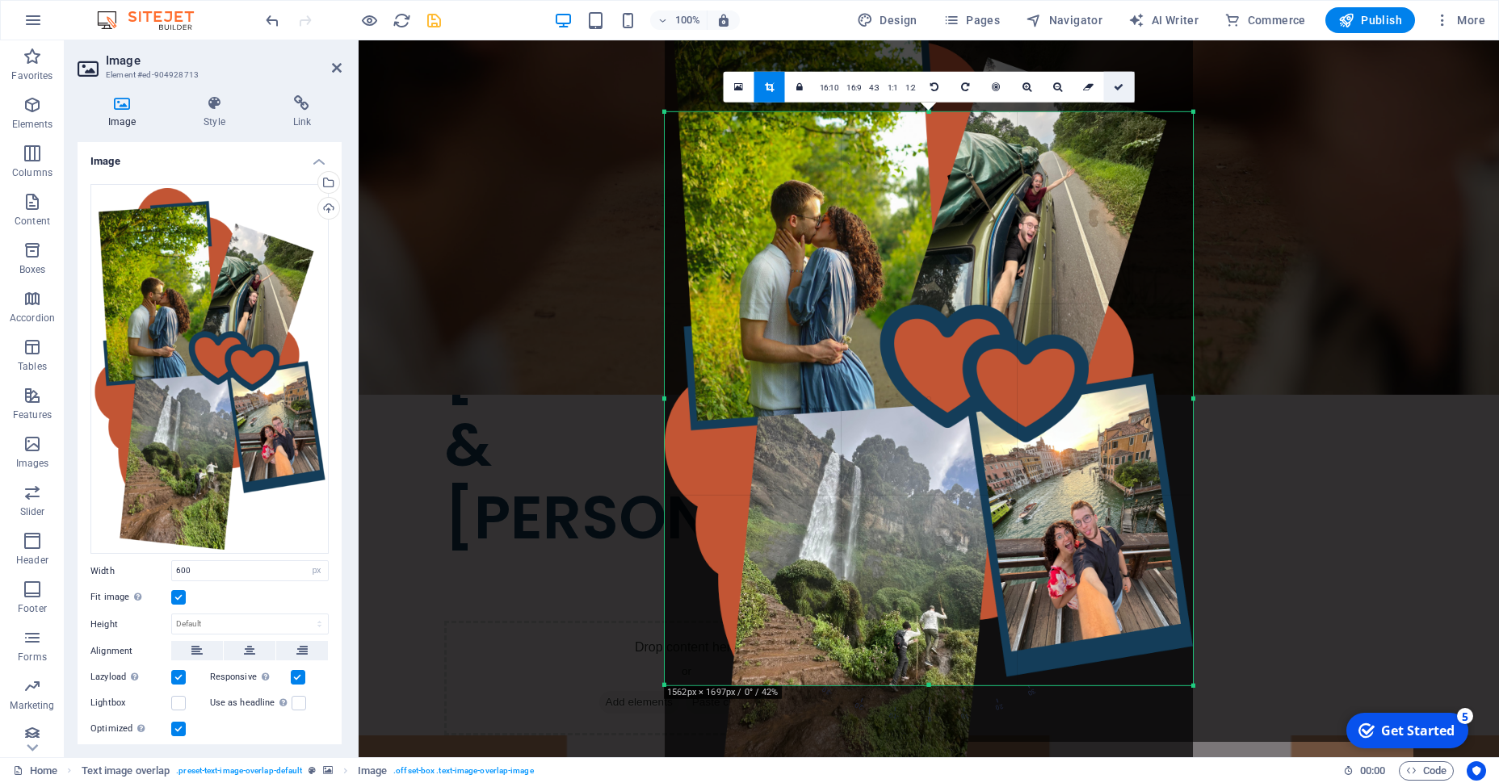
click at [1111, 90] on link at bounding box center [1119, 87] width 31 height 31
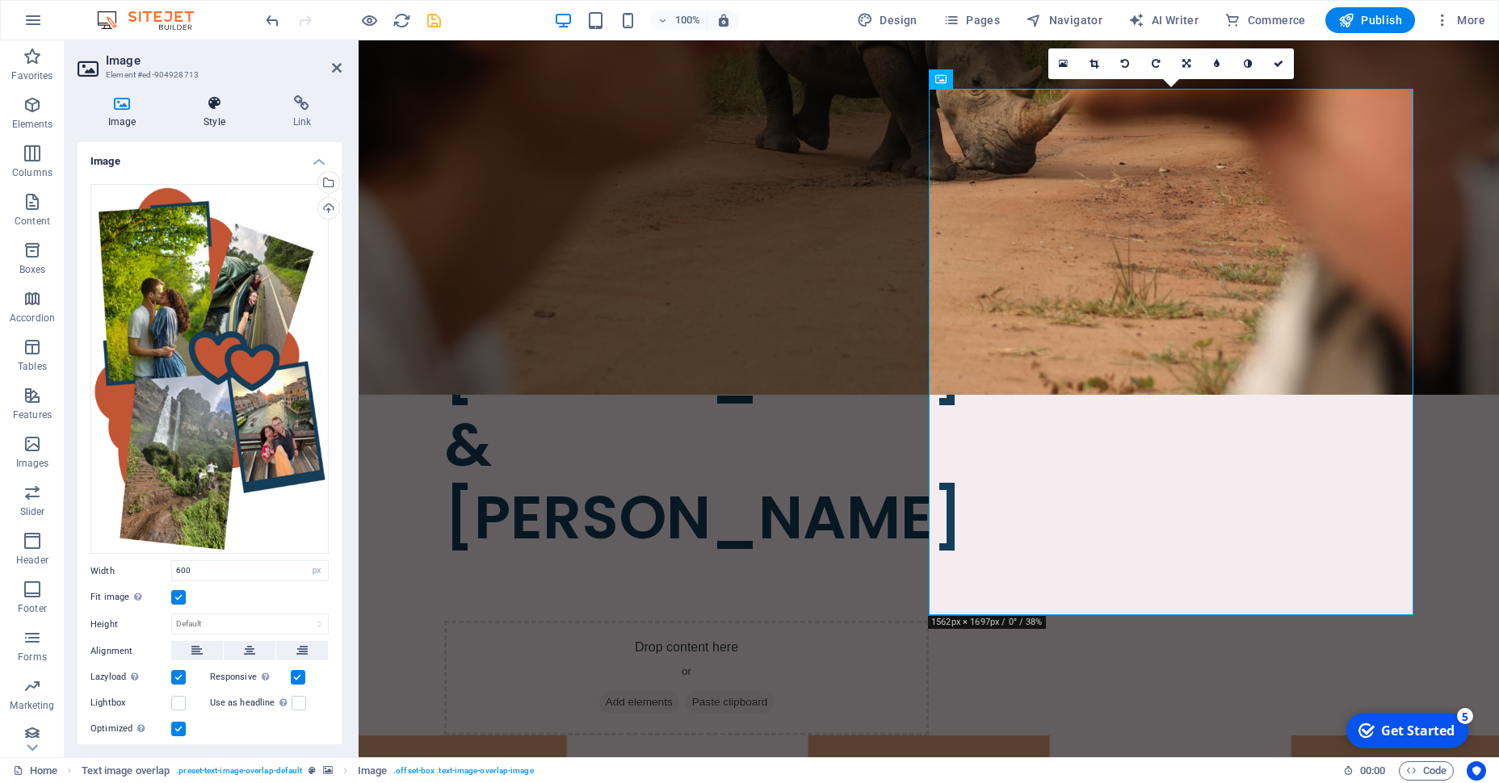
click at [225, 117] on h4 "Style" at bounding box center [217, 112] width 89 height 34
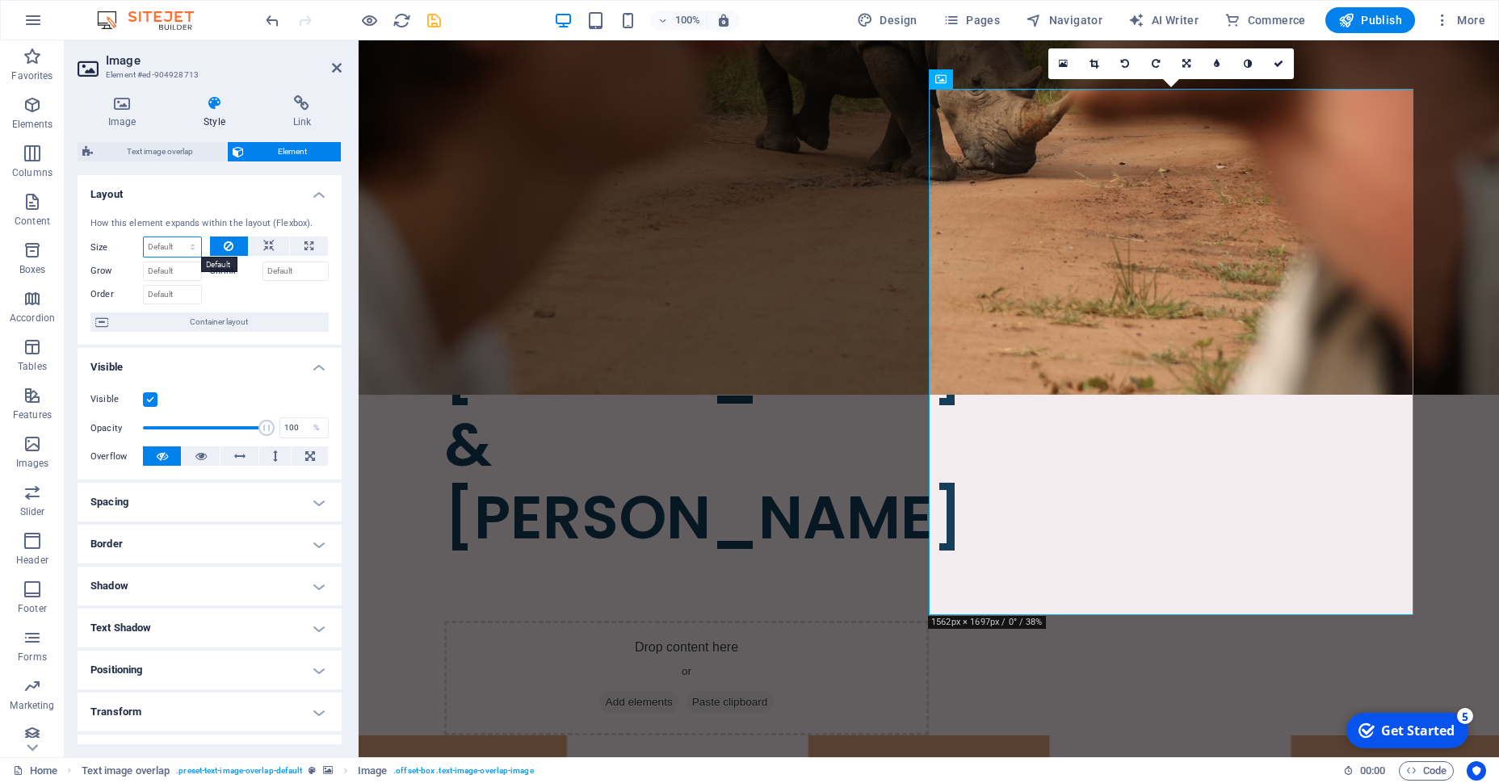
click at [144, 237] on select "Default auto px % 1/1 1/2 1/3 1/4 1/5 1/6 1/7 1/8 1/9 1/10" at bounding box center [172, 246] width 57 height 19
click option "auto" at bounding box center [0, 0] width 0 height 0
click at [144, 237] on select "Default auto px % 1/1 1/2 1/3 1/4 1/5 1/6 1/7 1/8 1/9 1/10" at bounding box center [172, 246] width 57 height 19
click option "Default" at bounding box center [0, 0] width 0 height 0
select select "DISABLED_OPTION_VALUE"
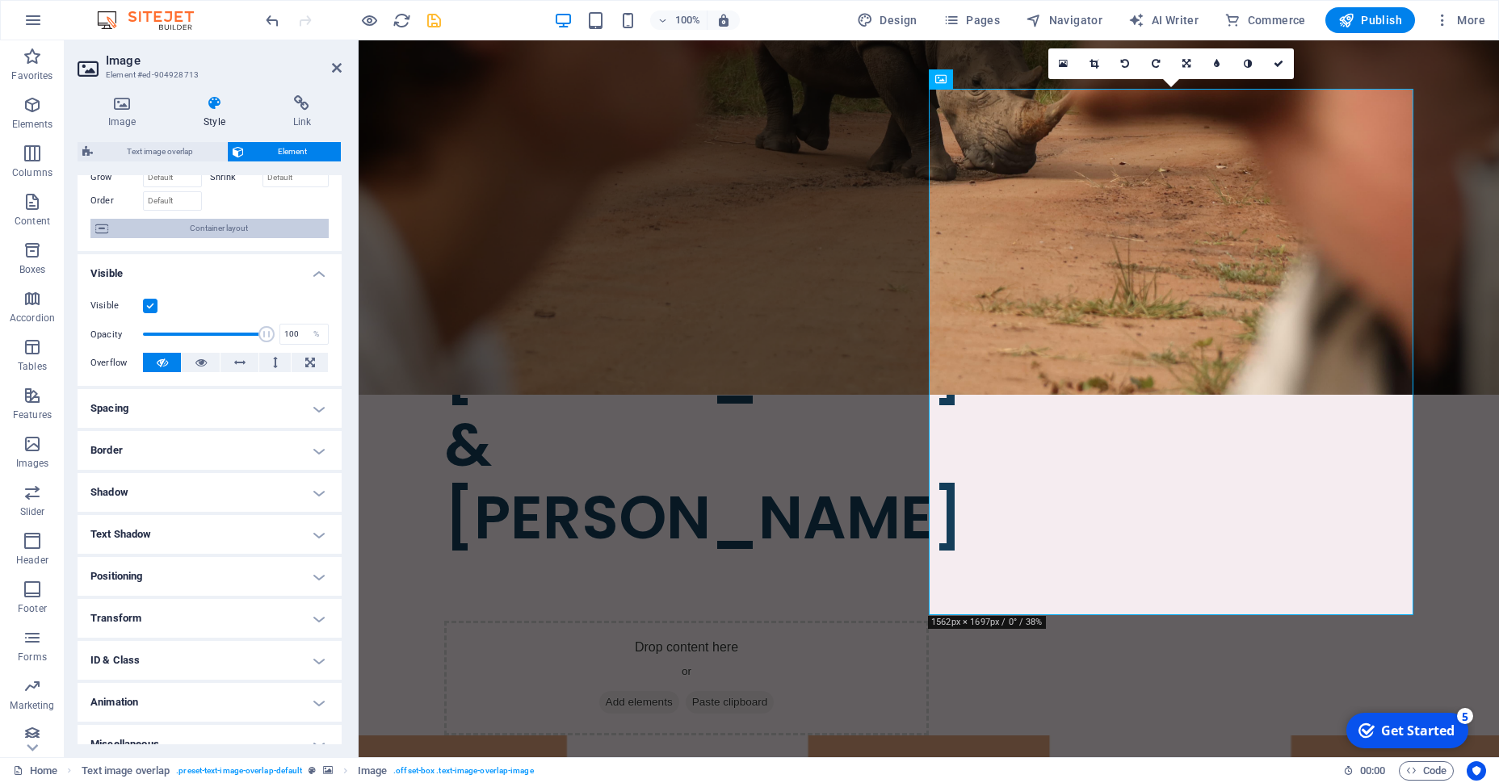
scroll to position [95, 0]
click at [270, 225] on span "Container layout" at bounding box center [218, 226] width 211 height 19
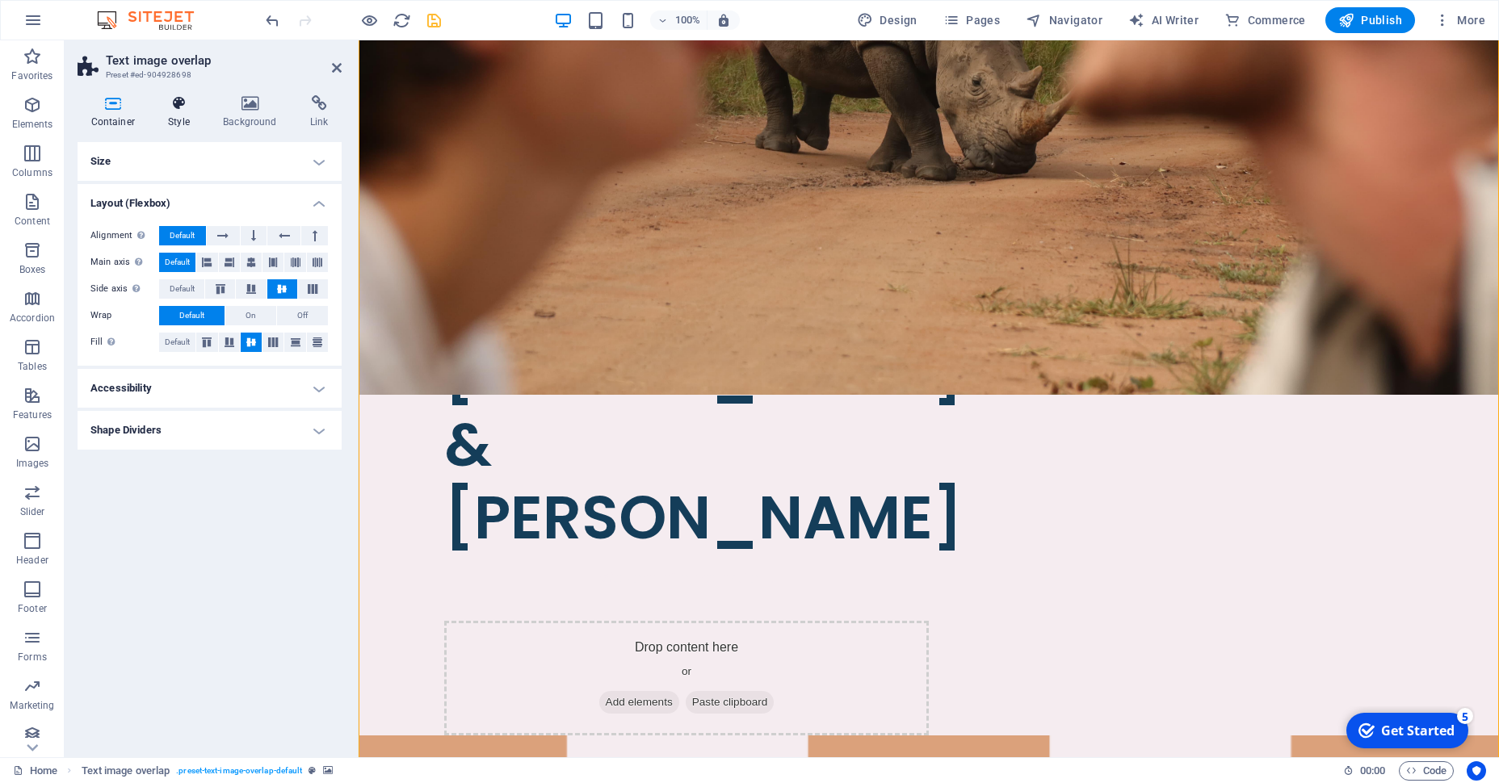
click at [181, 119] on h4 "Style" at bounding box center [182, 112] width 55 height 34
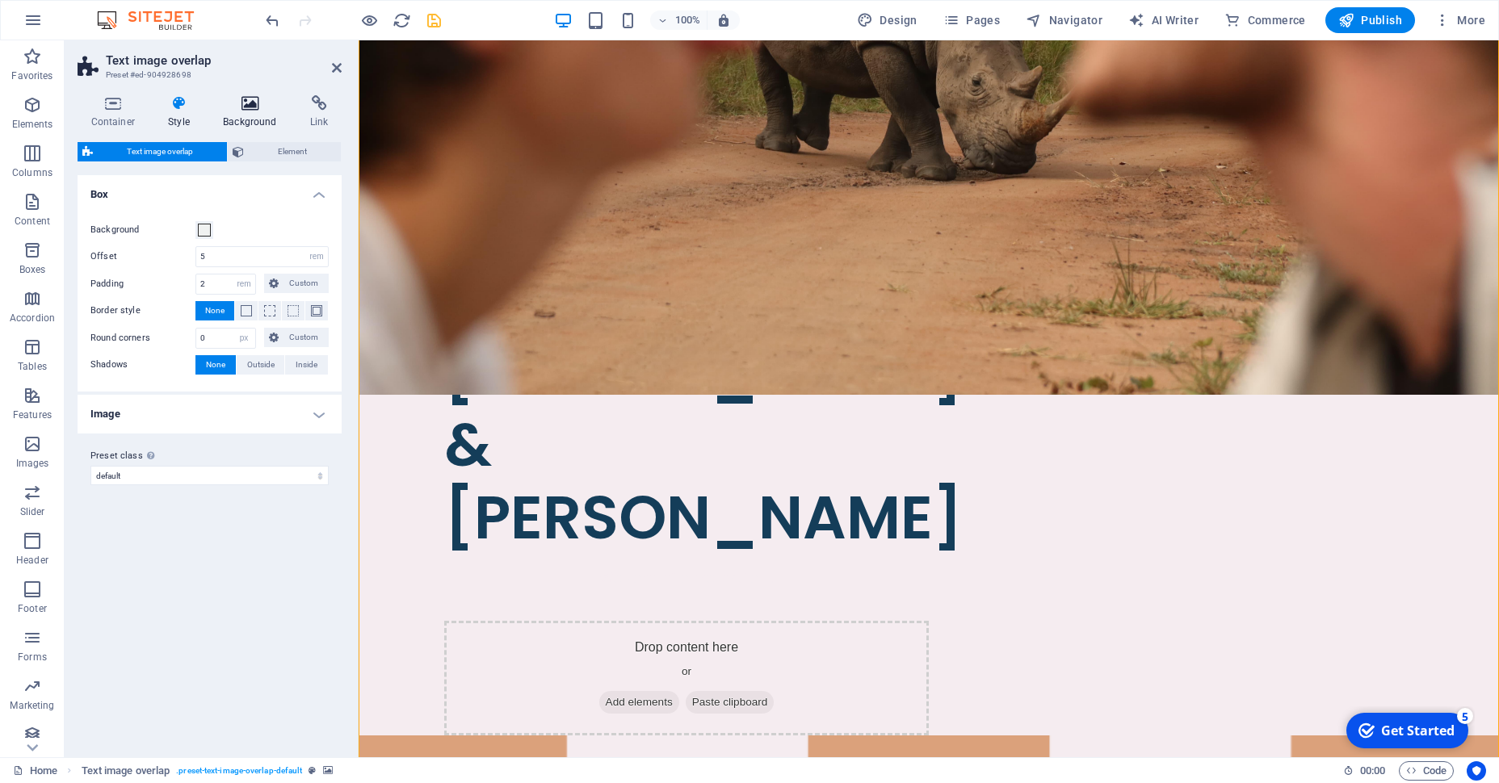
click at [243, 113] on h4 "Background" at bounding box center [253, 112] width 87 height 34
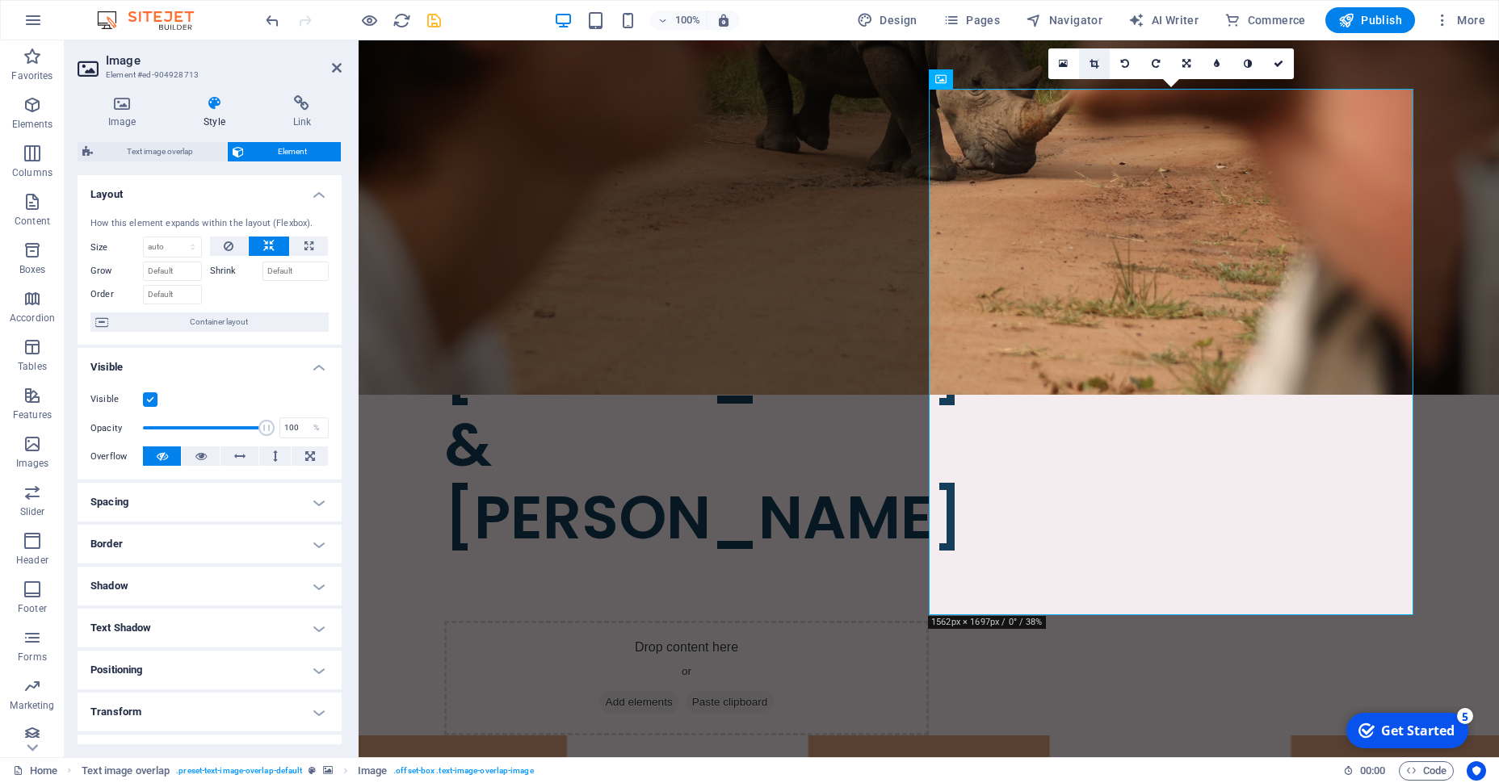
click at [1104, 61] on link at bounding box center [1094, 63] width 31 height 31
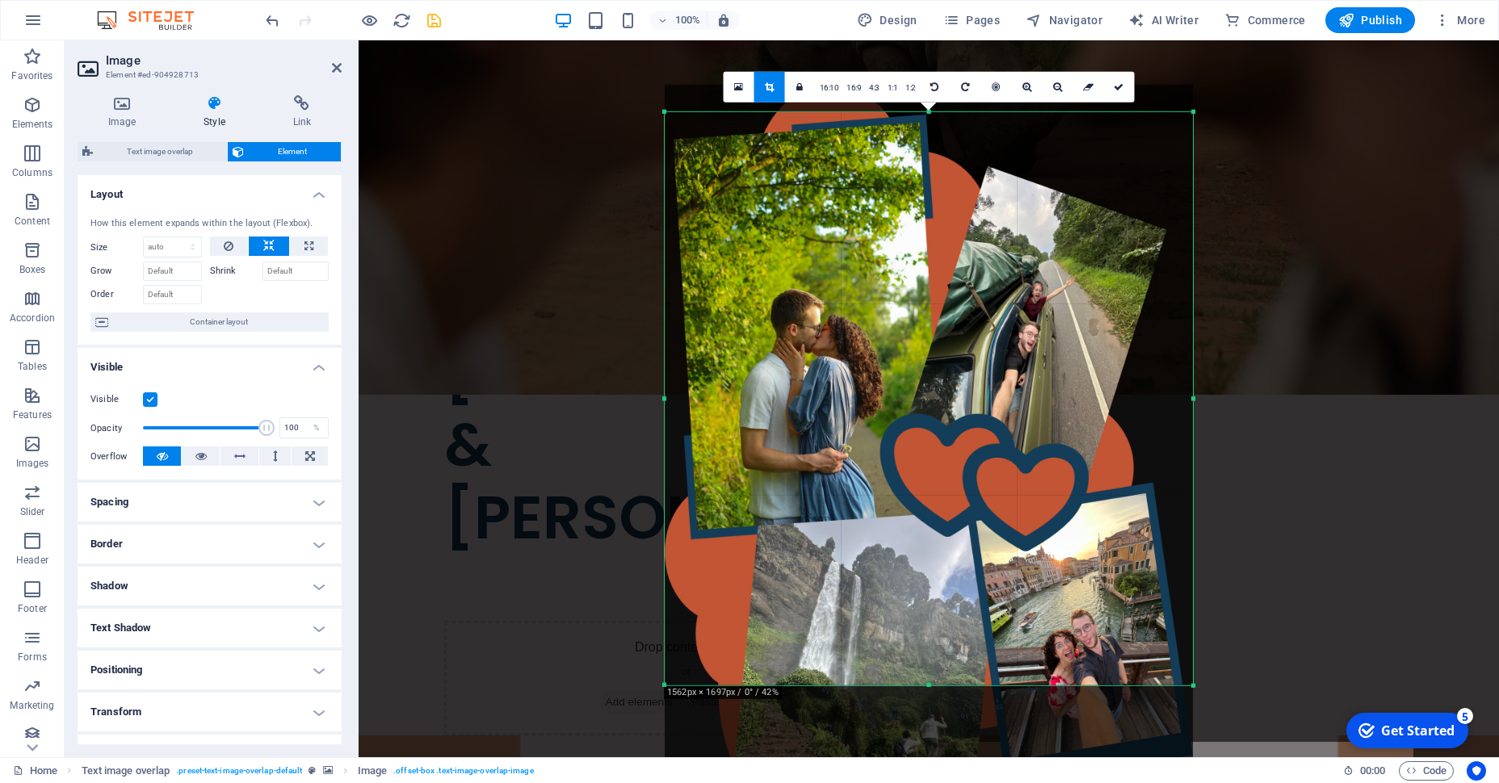
drag, startPoint x: 929, startPoint y: 113, endPoint x: 938, endPoint y: 4, distance: 109.4
click at [938, 40] on section "Favorites Elements Columns Content Boxes Accordion Tables Features Images Slide…" at bounding box center [749, 398] width 1499 height 717
drag, startPoint x: 930, startPoint y: 686, endPoint x: 941, endPoint y: 750, distance: 64.8
click at [941, 686] on div "180 170 160 150 140 130 120 110 100 90 80 70 60 50 40 30 20 10 0 -10 -20 -30 -4…" at bounding box center [929, 398] width 528 height 573
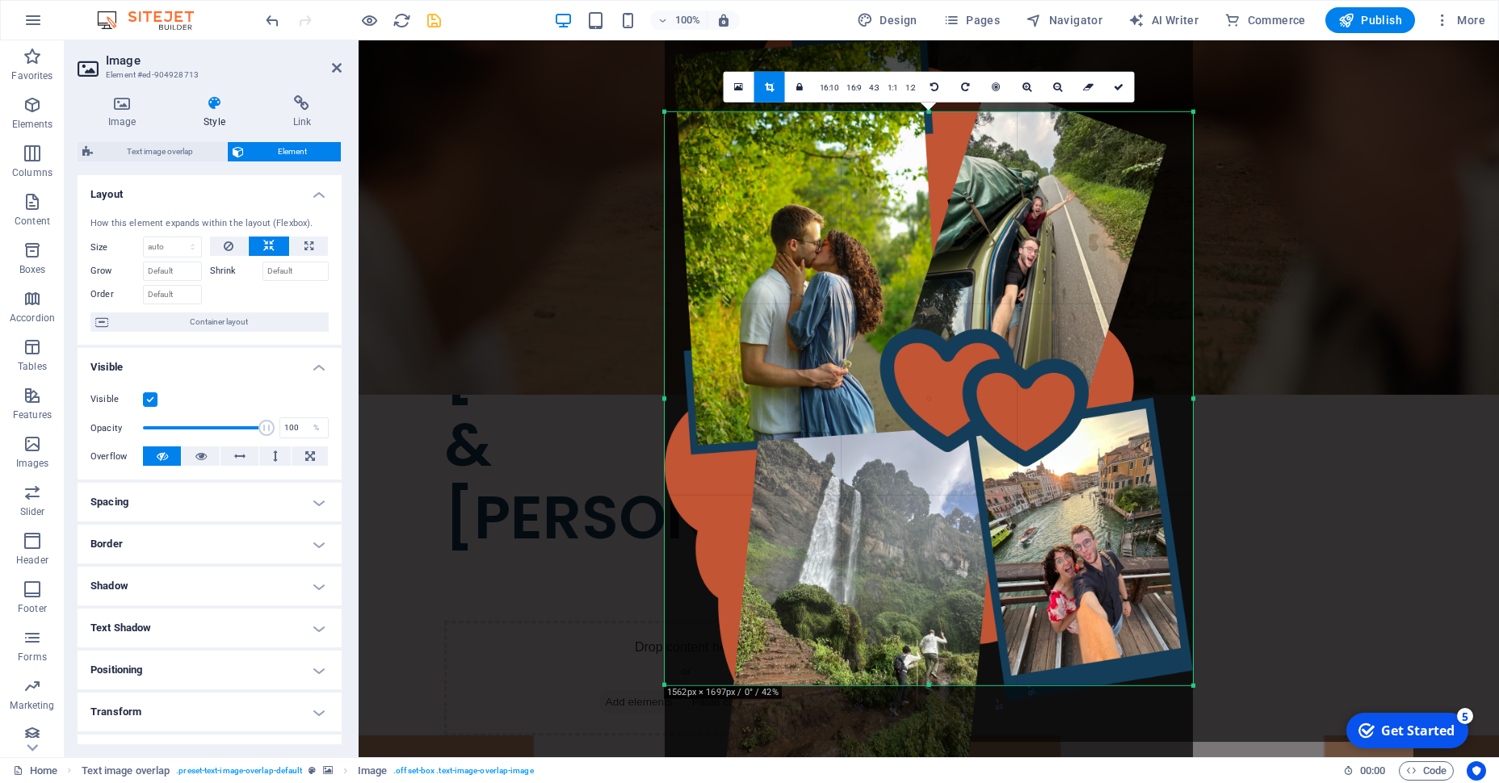
drag, startPoint x: 1039, startPoint y: 391, endPoint x: 1036, endPoint y: 306, distance: 84.8
click at [1036, 306] on div at bounding box center [929, 416] width 528 height 832
click at [1119, 91] on icon at bounding box center [1119, 87] width 10 height 10
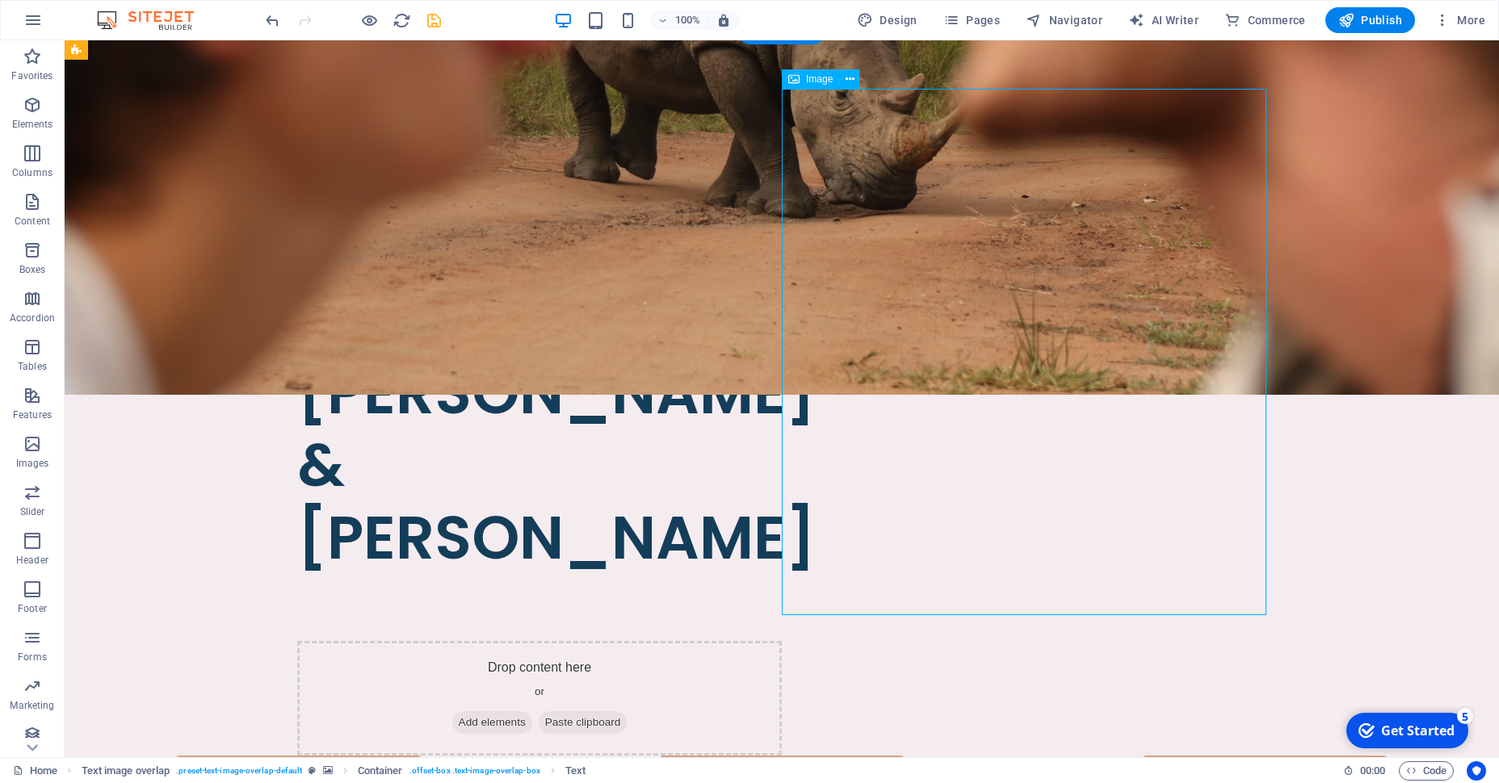
select select "px"
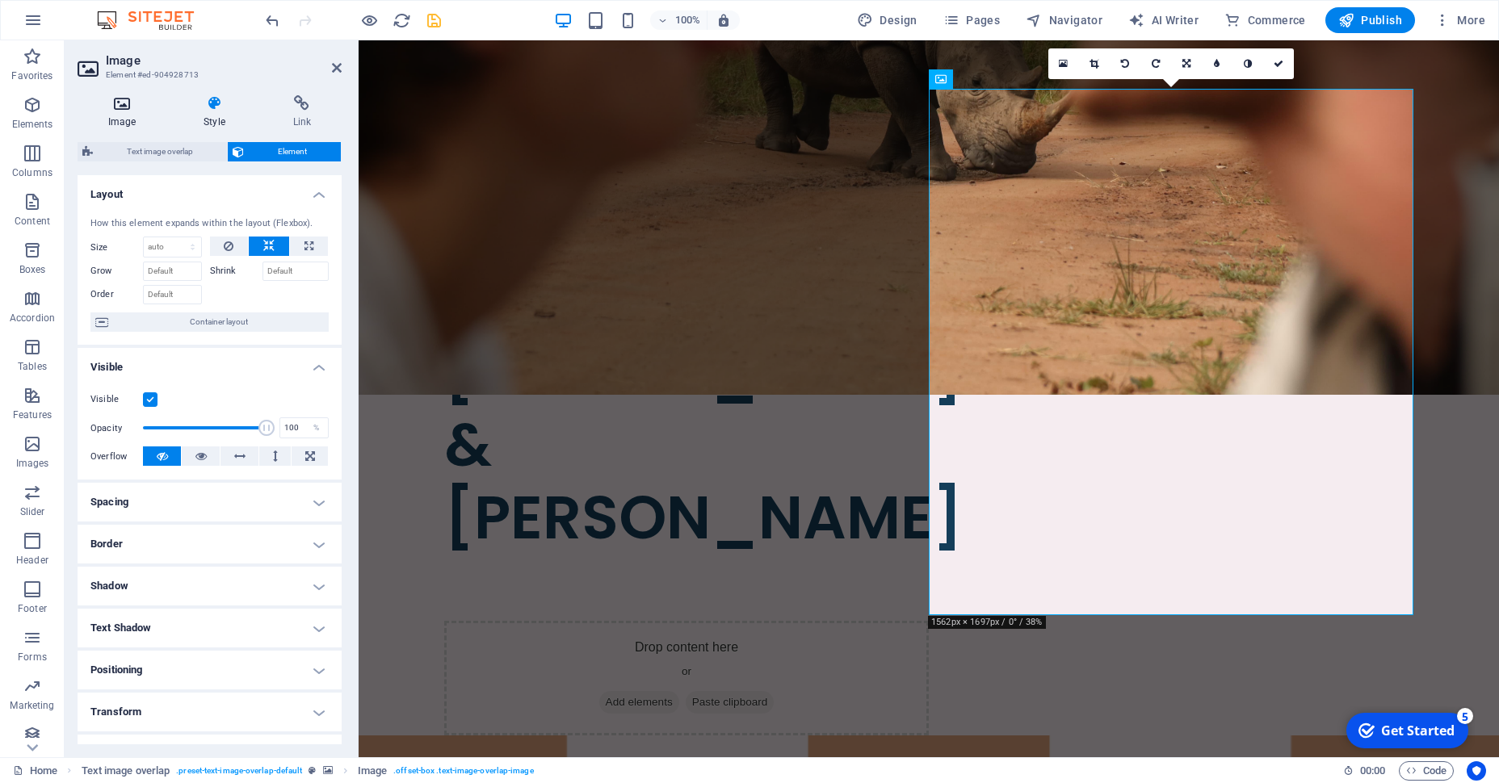
click at [112, 110] on icon at bounding box center [122, 103] width 89 height 16
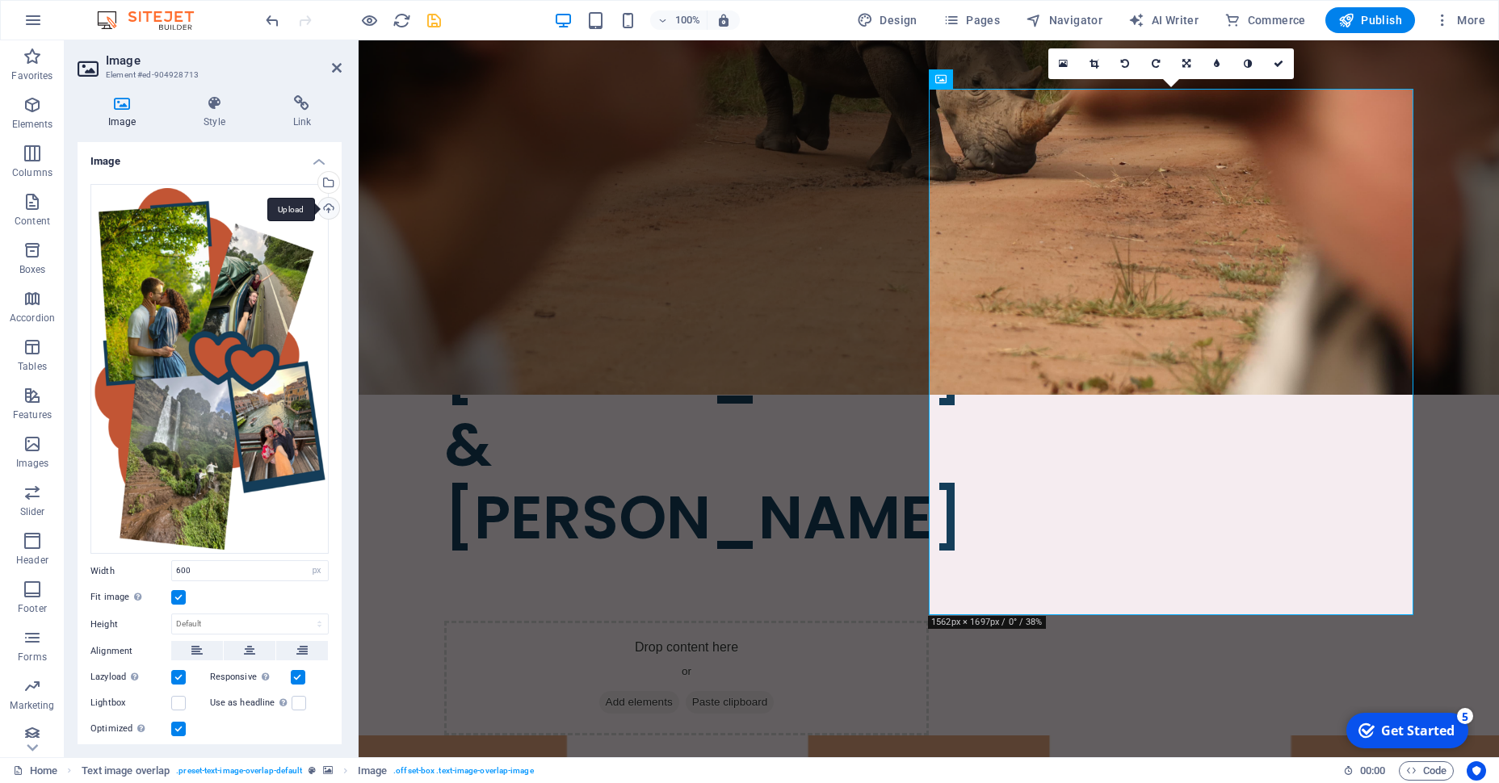
click at [323, 216] on div "Upload" at bounding box center [327, 210] width 24 height 24
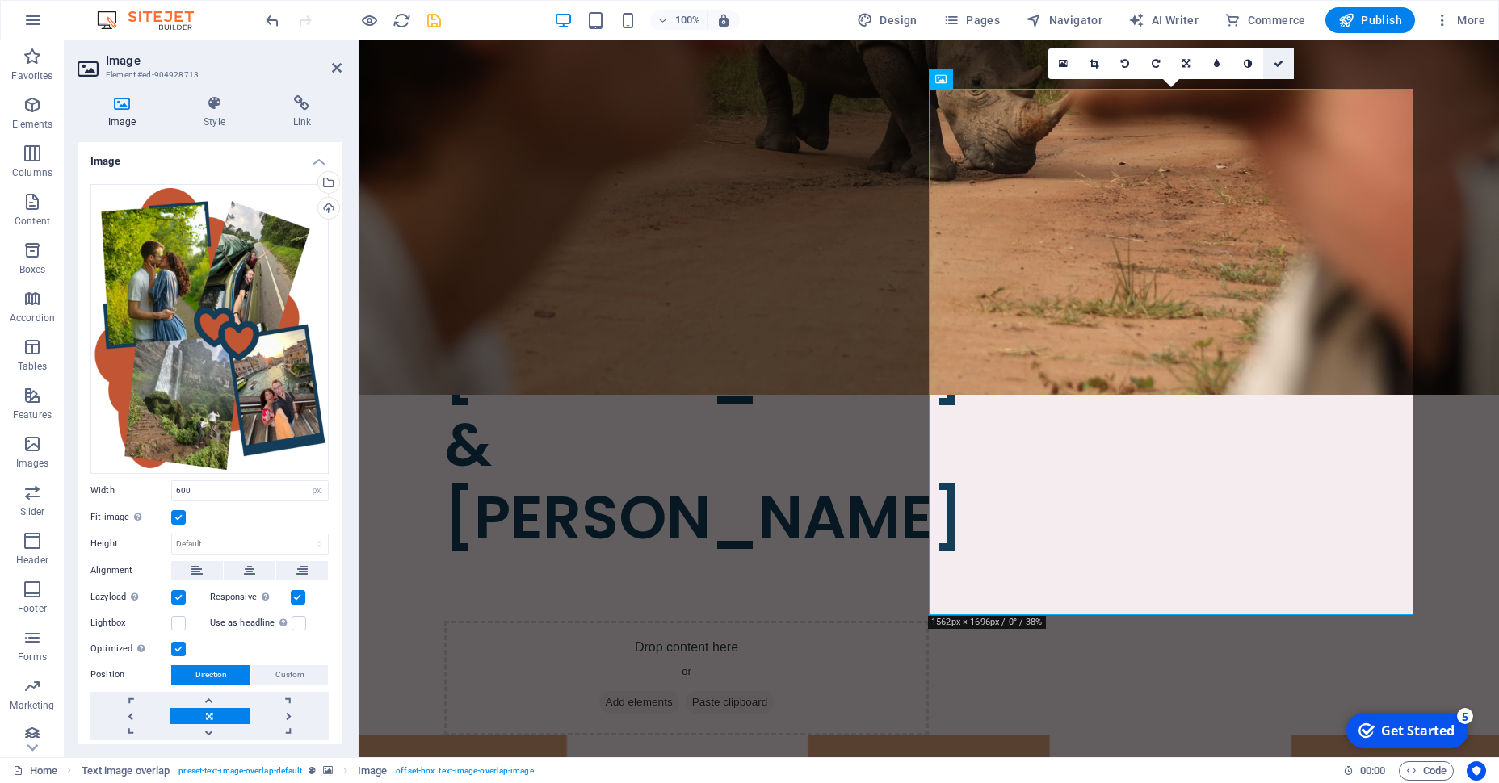
click at [1274, 70] on link at bounding box center [1278, 63] width 31 height 31
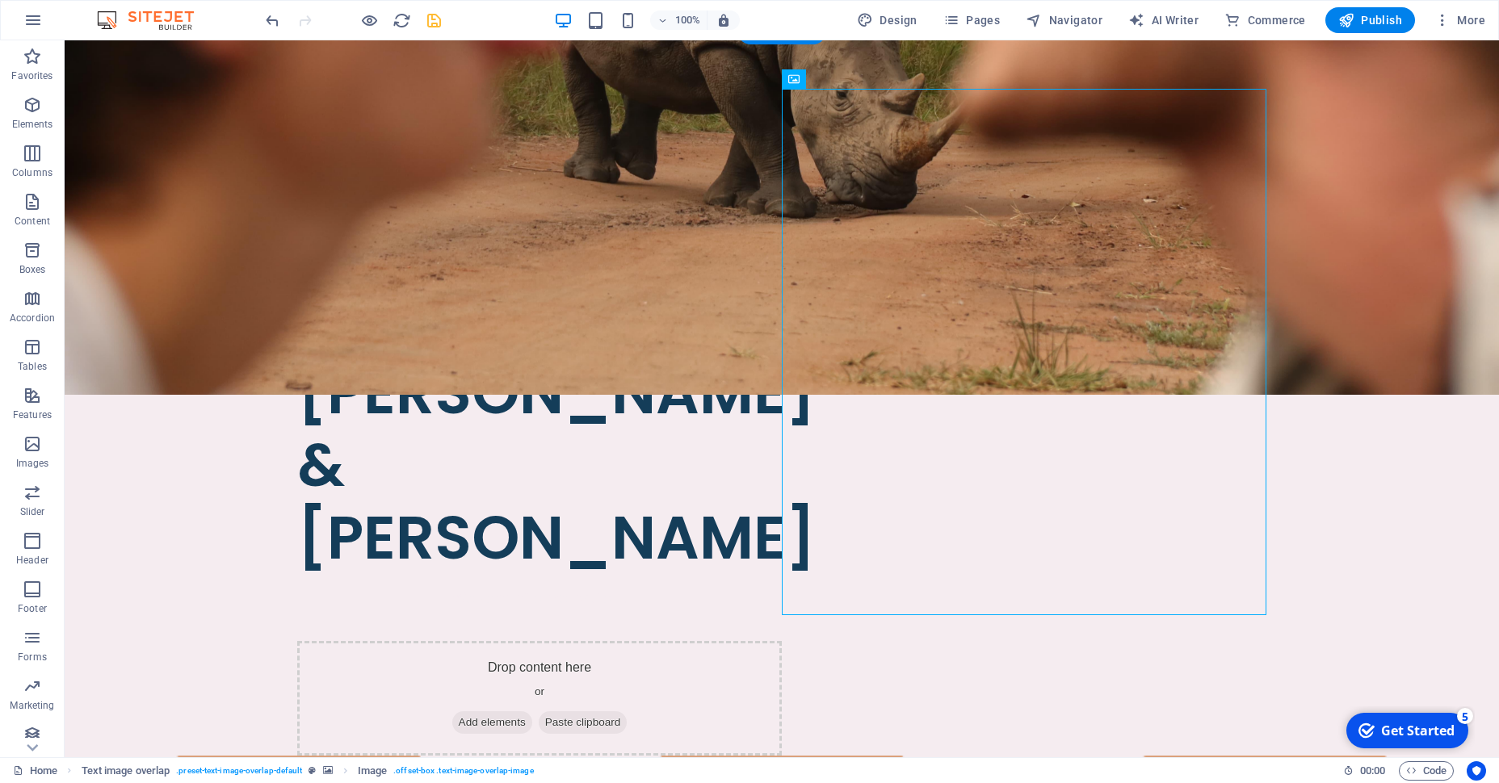
select select "px"
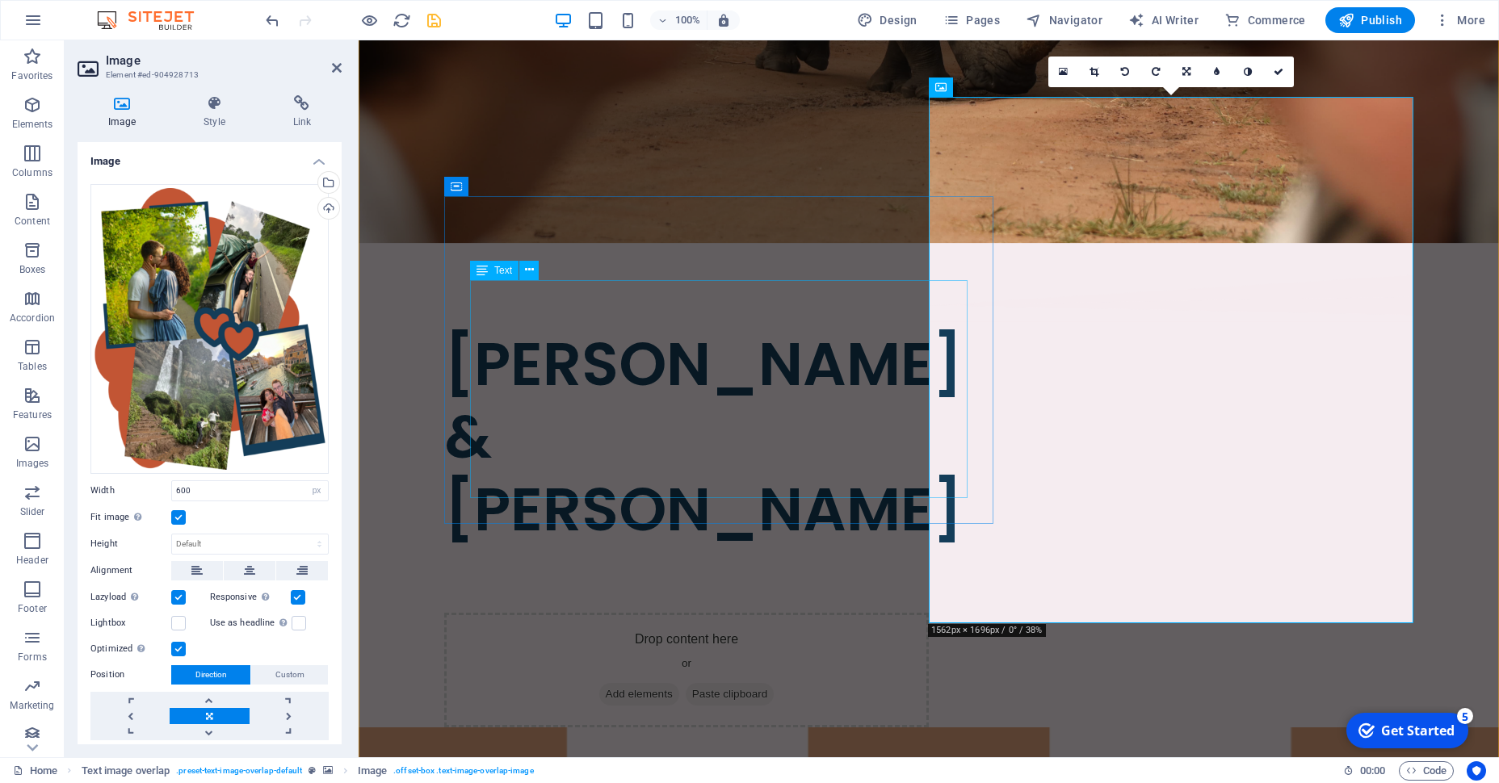
scroll to position [662, 0]
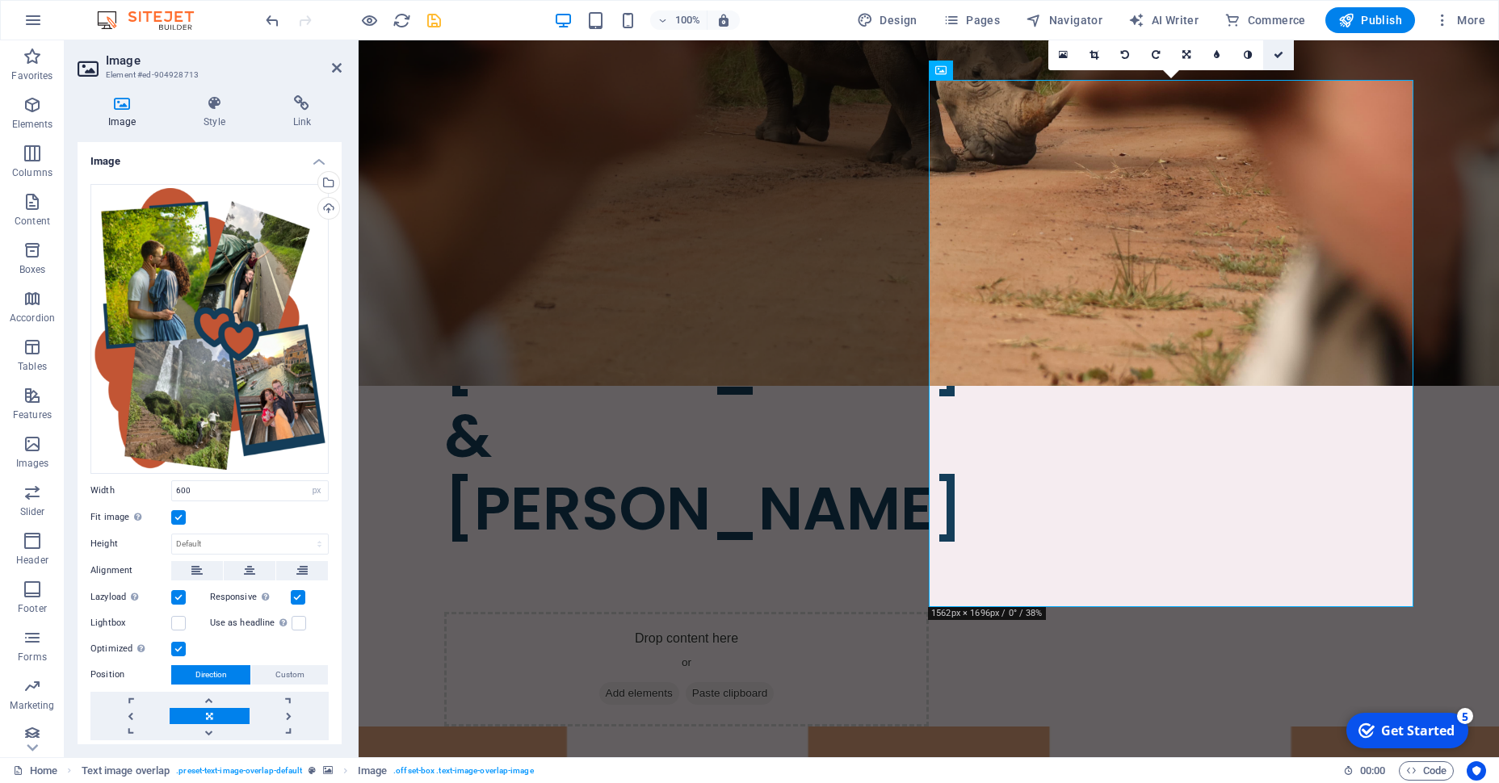
click at [1273, 48] on link at bounding box center [1278, 55] width 31 height 31
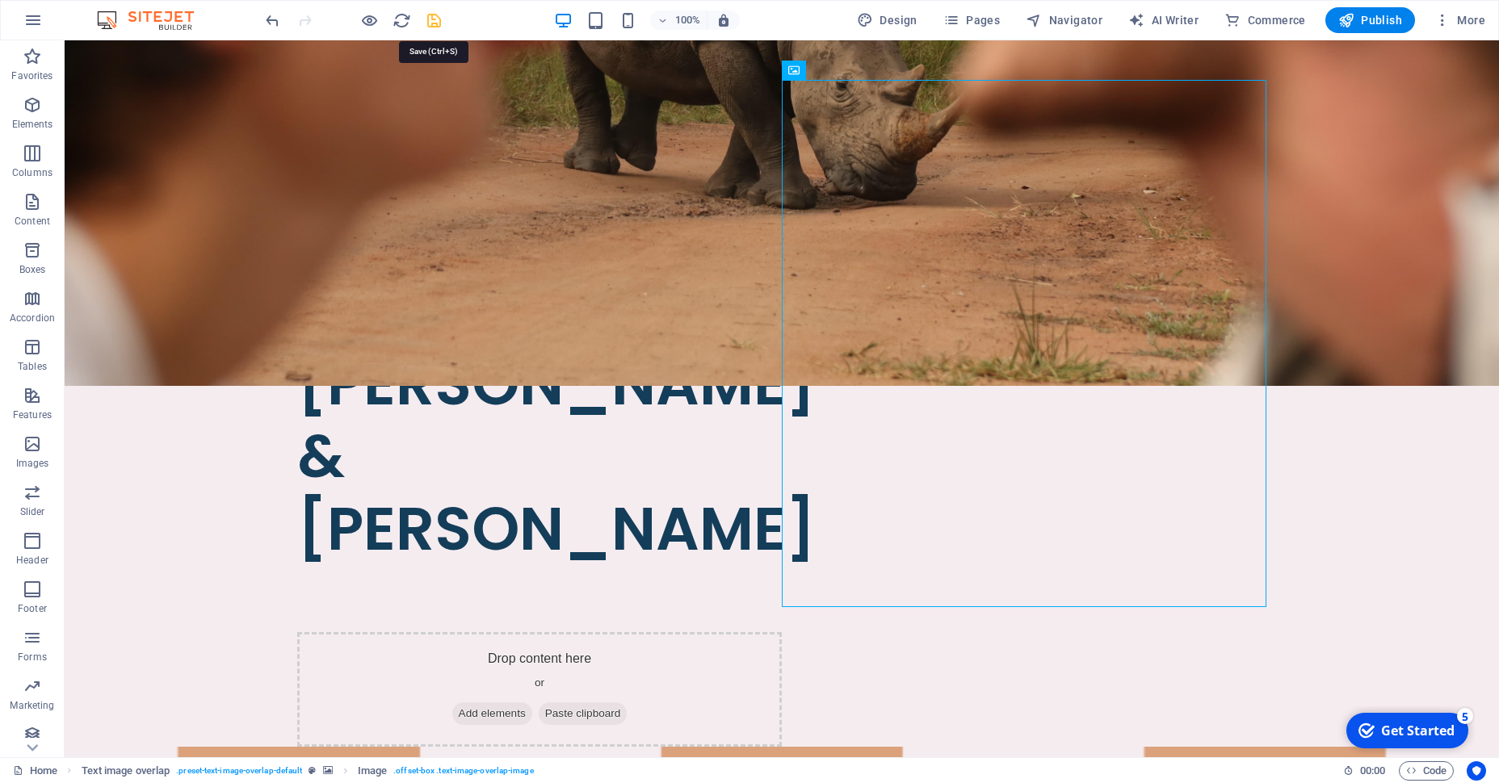
click at [436, 13] on icon "save" at bounding box center [434, 20] width 19 height 19
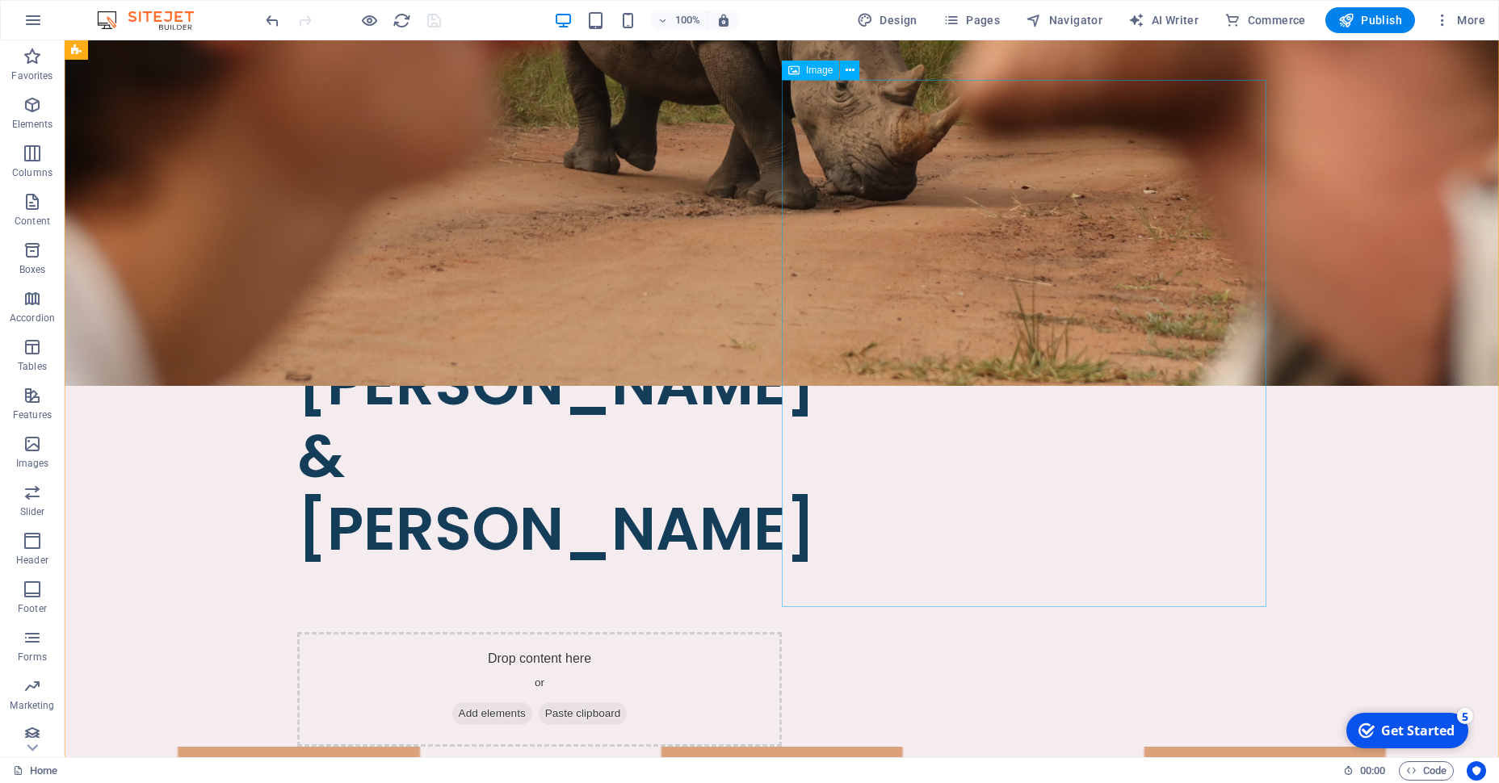
select select "px"
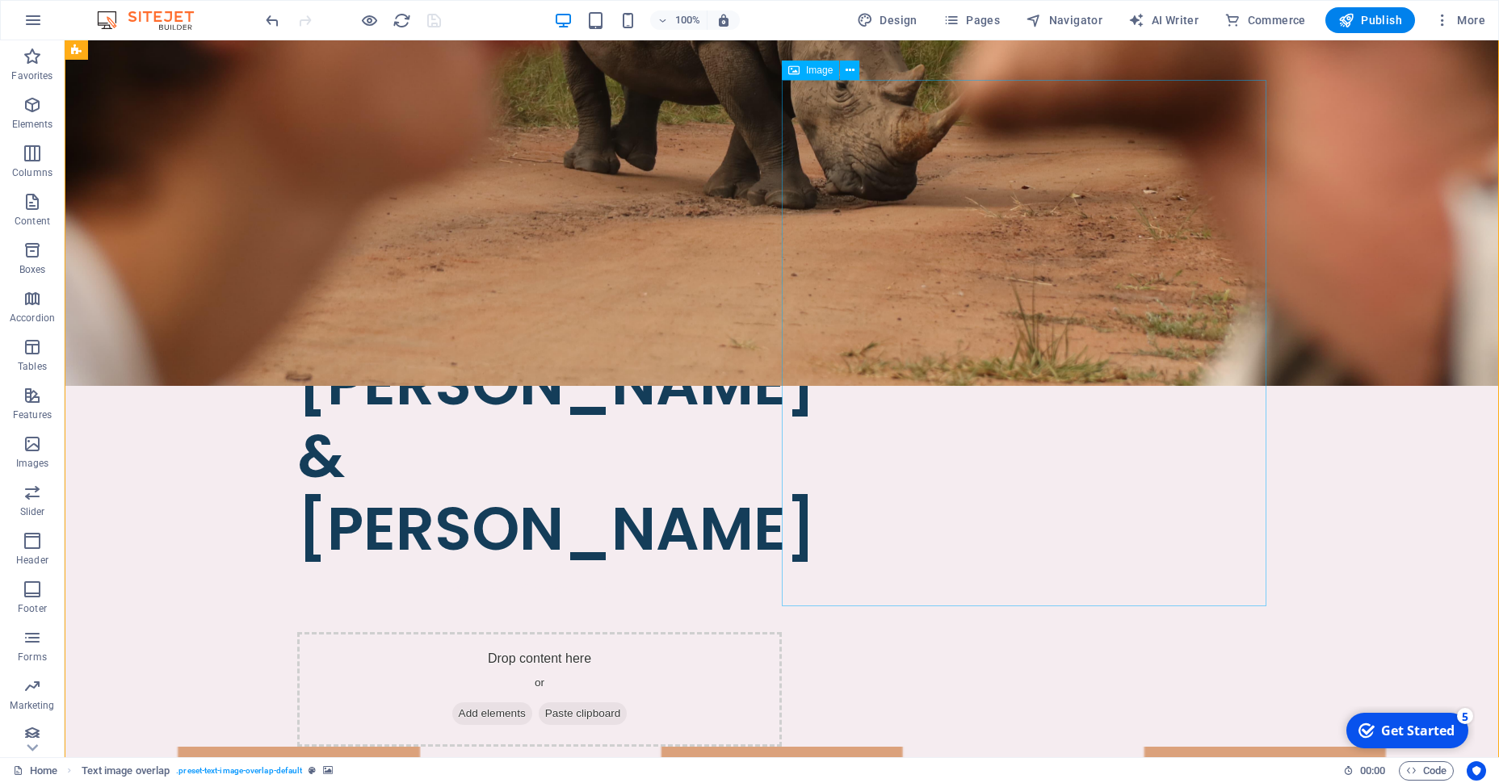
select select "px"
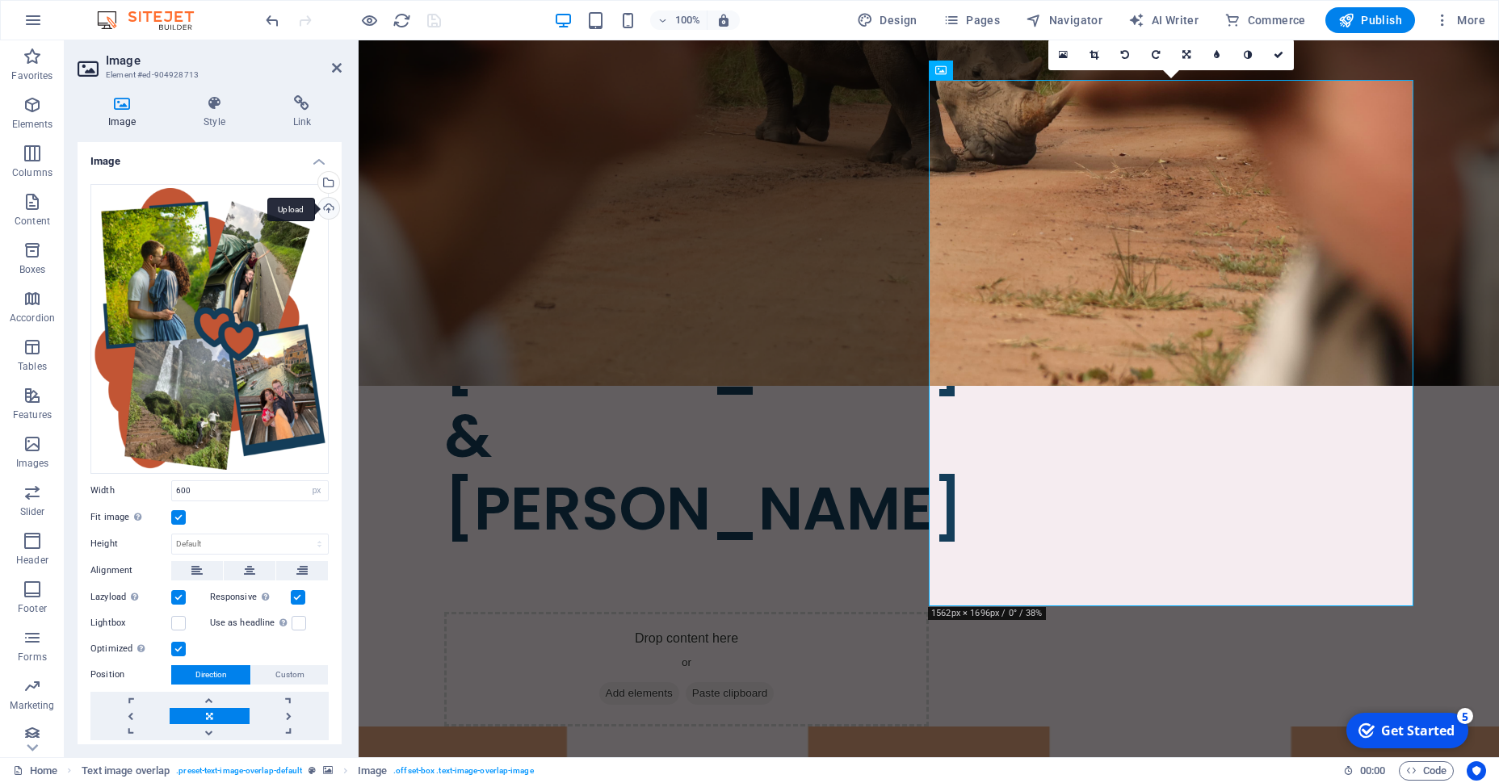
click at [328, 202] on div "Upload" at bounding box center [327, 210] width 24 height 24
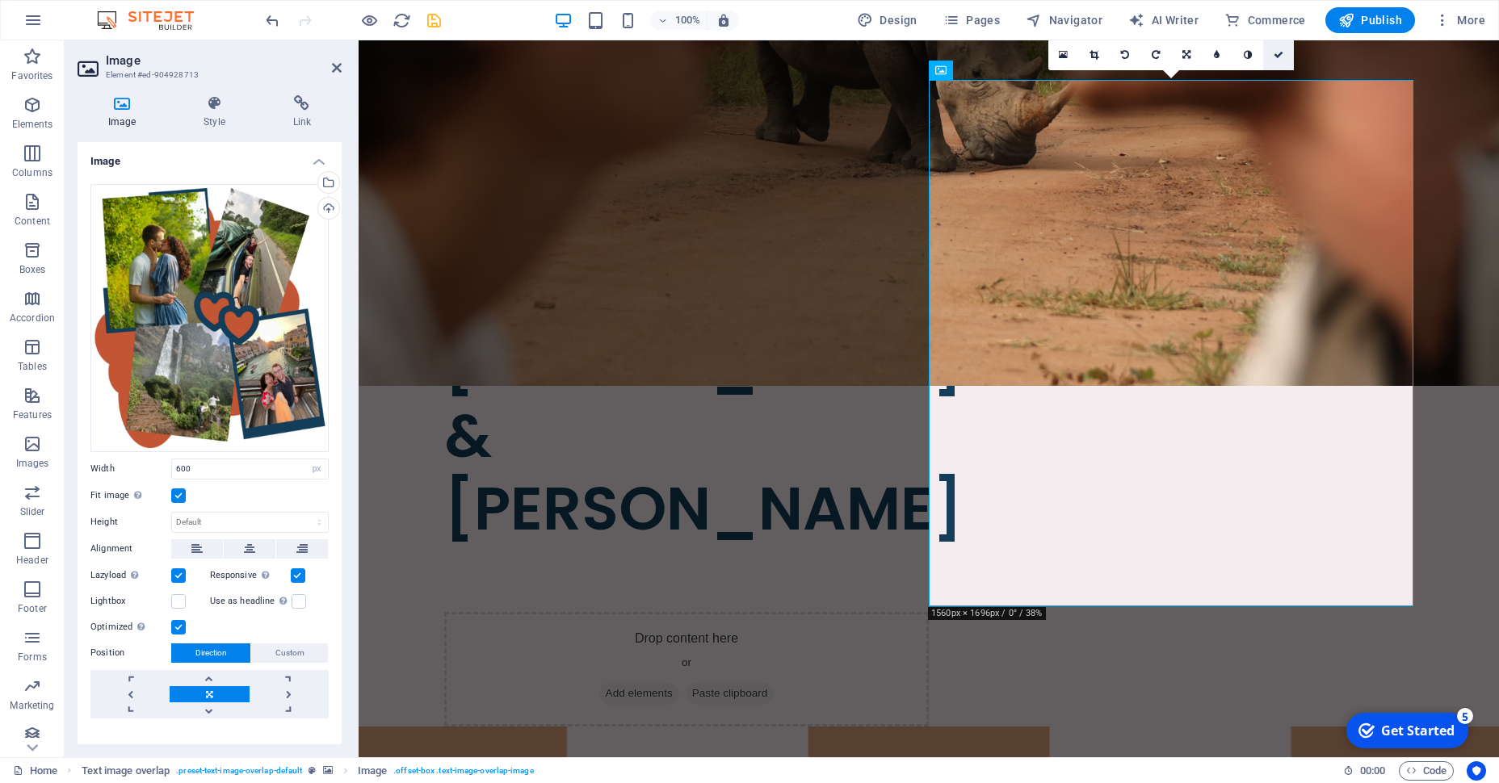
click at [1279, 44] on link at bounding box center [1278, 55] width 31 height 31
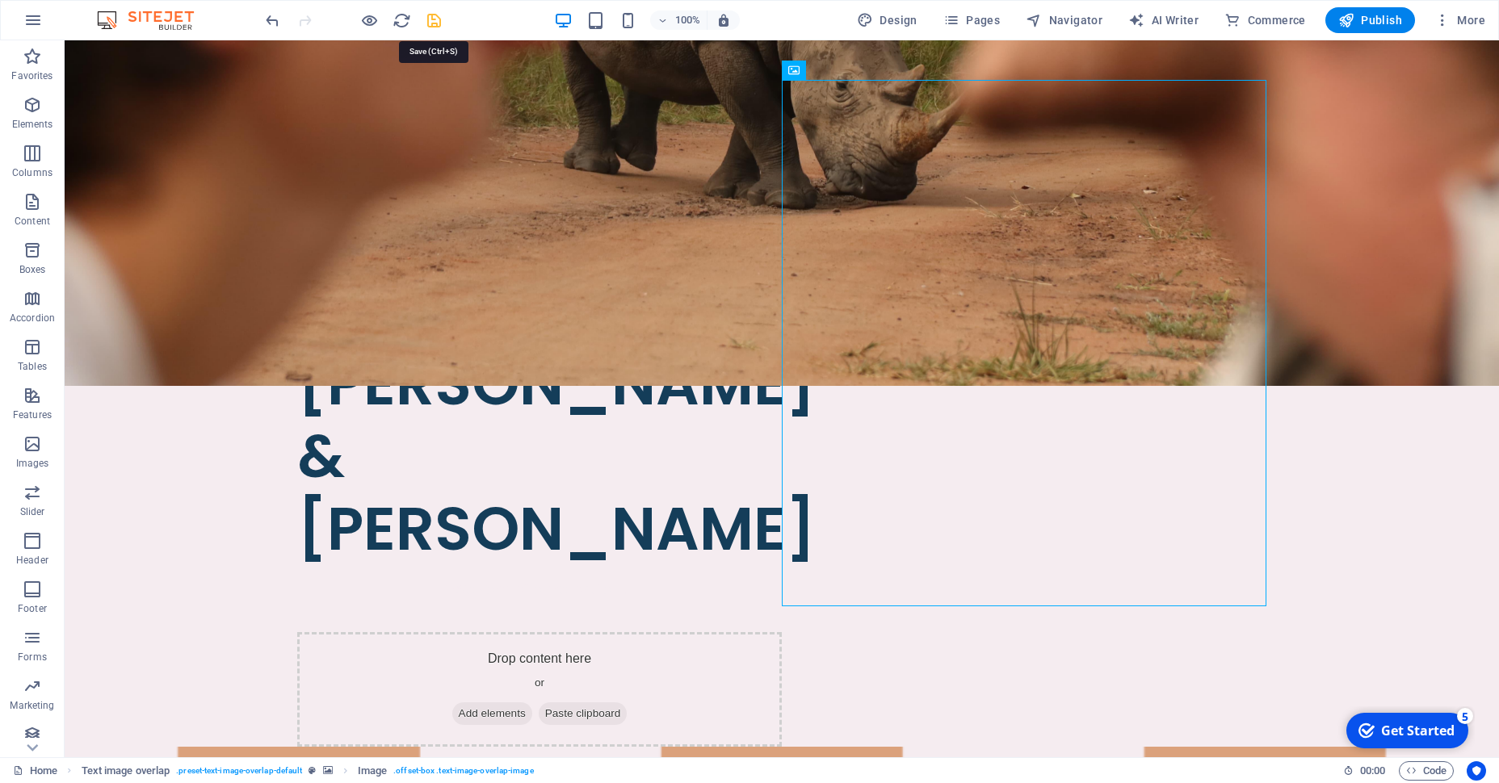
click at [435, 22] on icon "save" at bounding box center [434, 20] width 19 height 19
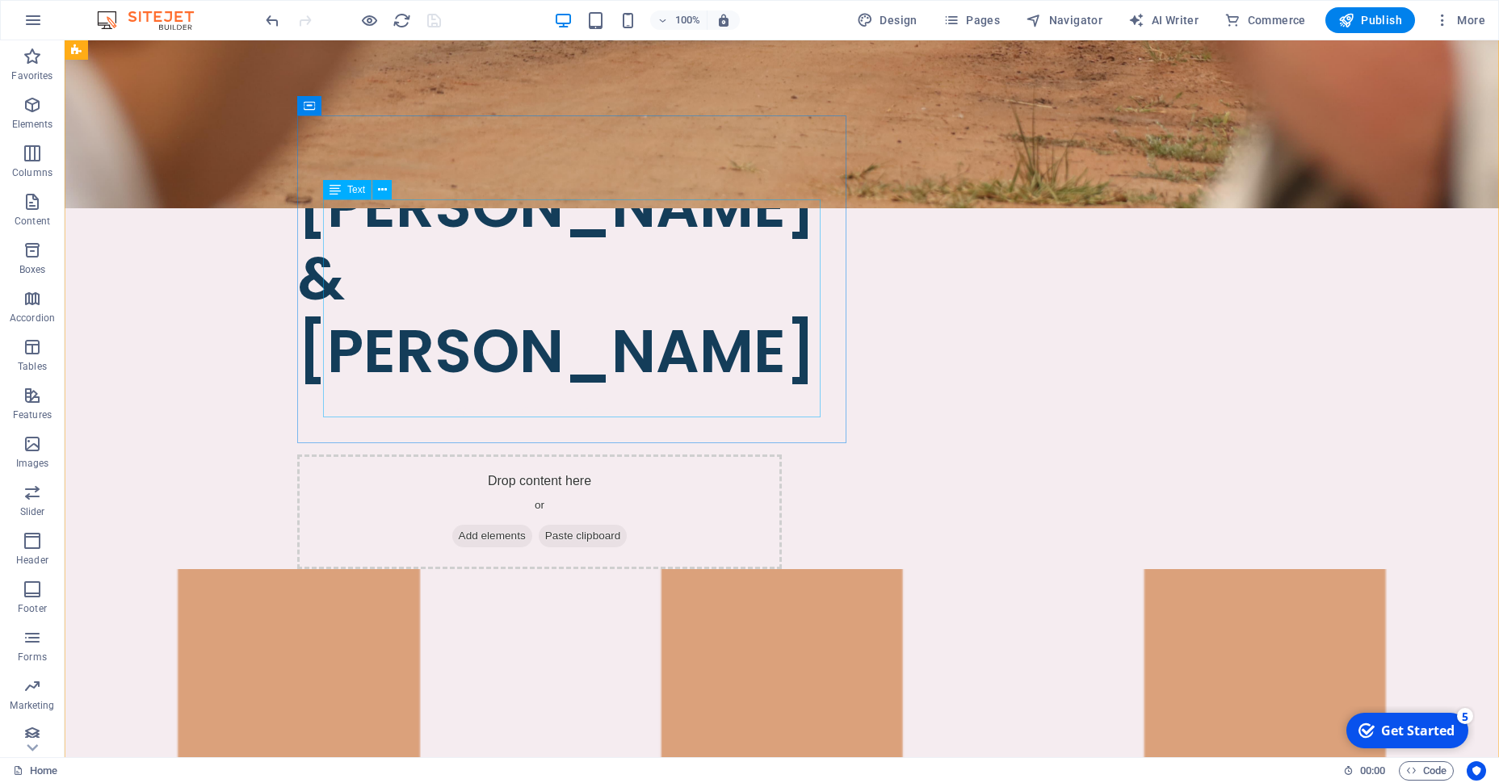
scroll to position [698, 0]
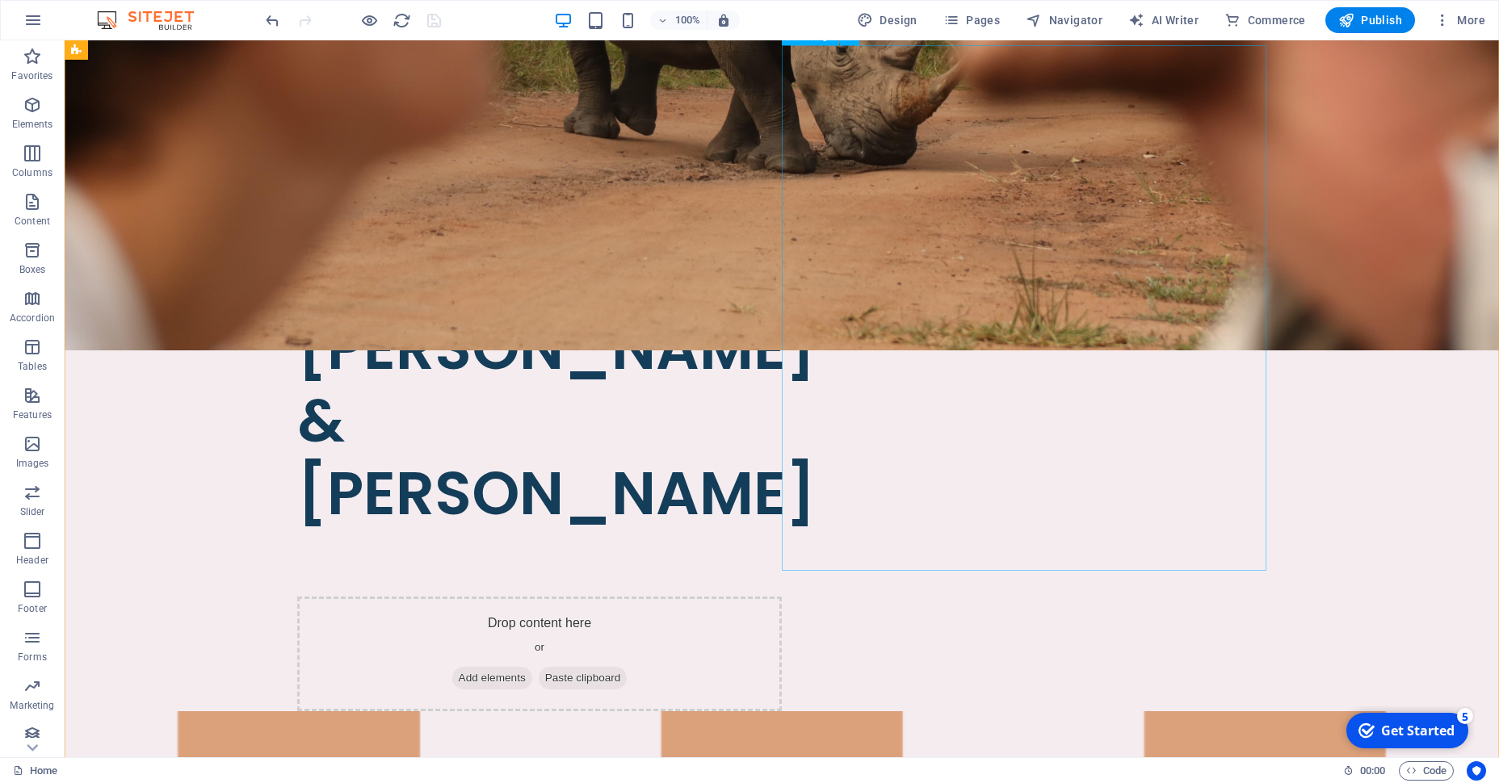
select select "px"
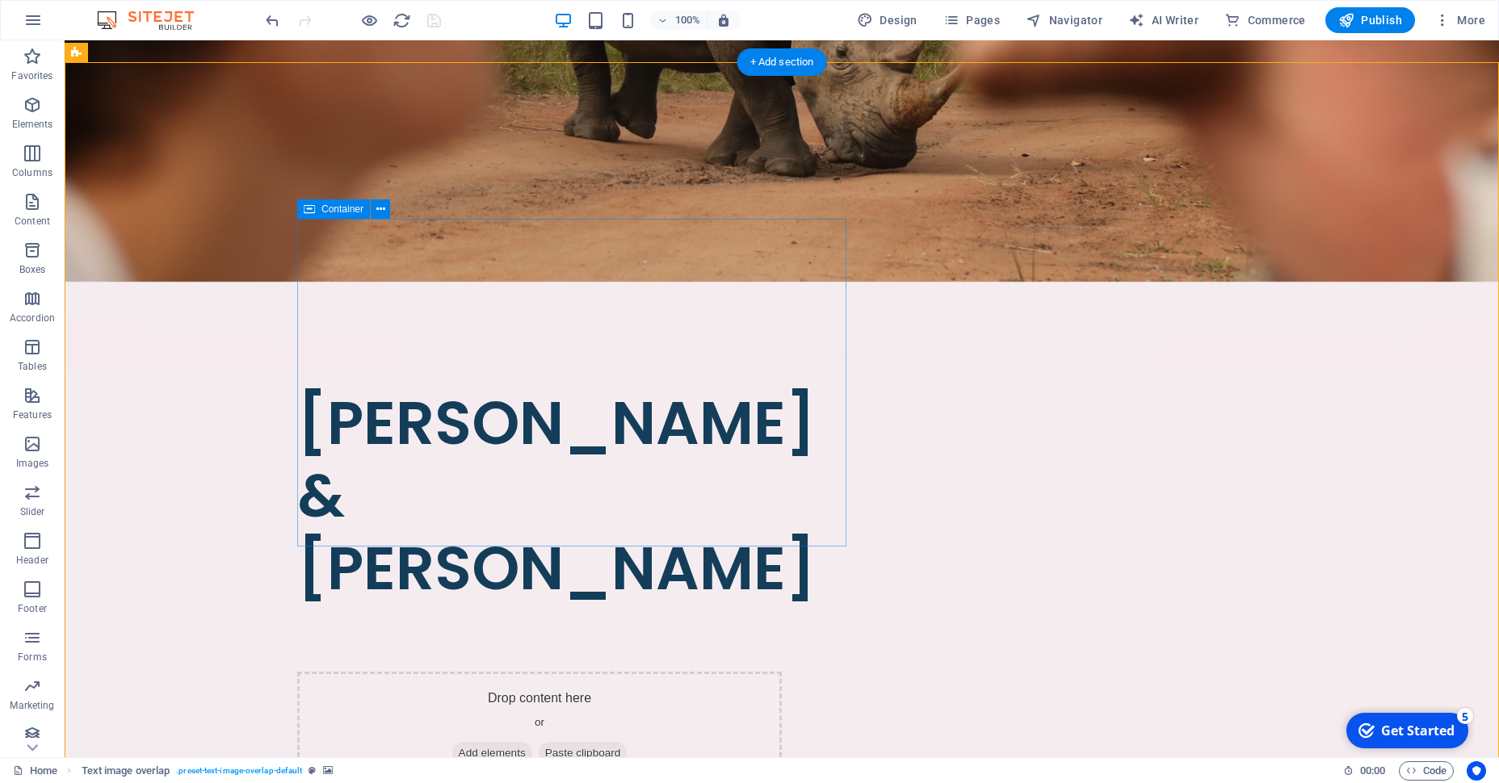
scroll to position [622, 0]
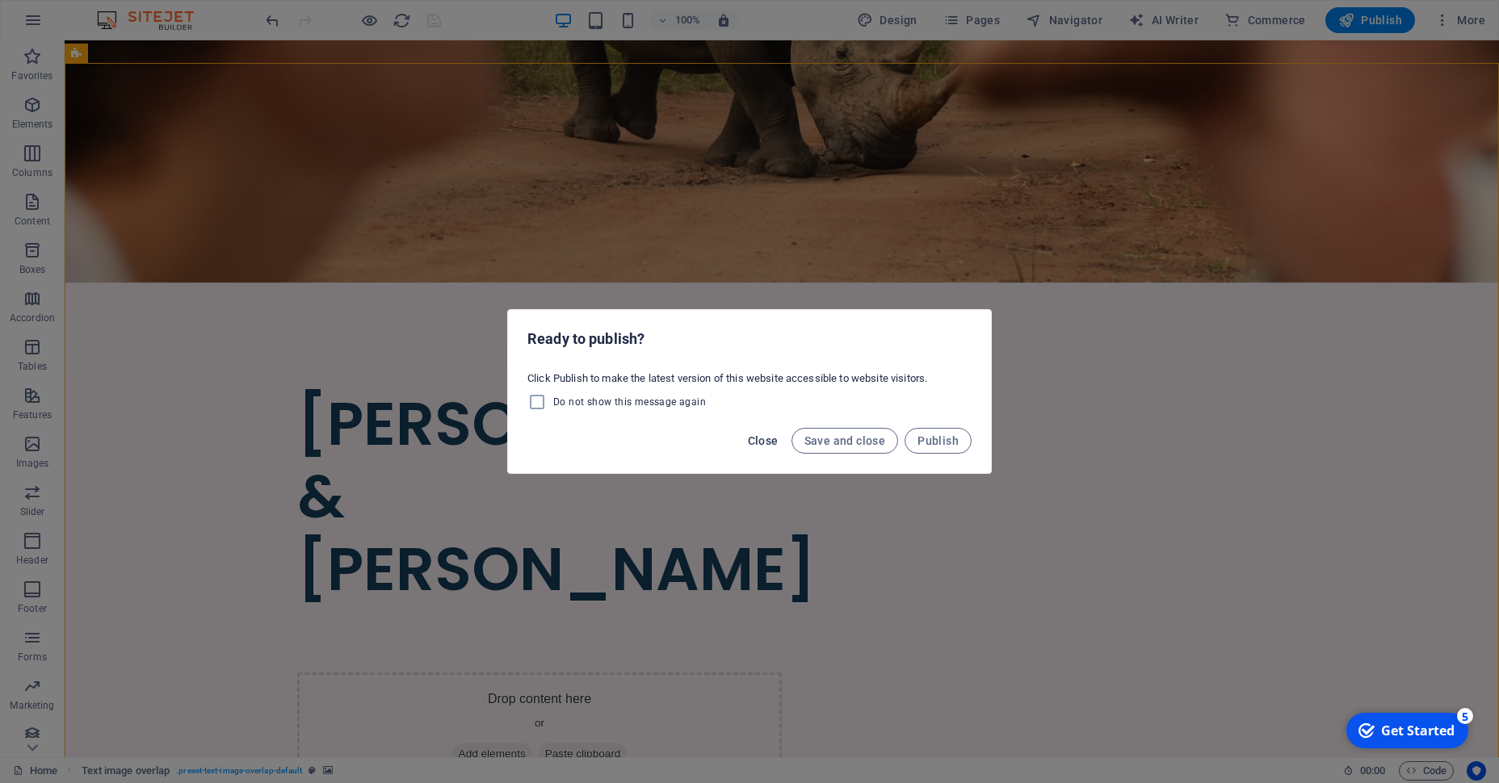
click at [752, 439] on span "Close" at bounding box center [763, 440] width 31 height 13
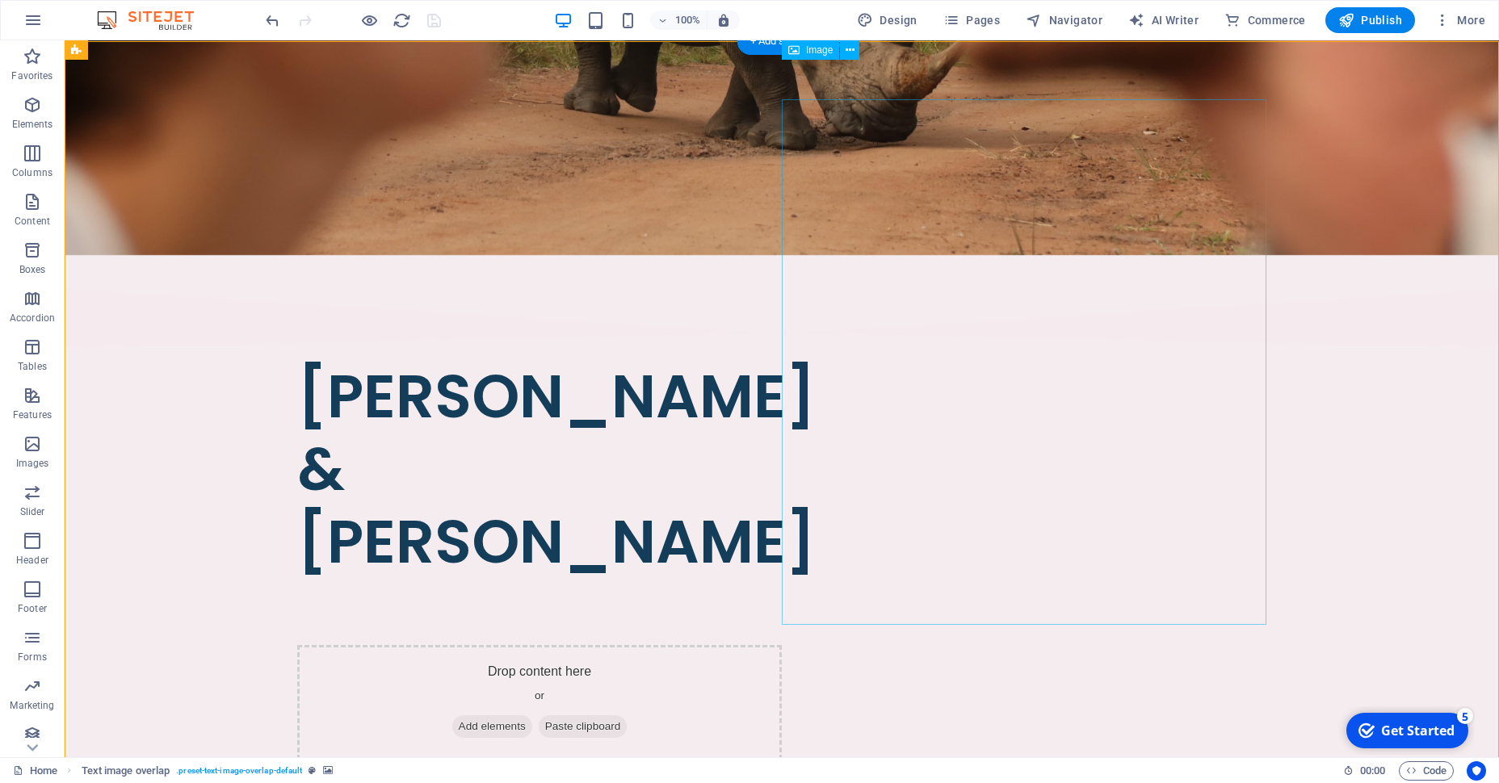
scroll to position [642, 0]
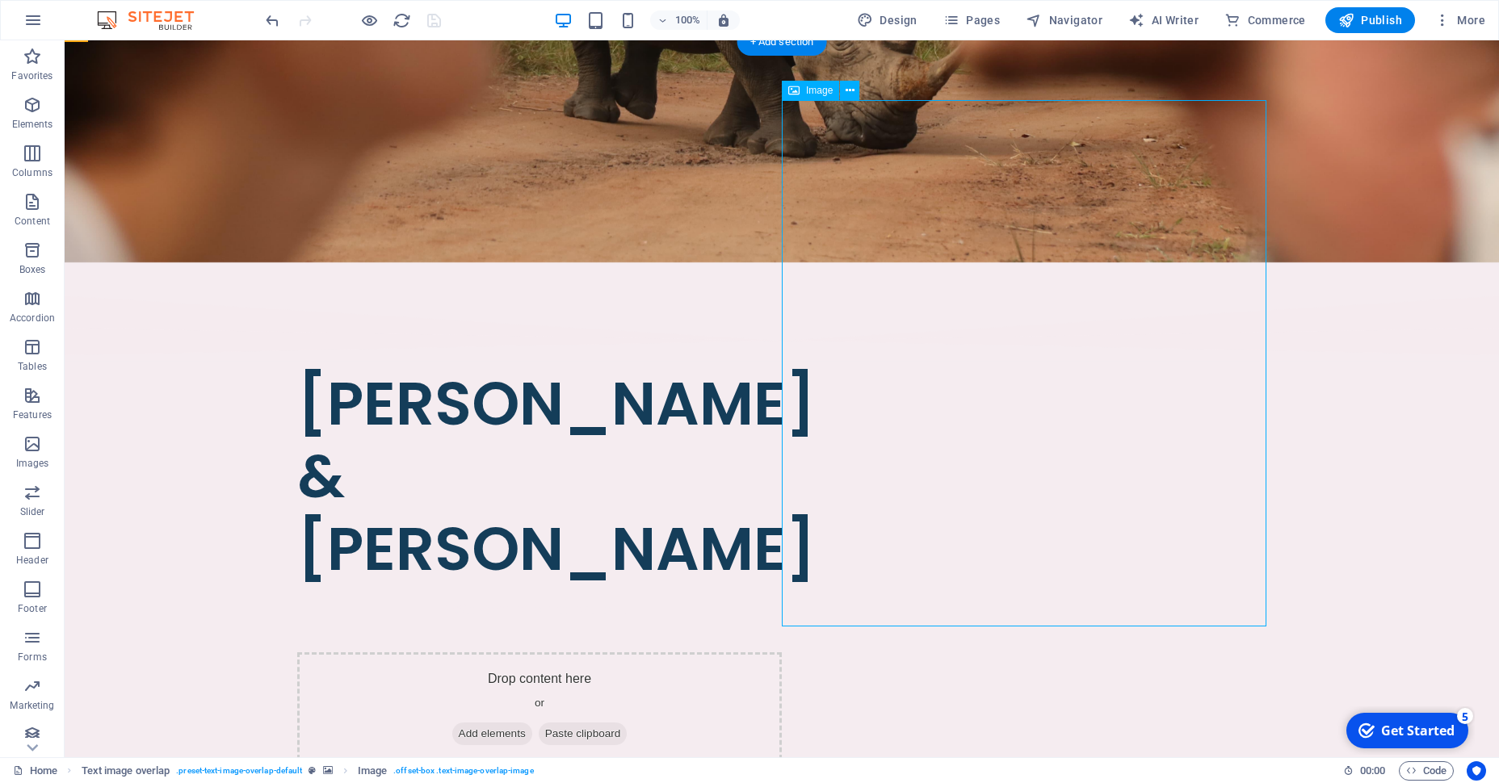
select select "px"
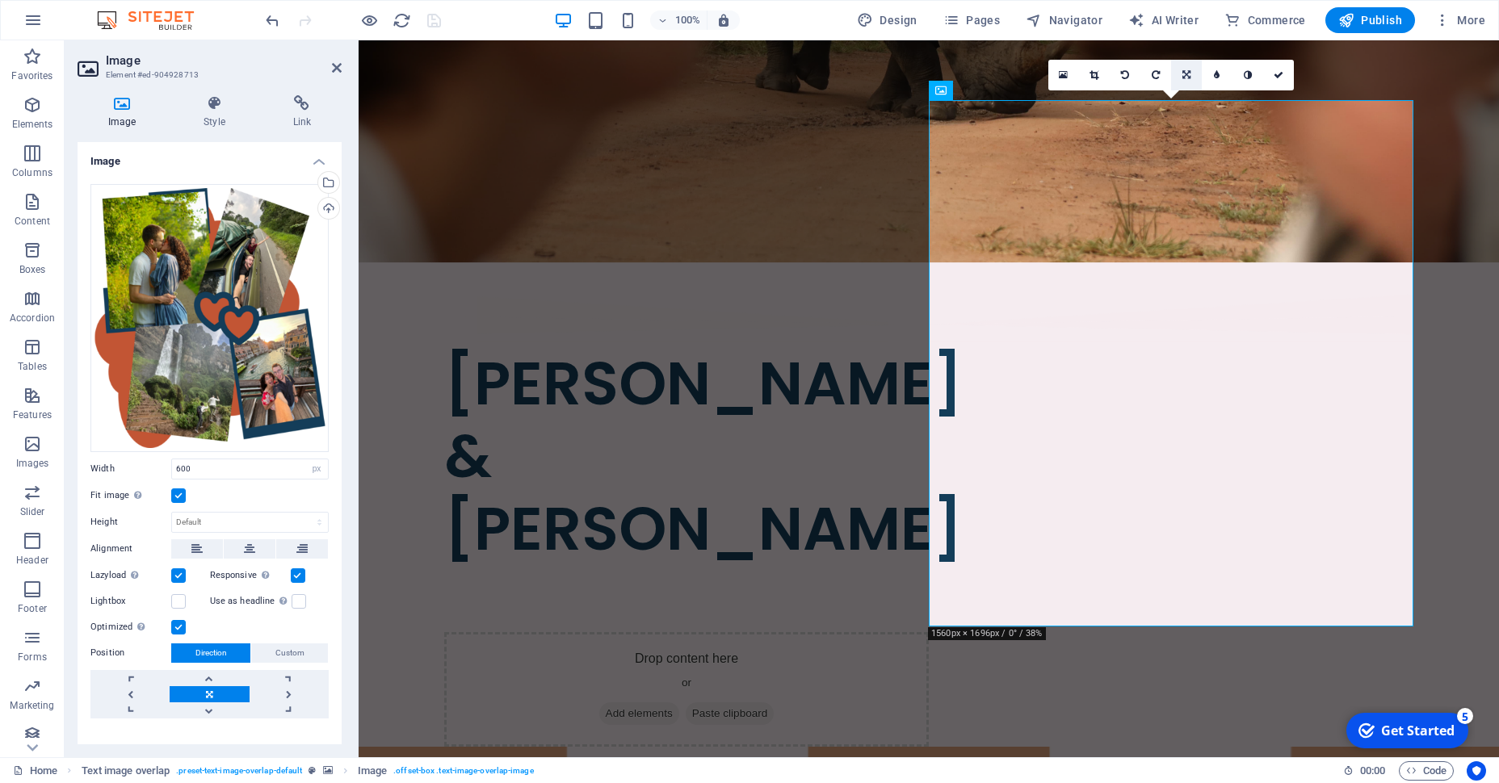
click at [1184, 68] on link at bounding box center [1186, 75] width 31 height 31
click at [1094, 69] on link at bounding box center [1094, 75] width 31 height 31
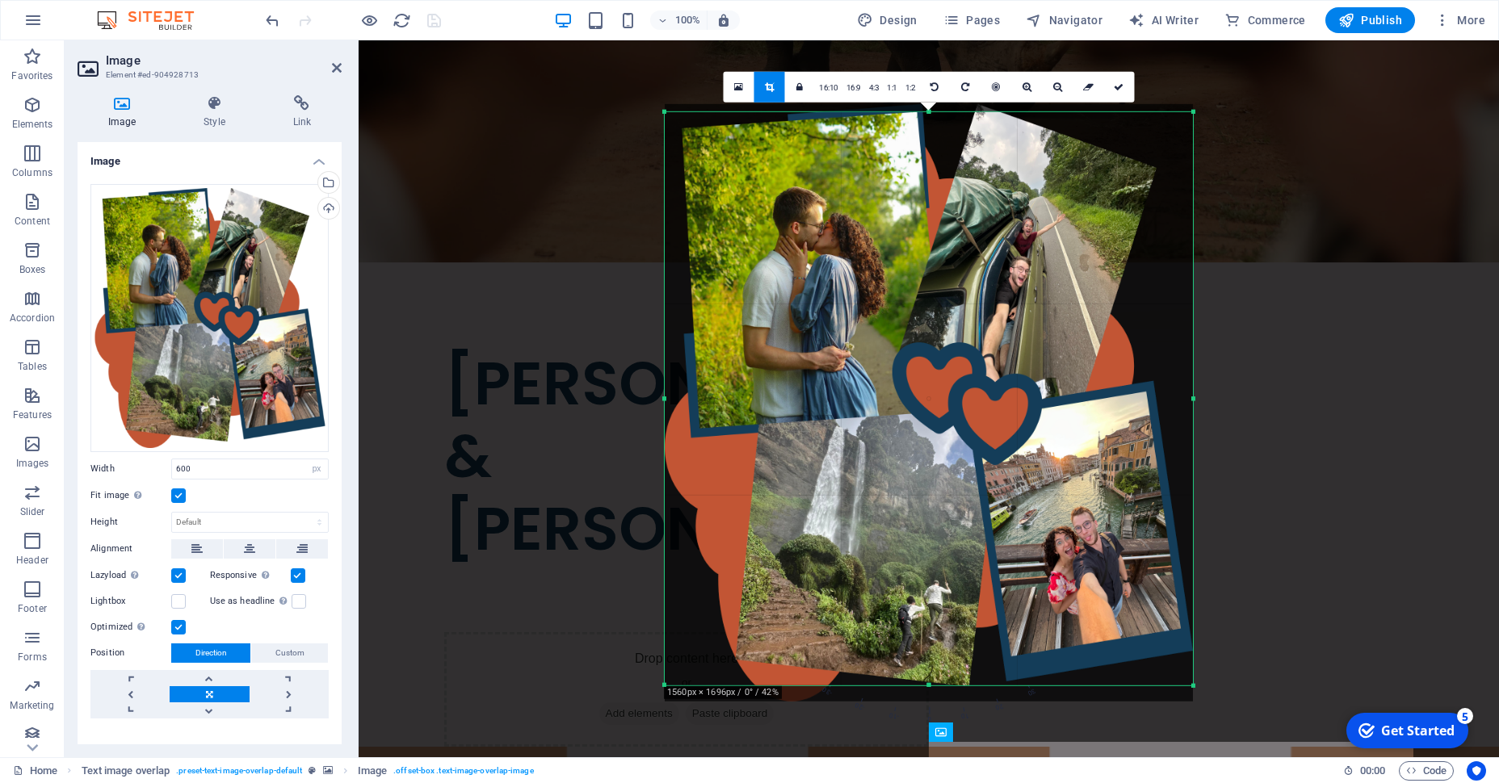
click at [971, 371] on div at bounding box center [929, 403] width 528 height 598
click at [1115, 84] on icon at bounding box center [1119, 87] width 10 height 10
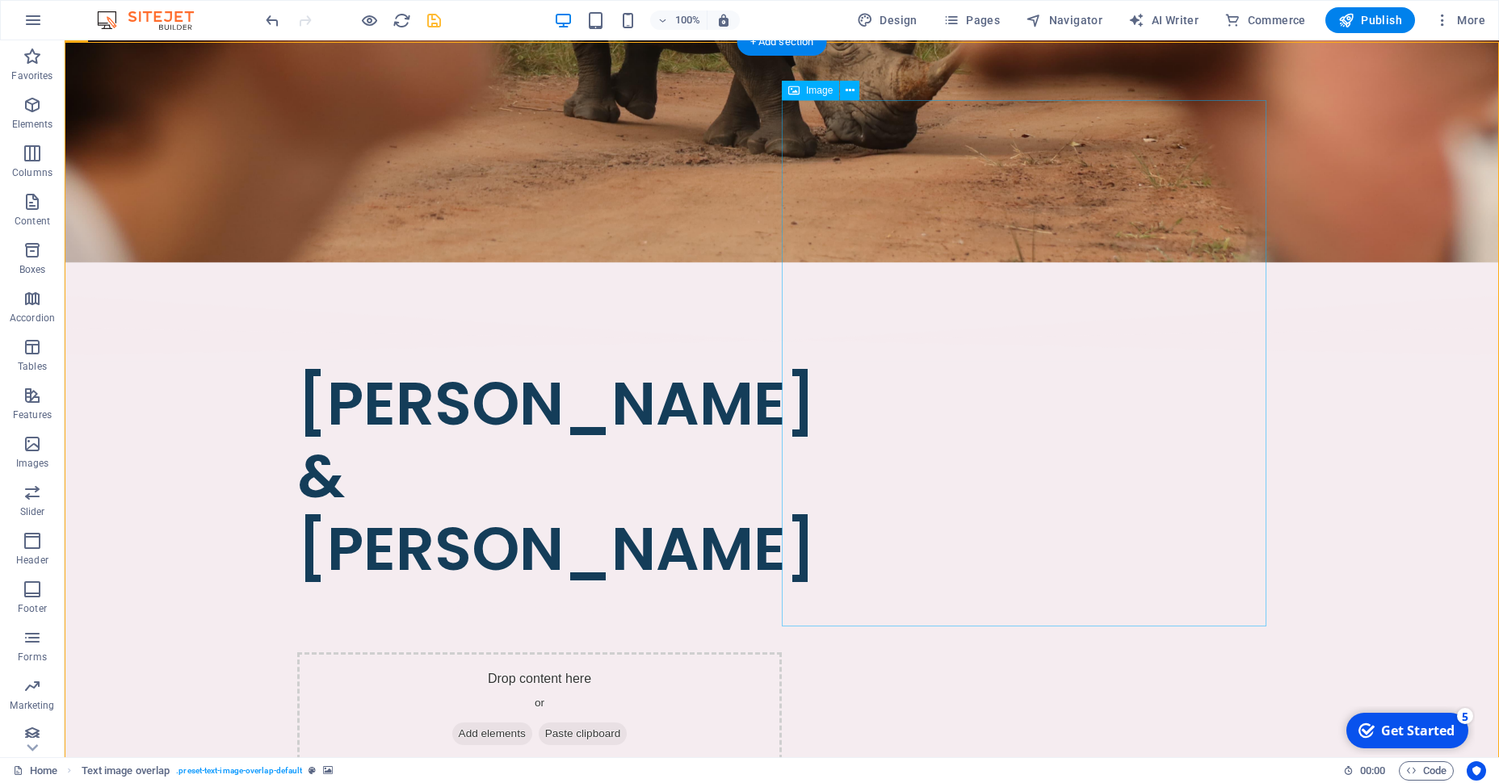
select select "px"
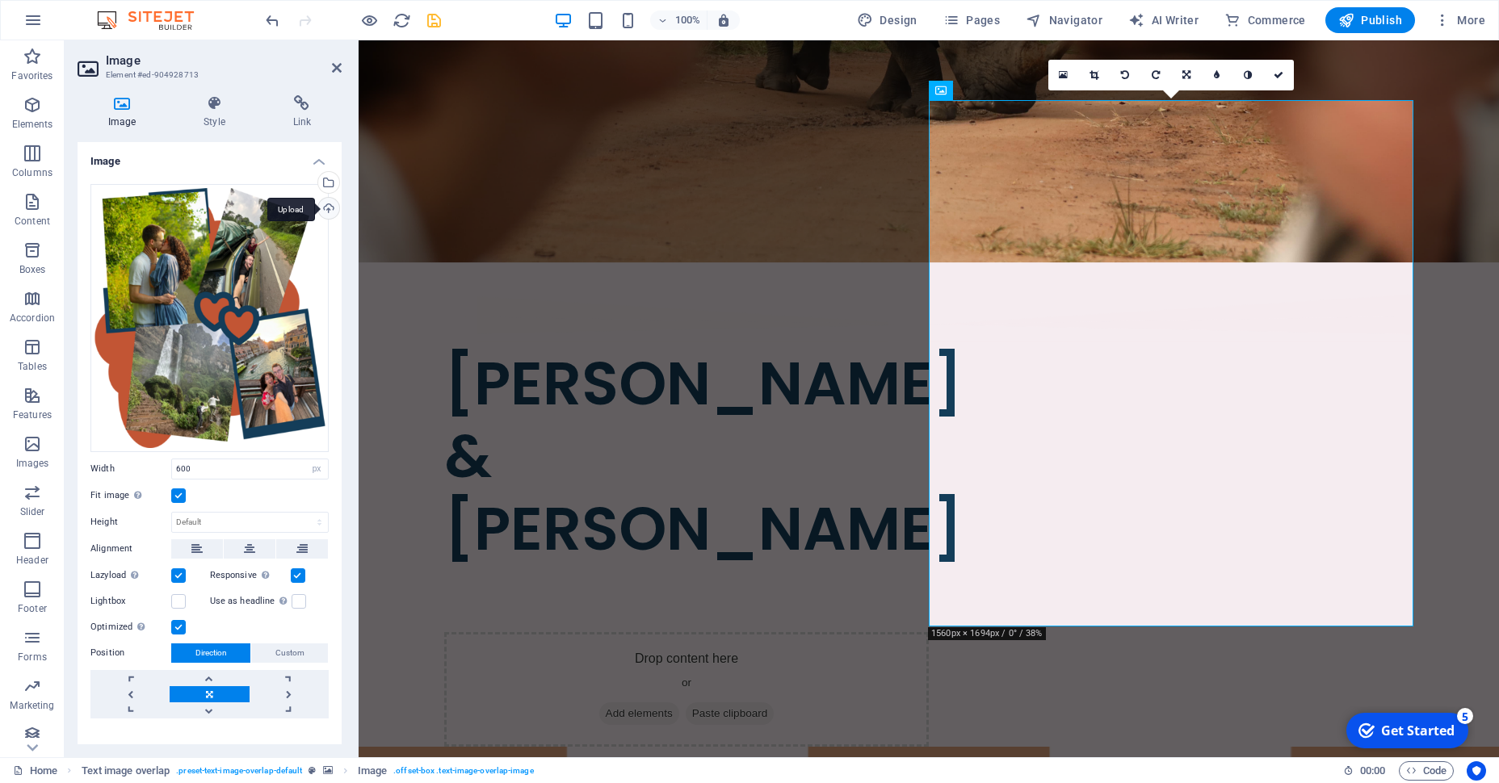
click at [324, 208] on div "Upload" at bounding box center [327, 210] width 24 height 24
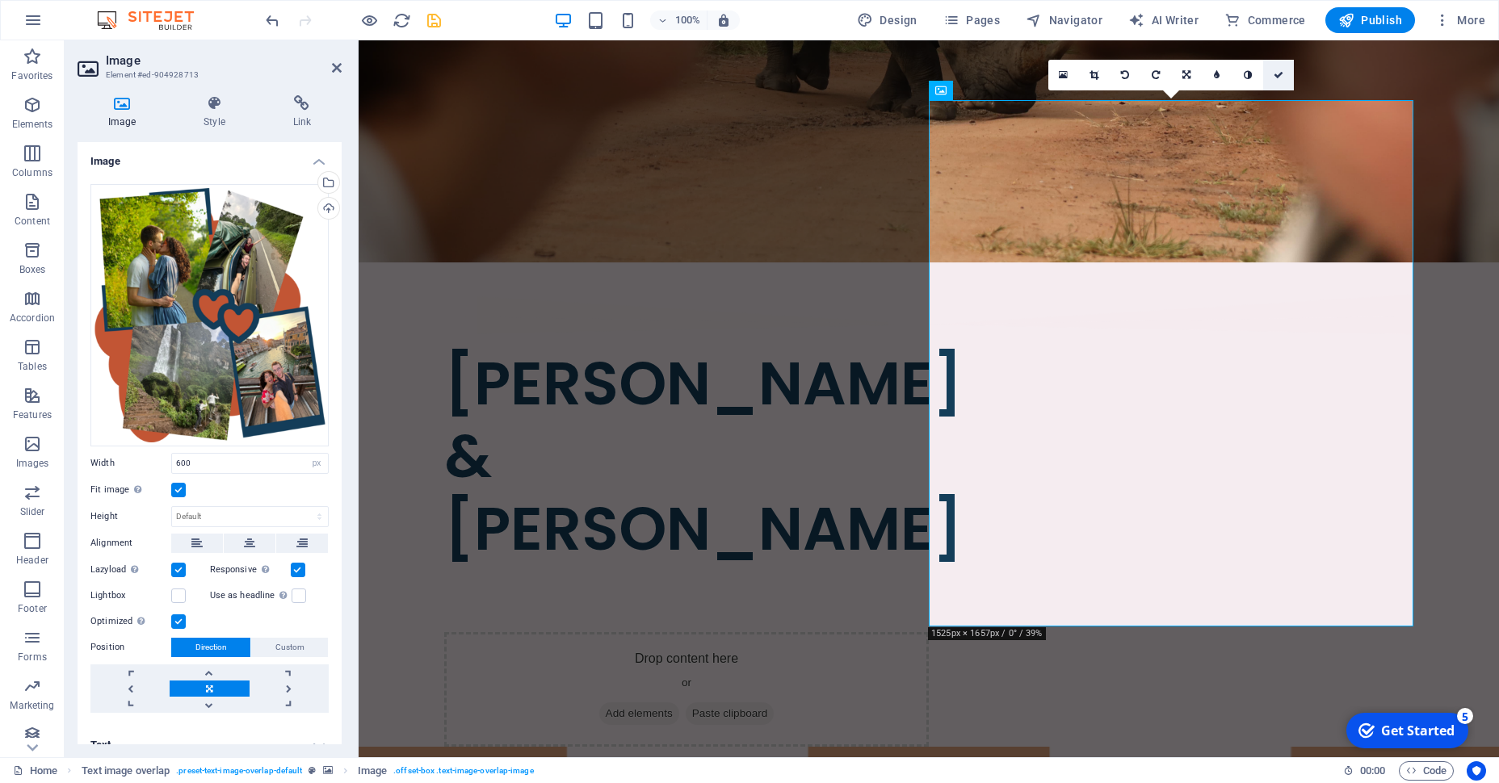
click at [1276, 72] on icon at bounding box center [1279, 75] width 10 height 10
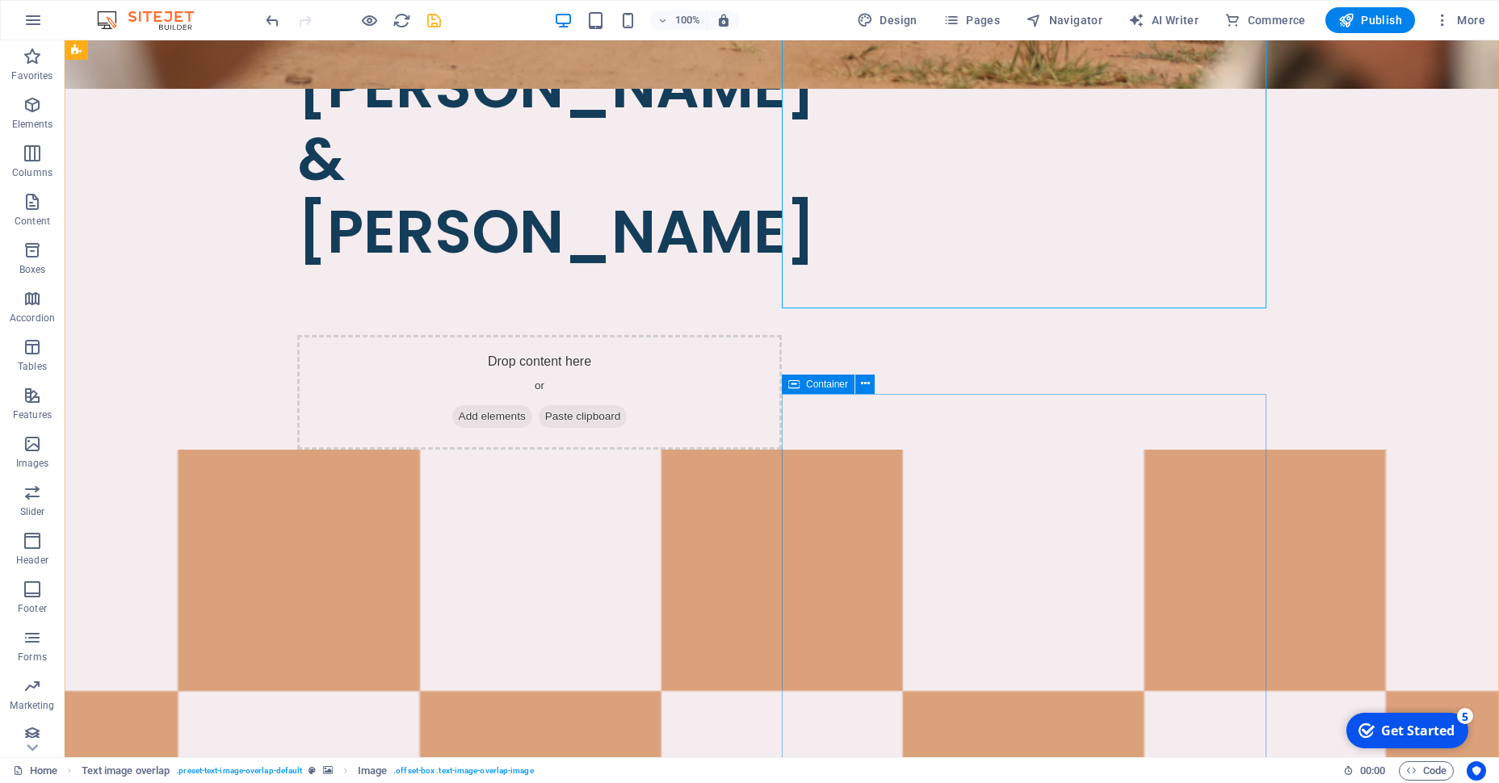
scroll to position [961, 0]
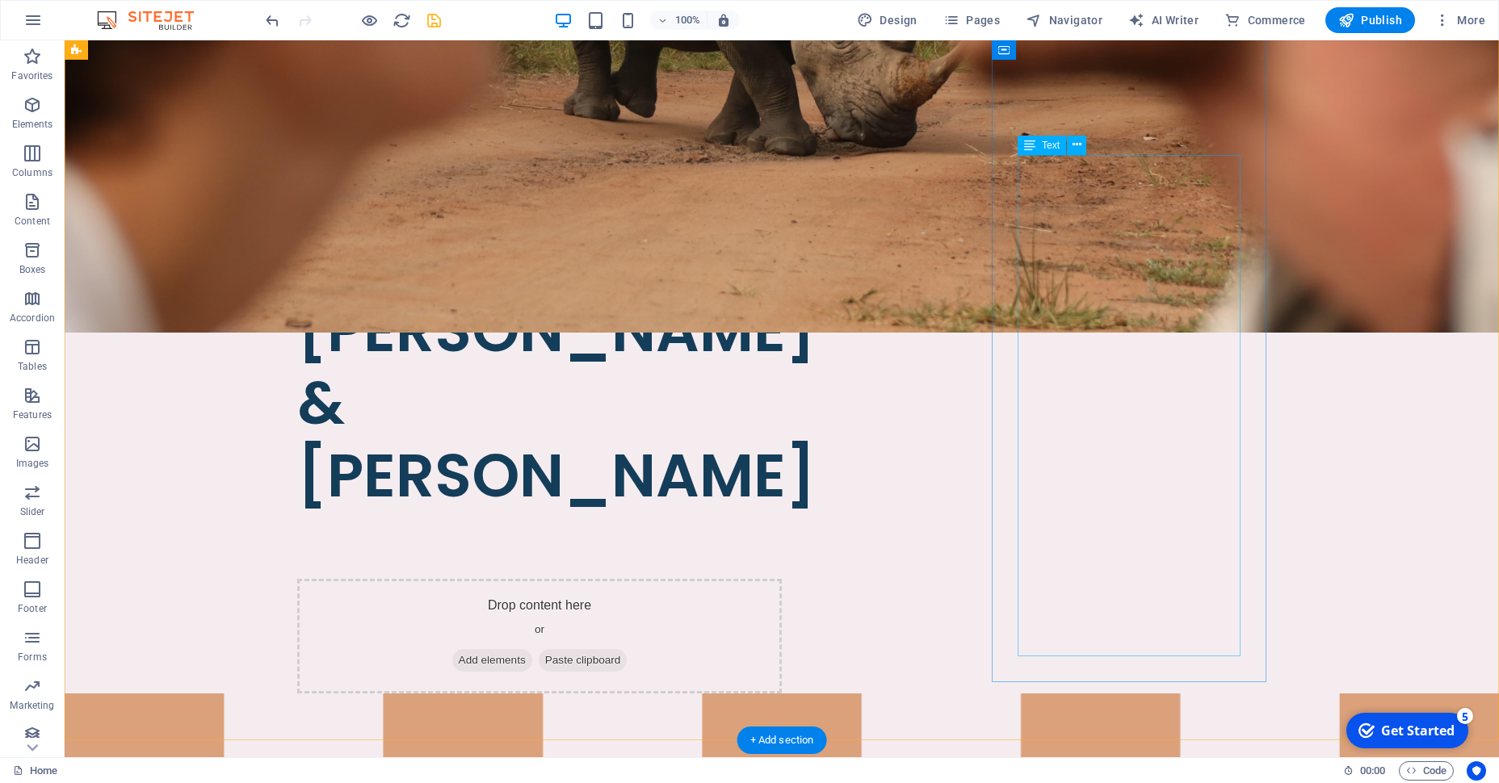
scroll to position [703, 0]
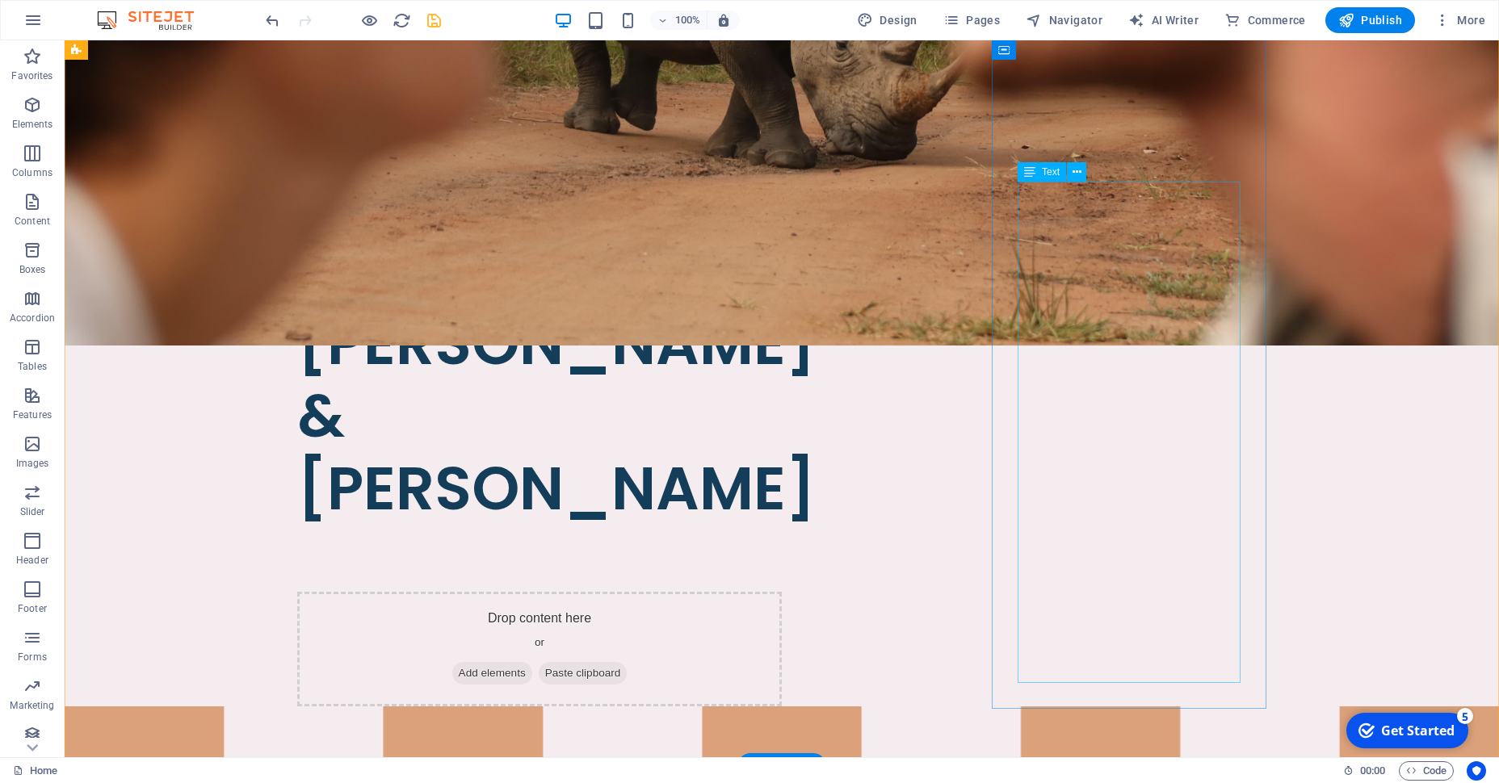
click at [1004, 284] on icon at bounding box center [1003, 280] width 11 height 19
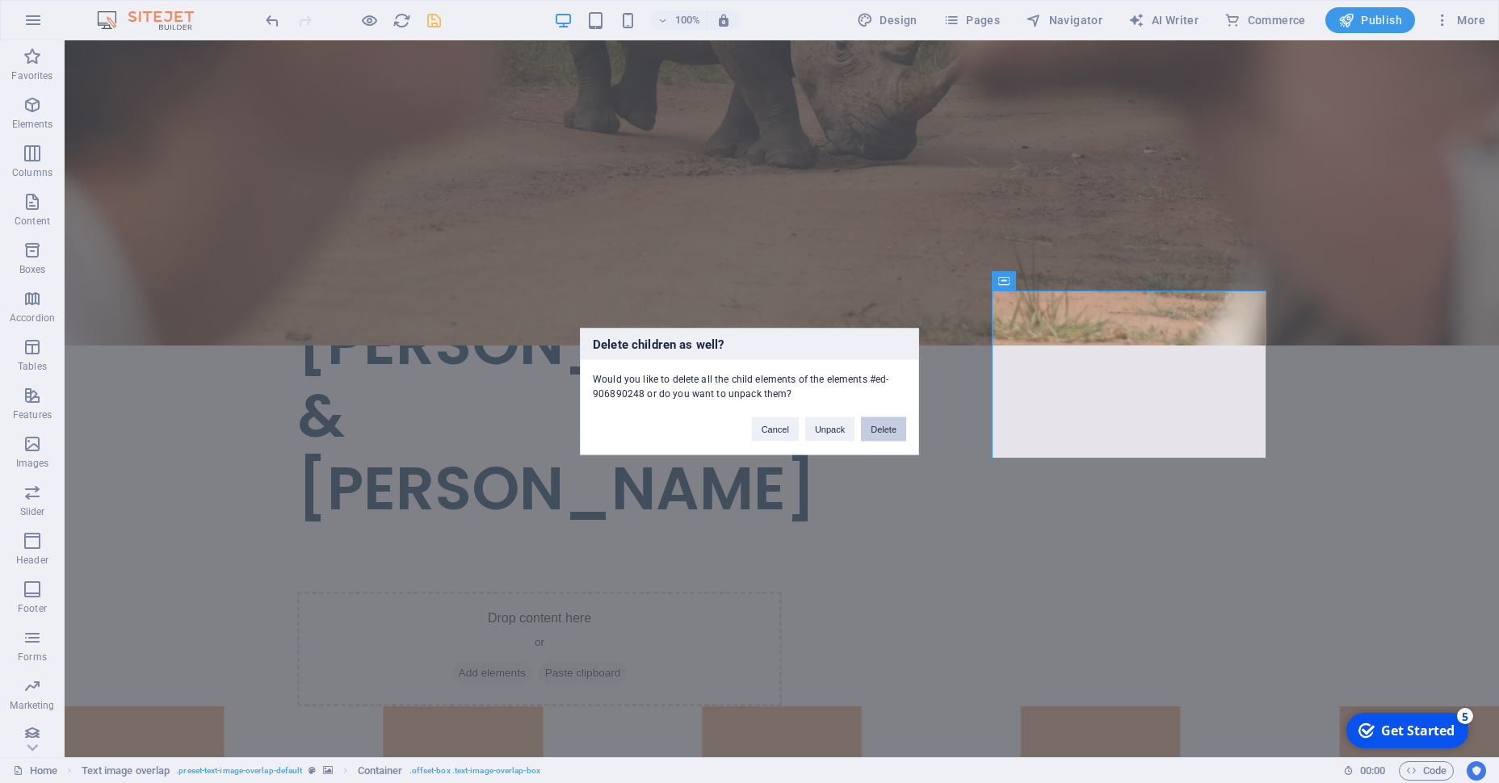
click at [876, 428] on button "Delete" at bounding box center [883, 430] width 45 height 24
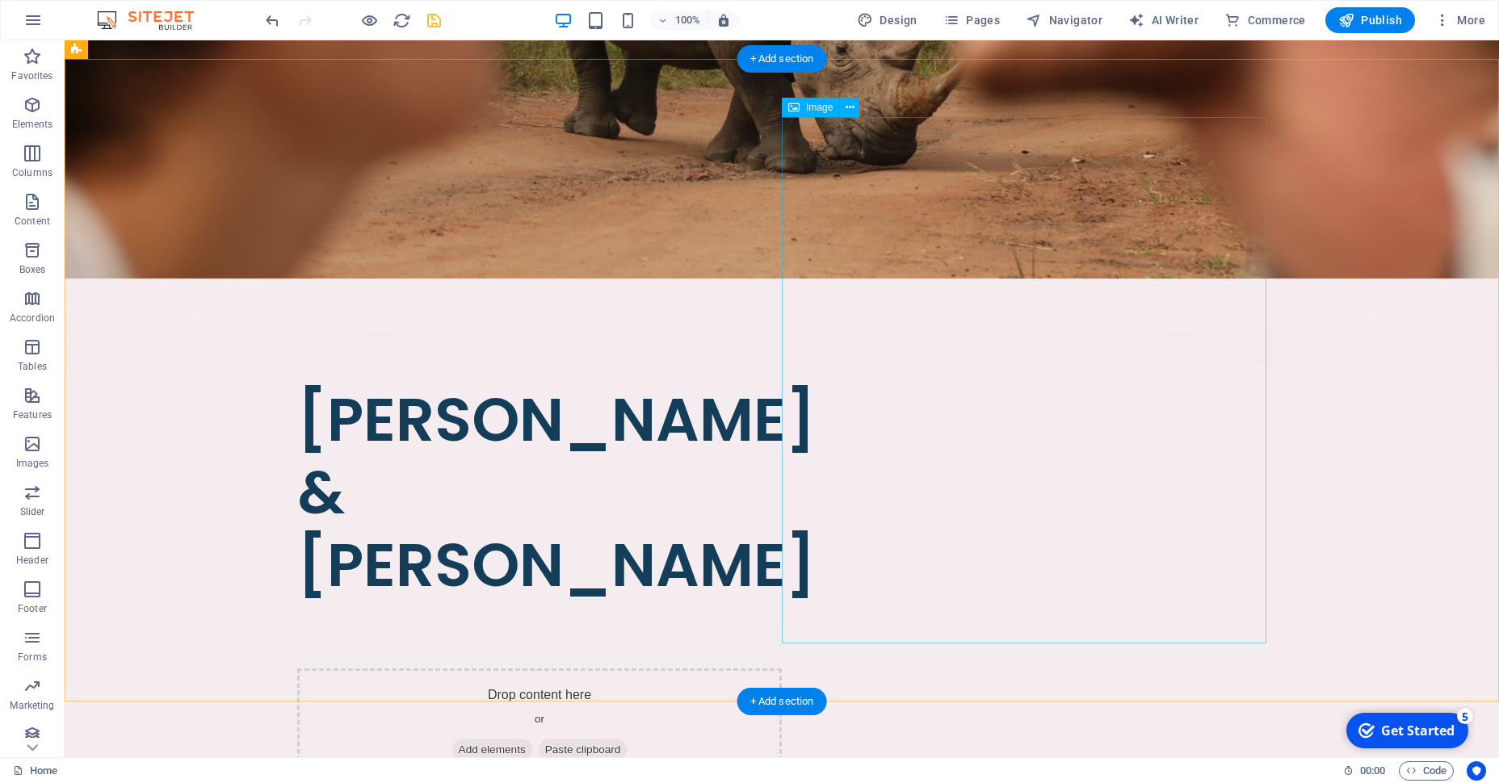
scroll to position [625, 0]
select select "px"
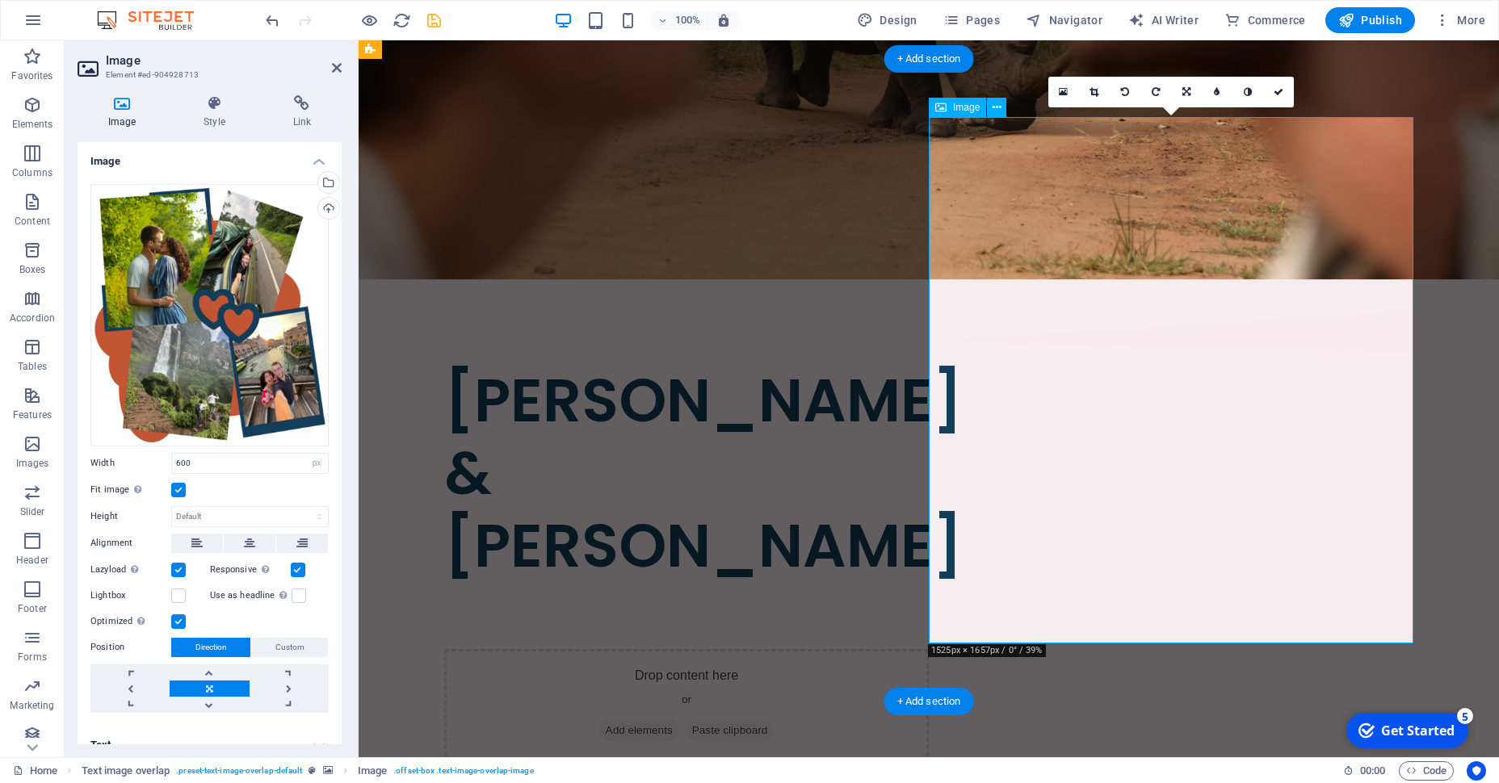
click at [1281, 86] on link at bounding box center [1278, 92] width 31 height 31
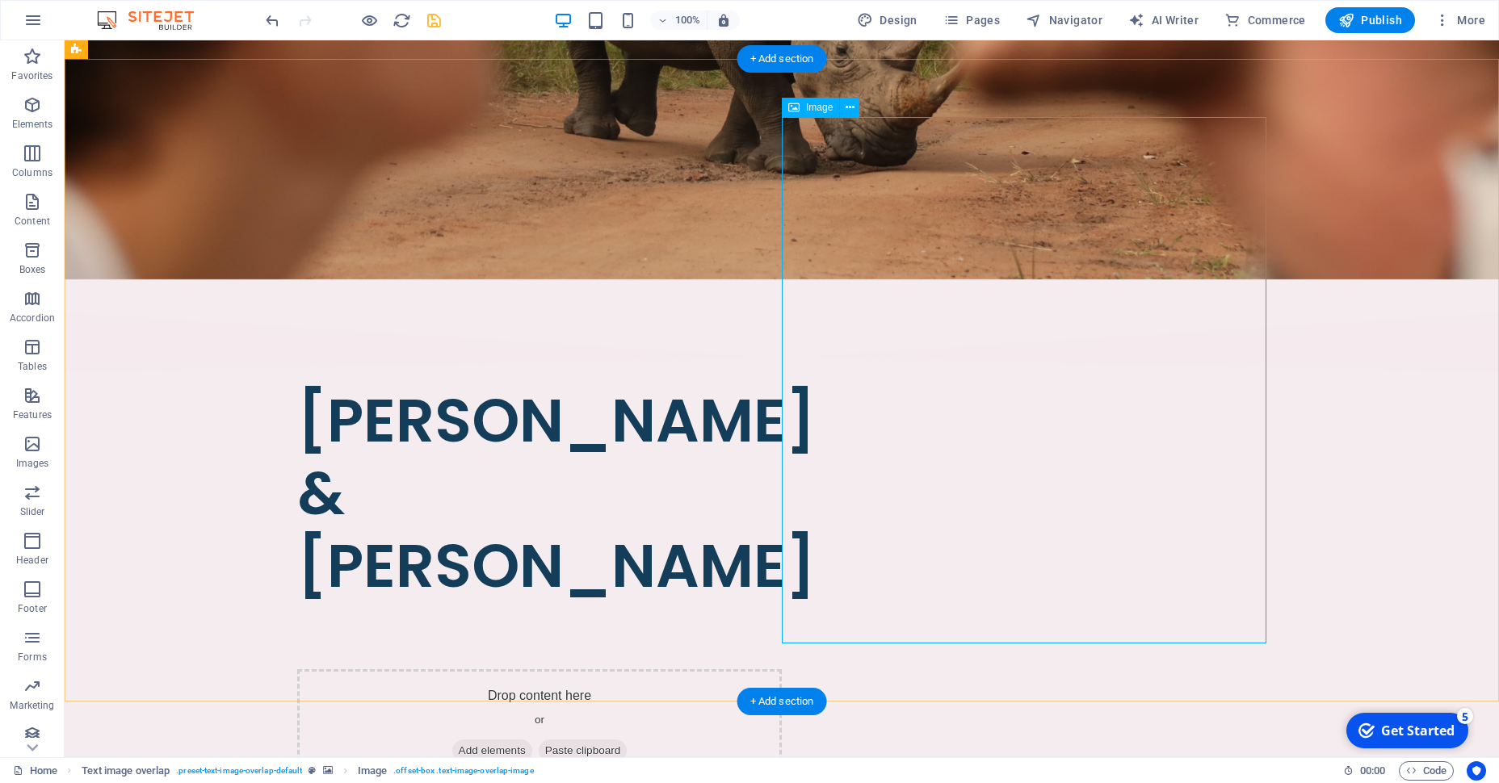
select select "px"
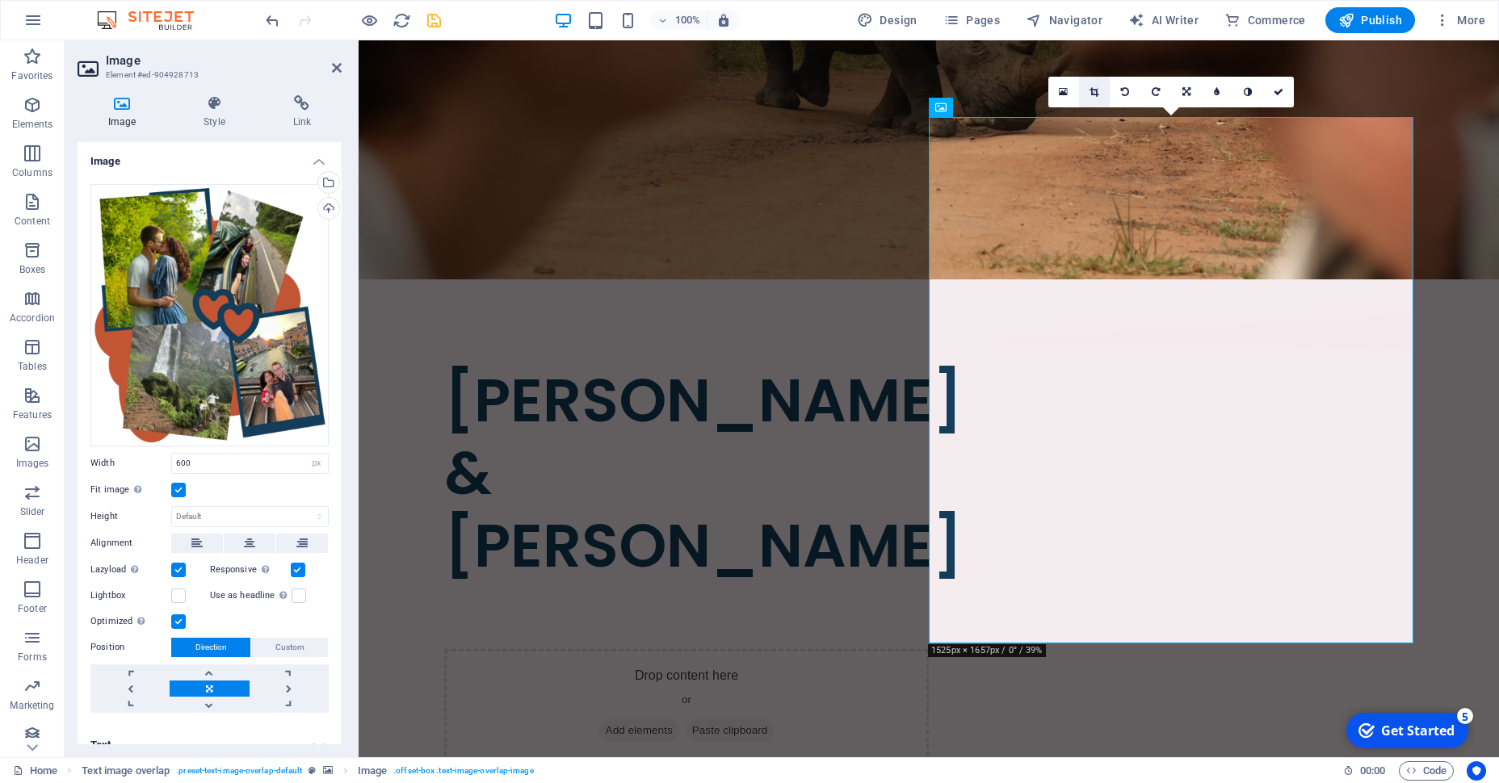
click at [1085, 90] on link at bounding box center [1094, 92] width 31 height 31
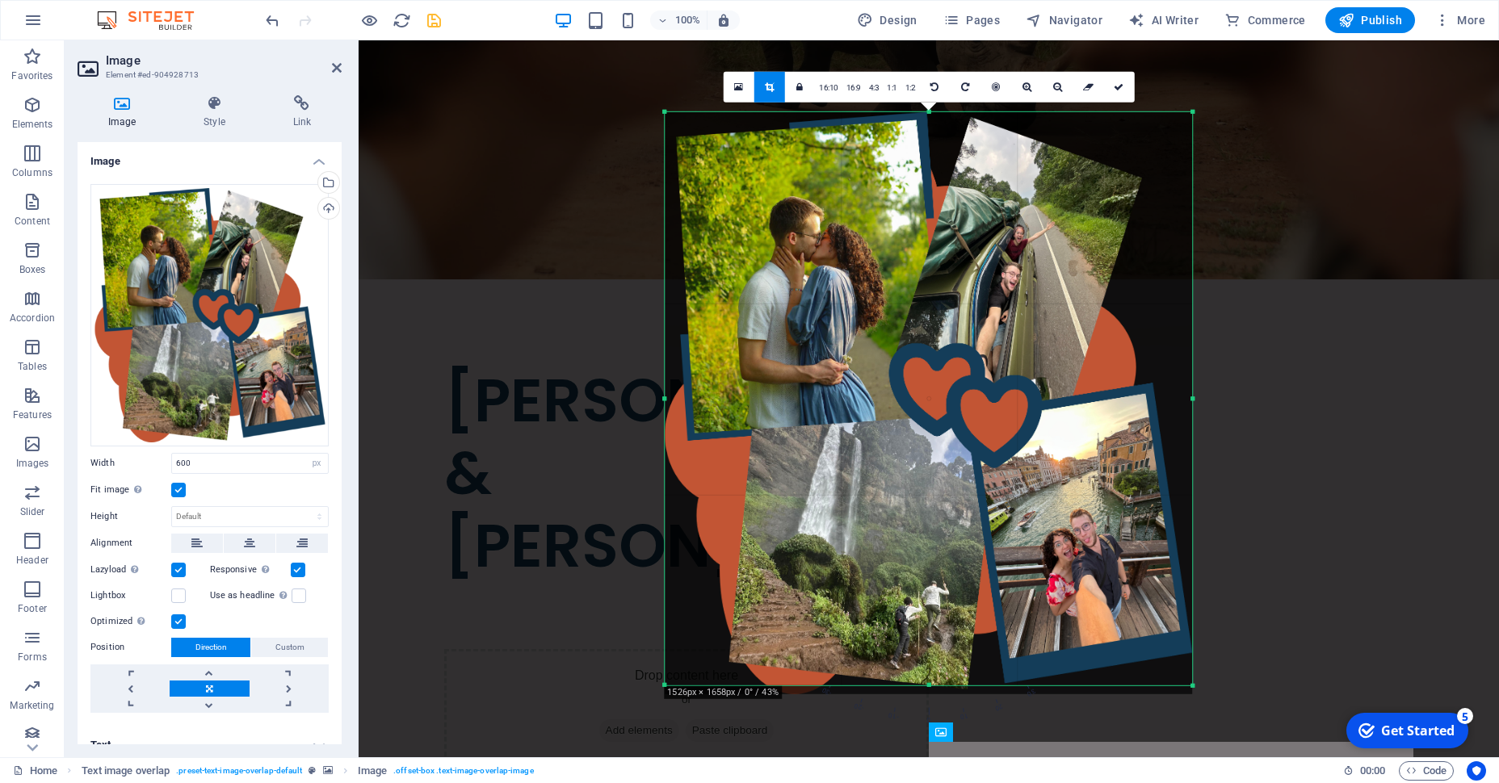
click at [1162, 484] on div at bounding box center [928, 403] width 527 height 582
click at [1121, 88] on icon at bounding box center [1119, 87] width 10 height 10
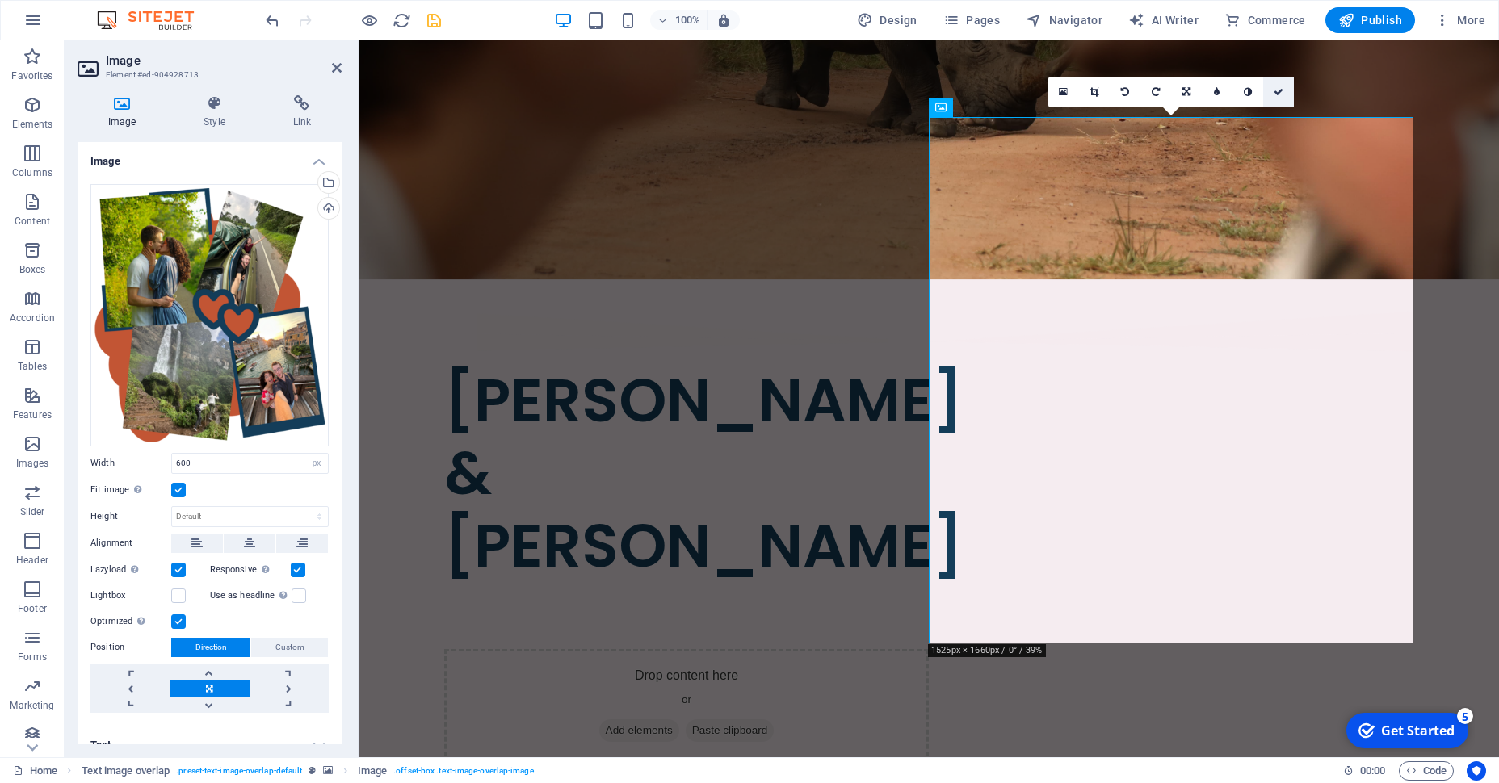
click at [1272, 82] on link at bounding box center [1278, 92] width 31 height 31
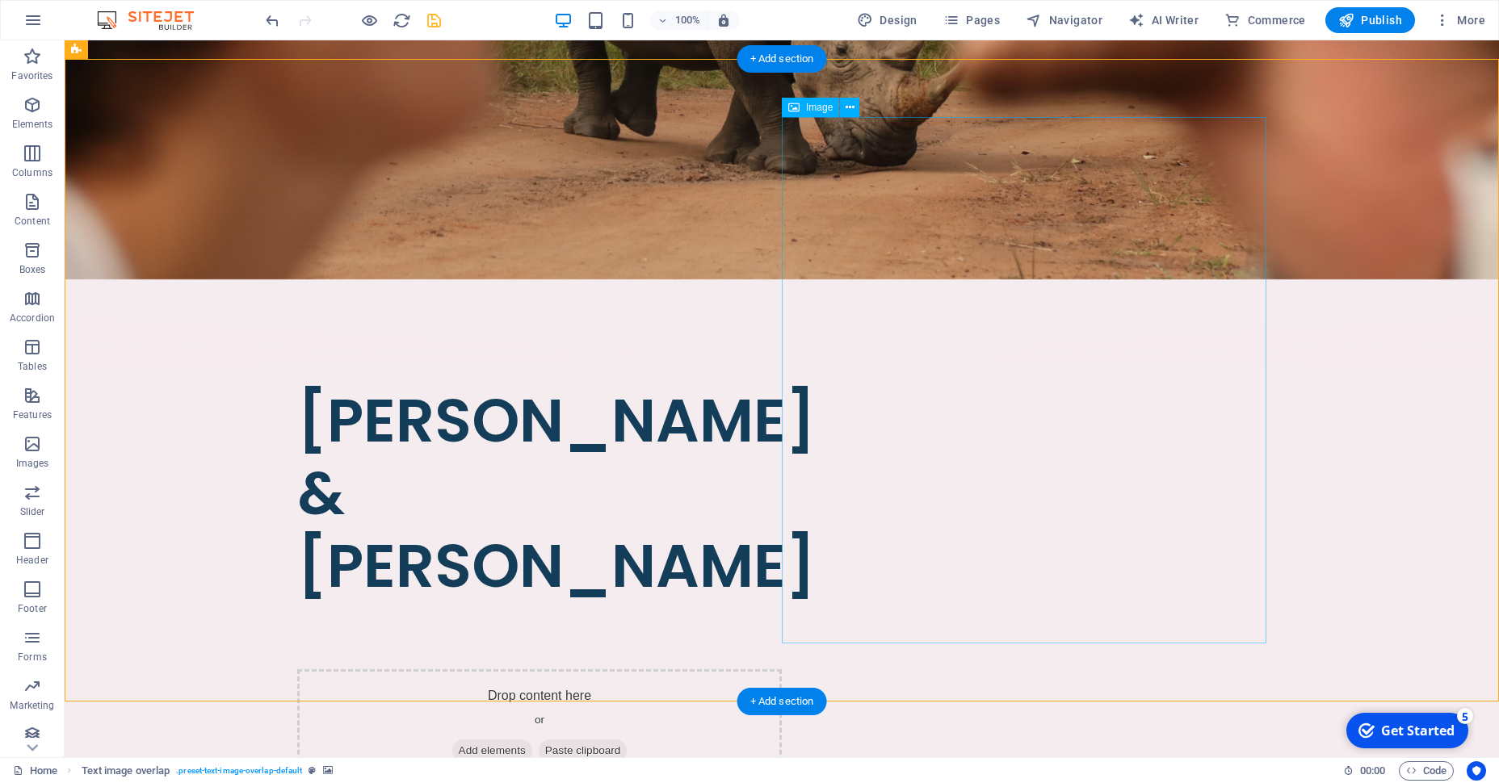
select select "px"
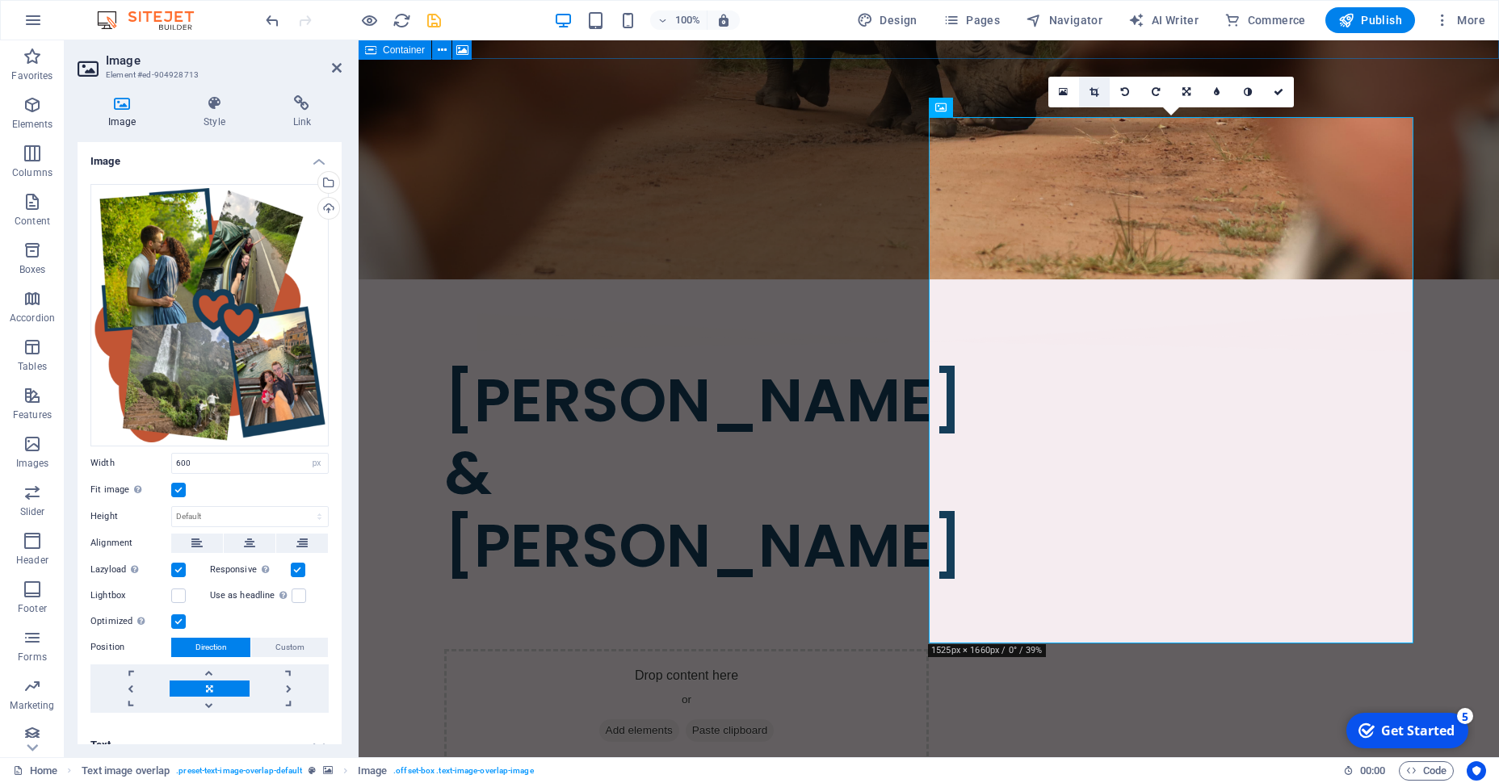
click at [1093, 94] on icon at bounding box center [1093, 92] width 9 height 10
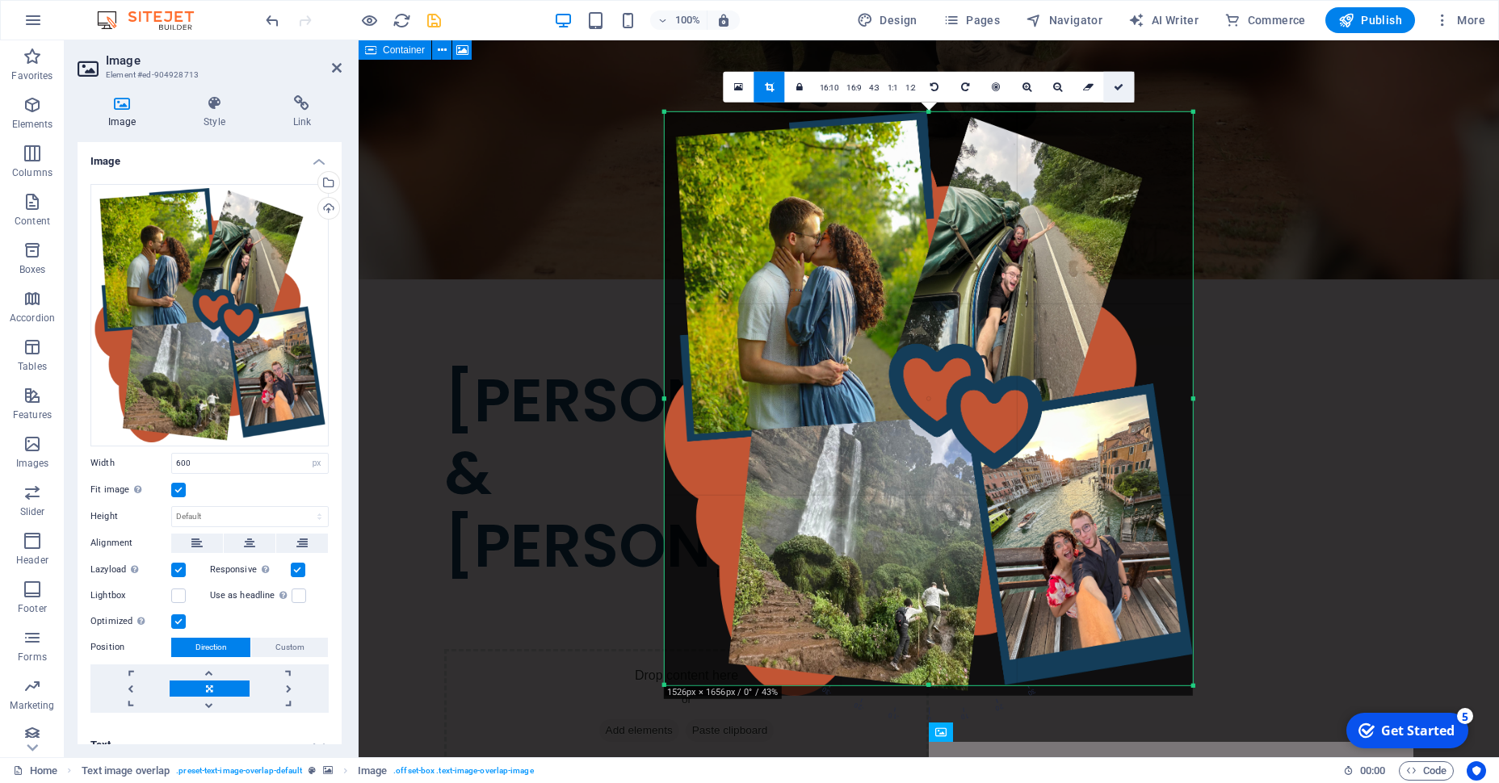
click at [1117, 91] on icon at bounding box center [1119, 87] width 10 height 10
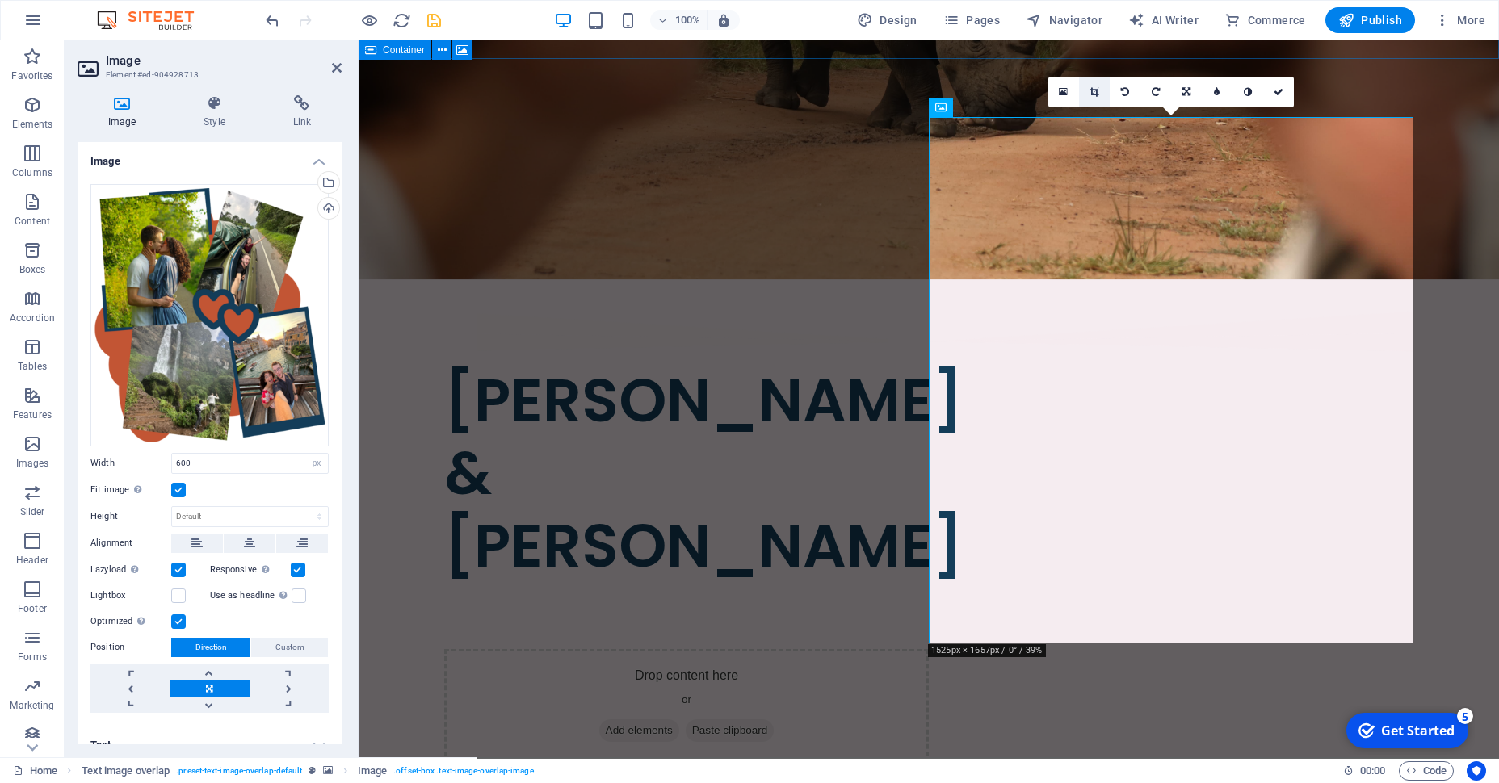
click at [1103, 88] on link at bounding box center [1094, 92] width 31 height 31
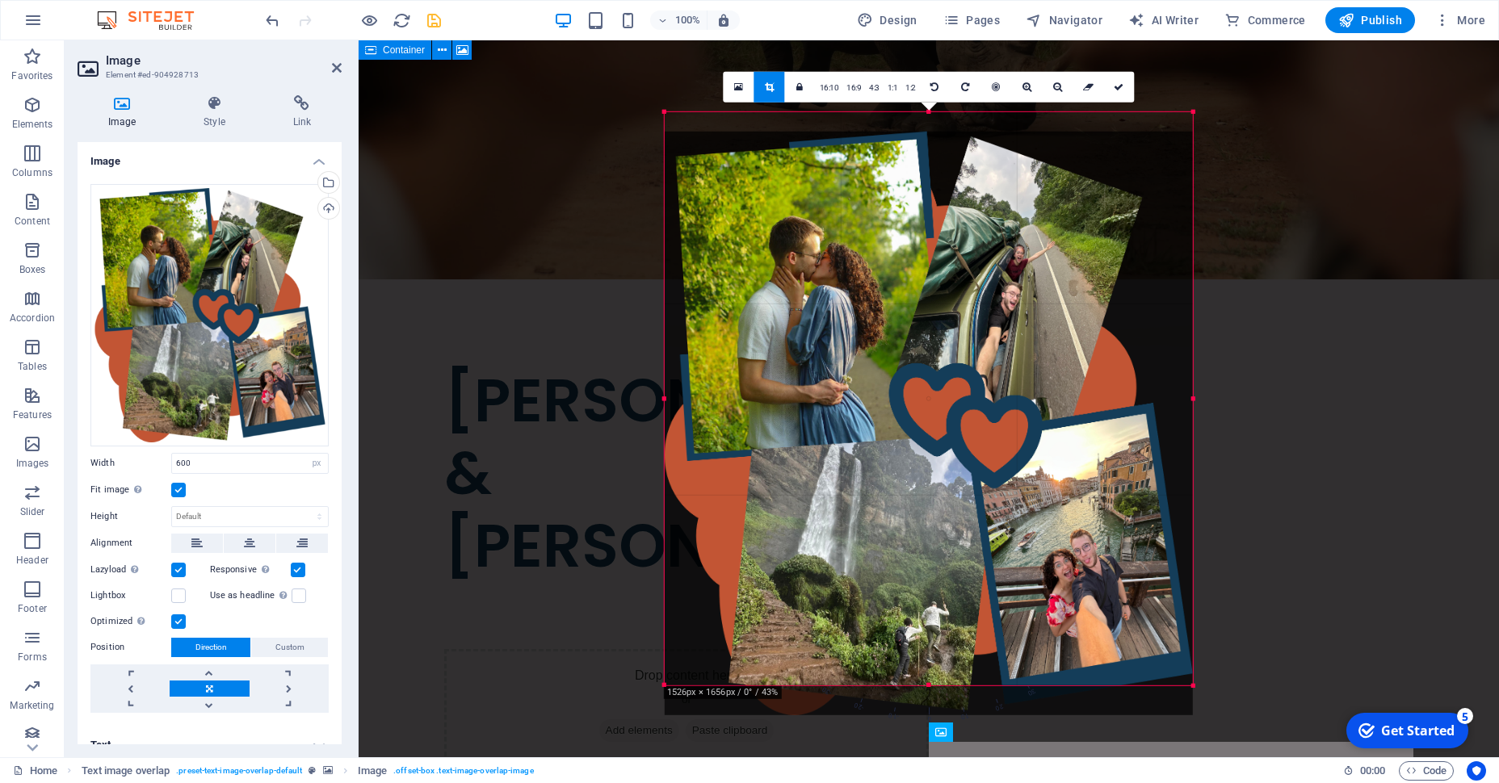
drag, startPoint x: 1037, startPoint y: 170, endPoint x: 1035, endPoint y: 186, distance: 16.2
click at [1035, 187] on div at bounding box center [929, 424] width 528 height 584
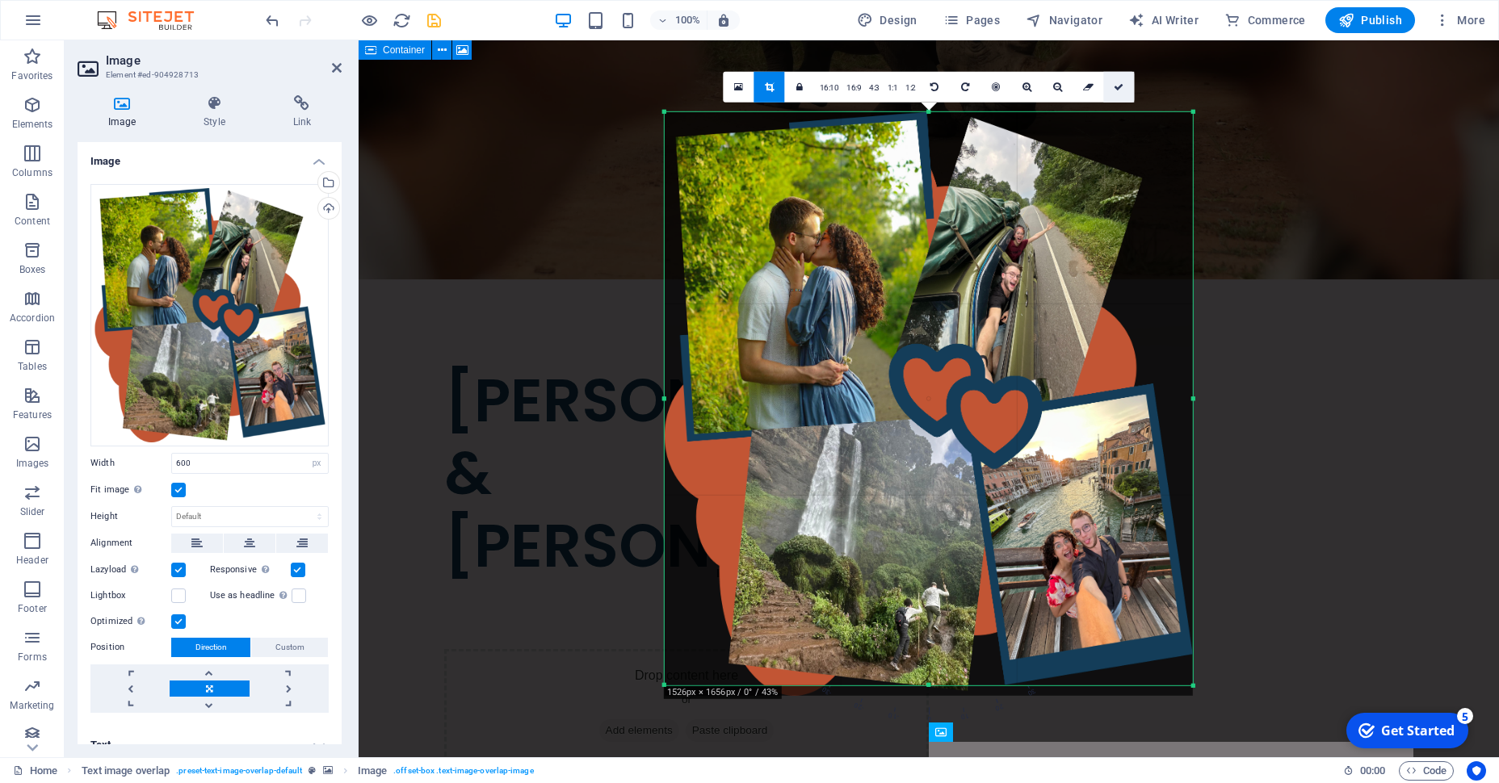
click at [1123, 87] on link at bounding box center [1119, 87] width 31 height 31
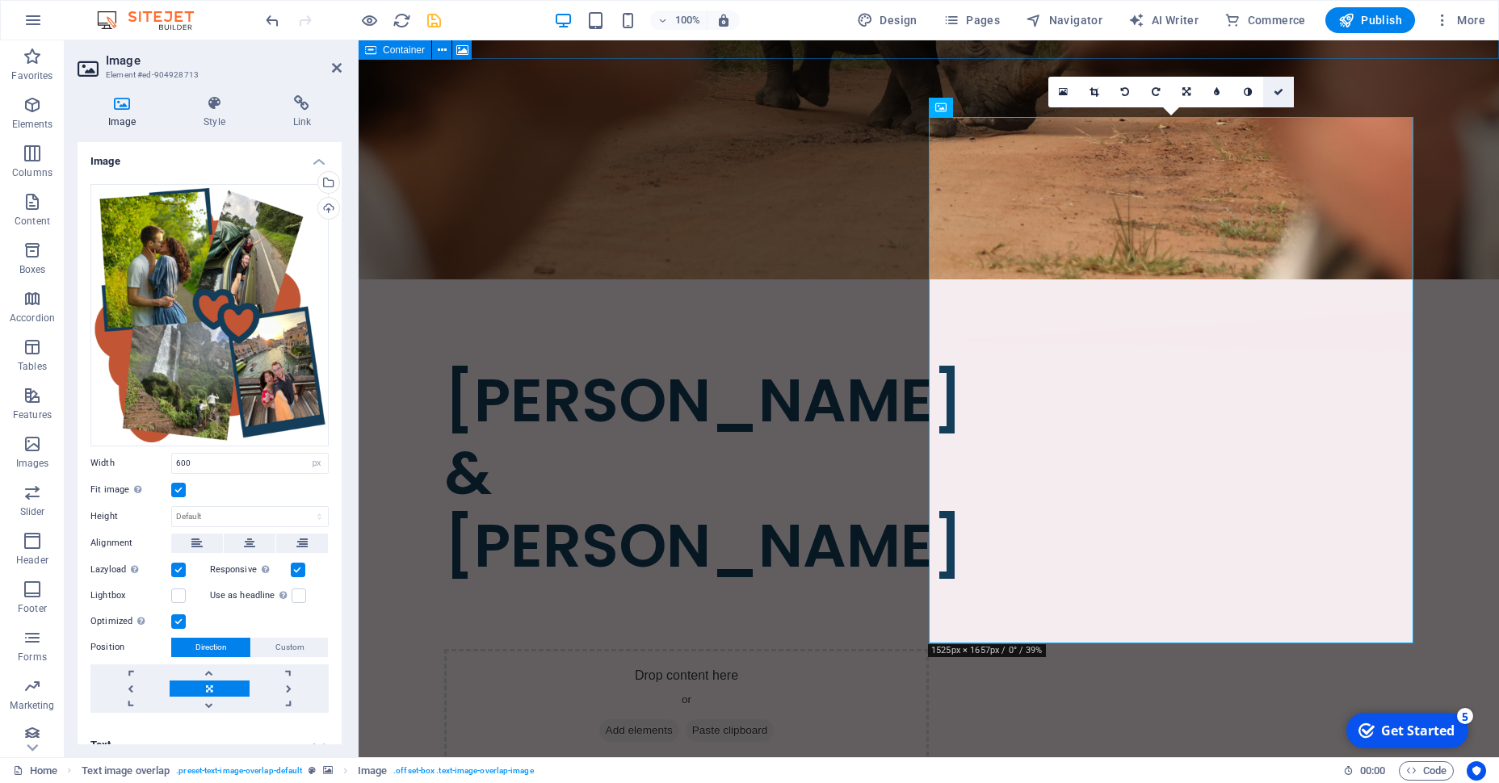
click at [1275, 87] on icon at bounding box center [1279, 92] width 10 height 10
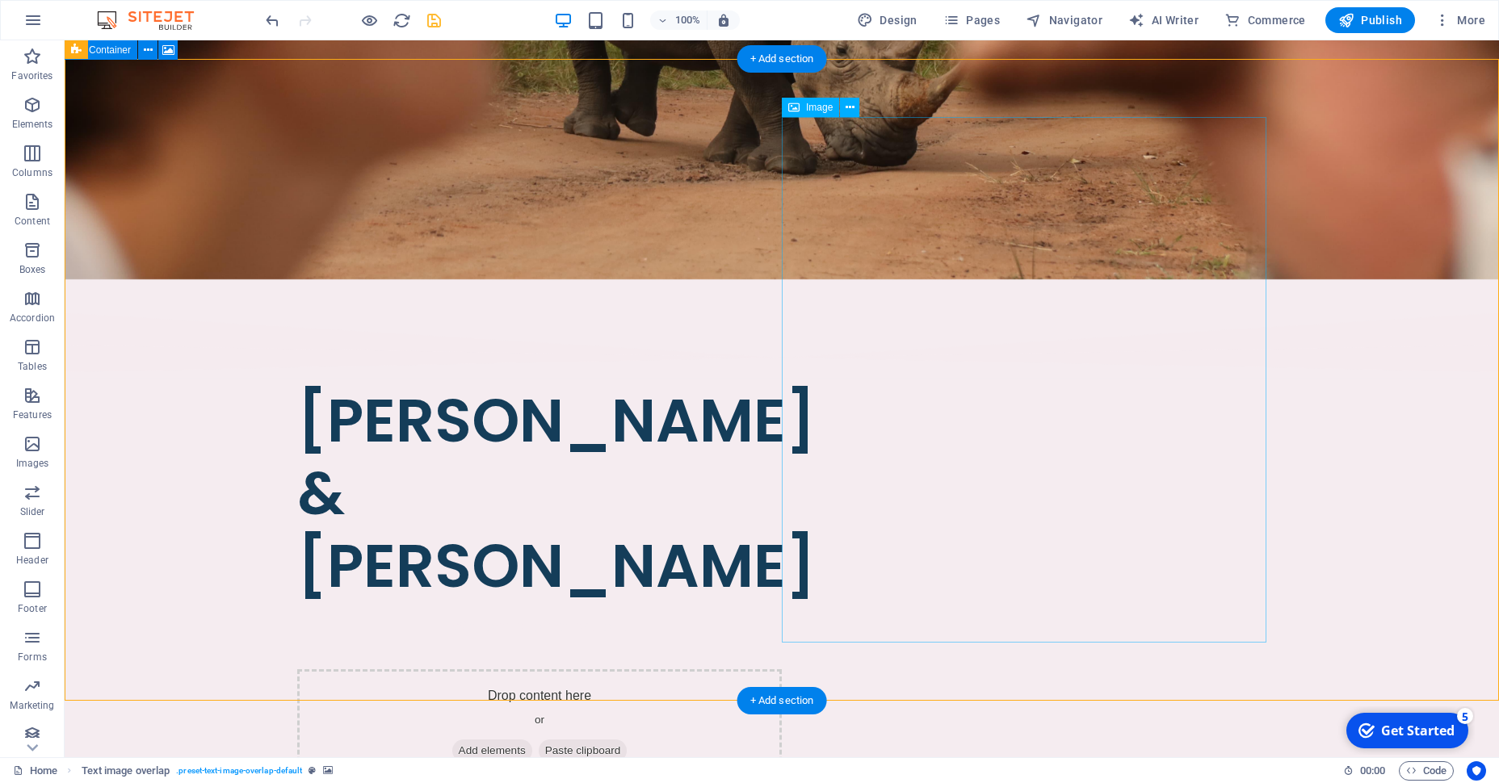
select select "px"
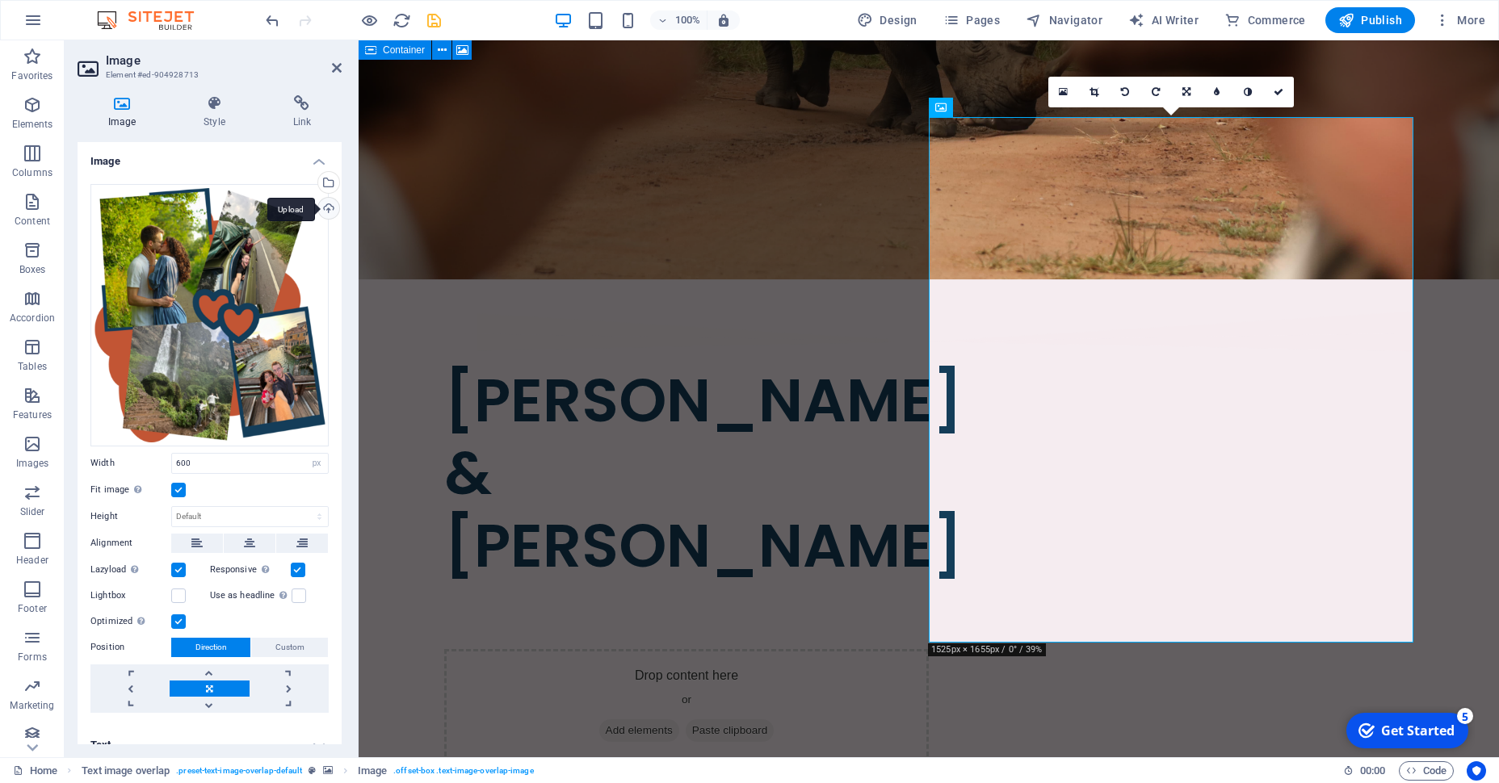
click at [329, 209] on div "Upload" at bounding box center [327, 210] width 24 height 24
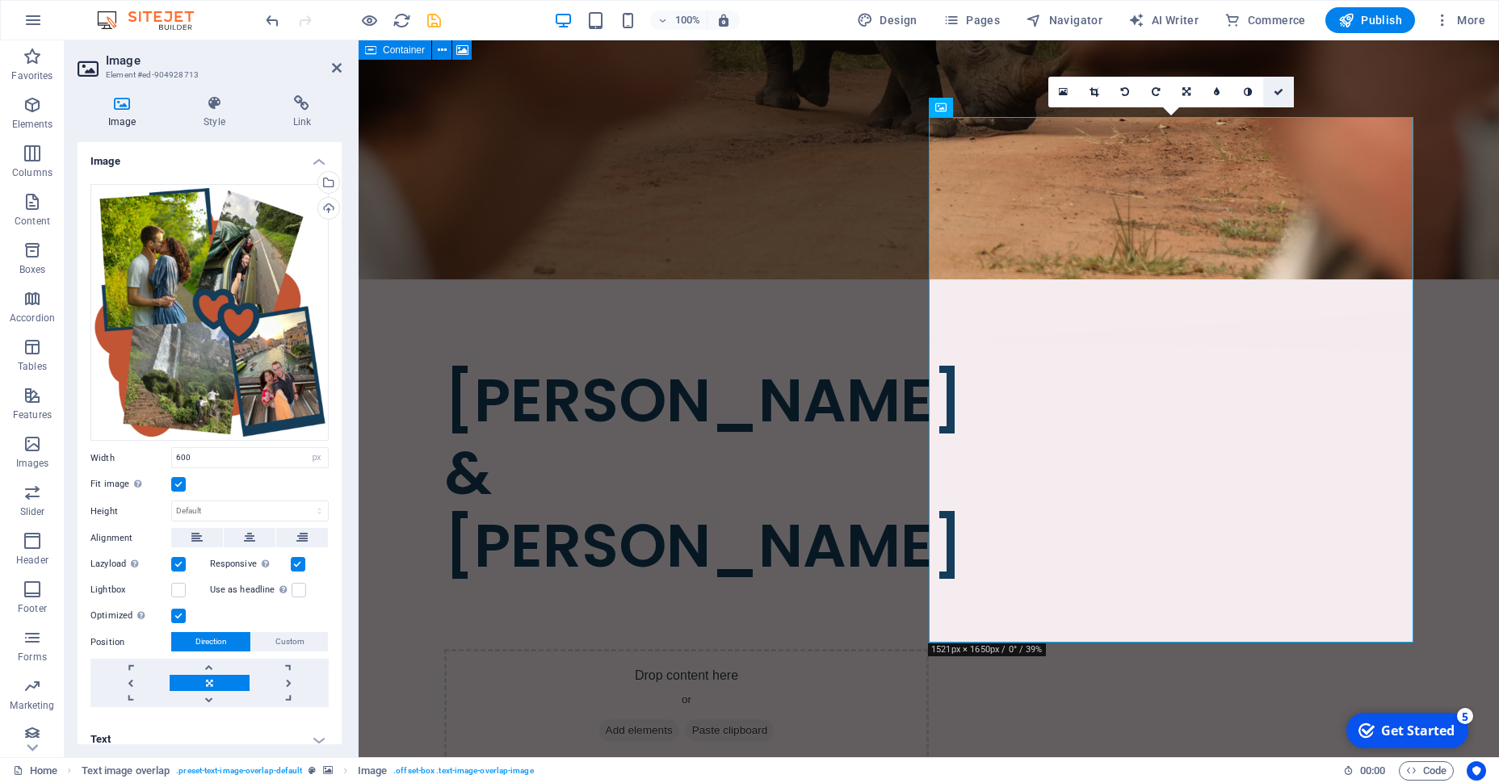
click at [1274, 95] on icon at bounding box center [1279, 92] width 10 height 10
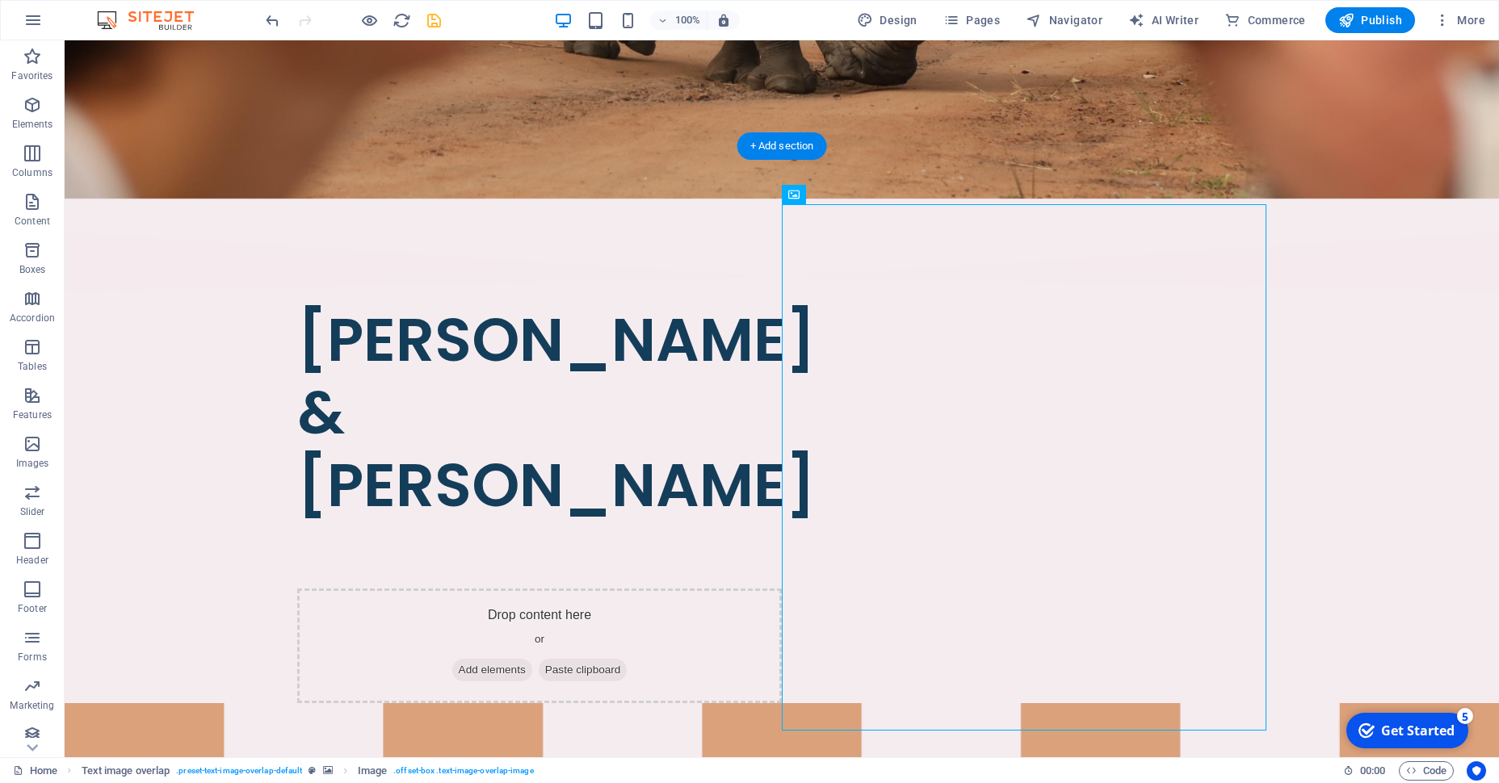
scroll to position [726, 0]
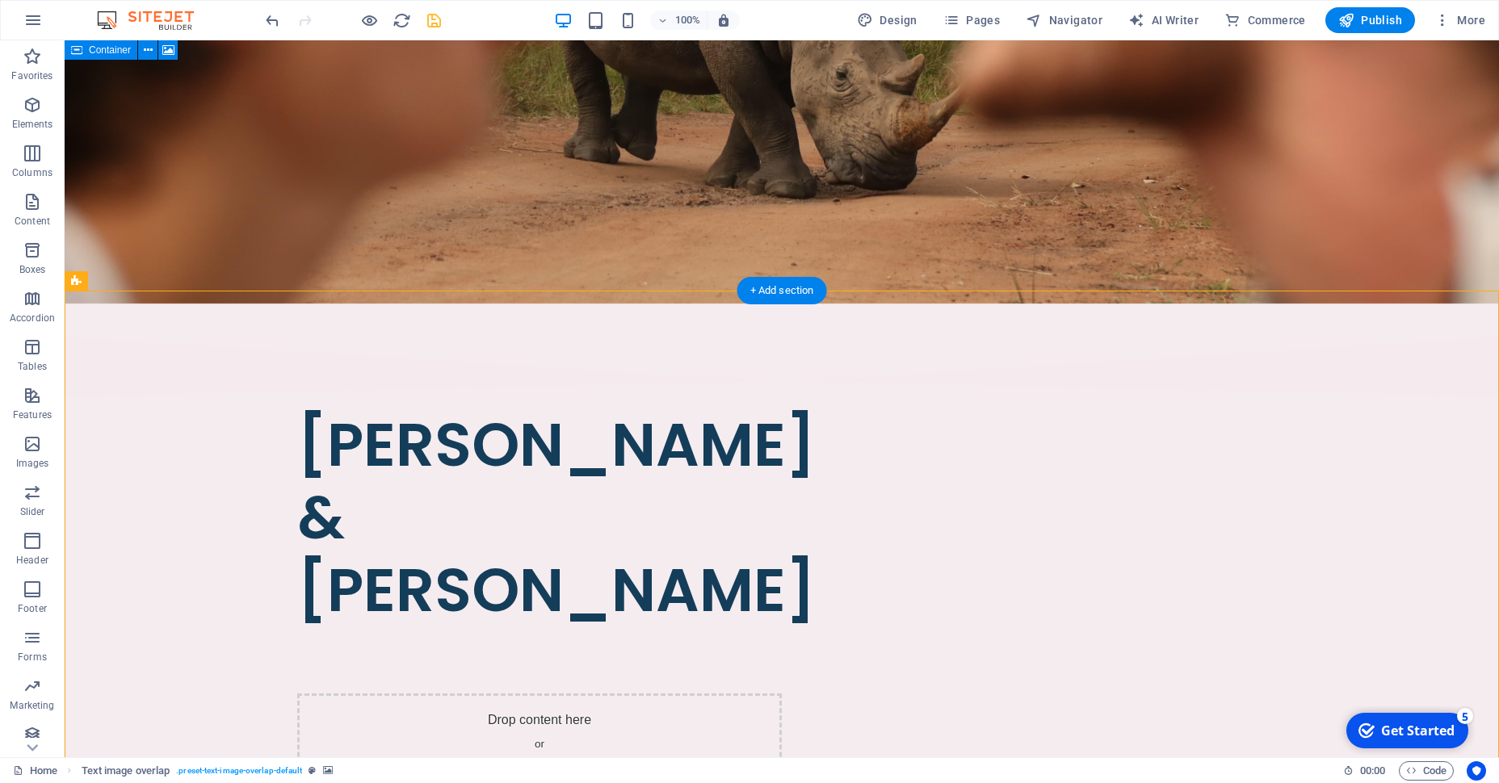
scroll to position [608, 0]
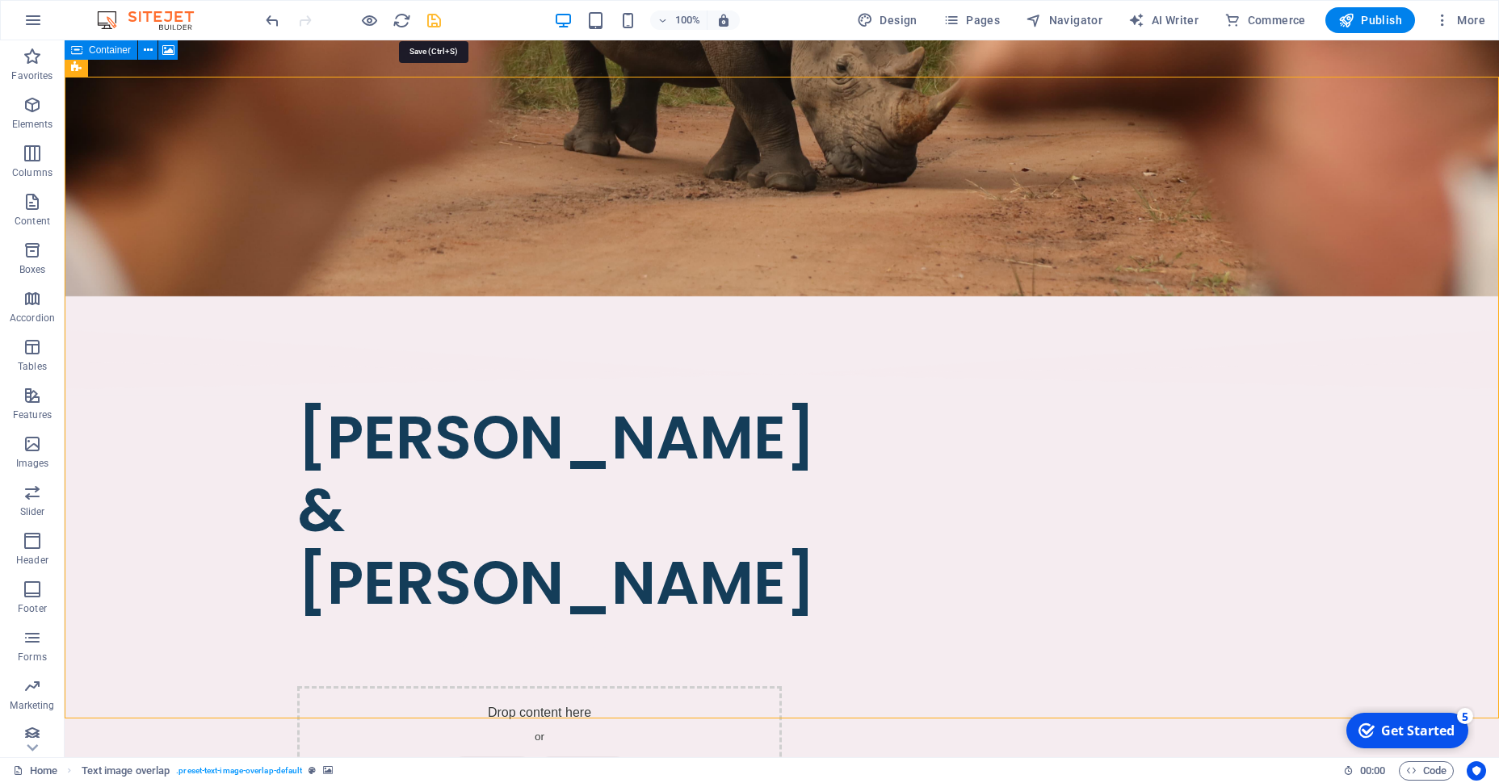
click at [438, 25] on icon "save" at bounding box center [434, 20] width 19 height 19
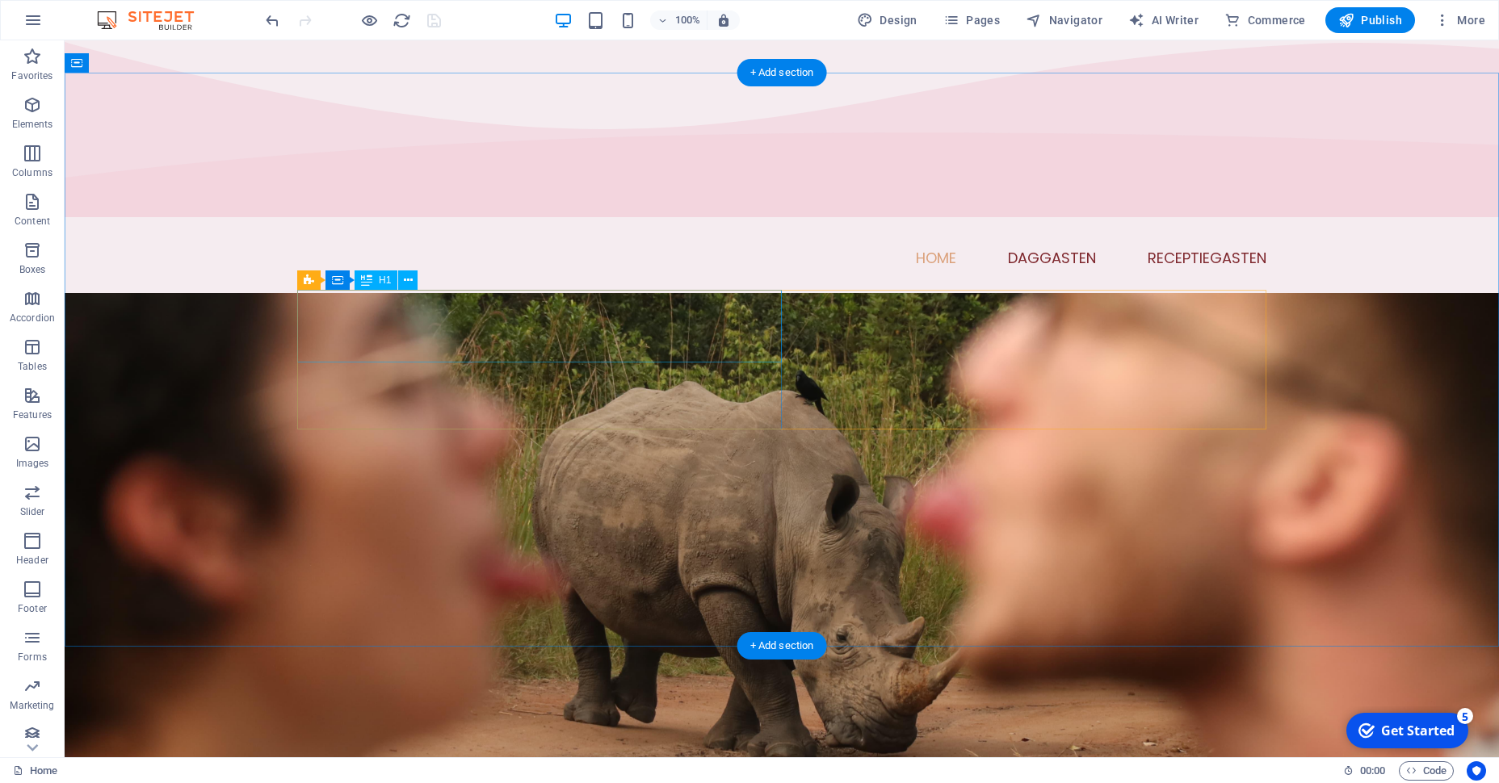
scroll to position [0, 0]
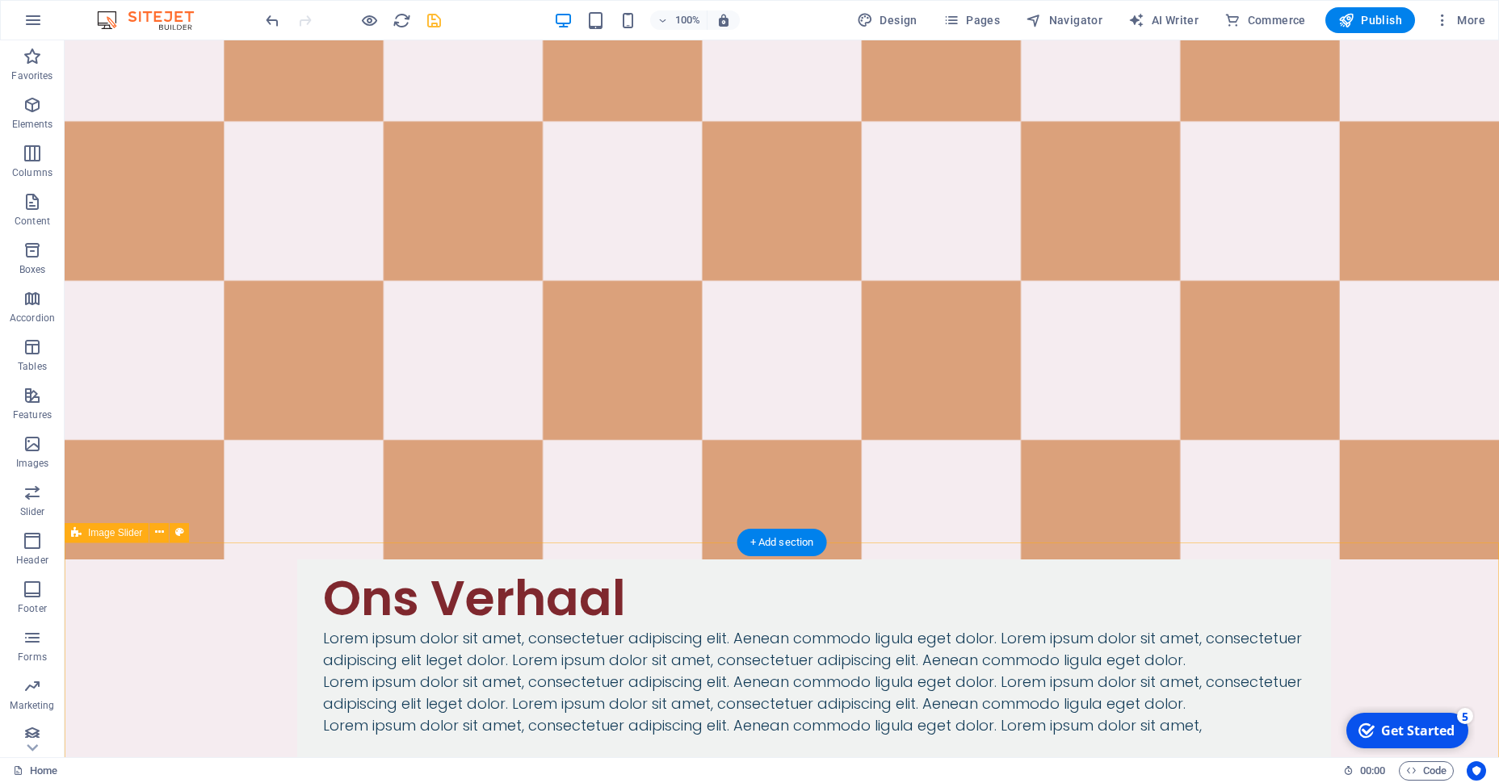
scroll to position [1706, 0]
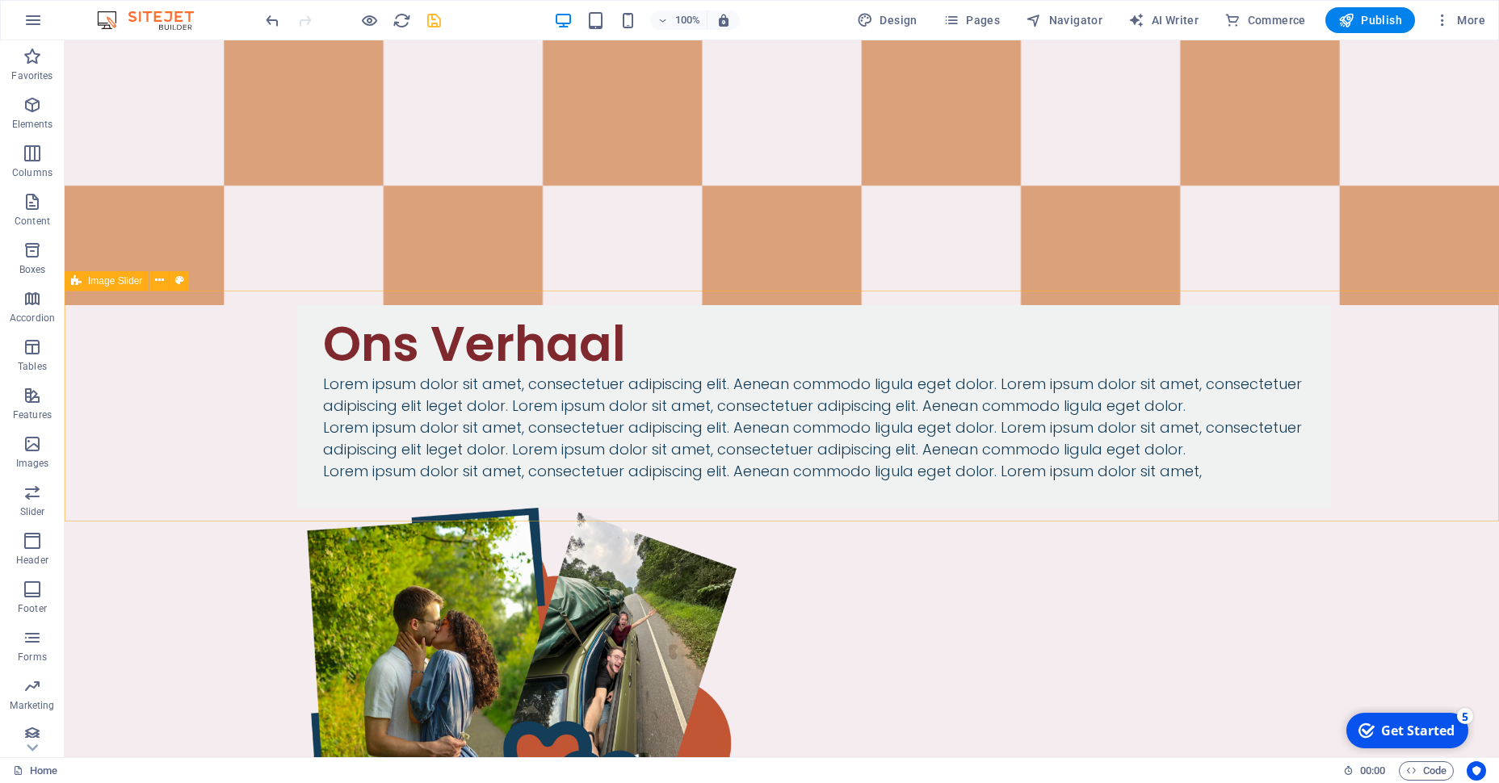
click at [120, 280] on span "Image Slider" at bounding box center [115, 281] width 54 height 10
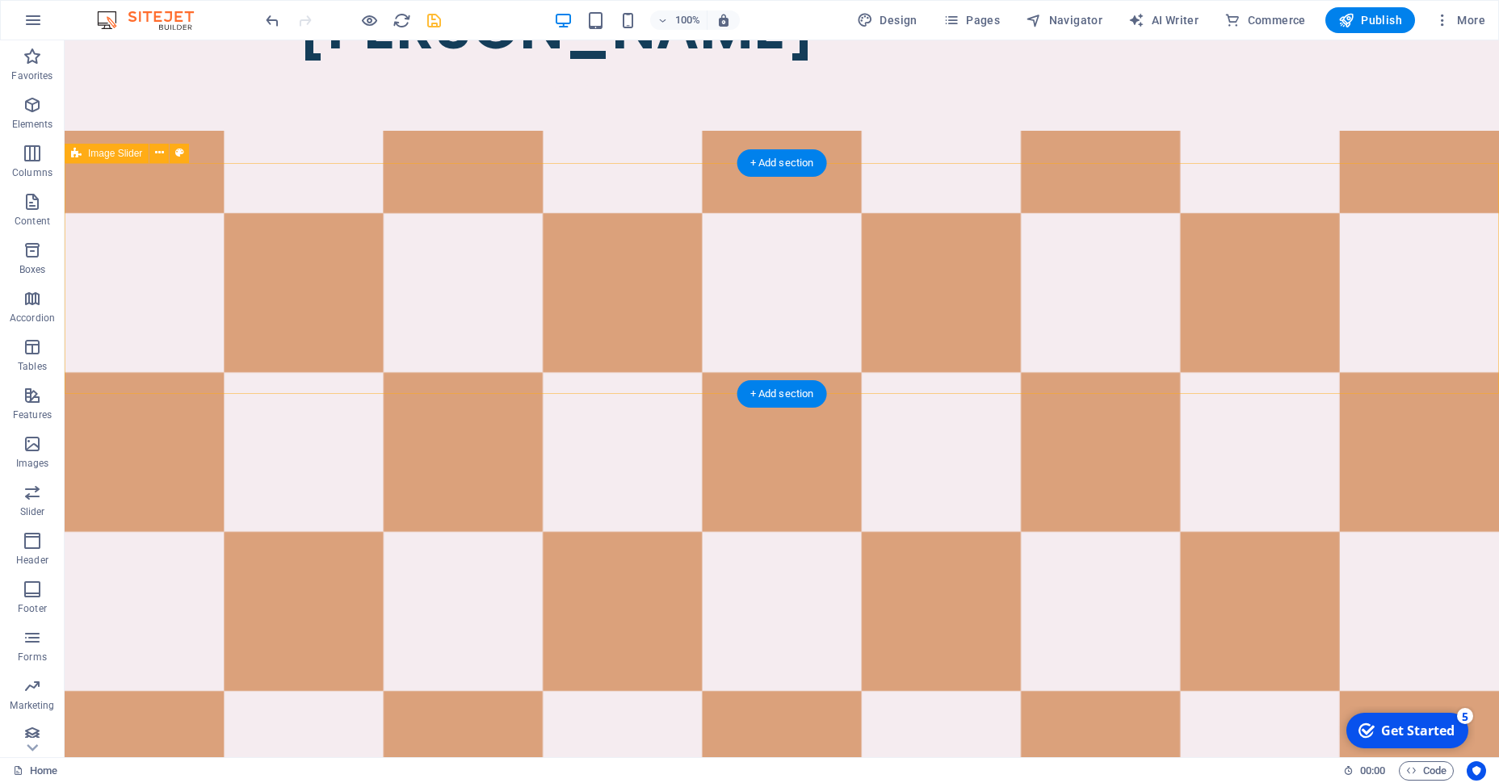
scroll to position [1085, 0]
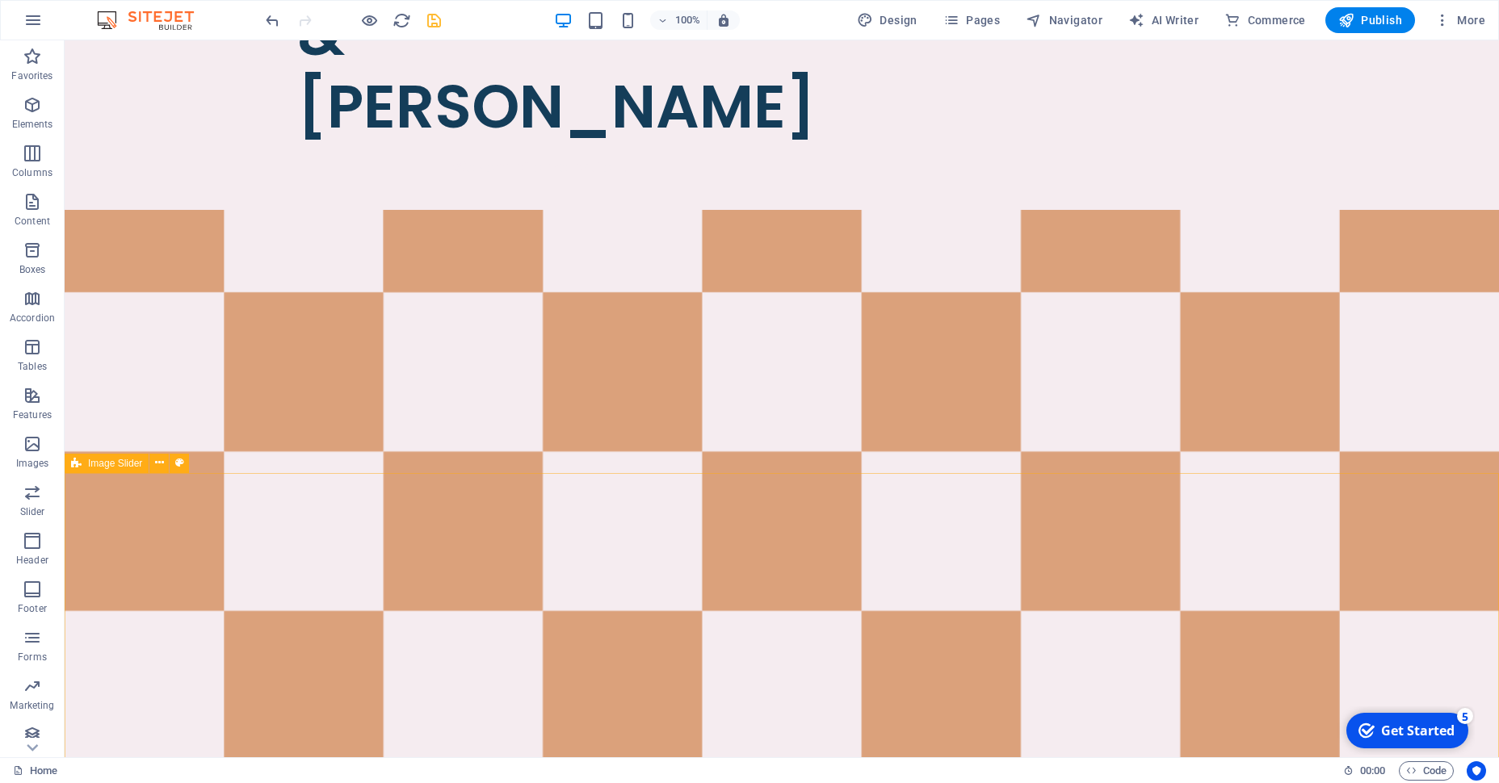
click at [111, 468] on span "Image Slider" at bounding box center [115, 464] width 54 height 10
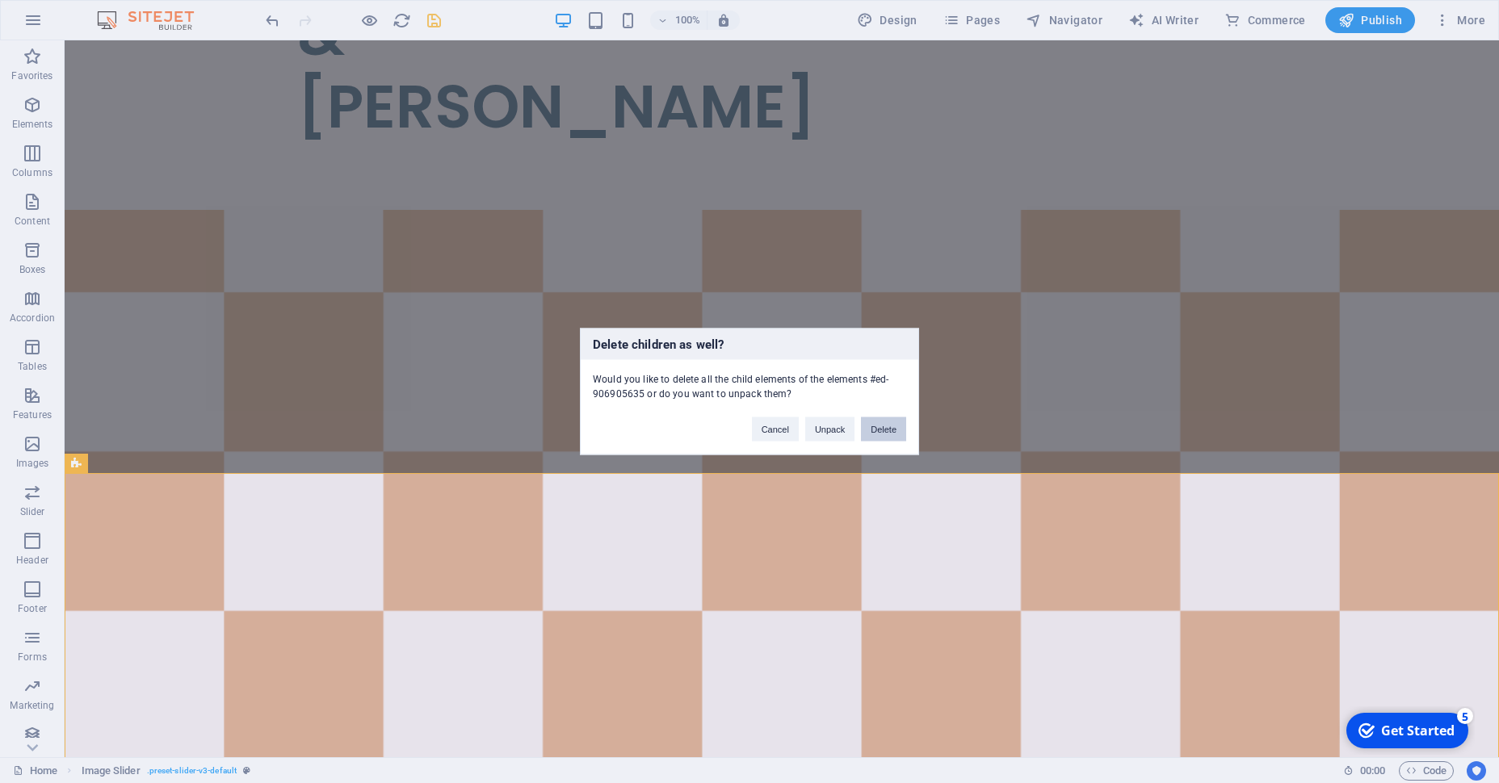
click at [889, 433] on button "Delete" at bounding box center [883, 430] width 45 height 24
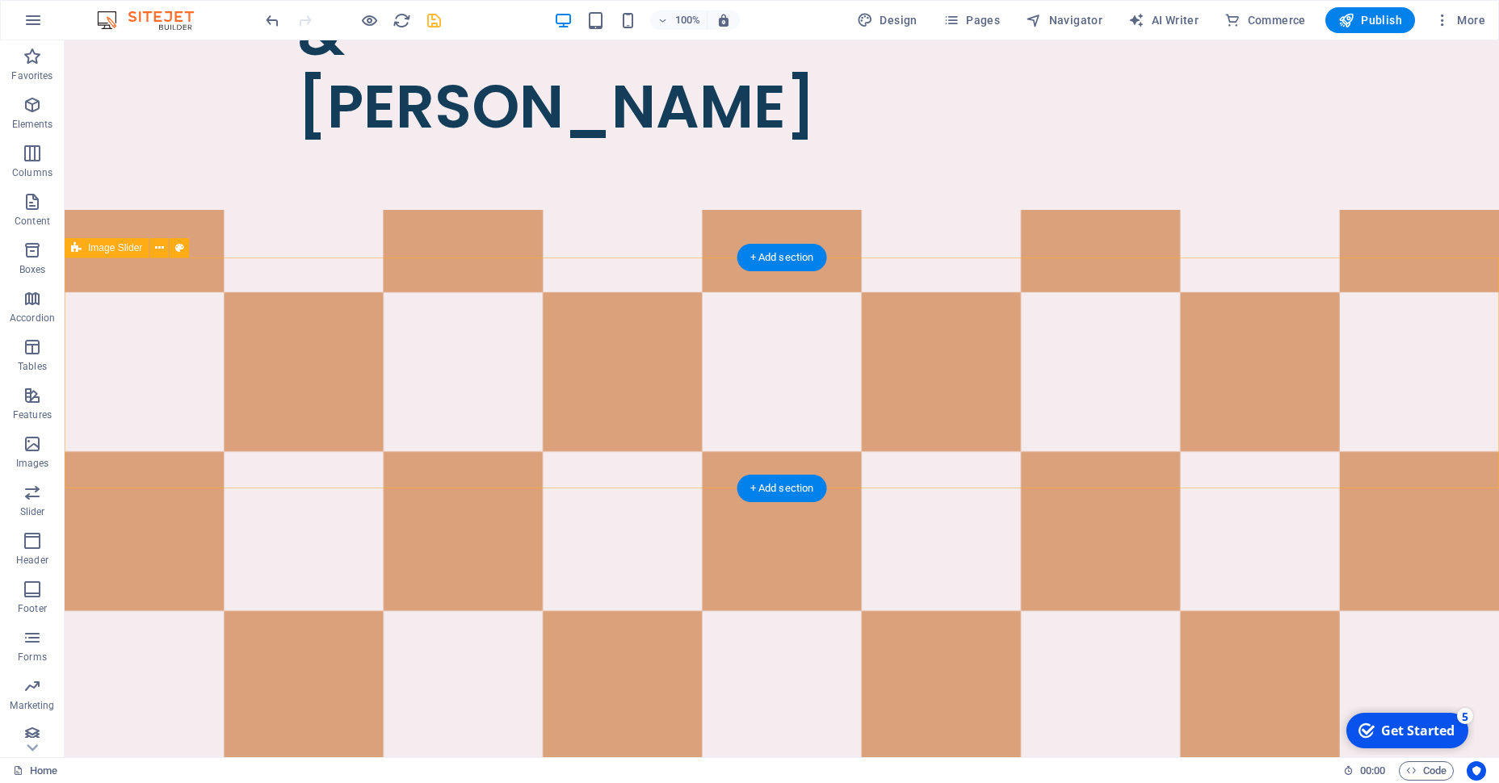
scroll to position [1016, 0]
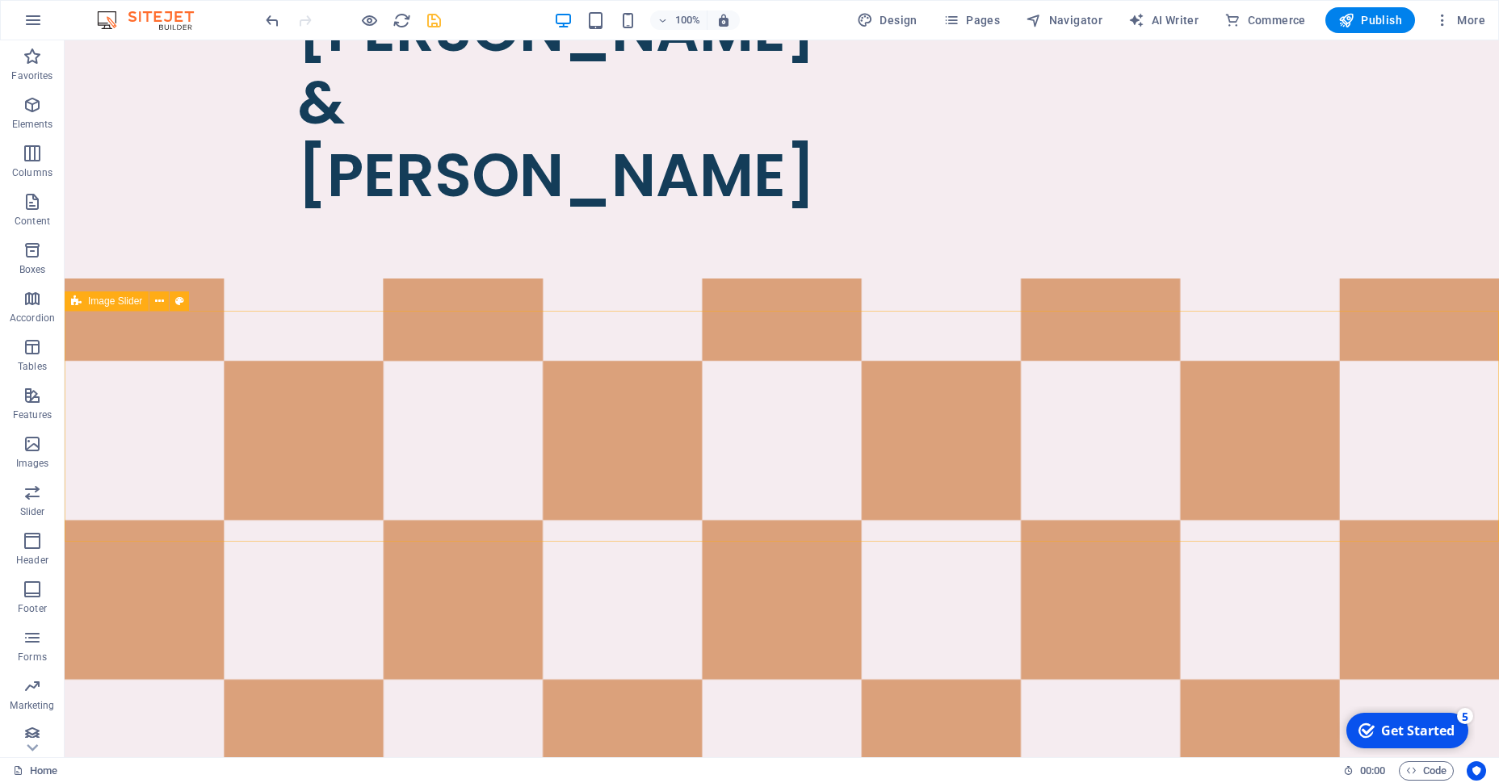
click at [115, 300] on span "Image Slider" at bounding box center [115, 301] width 54 height 10
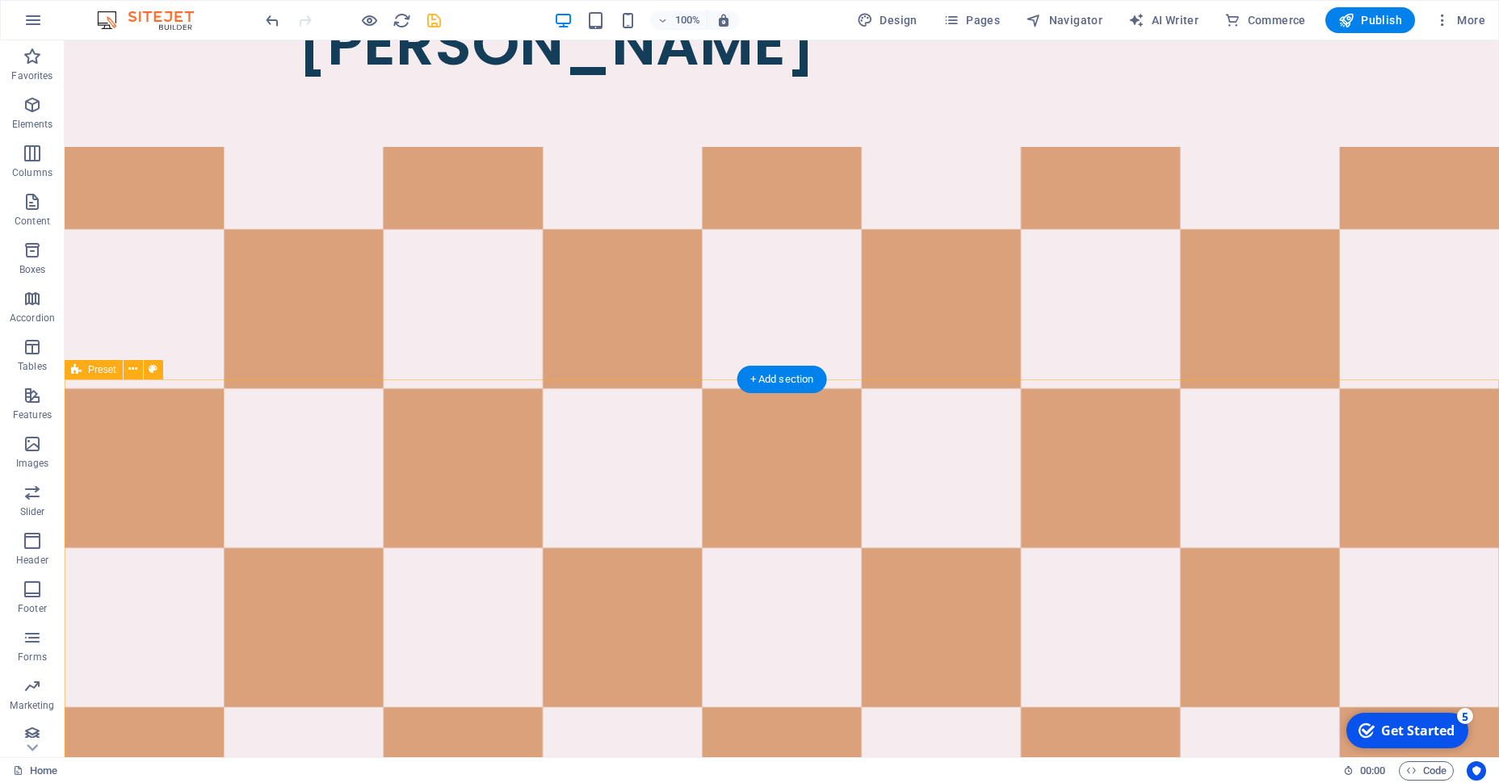
scroll to position [1127, 0]
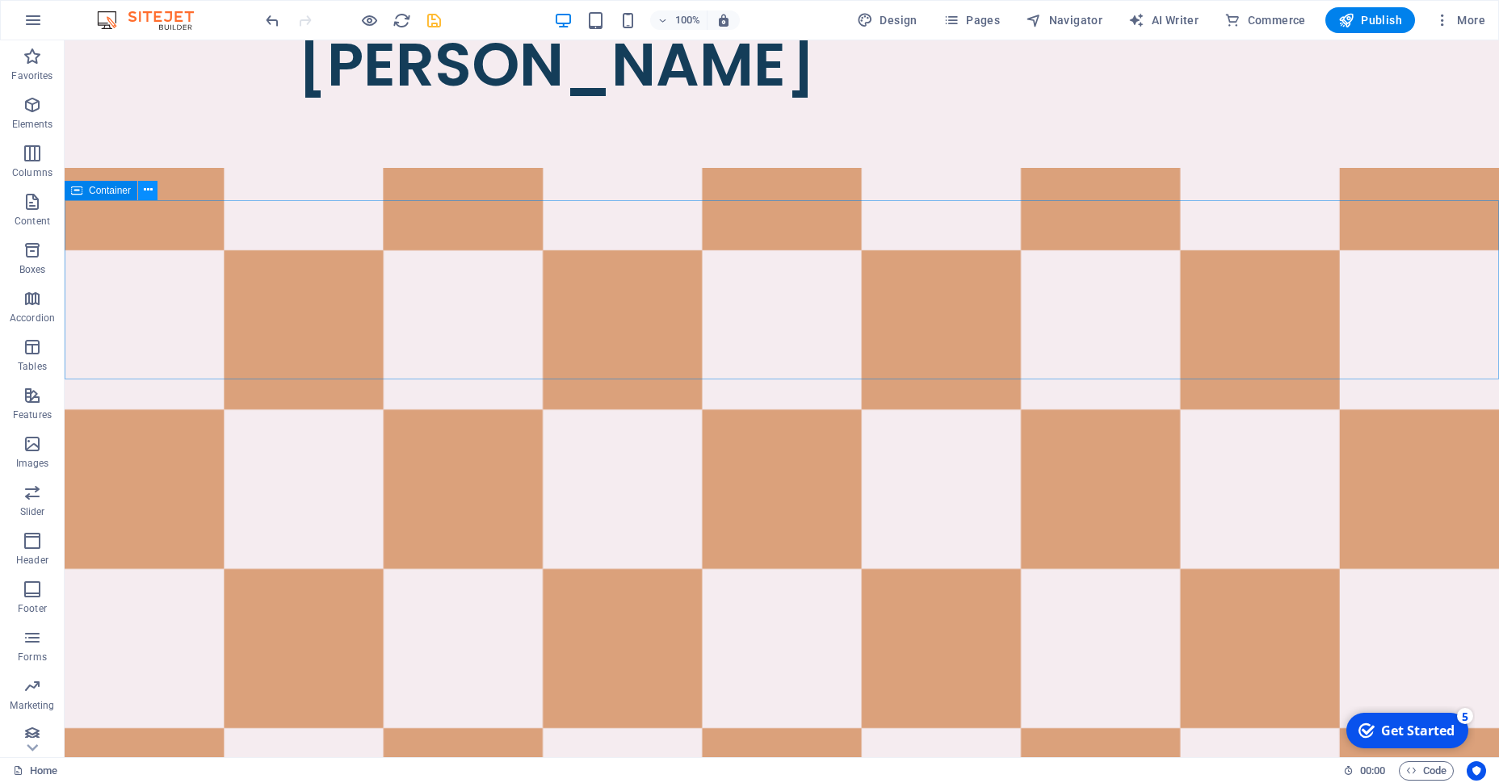
click at [144, 193] on icon at bounding box center [148, 190] width 9 height 17
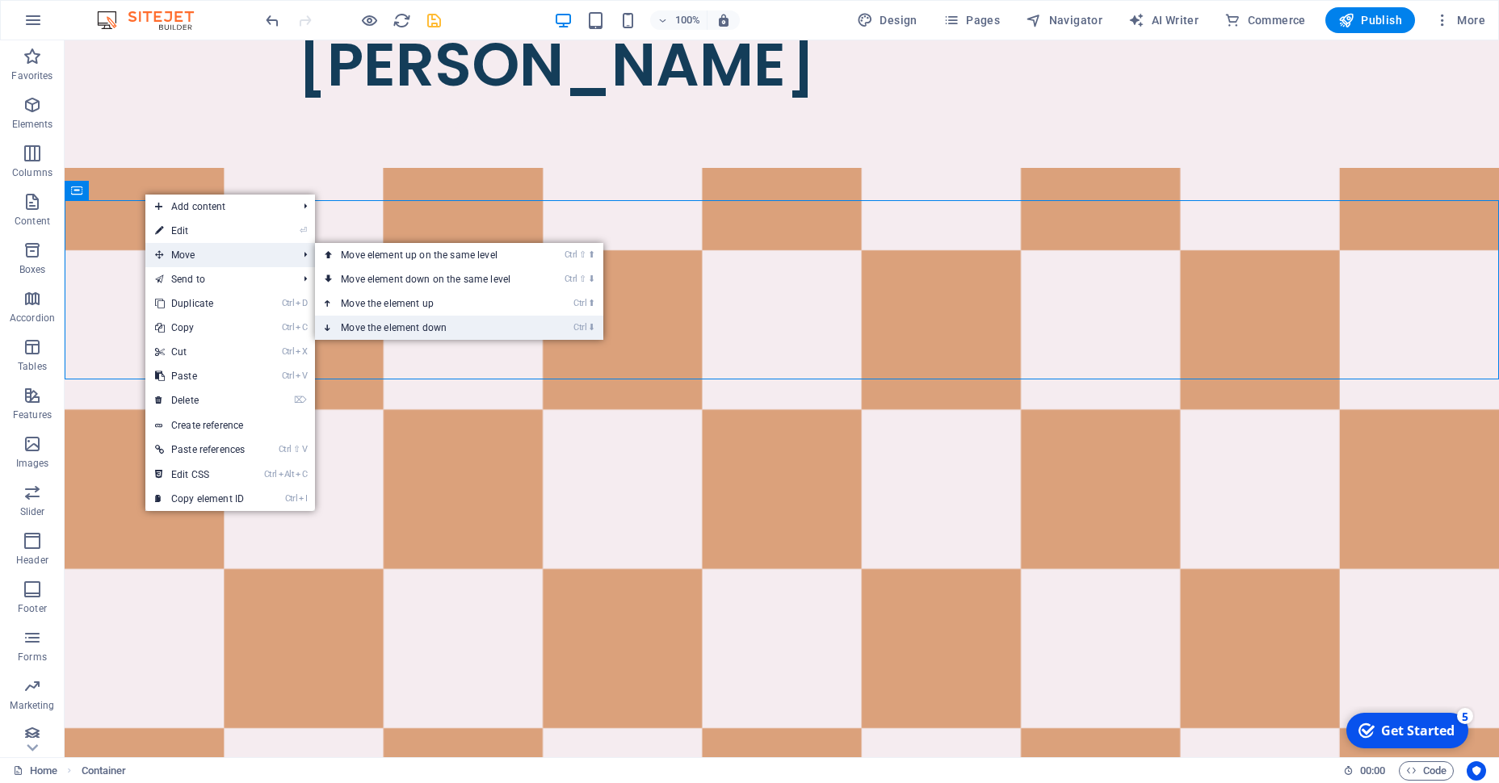
click at [409, 323] on link "Ctrl ⬇ Move the element down" at bounding box center [429, 328] width 228 height 24
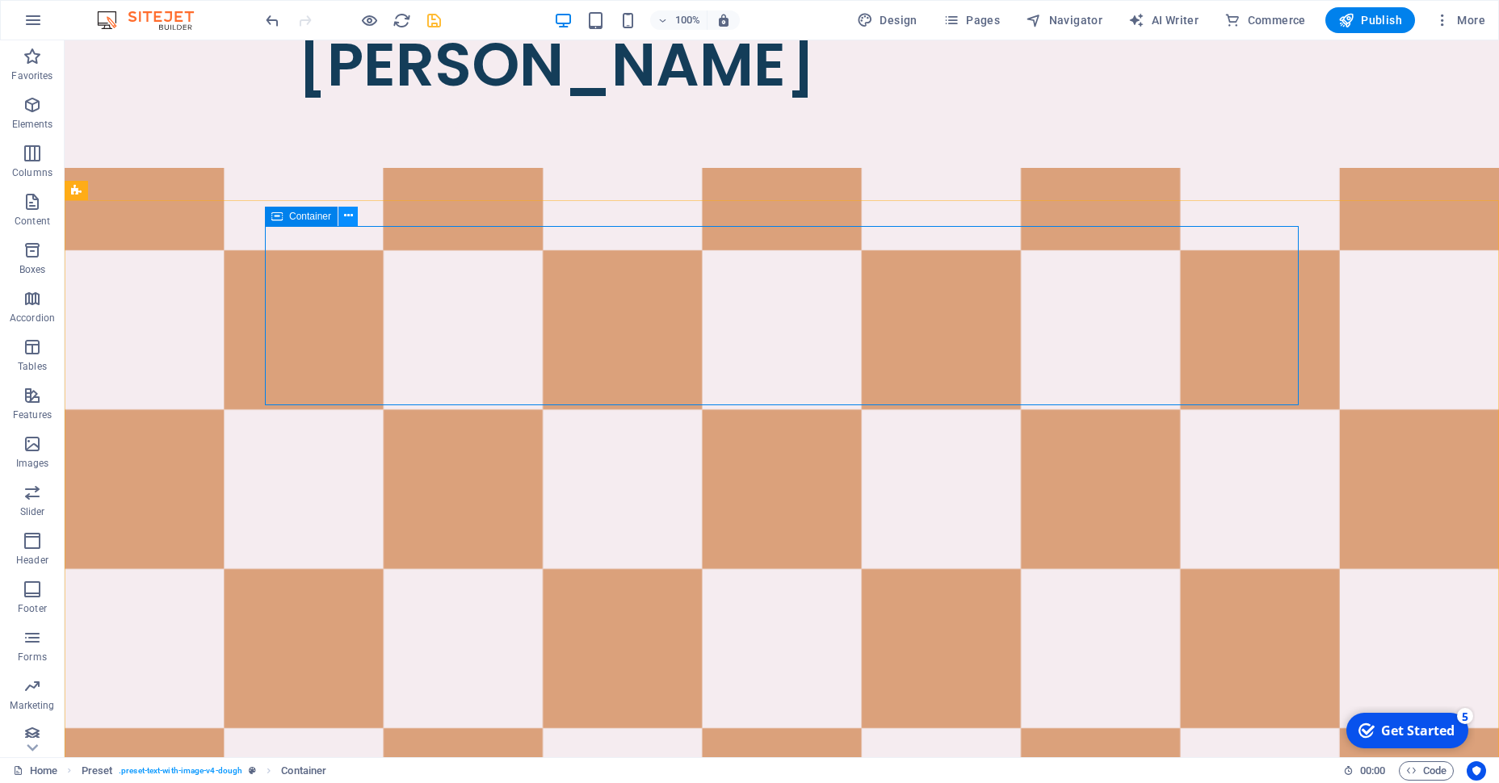
click at [354, 216] on button at bounding box center [347, 216] width 19 height 19
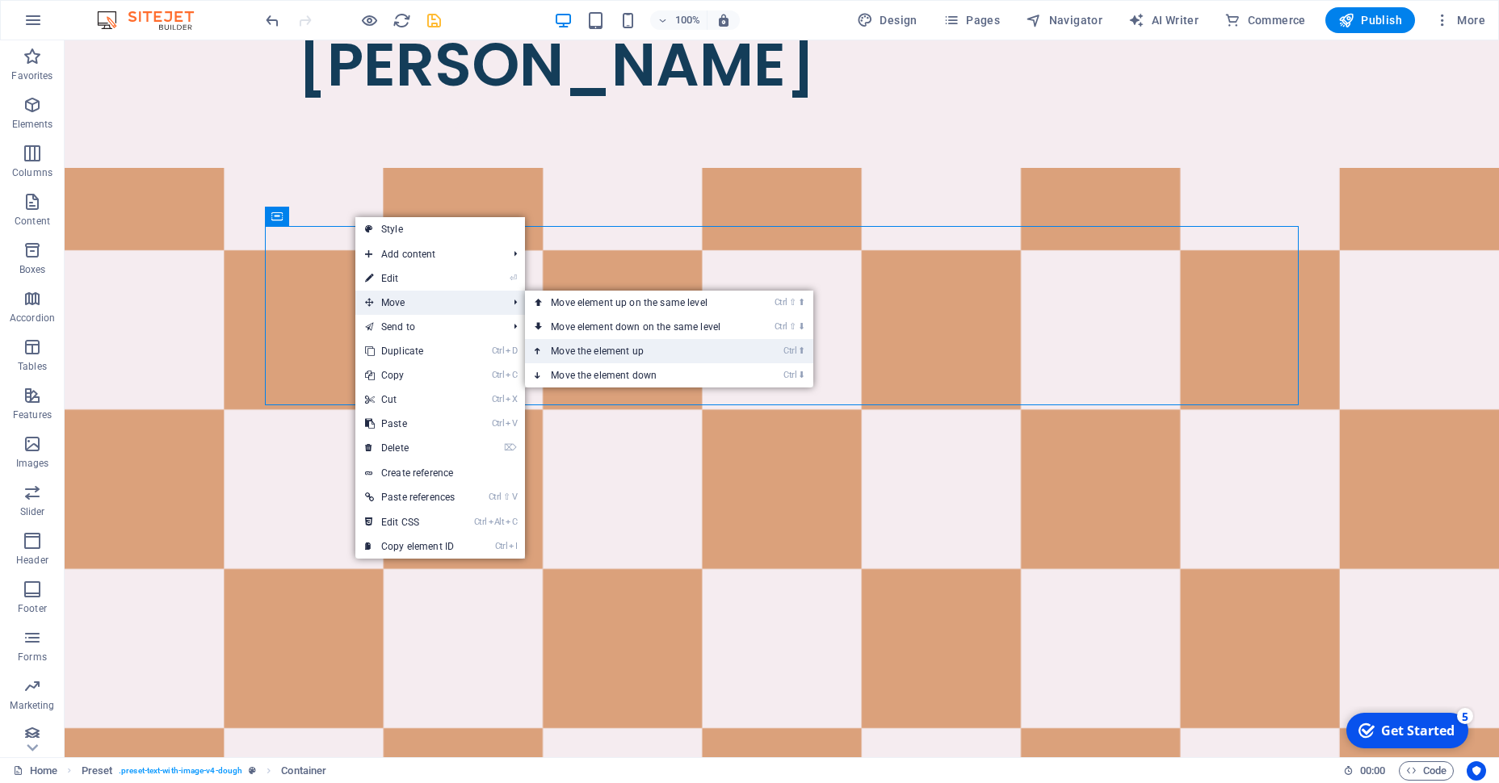
click at [585, 341] on link "Ctrl ⬆ Move the element up" at bounding box center [639, 351] width 228 height 24
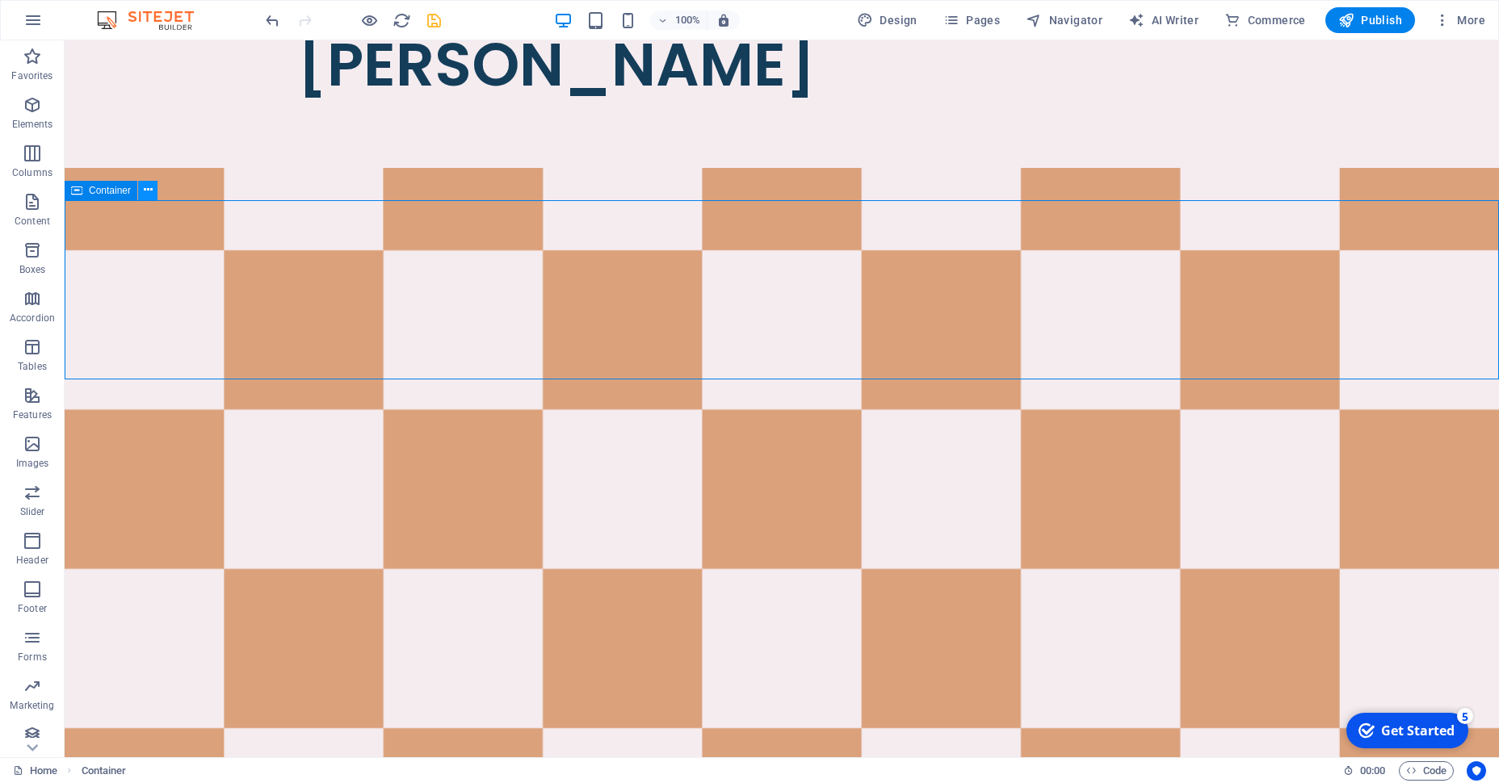
click at [149, 193] on icon at bounding box center [148, 190] width 9 height 17
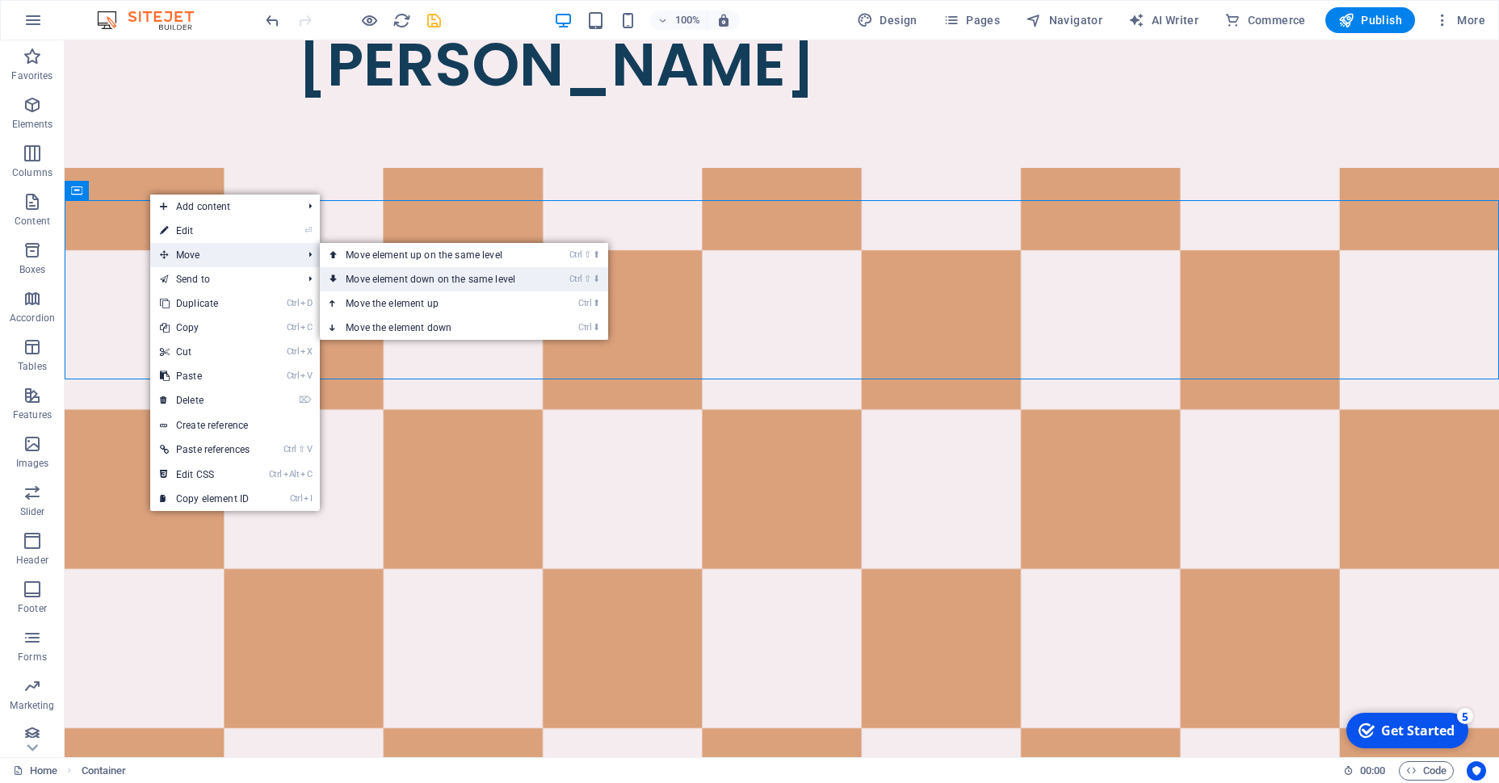
click at [398, 276] on link "Ctrl ⇧ ⬇ Move element down on the same level" at bounding box center [434, 279] width 228 height 24
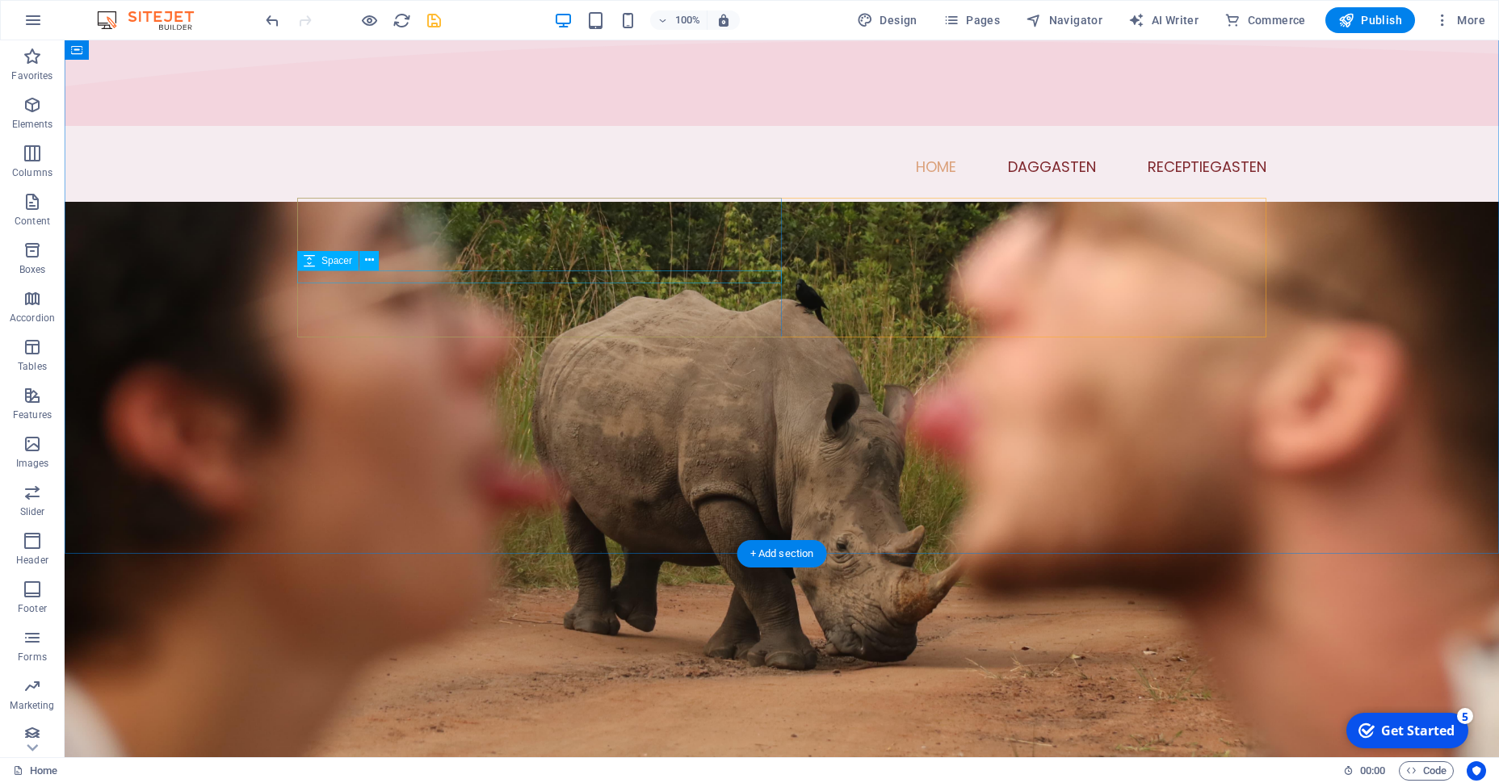
scroll to position [130, 0]
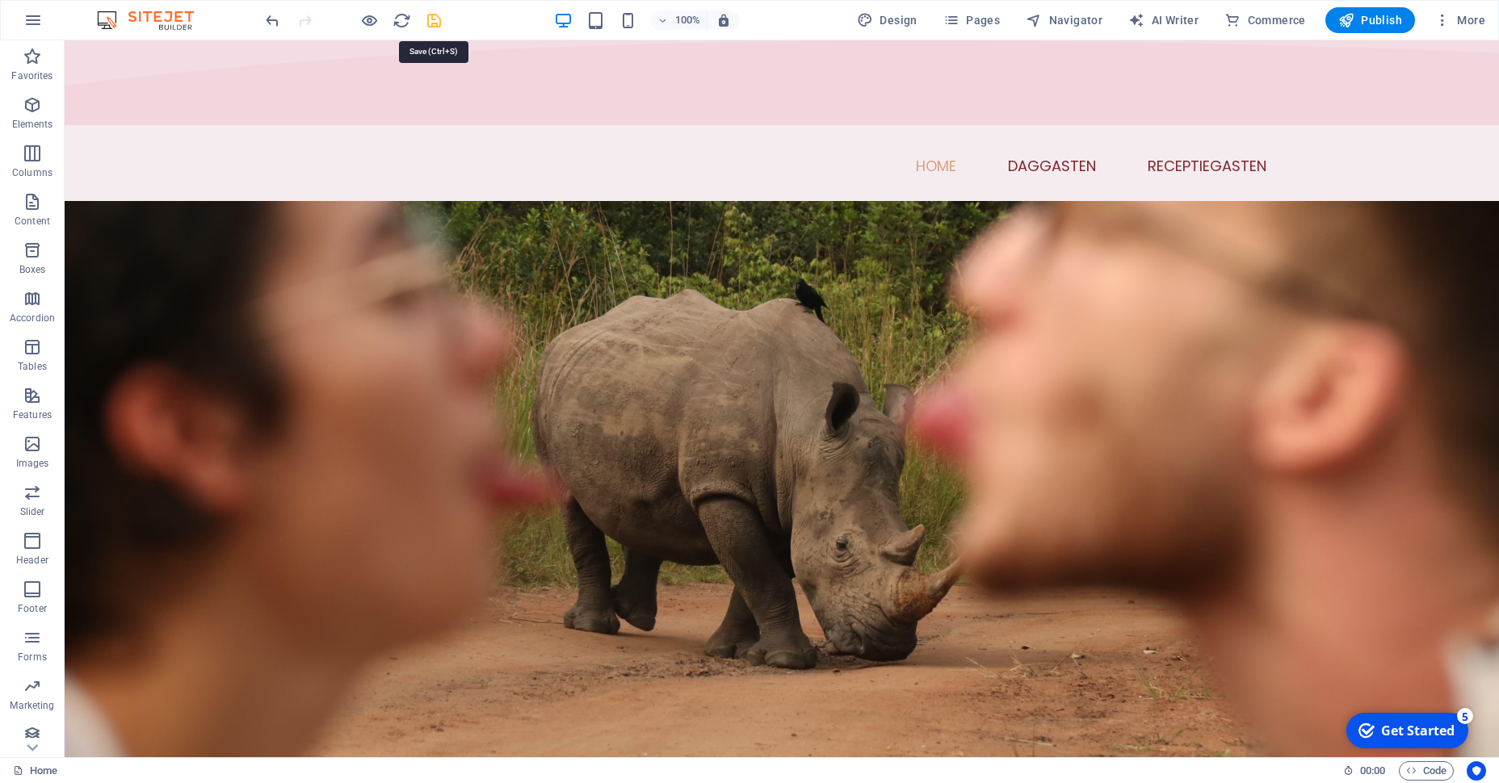
click at [437, 12] on icon "save" at bounding box center [434, 20] width 19 height 19
click at [785, 544] on div "+ Add section" at bounding box center [782, 553] width 90 height 27
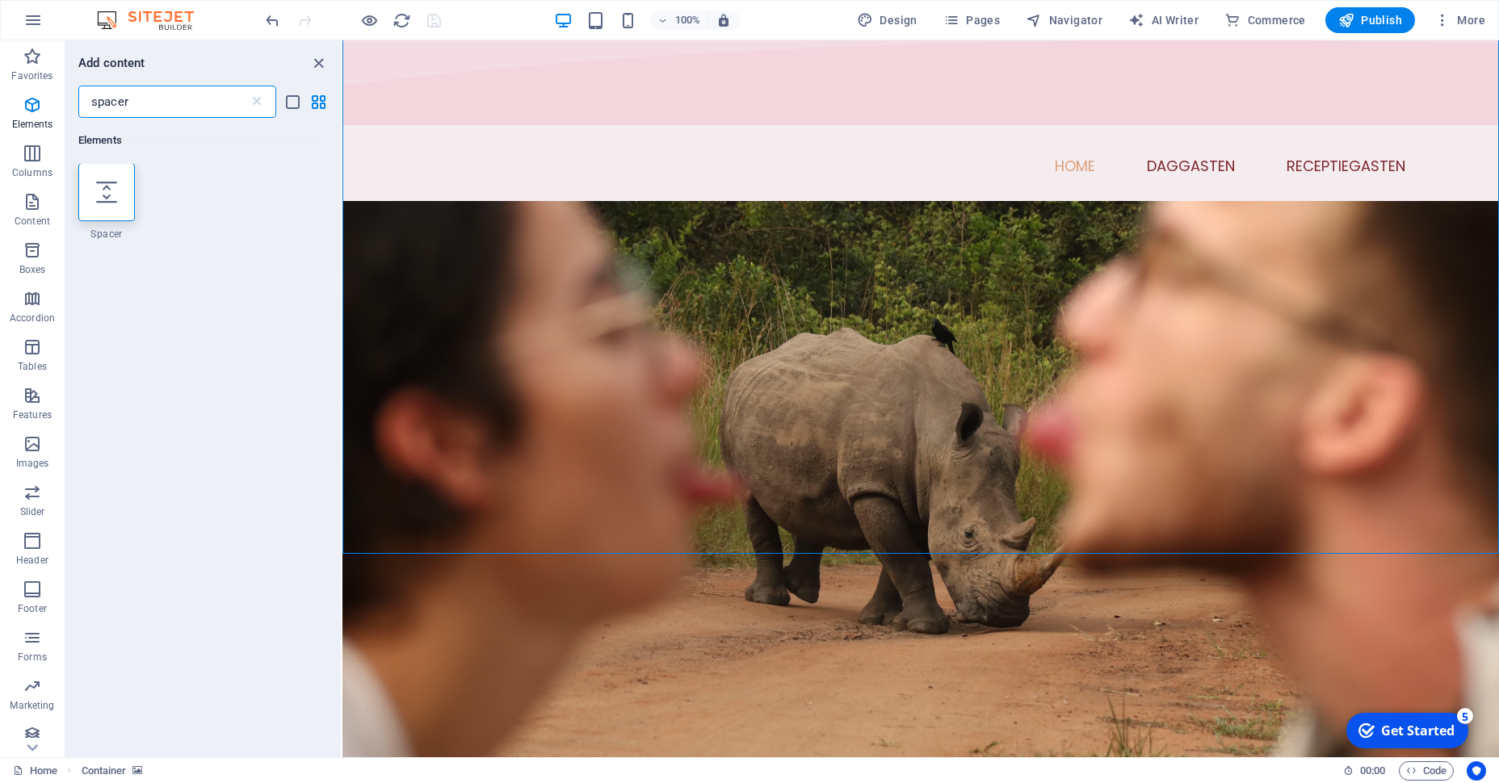
scroll to position [0, 0]
type input "spacer"
click at [119, 196] on div at bounding box center [106, 193] width 57 height 58
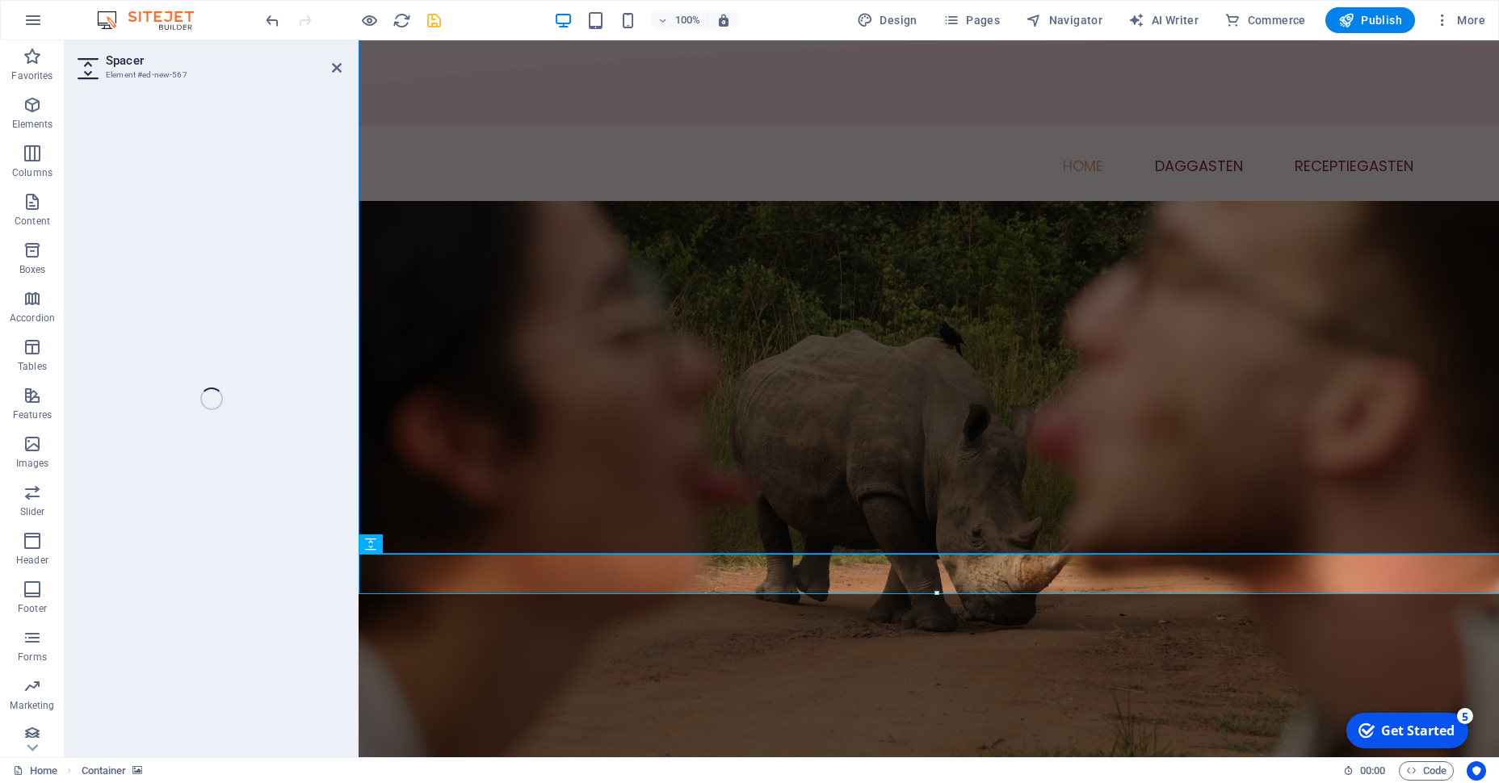
select select "px"
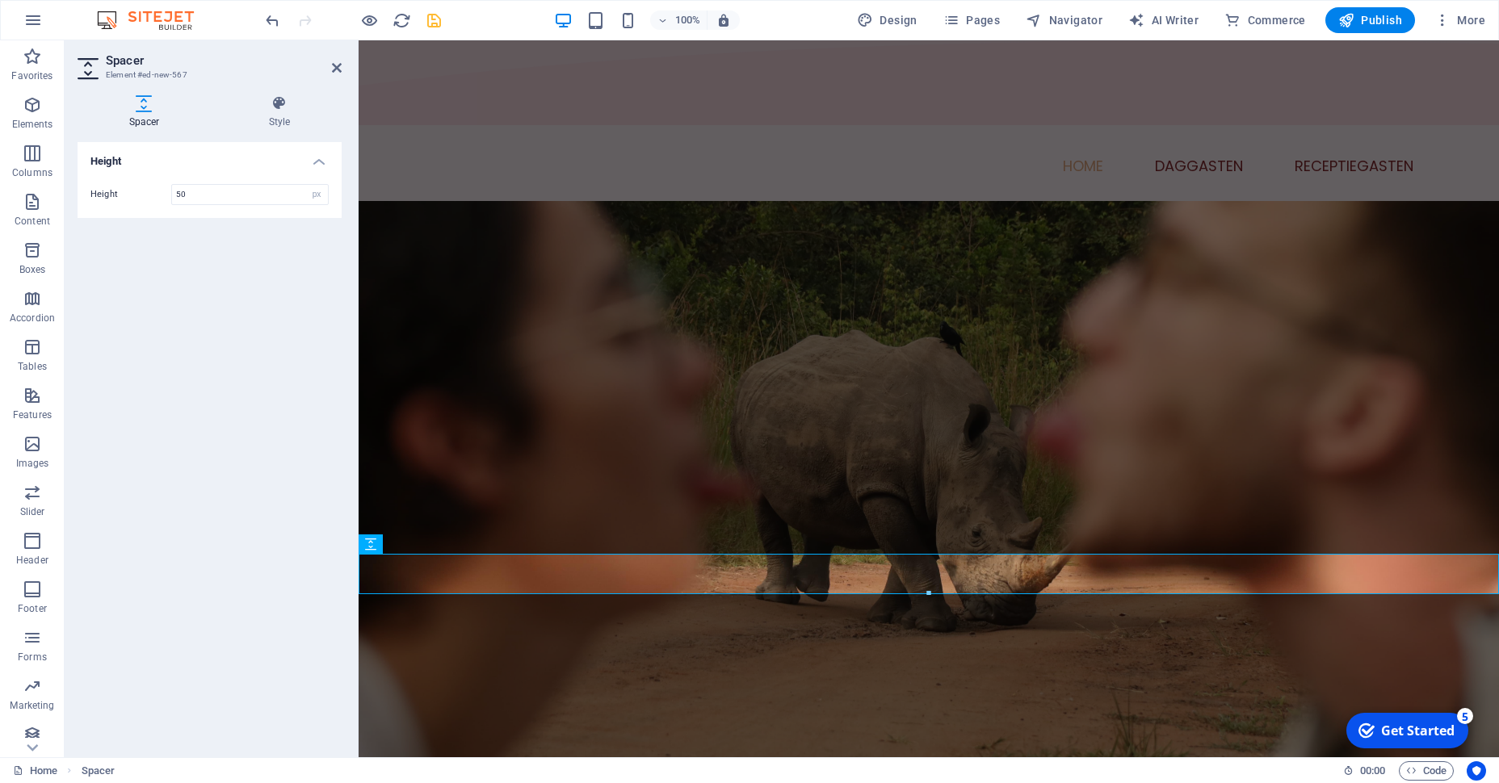
type input "2"
type input "20"
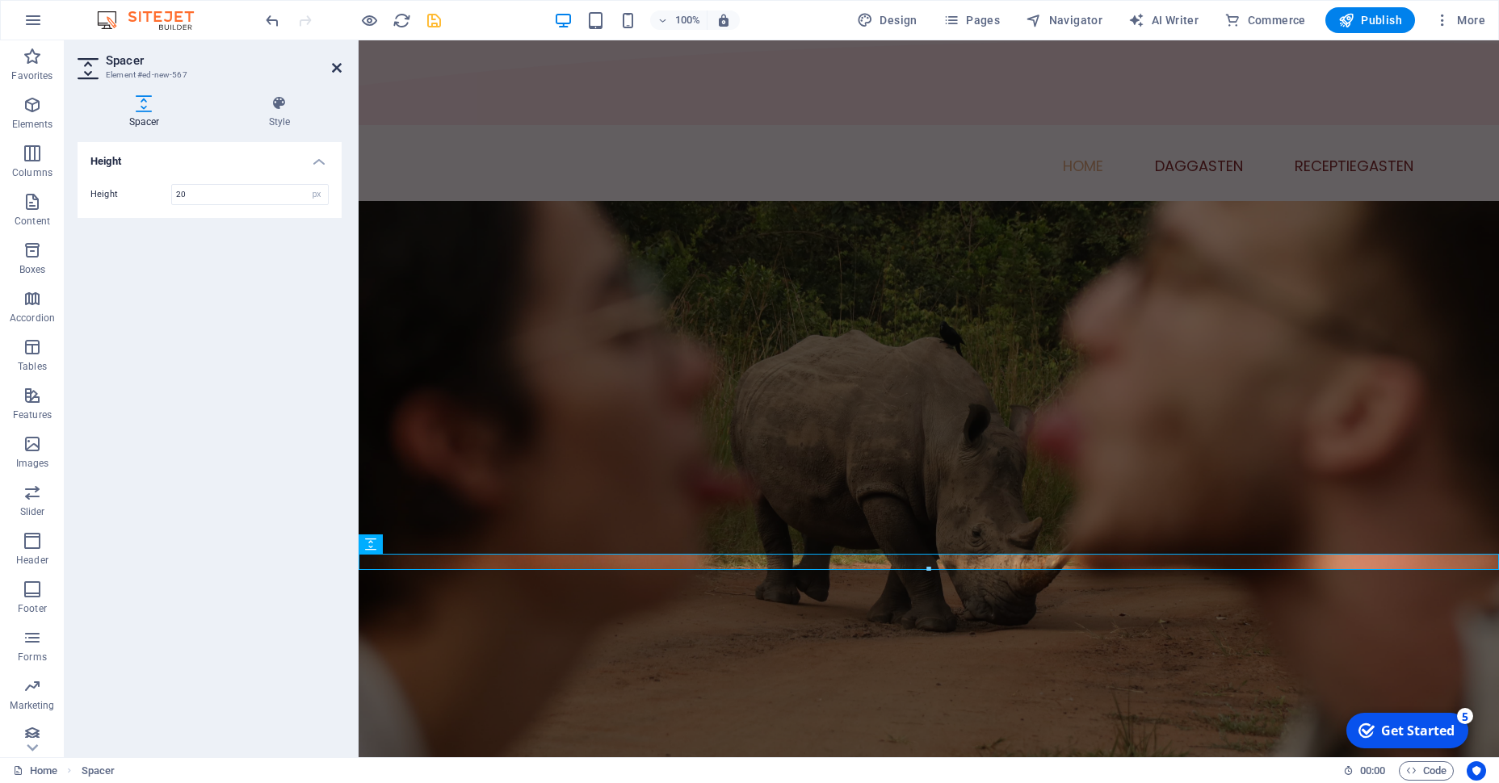
click at [334, 67] on icon at bounding box center [337, 67] width 10 height 13
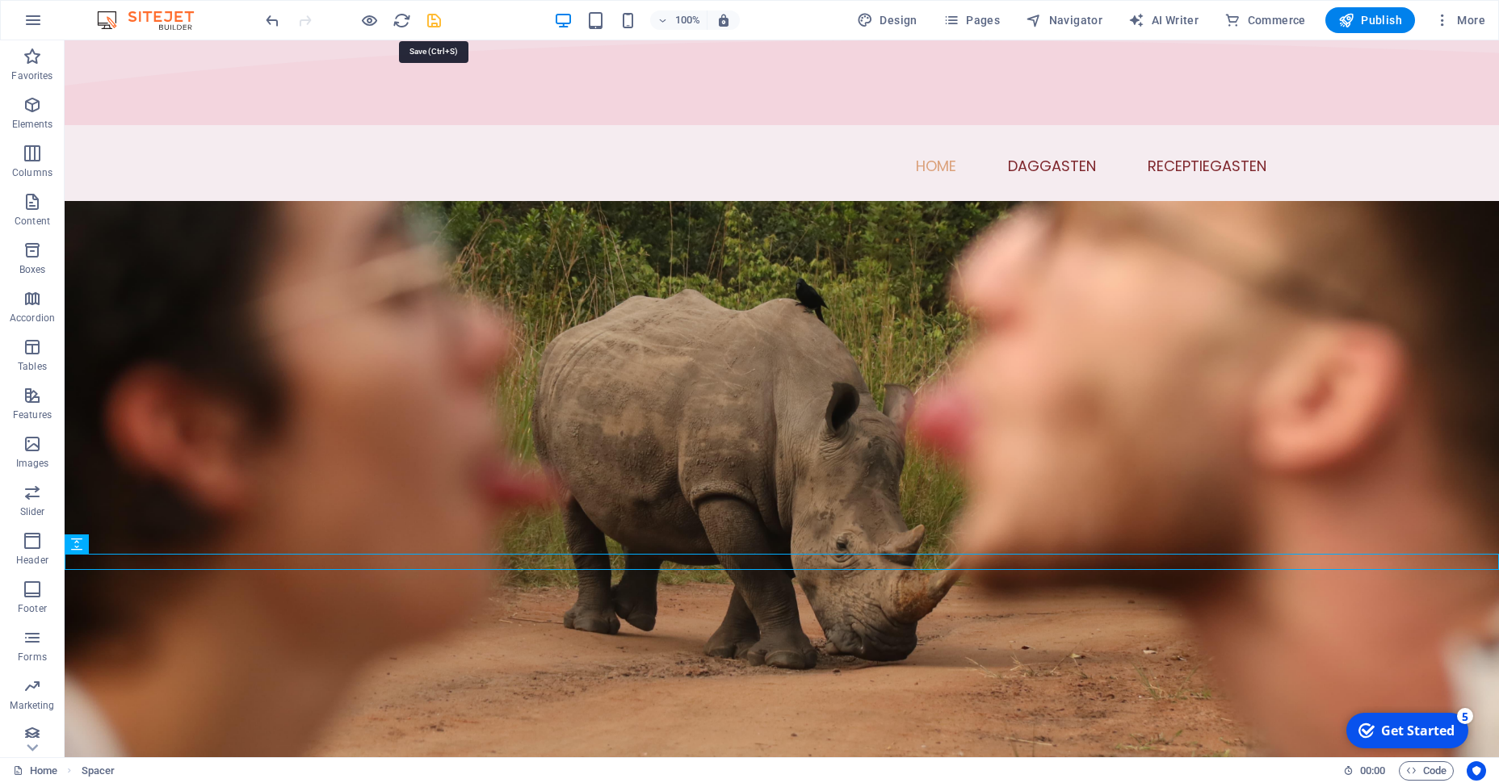
click at [435, 19] on icon "save" at bounding box center [434, 20] width 19 height 19
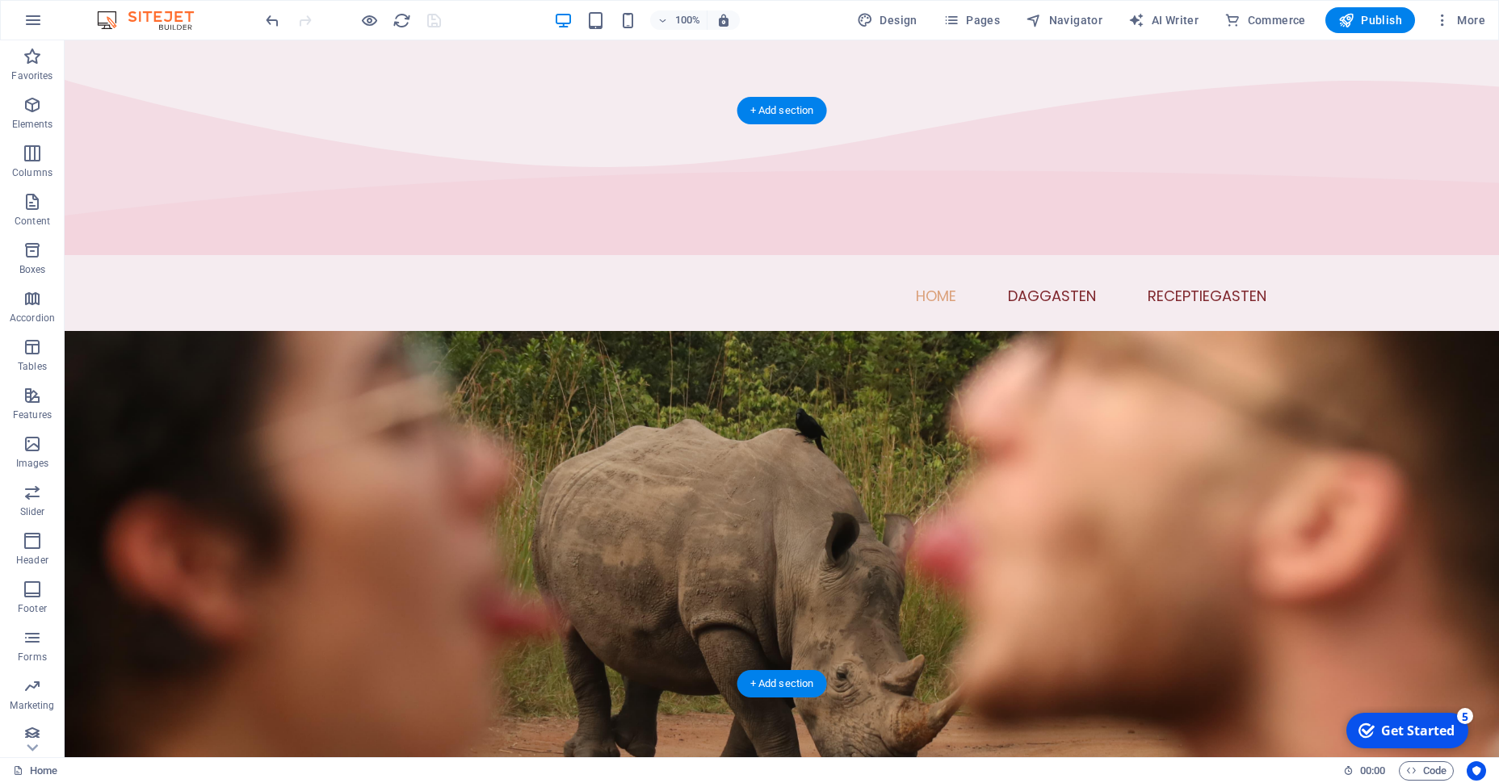
click at [270, 506] on figure at bounding box center [782, 617] width 1434 height 573
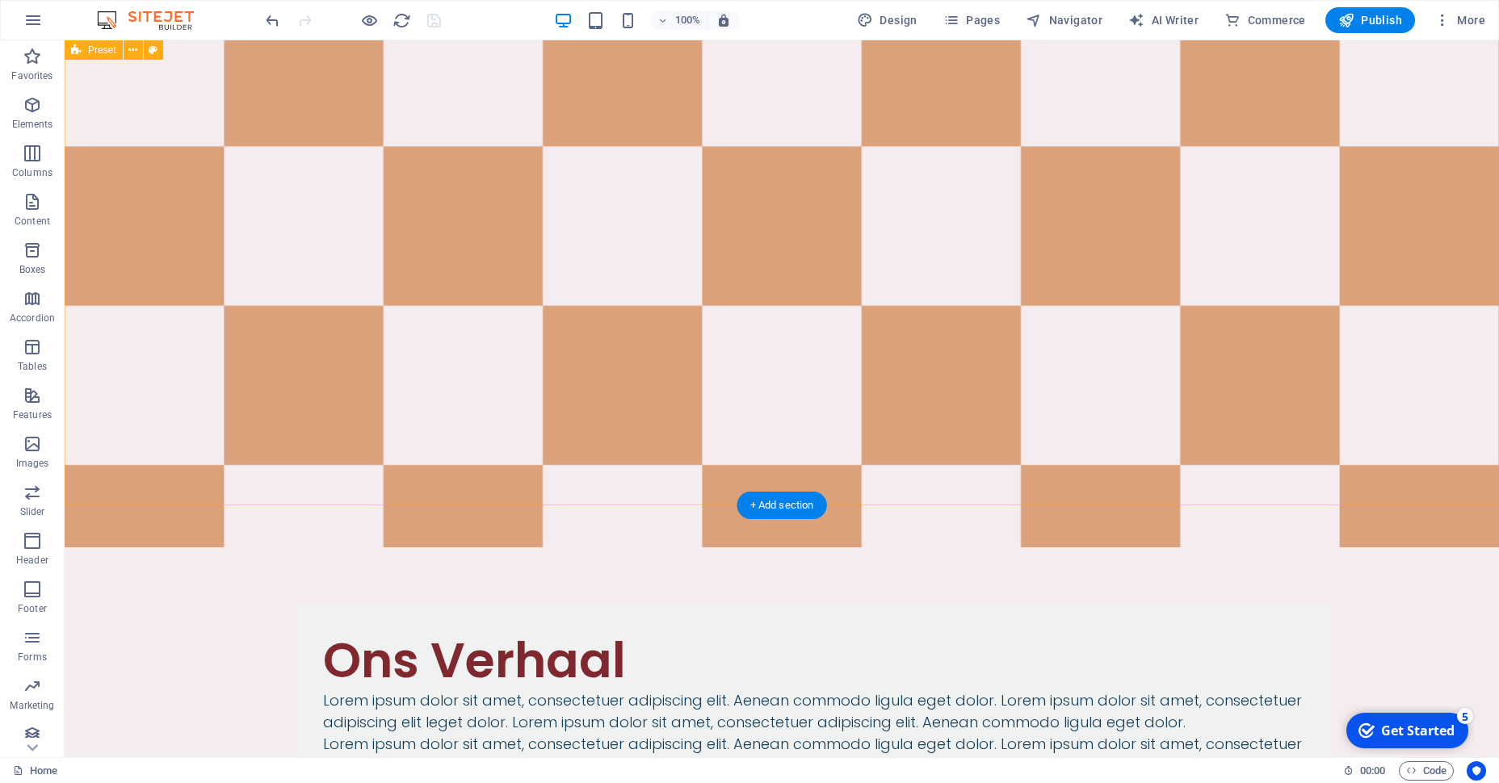
scroll to position [1405, 0]
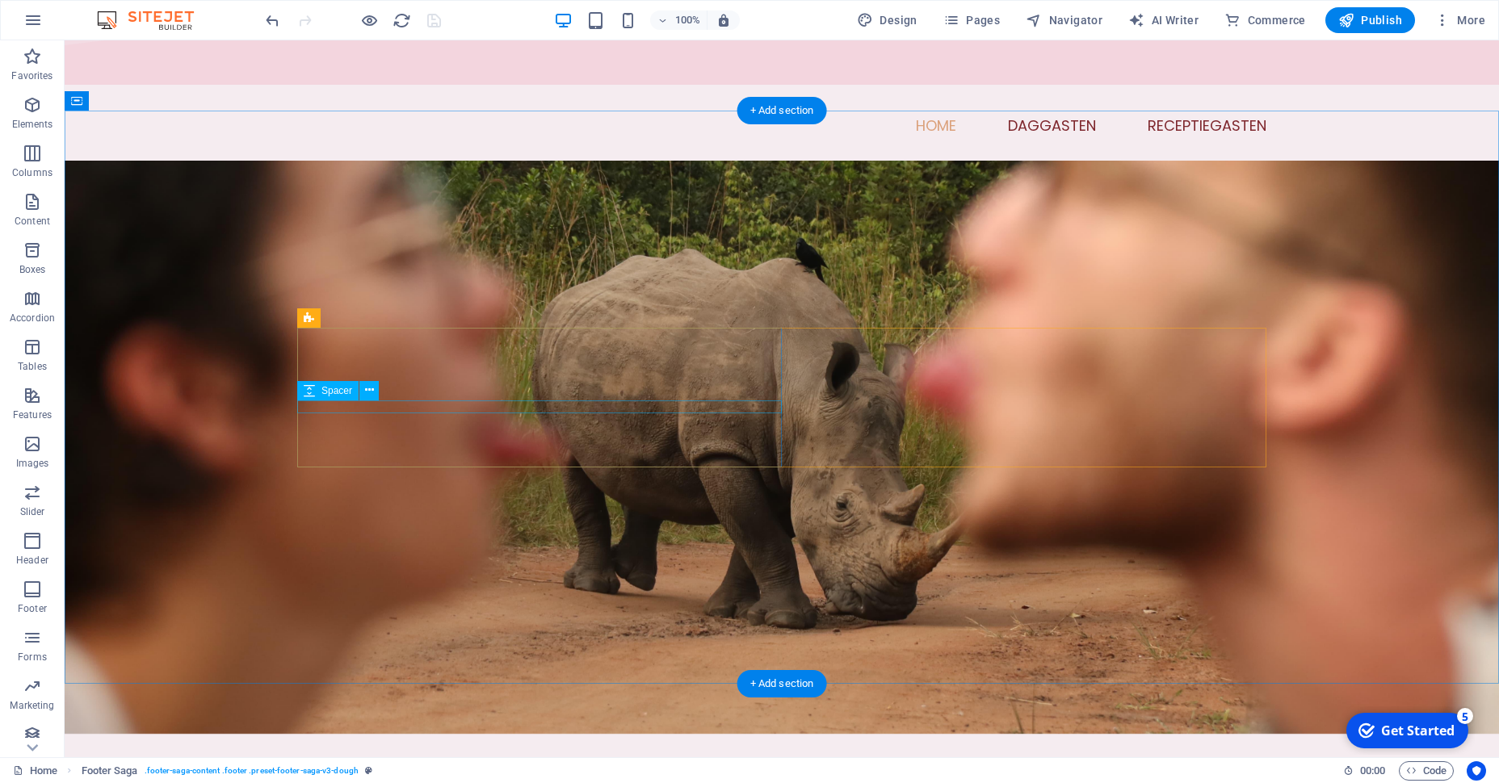
scroll to position [0, 0]
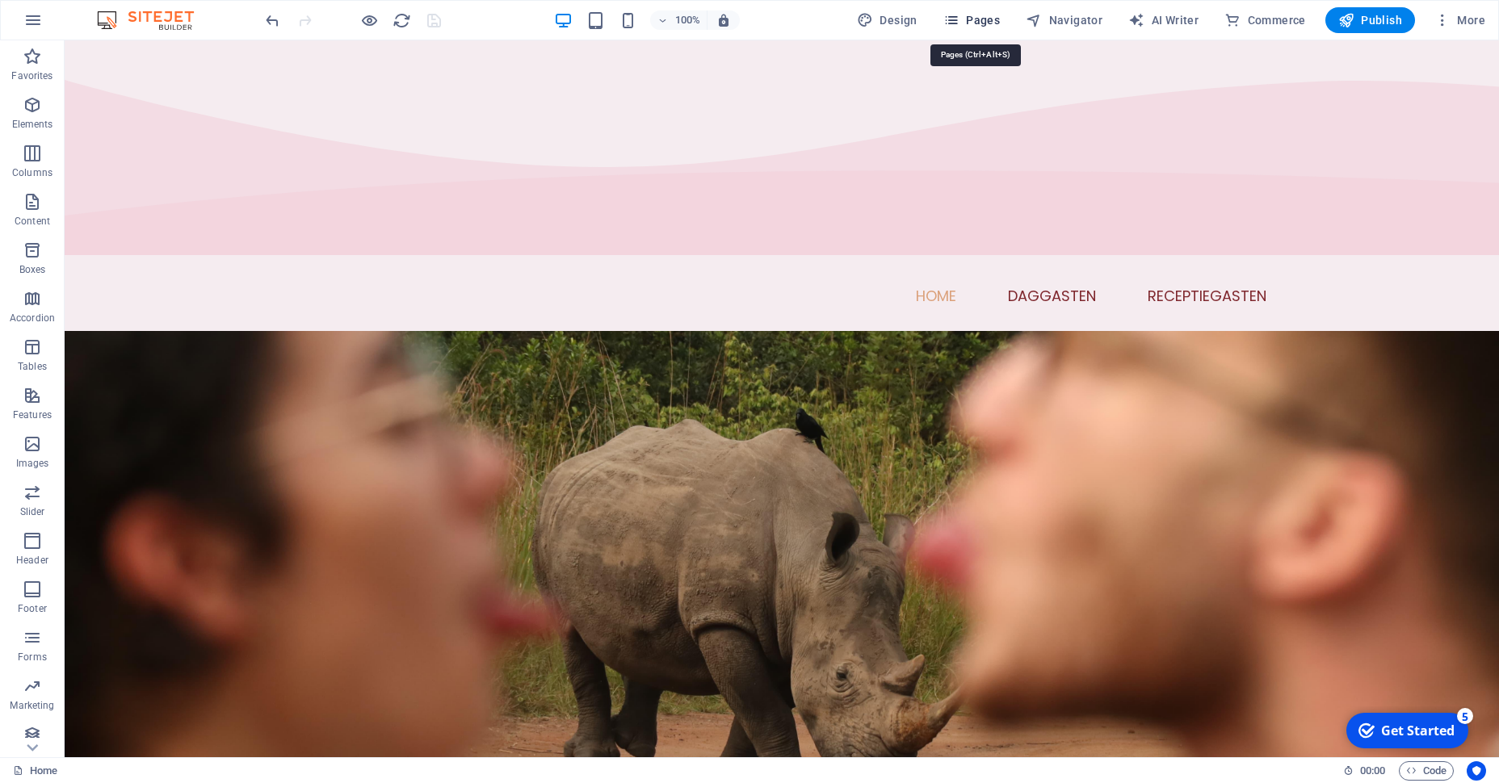
click at [970, 12] on span "Pages" at bounding box center [971, 20] width 57 height 16
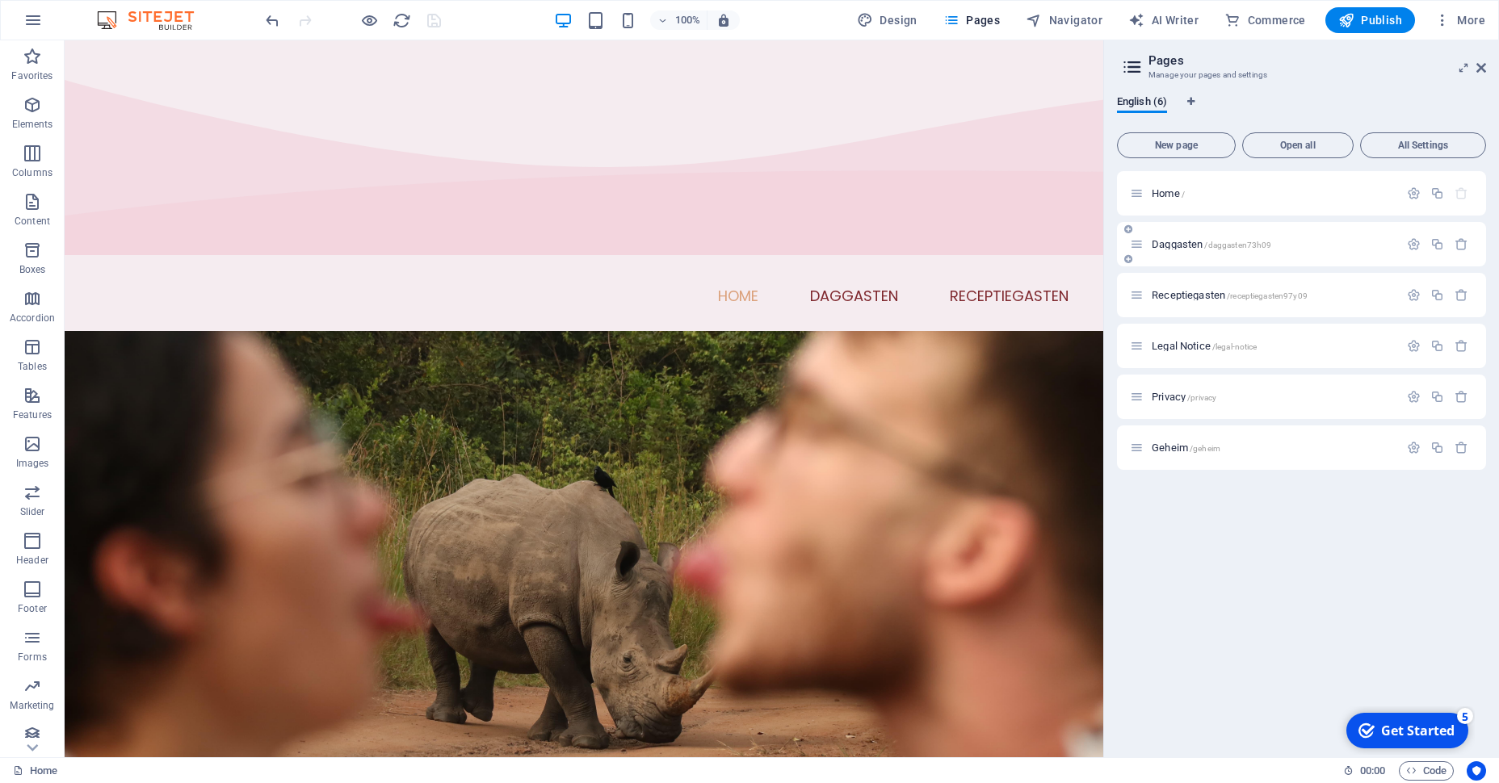
click at [1181, 242] on span "Daggasten /daggasten73h09" at bounding box center [1212, 244] width 120 height 12
click at [1181, 242] on div "Daggasten /daggasten73h09" at bounding box center [1301, 244] width 369 height 44
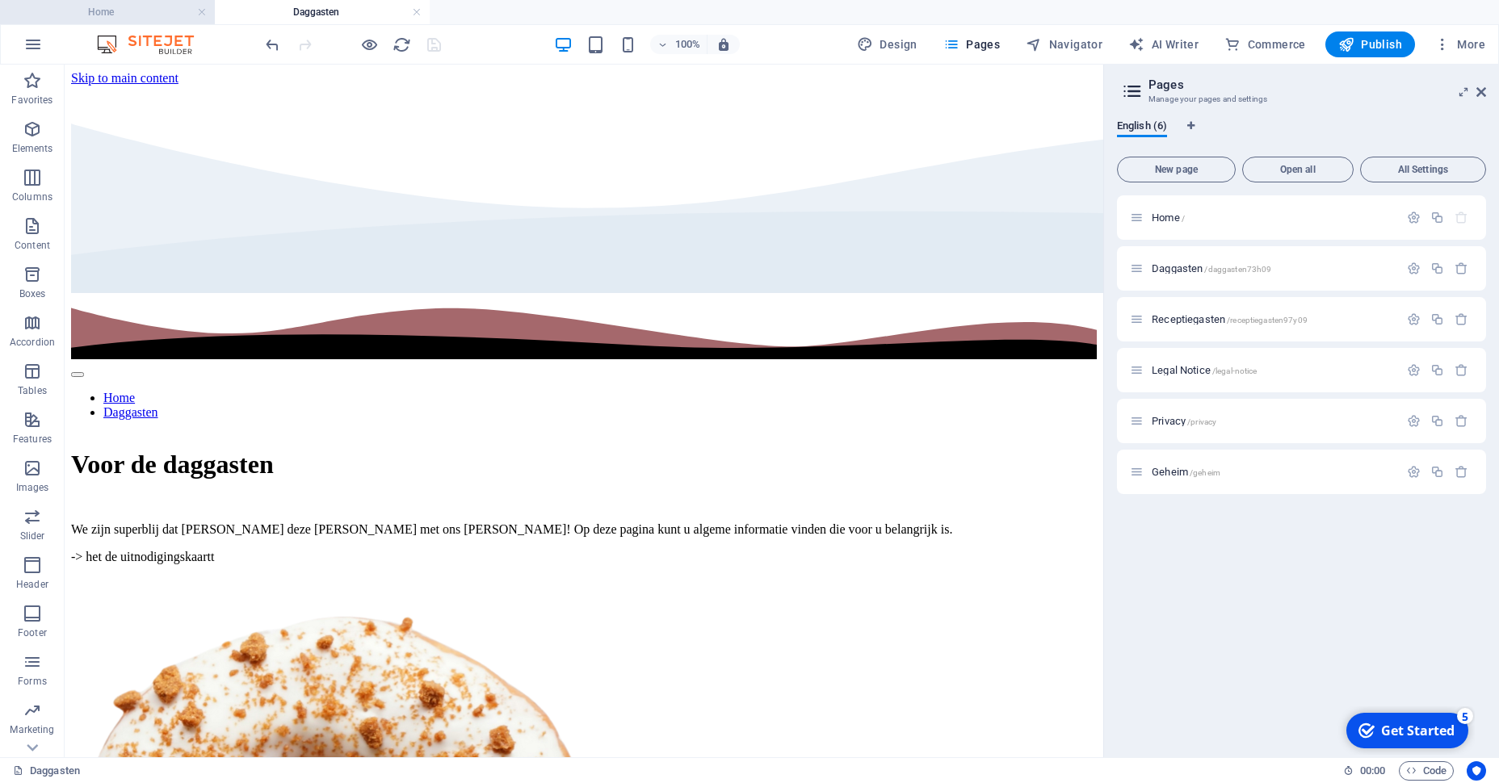
click at [130, 11] on h4 "Home" at bounding box center [107, 12] width 215 height 18
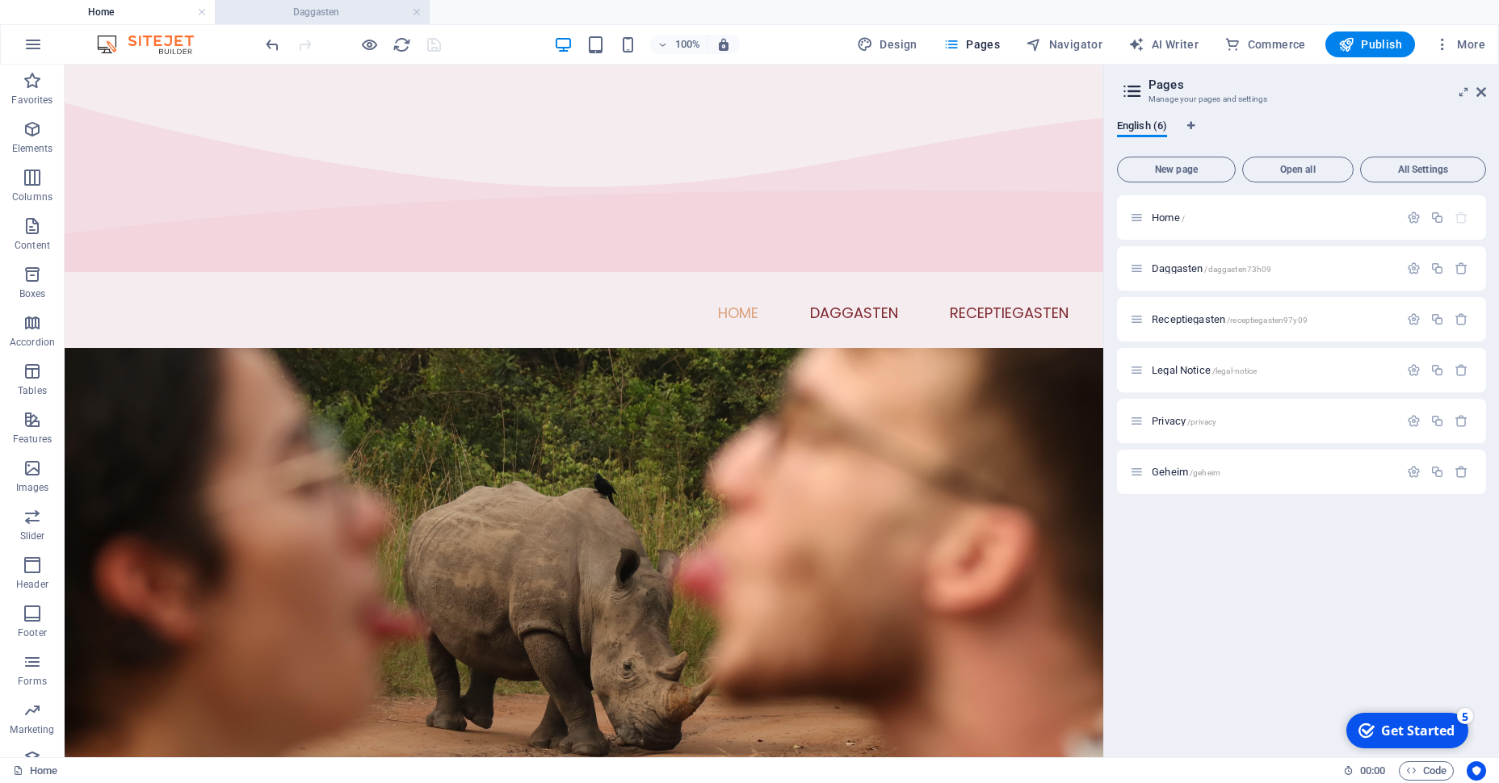
click at [317, 21] on li "Daggasten" at bounding box center [322, 12] width 215 height 24
